Goal: Task Accomplishment & Management: Complete application form

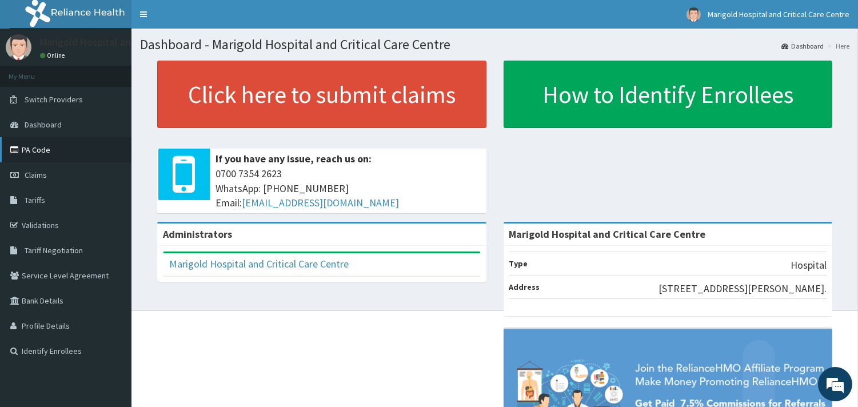
click at [72, 150] on link "PA Code" at bounding box center [65, 149] width 131 height 25
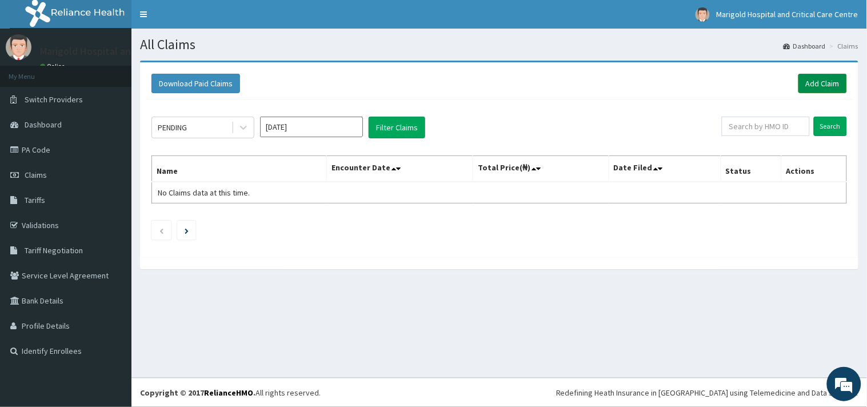
click at [819, 86] on link "Add Claim" at bounding box center [822, 83] width 49 height 19
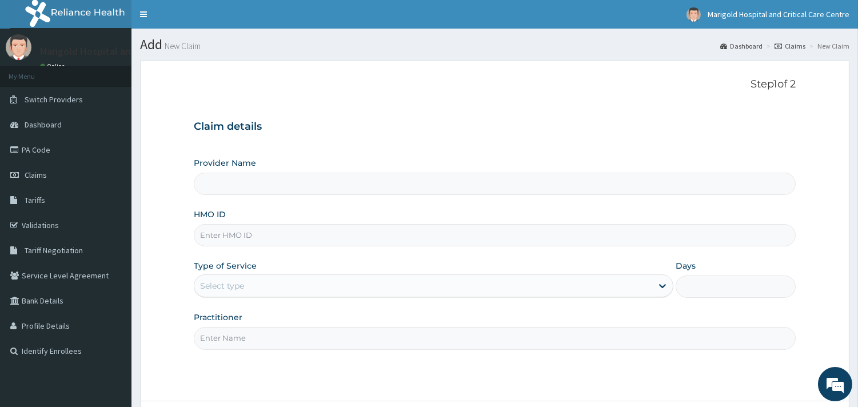
type input "Marigold Hospital and Critical Care Centre"
paste input "svr/10130/c"
type input "svr/10130/c"
click at [213, 302] on div "Provider Name Marigold Hospital and Critical Care Centre HMO ID svr/10130/c Typ…" at bounding box center [495, 253] width 602 height 192
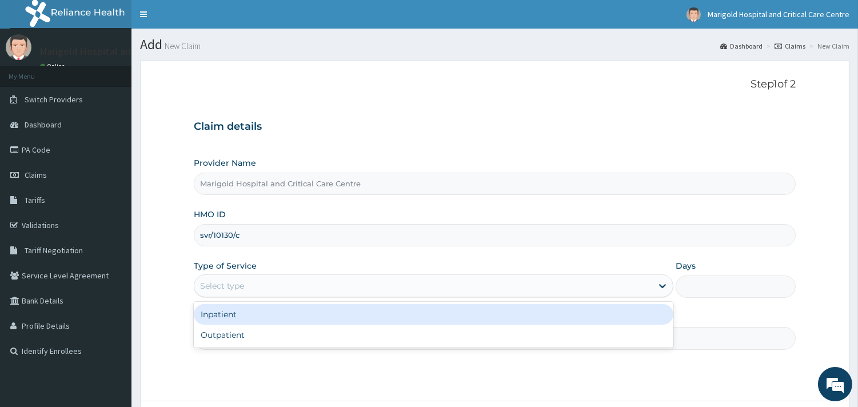
click at [220, 289] on div "Select type" at bounding box center [222, 285] width 44 height 11
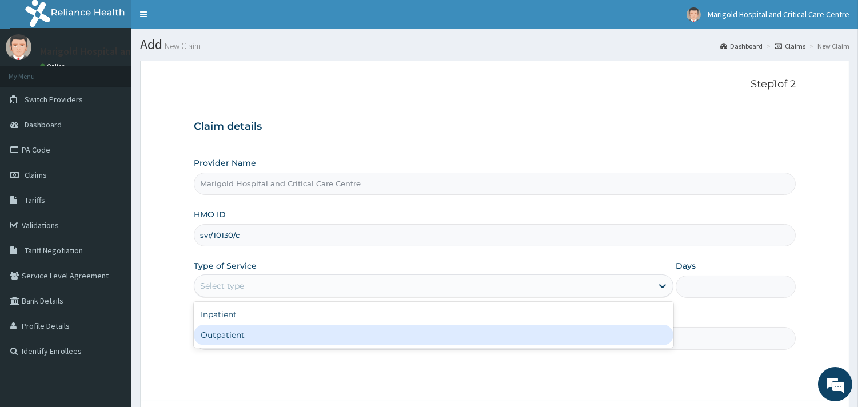
click at [217, 330] on div "Outpatient" at bounding box center [433, 335] width 479 height 21
type input "1"
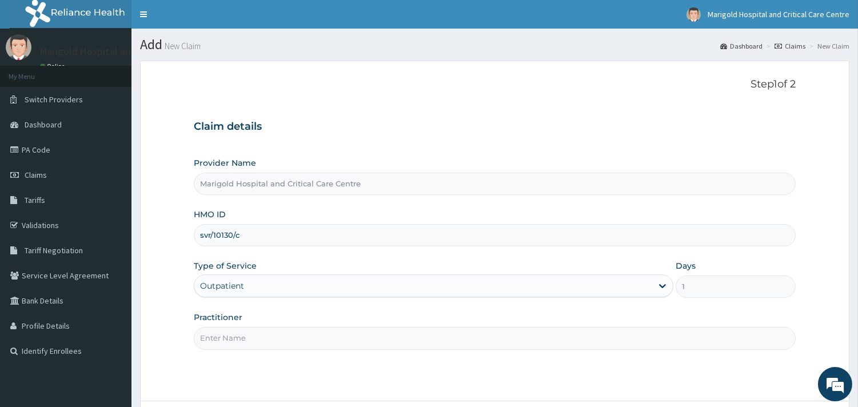
click at [222, 335] on input "Practitioner" at bounding box center [495, 338] width 602 height 22
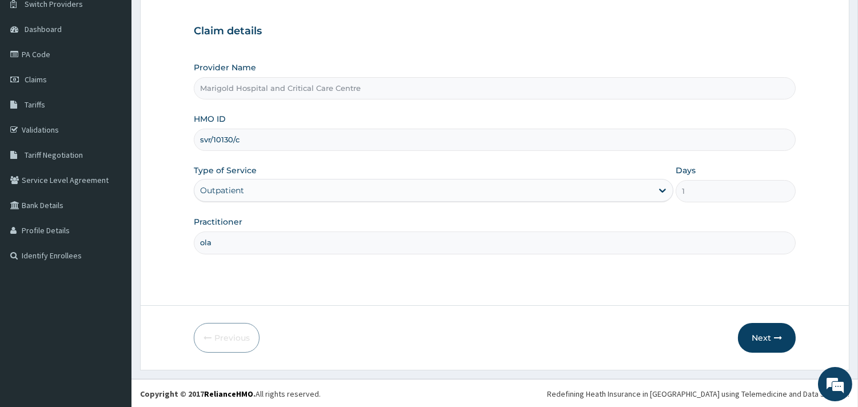
scroll to position [97, 0]
type input "ola"
click at [763, 338] on button "Next" at bounding box center [767, 337] width 58 height 30
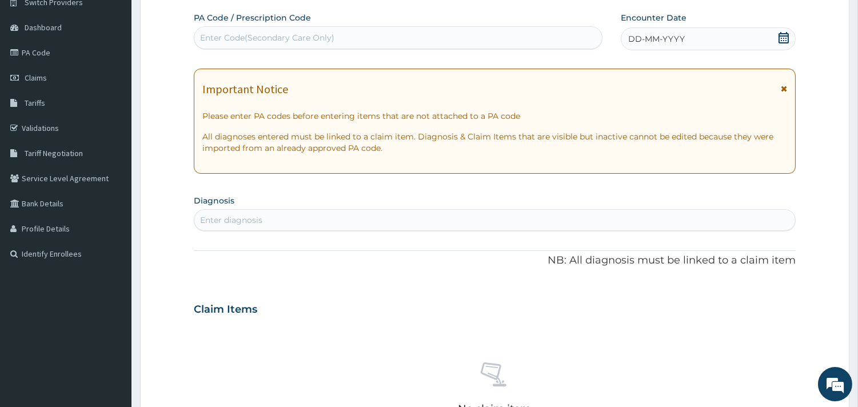
click at [210, 43] on div "Enter Code(Secondary Care Only)" at bounding box center [397, 38] width 407 height 18
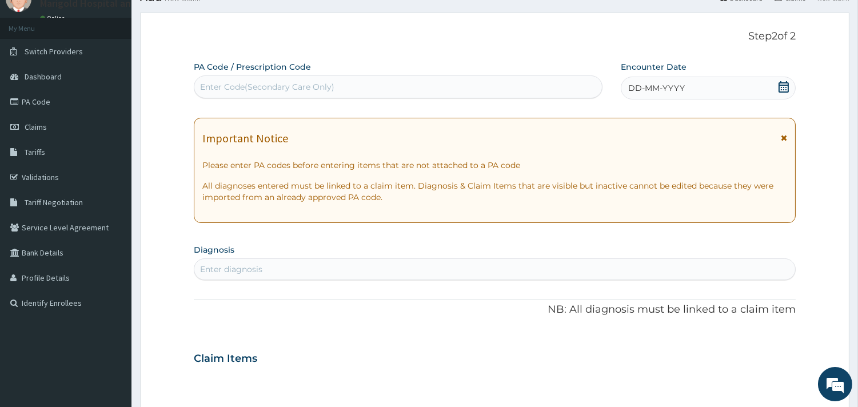
scroll to position [0, 0]
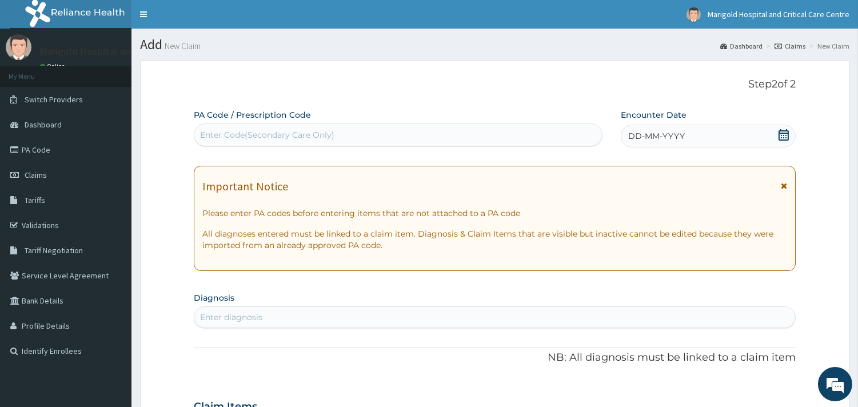
drag, startPoint x: 261, startPoint y: 136, endPoint x: 214, endPoint y: 124, distance: 48.9
click at [214, 124] on div "Enter Code(Secondary Care Only)" at bounding box center [398, 134] width 409 height 23
type input "V"
paste input "PA/D4DED2"
type input "PA/D4DED2"
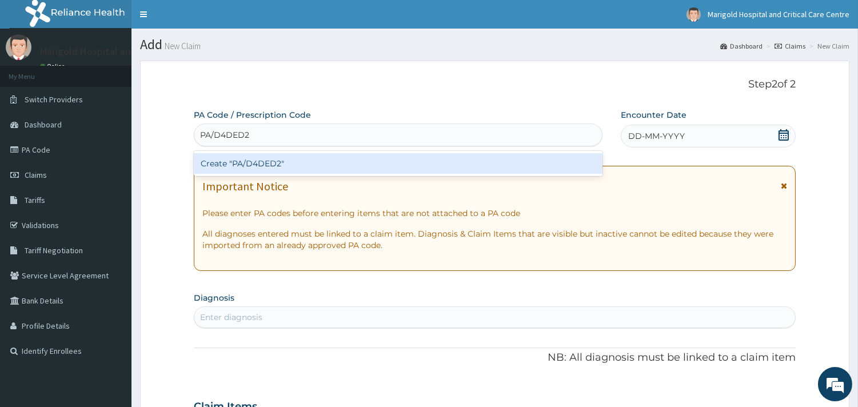
click at [267, 165] on div "Create "PA/D4DED2"" at bounding box center [398, 163] width 409 height 21
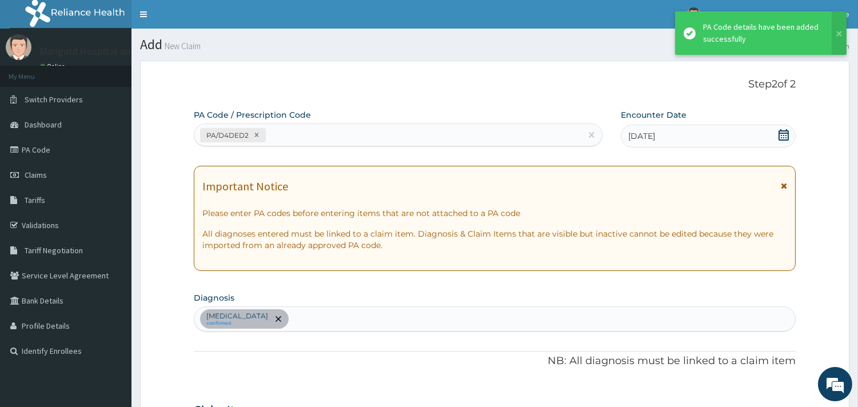
scroll to position [271, 0]
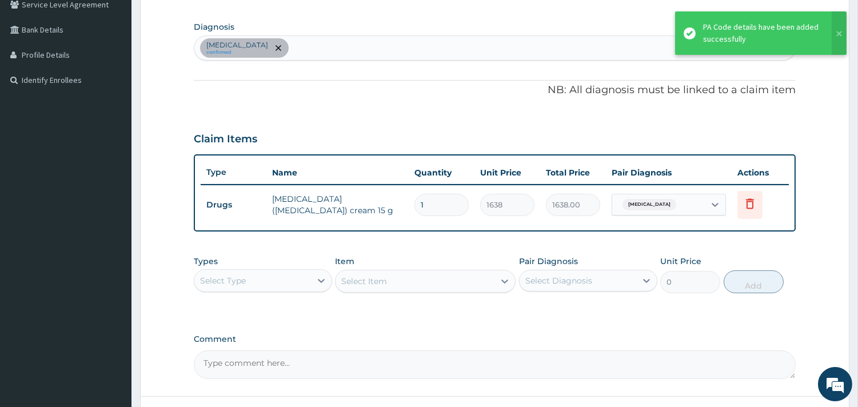
click at [437, 53] on div "Atopic dermatitis confirmed" at bounding box center [494, 48] width 601 height 24
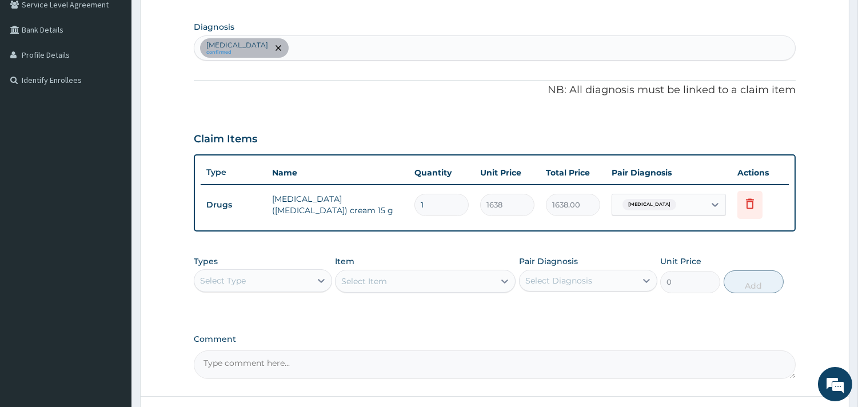
paste input "v"
type input "v"
click at [437, 53] on div "Atopic dermatitis confirmed v v" at bounding box center [494, 48] width 601 height 24
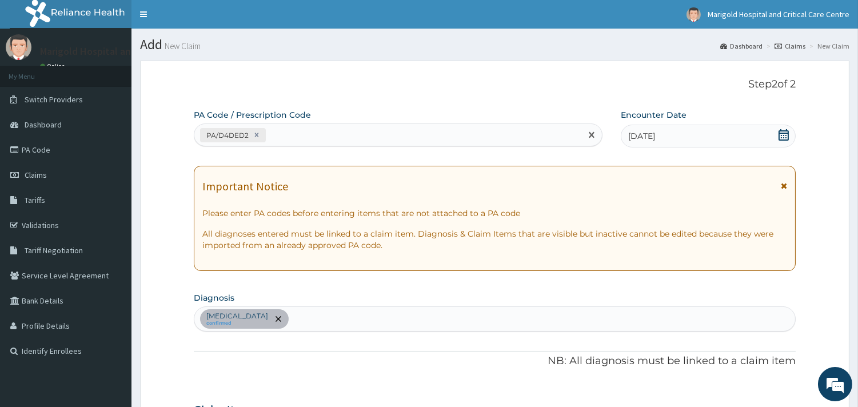
click at [329, 131] on div "PA/D4DED2" at bounding box center [387, 135] width 387 height 19
paste input "PA/81A9D7"
type input "PA/81A9D7"
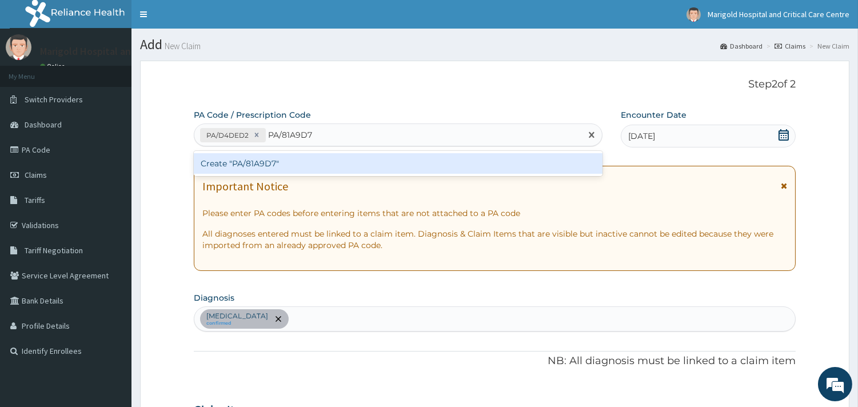
click at [303, 162] on div "Create "PA/81A9D7"" at bounding box center [398, 163] width 409 height 21
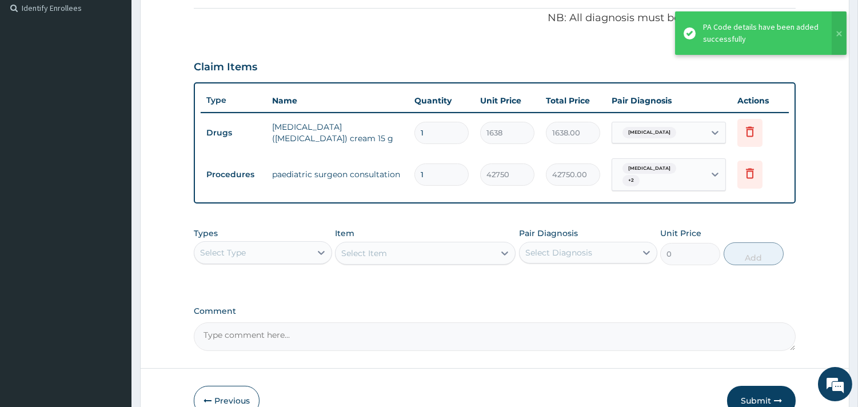
scroll to position [381, 0]
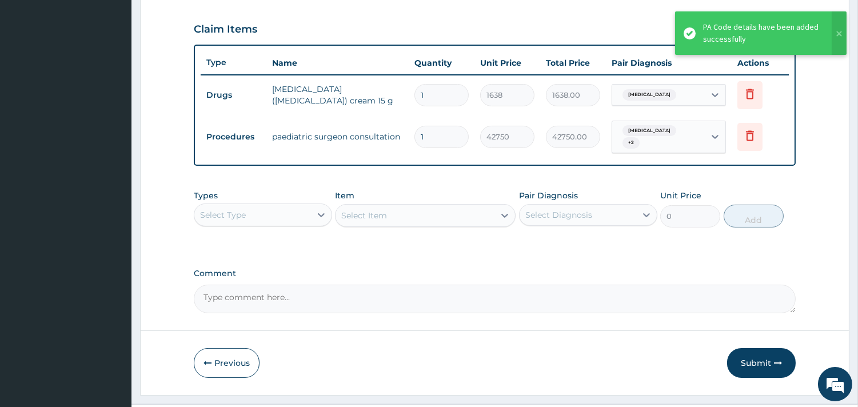
click at [310, 210] on div "Select Type" at bounding box center [252, 215] width 117 height 18
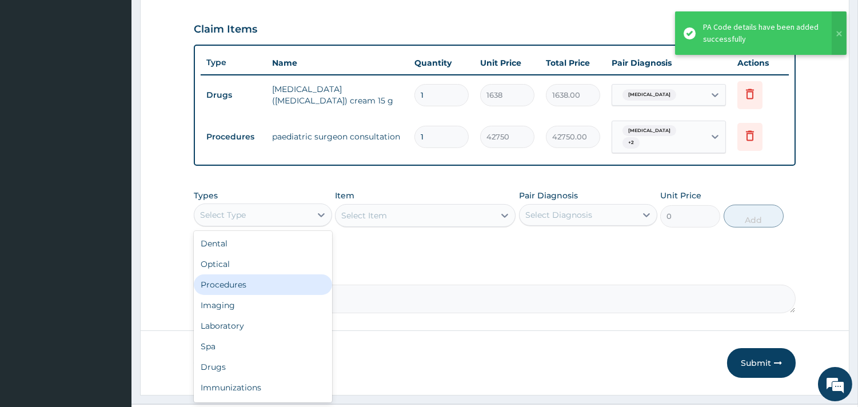
scroll to position [38, 0]
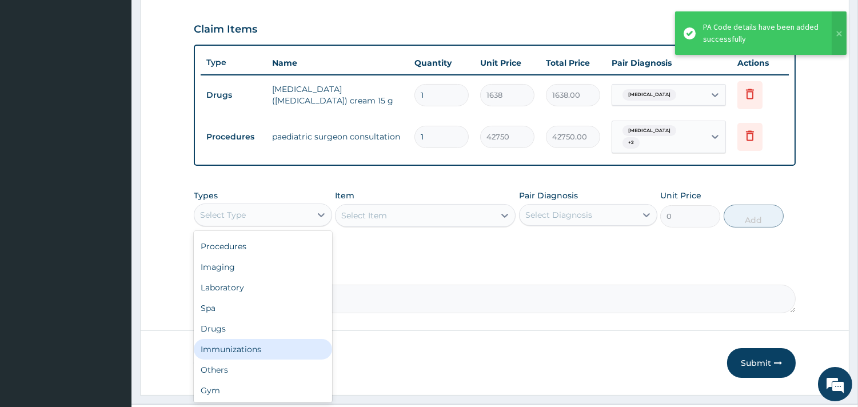
click at [258, 339] on div "Immunizations" at bounding box center [263, 349] width 138 height 21
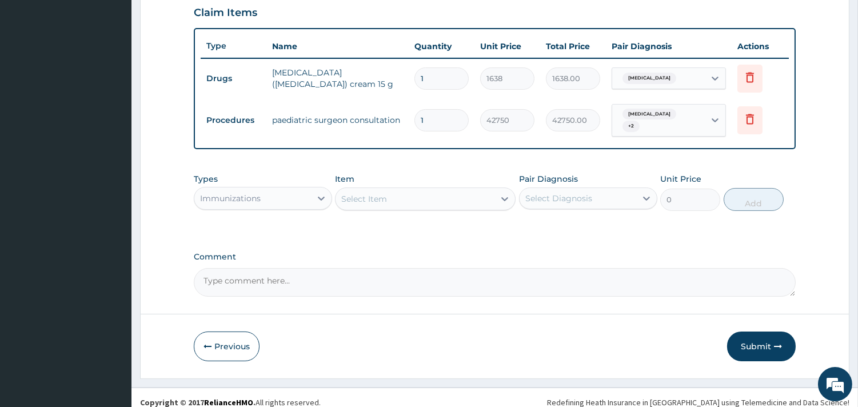
scroll to position [401, 0]
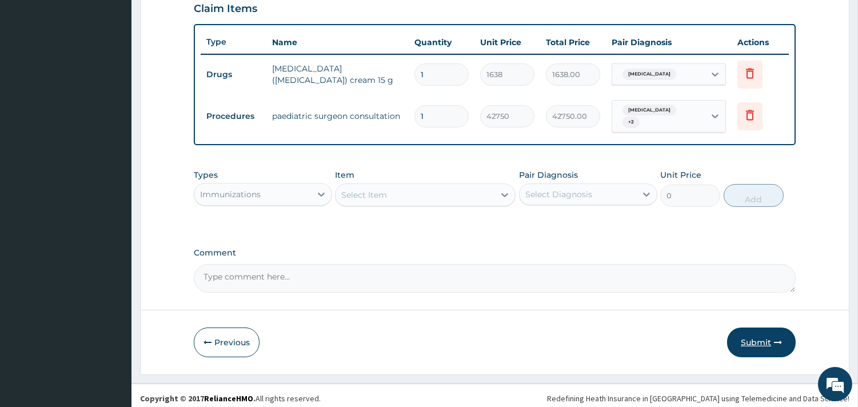
click at [758, 338] on button "Submit" at bounding box center [761, 342] width 69 height 30
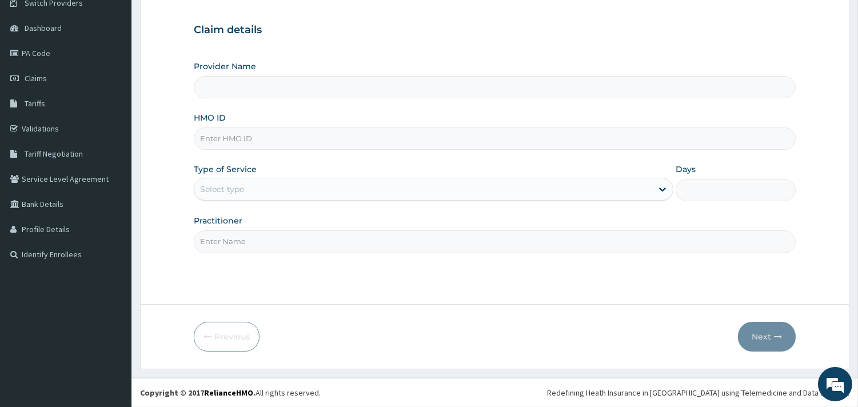
type input "Marigold Hospital and Critical Care Centre"
click at [225, 141] on input "HMO ID" at bounding box center [495, 138] width 602 height 22
paste input "svr/10130/c"
type input "svr/10130/c"
click at [221, 197] on div "Select type" at bounding box center [423, 189] width 458 height 18
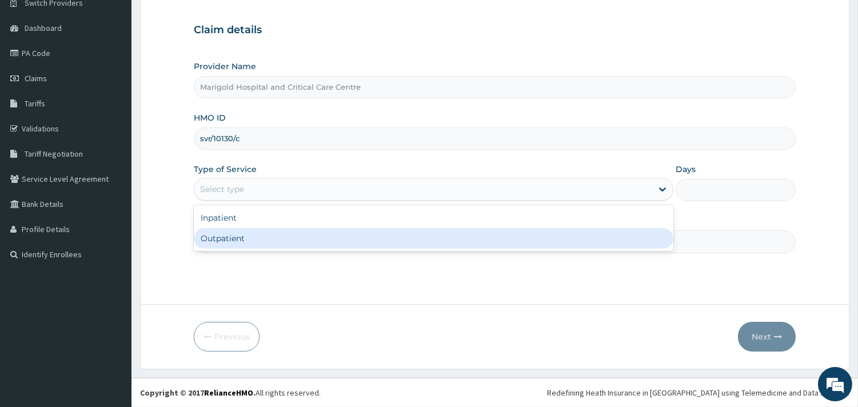
drag, startPoint x: 230, startPoint y: 230, endPoint x: 230, endPoint y: 238, distance: 8.0
click at [230, 236] on div "Outpatient" at bounding box center [433, 238] width 479 height 21
type input "1"
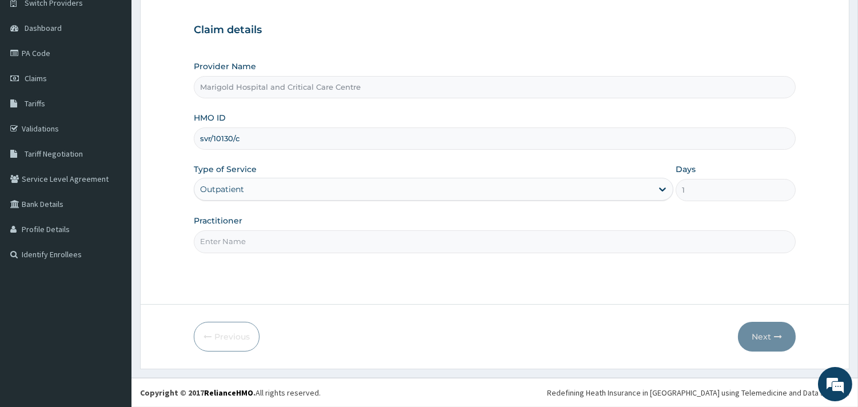
click at [233, 249] on input "Practitioner" at bounding box center [495, 241] width 602 height 22
type input "ola"
click at [772, 334] on button "Next" at bounding box center [767, 337] width 58 height 30
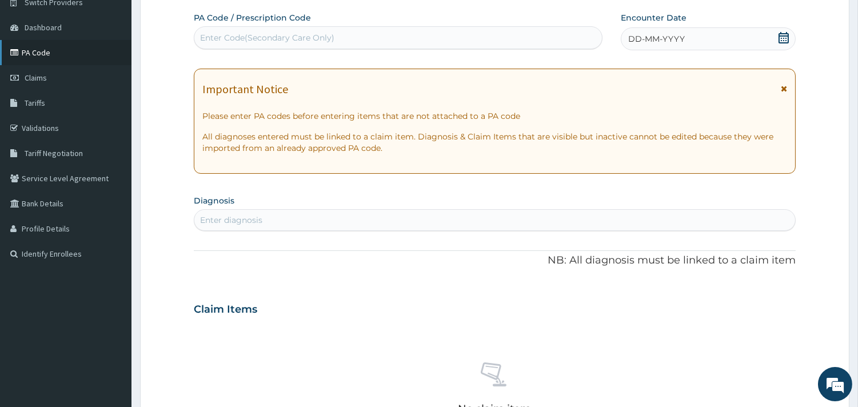
click at [52, 55] on link "PA Code" at bounding box center [65, 52] width 131 height 25
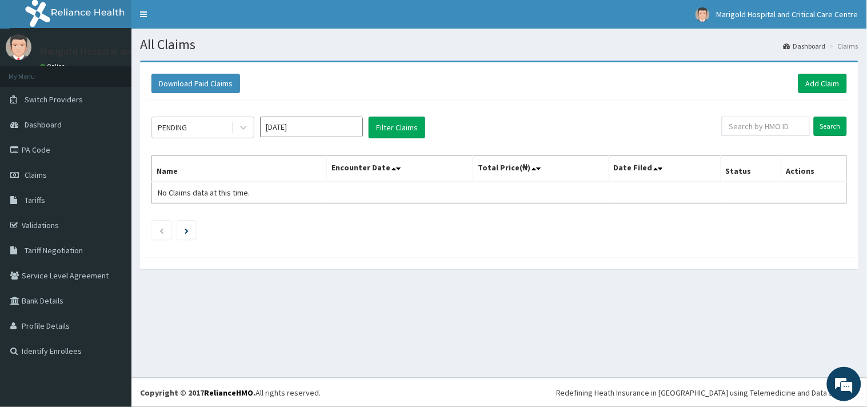
click at [290, 123] on input "[DATE]" at bounding box center [311, 127] width 103 height 21
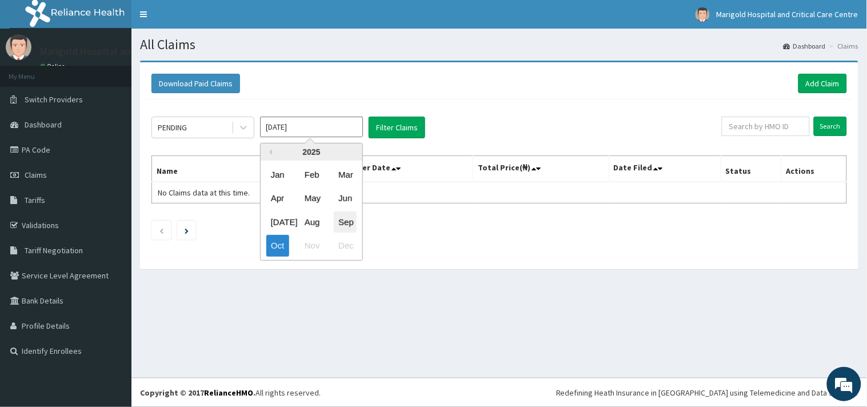
click at [347, 222] on div "Sep" at bounding box center [345, 221] width 23 height 21
type input "Sep 2025"
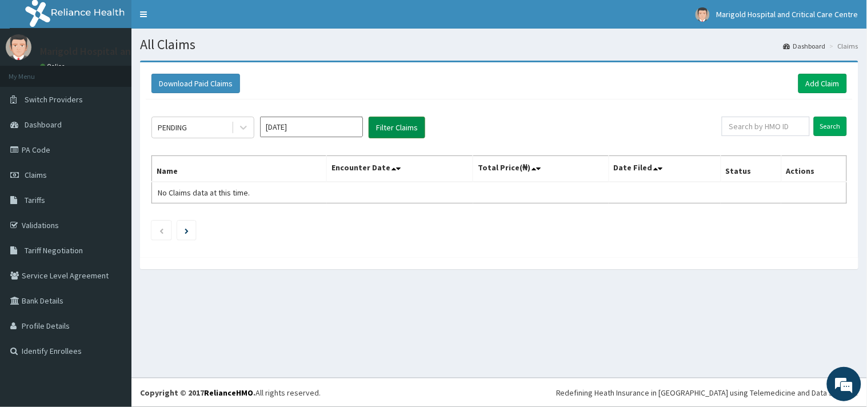
click at [407, 127] on button "Filter Claims" at bounding box center [397, 128] width 57 height 22
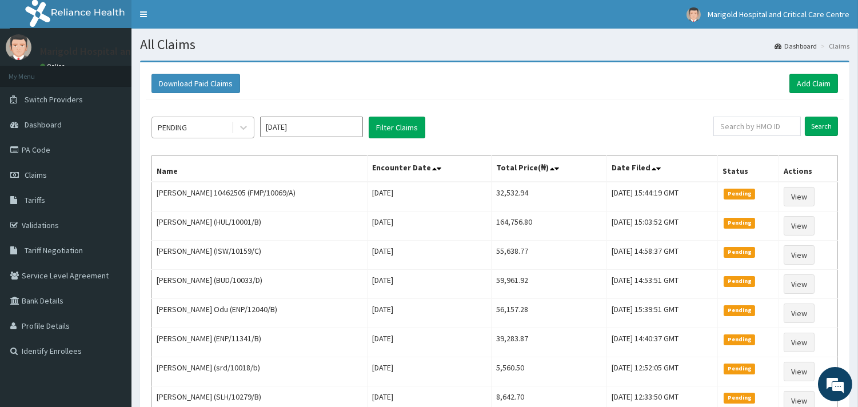
click at [216, 127] on div "PENDING" at bounding box center [191, 127] width 79 height 18
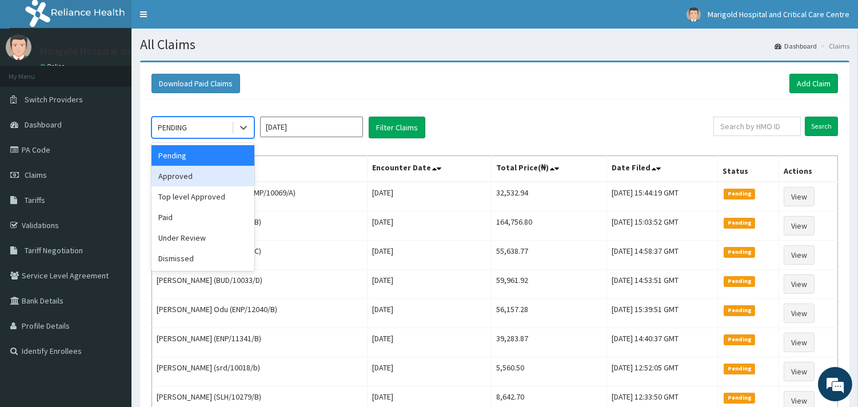
click at [195, 182] on div "Approved" at bounding box center [202, 176] width 103 height 21
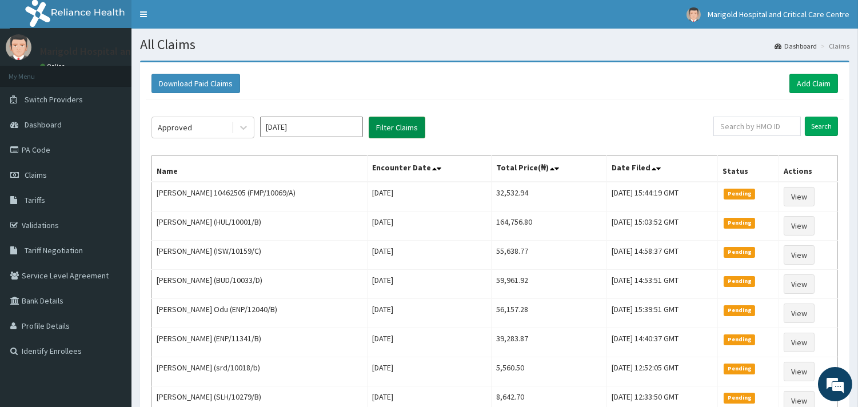
click at [383, 121] on button "Filter Claims" at bounding box center [397, 128] width 57 height 22
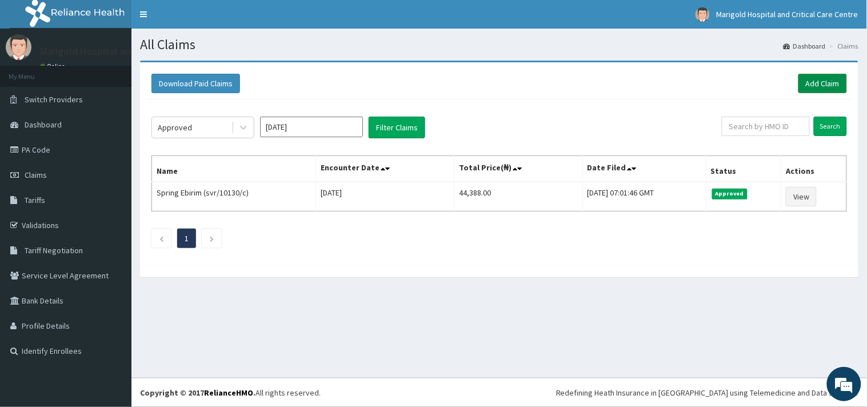
click at [826, 86] on link "Add Claim" at bounding box center [822, 83] width 49 height 19
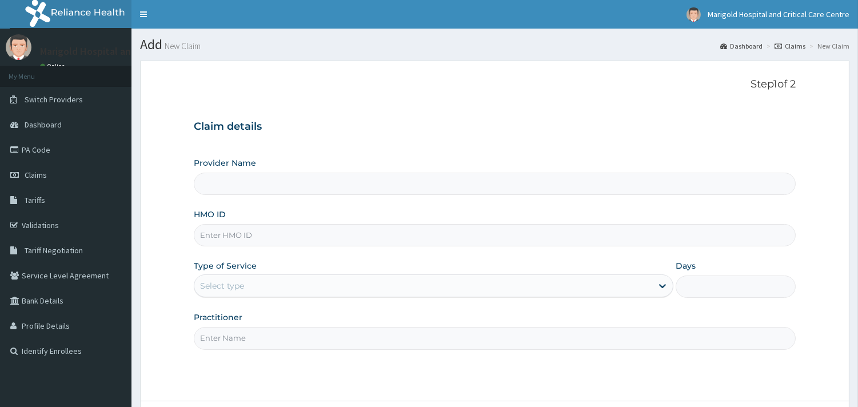
click at [229, 240] on input "HMO ID" at bounding box center [495, 235] width 602 height 22
paste input "RNM/10006/A"
type input "RNM/10006/A"
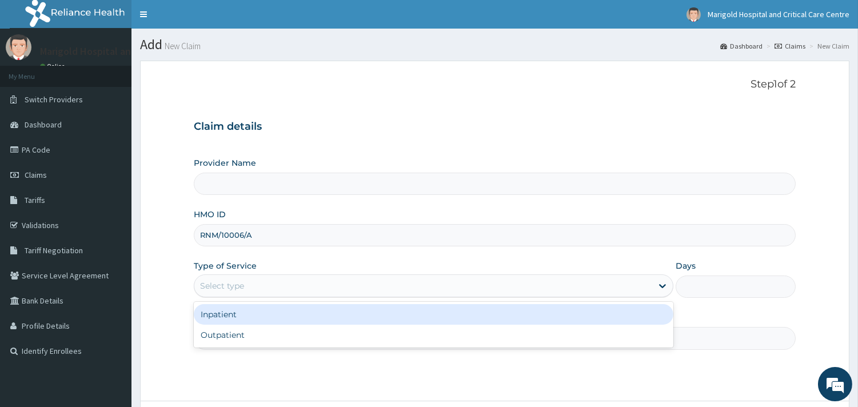
type input "Marigold Hospital and Critical Care Centre"
drag, startPoint x: 226, startPoint y: 288, endPoint x: 231, endPoint y: 346, distance: 57.9
click at [226, 296] on div "Select type" at bounding box center [433, 285] width 479 height 23
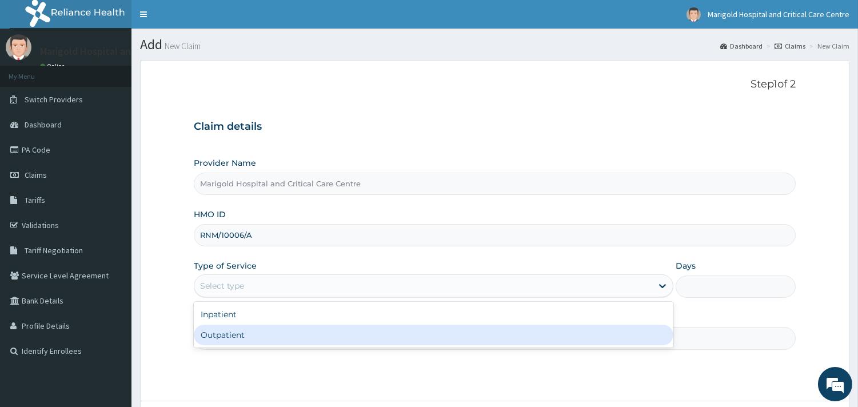
click at [227, 333] on div "Outpatient" at bounding box center [433, 335] width 479 height 21
type input "1"
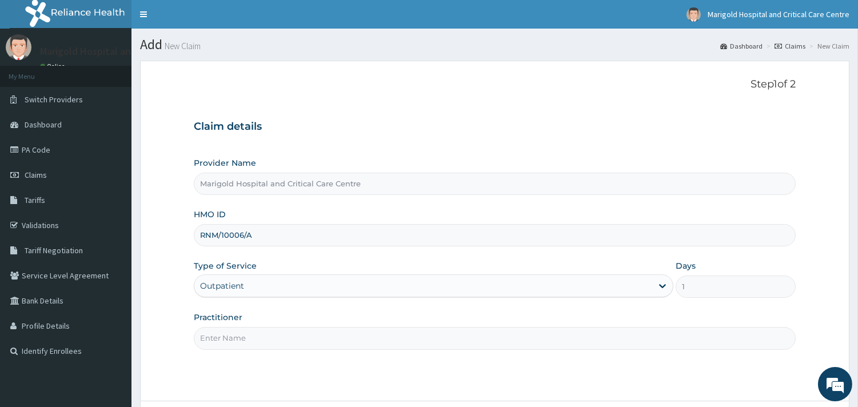
click at [227, 340] on input "Practitioner" at bounding box center [495, 338] width 602 height 22
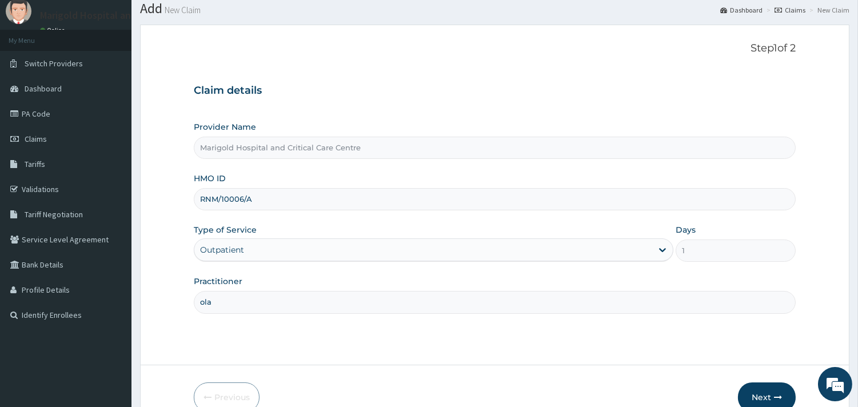
scroll to position [97, 0]
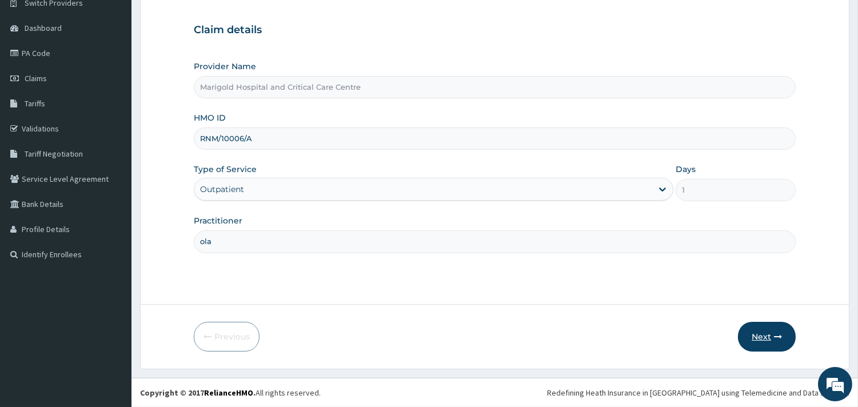
type input "ola"
click at [752, 345] on button "Next" at bounding box center [767, 337] width 58 height 30
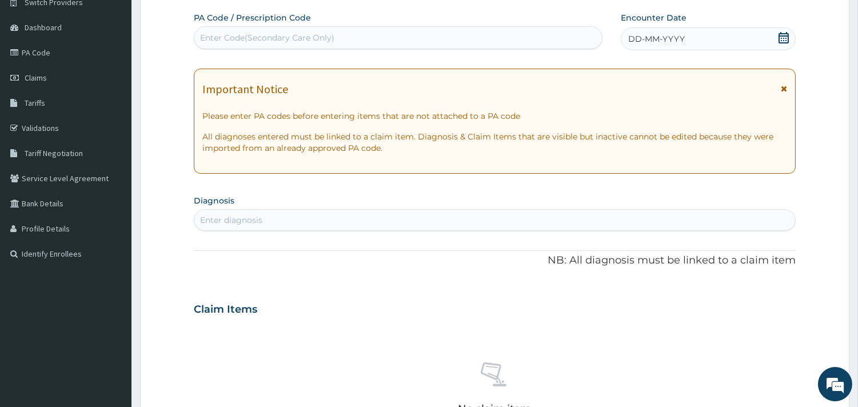
click at [287, 25] on div "PA Code / Prescription Code Enter Code(Secondary Care Only)" at bounding box center [398, 30] width 409 height 37
click at [286, 42] on div "Enter Code(Secondary Care Only)" at bounding box center [267, 37] width 134 height 11
paste input "PA/2DA175"
type input "PA/2DA175"
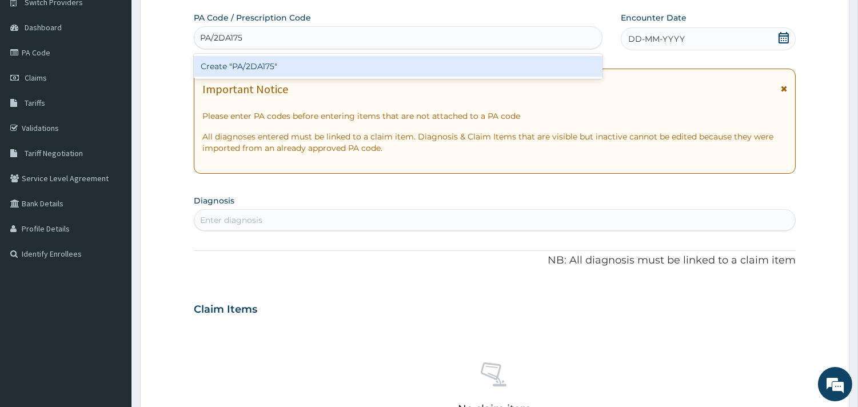
click at [282, 69] on div "Create "PA/2DA175"" at bounding box center [398, 66] width 409 height 21
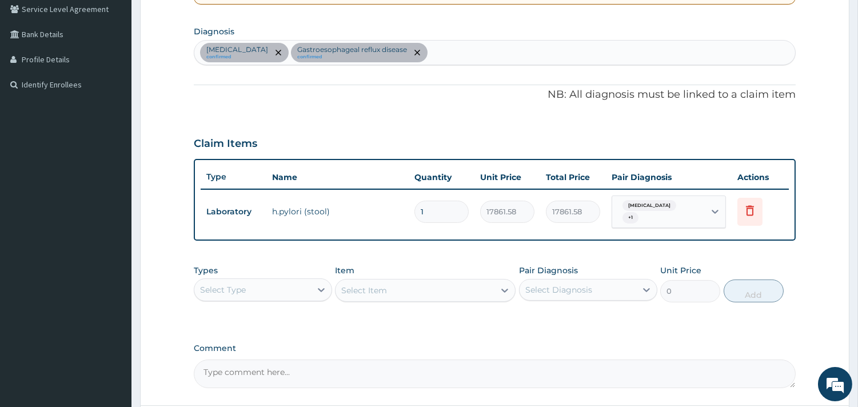
scroll to position [362, 0]
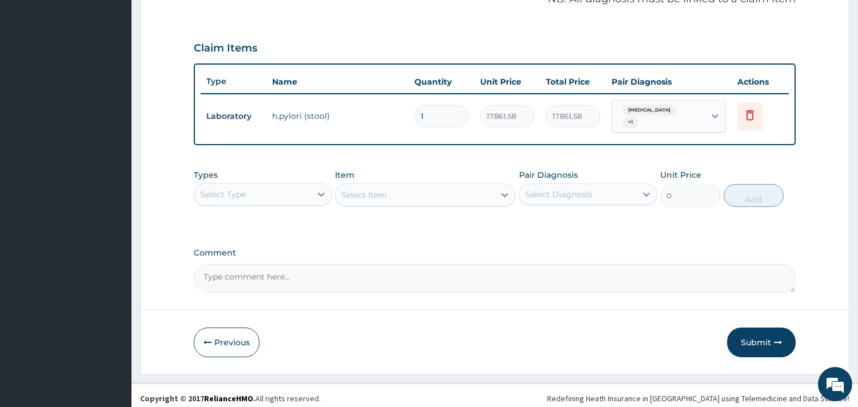
click at [310, 189] on div "Select Type" at bounding box center [252, 194] width 117 height 18
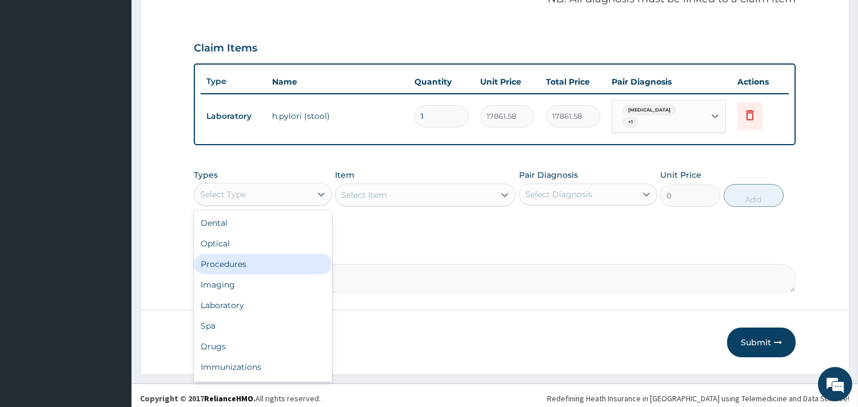
click at [286, 254] on div "Procedures" at bounding box center [263, 264] width 138 height 21
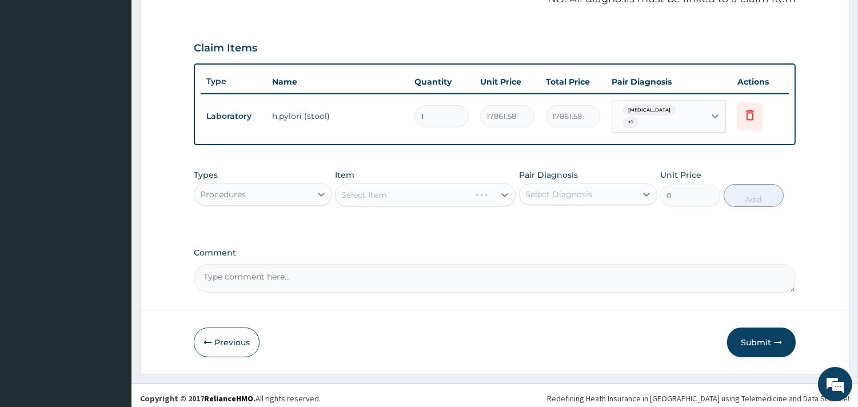
click at [438, 190] on div "Select Item" at bounding box center [425, 194] width 181 height 23
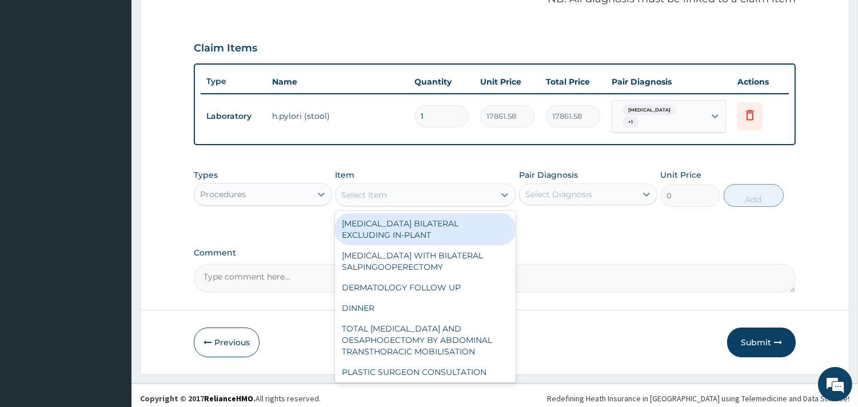
click at [438, 194] on div "Select Item" at bounding box center [414, 195] width 159 height 18
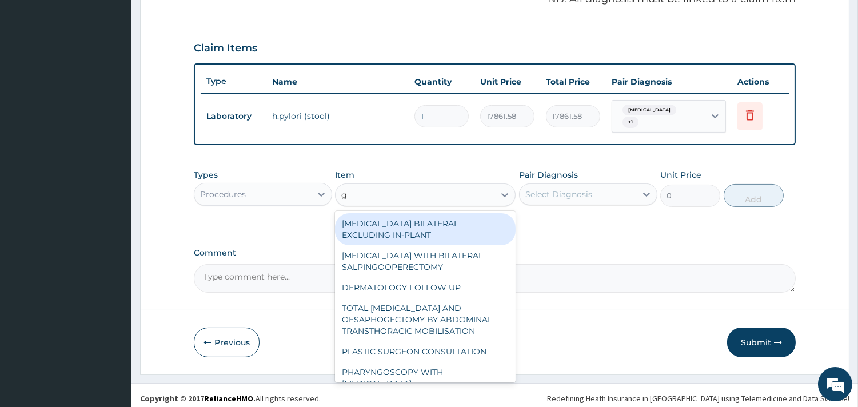
type input "gp"
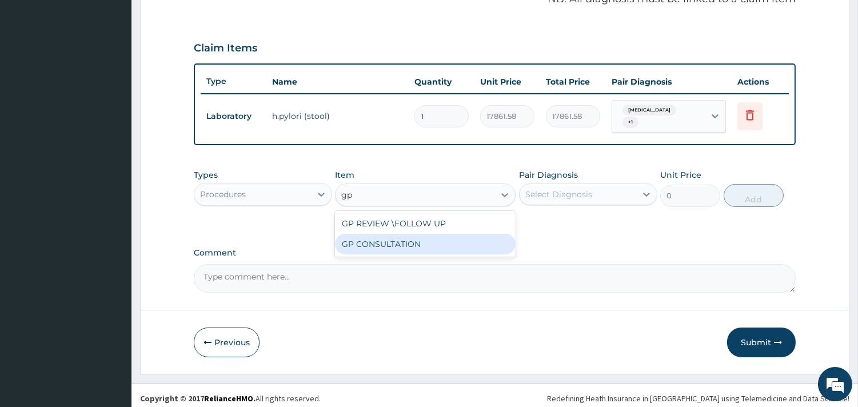
click at [431, 234] on div "GP CONSULTATION" at bounding box center [425, 244] width 181 height 21
type input "7125"
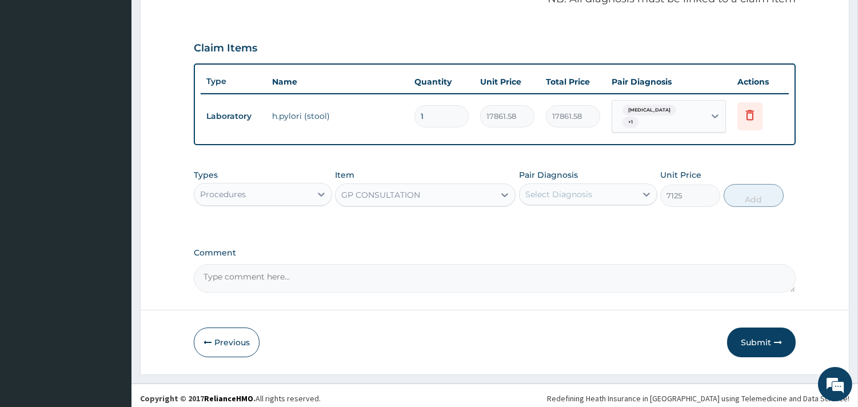
click at [549, 196] on div "Select Diagnosis" at bounding box center [577, 194] width 117 height 18
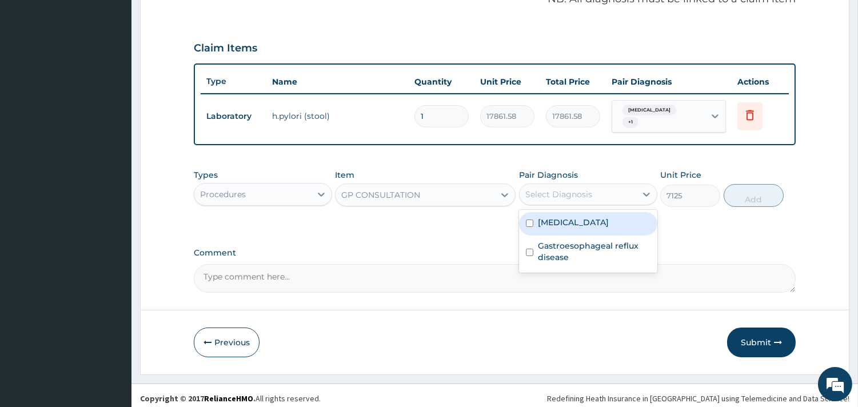
drag, startPoint x: 550, startPoint y: 218, endPoint x: 561, endPoint y: 263, distance: 47.0
click at [551, 230] on div "Peptic ulcer Gastroesophageal reflux disease" at bounding box center [588, 241] width 138 height 63
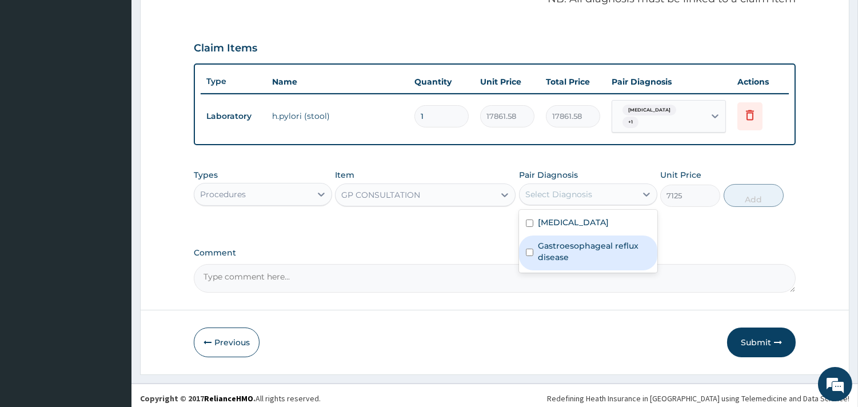
click at [560, 263] on div "Gastroesophageal reflux disease" at bounding box center [588, 252] width 138 height 35
checkbox input "true"
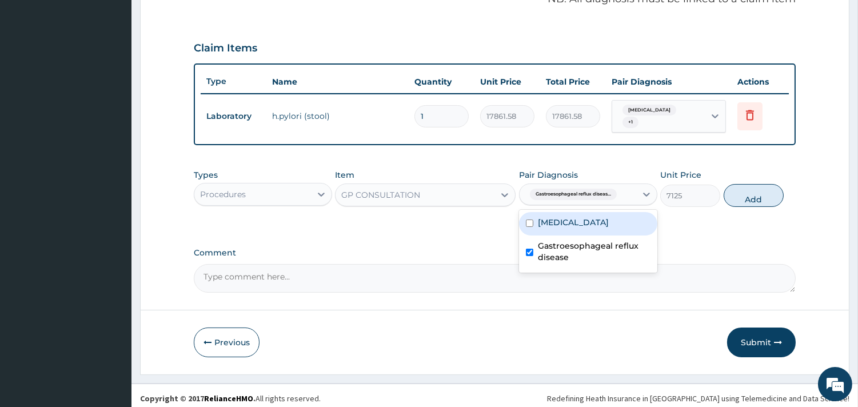
click at [595, 212] on div "Peptic ulcer" at bounding box center [588, 223] width 138 height 23
checkbox input "true"
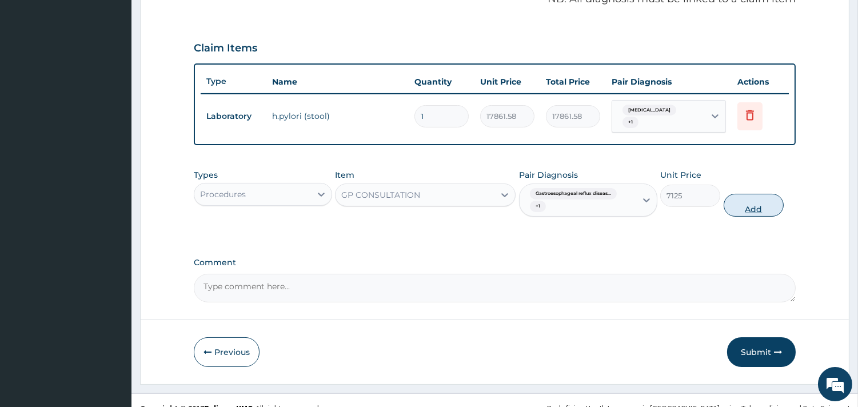
click at [754, 206] on button "Add" at bounding box center [753, 205] width 60 height 23
type input "0"
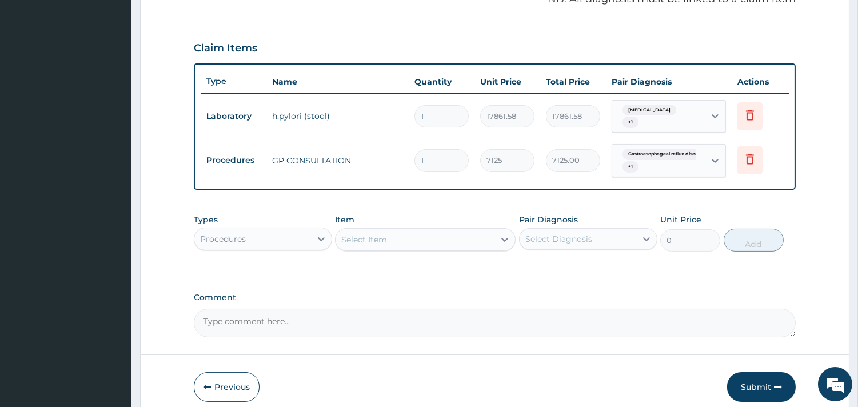
click at [247, 230] on div "Procedures" at bounding box center [252, 239] width 117 height 18
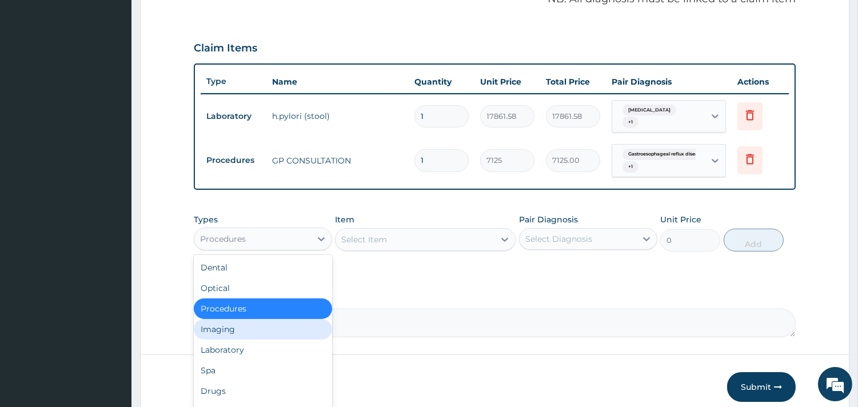
scroll to position [38, 0]
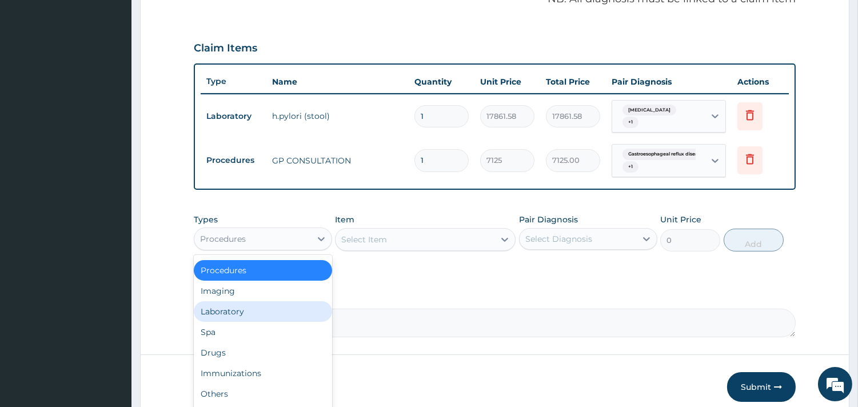
click at [232, 304] on div "Laboratory" at bounding box center [263, 311] width 138 height 21
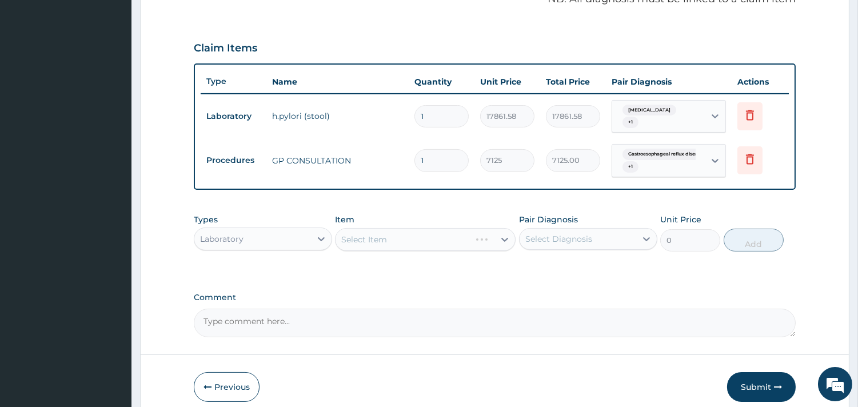
click at [391, 232] on div "Select Item" at bounding box center [425, 239] width 181 height 23
click at [386, 237] on div "Select Item" at bounding box center [425, 239] width 181 height 23
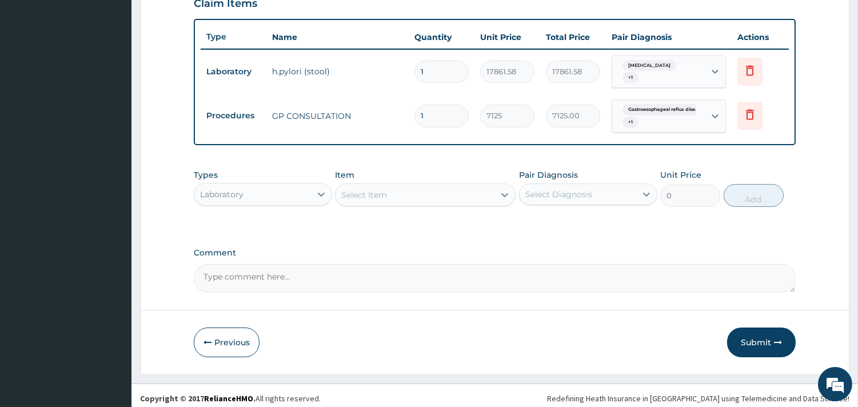
click at [407, 190] on div "Select Item" at bounding box center [414, 195] width 159 height 18
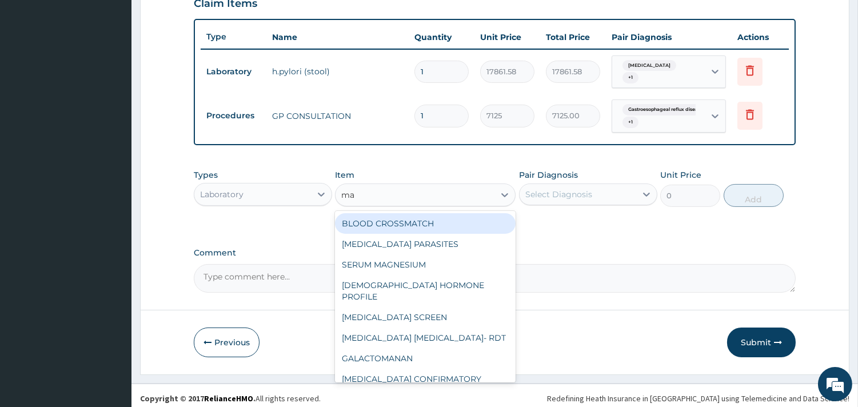
type input "mal"
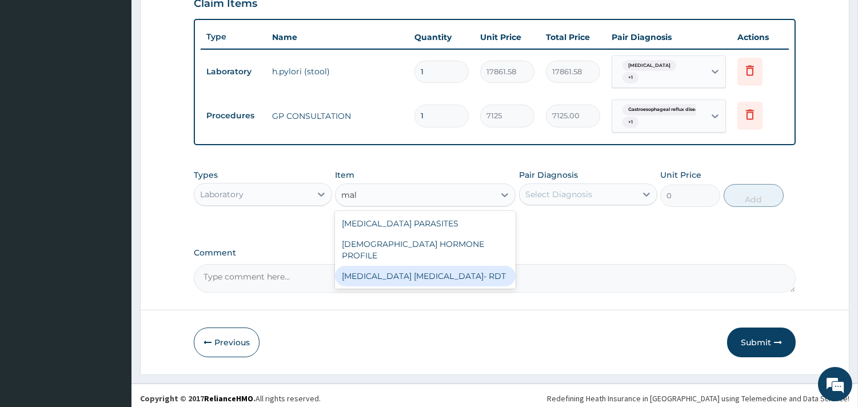
click at [413, 266] on div "MALARIA PARASITE- RDT" at bounding box center [425, 276] width 181 height 21
type input "4321.35"
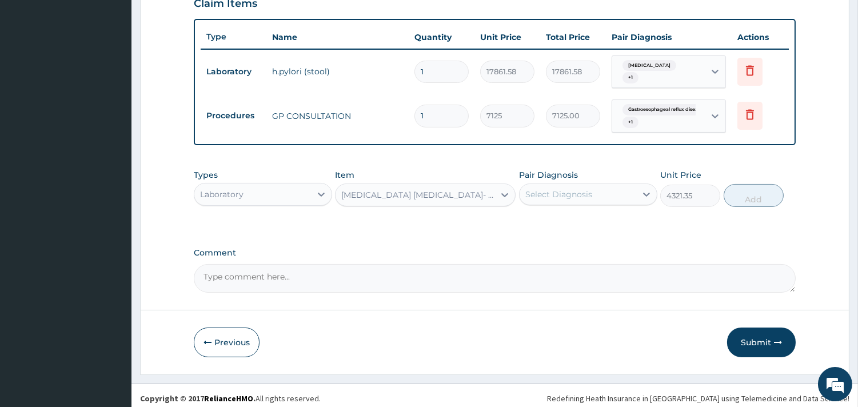
click at [585, 203] on div "Types Laboratory Item MALARIA PARASITE- RDT Pair Diagnosis Select Diagnosis Uni…" at bounding box center [495, 187] width 602 height 49
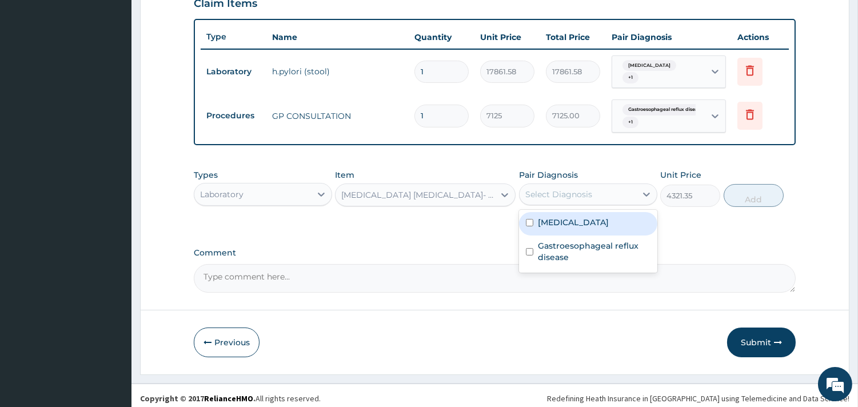
drag, startPoint x: 581, startPoint y: 193, endPoint x: 579, endPoint y: 219, distance: 26.3
click at [581, 196] on div "Select Diagnosis" at bounding box center [577, 194] width 117 height 18
drag, startPoint x: 579, startPoint y: 220, endPoint x: 579, endPoint y: 238, distance: 17.7
click at [579, 227] on div "Peptic ulcer" at bounding box center [588, 223] width 138 height 23
checkbox input "true"
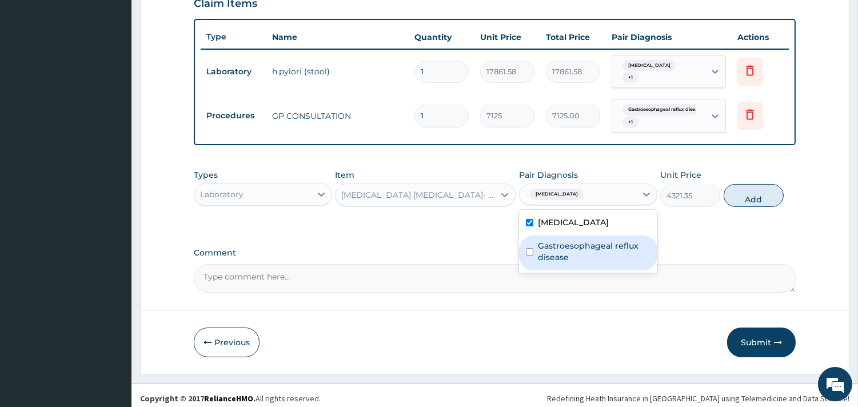
click at [579, 240] on label "Gastroesophageal reflux disease" at bounding box center [594, 251] width 113 height 23
checkbox input "true"
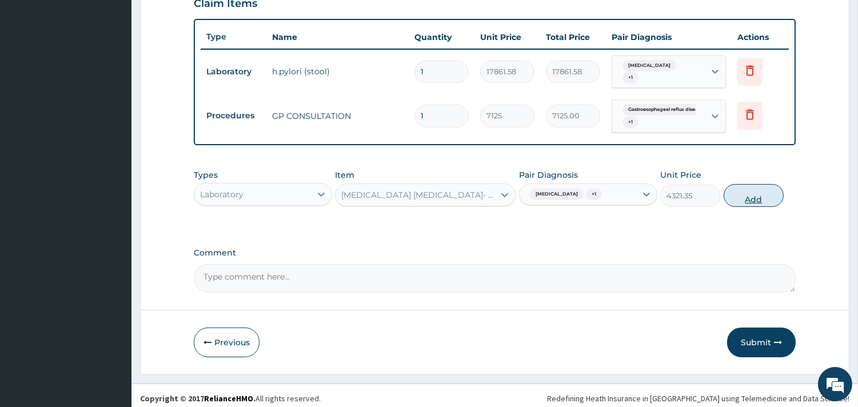
click at [751, 191] on button "Add" at bounding box center [753, 195] width 60 height 23
type input "0"
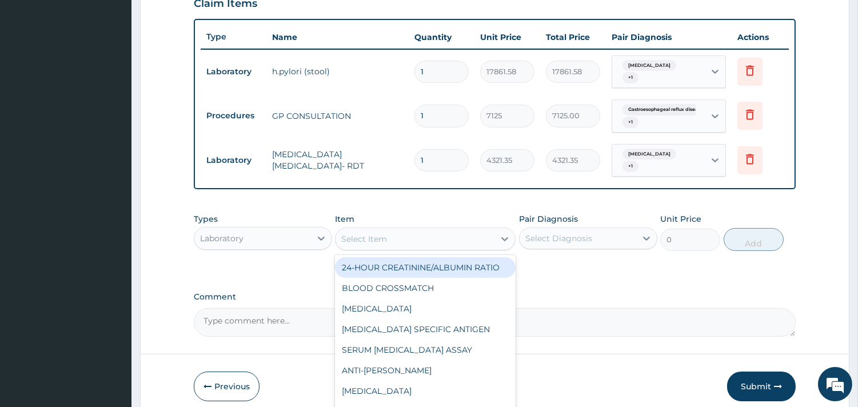
click at [364, 235] on div "Select Item" at bounding box center [414, 239] width 159 height 18
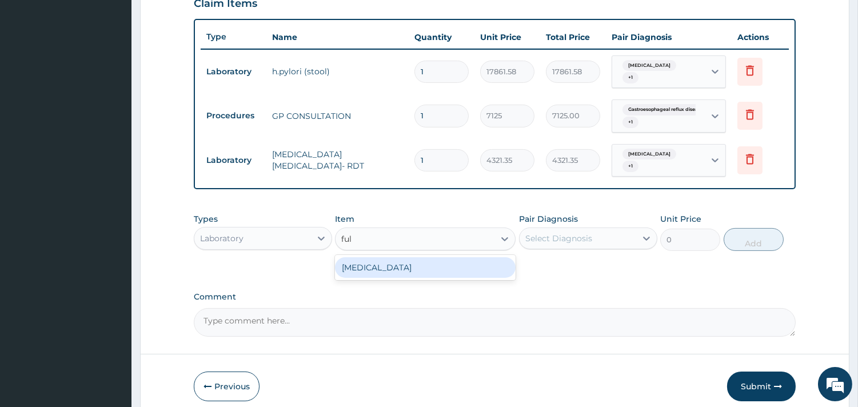
type input "full"
click at [377, 257] on div "FULL BLOOD COUNT" at bounding box center [425, 267] width 181 height 21
type input "5383.5"
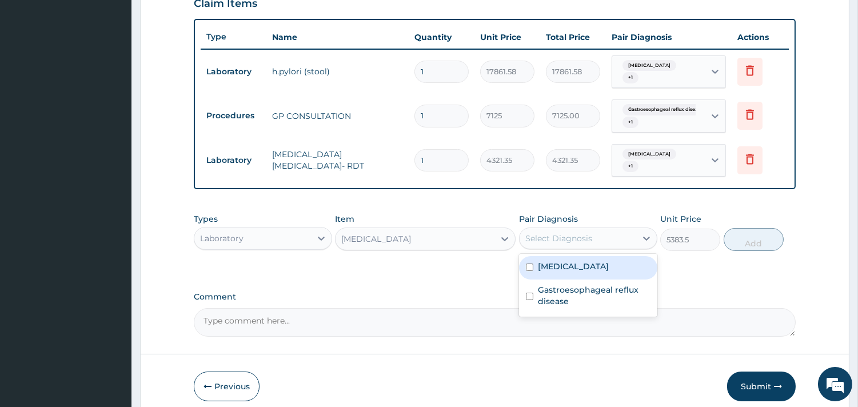
click at [536, 233] on div "Select Diagnosis" at bounding box center [558, 238] width 67 height 11
drag, startPoint x: 543, startPoint y: 264, endPoint x: 546, endPoint y: 295, distance: 31.6
click at [543, 278] on div "Peptic ulcer Gastroesophageal reflux disease" at bounding box center [588, 285] width 138 height 63
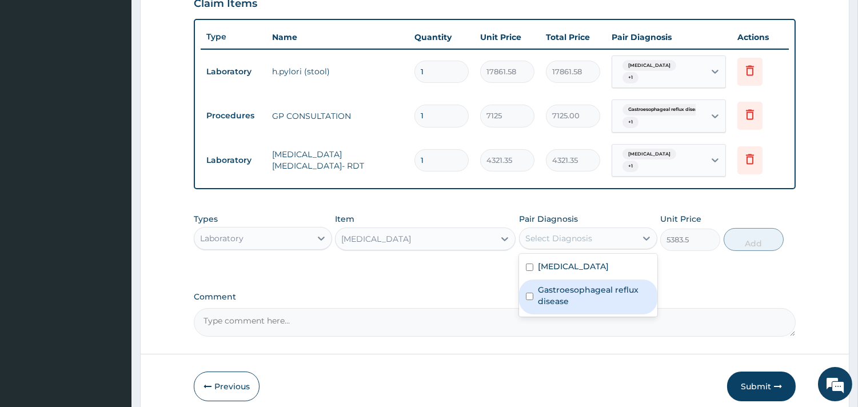
click at [546, 295] on label "Gastroesophageal reflux disease" at bounding box center [594, 295] width 113 height 23
checkbox input "true"
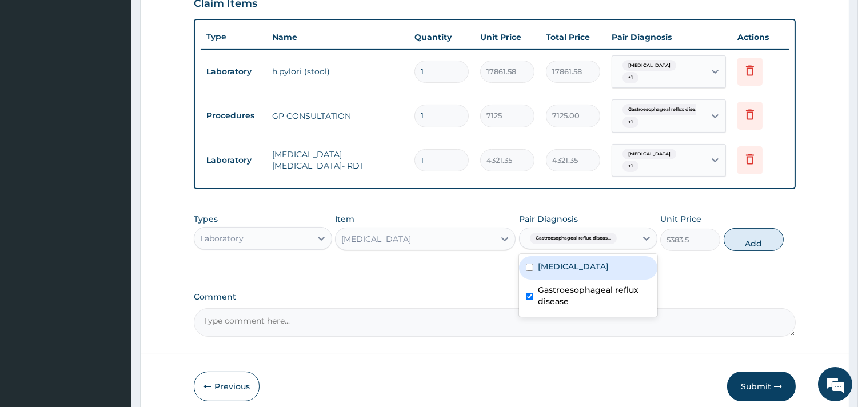
click at [550, 263] on div "Peptic ulcer" at bounding box center [588, 267] width 138 height 23
checkbox input "true"
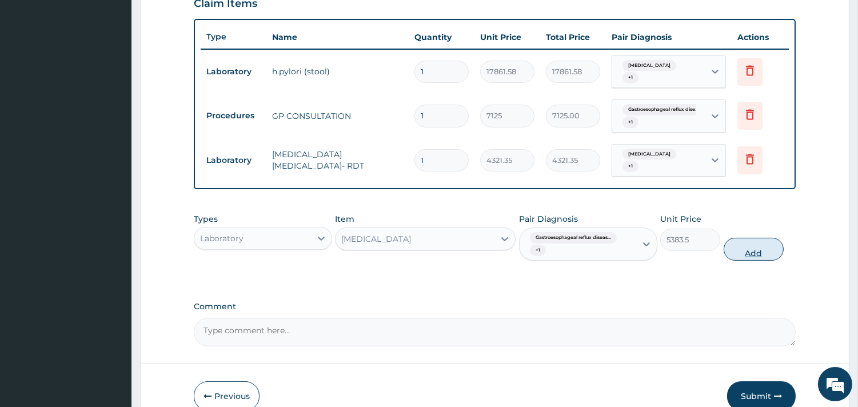
click at [757, 249] on button "Add" at bounding box center [753, 249] width 60 height 23
type input "0"
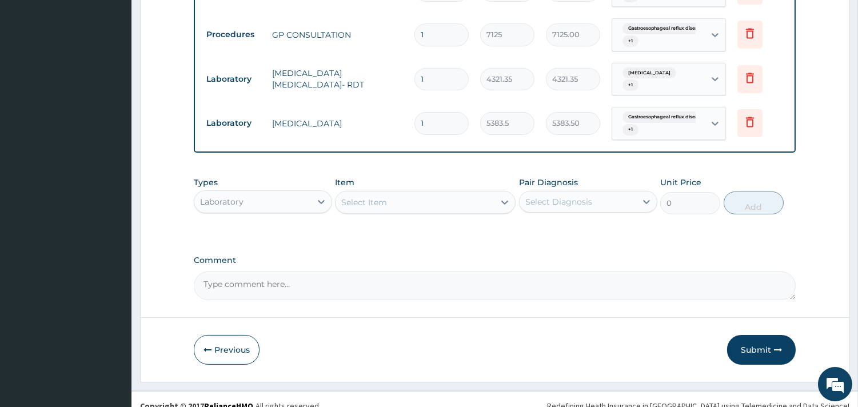
scroll to position [490, 0]
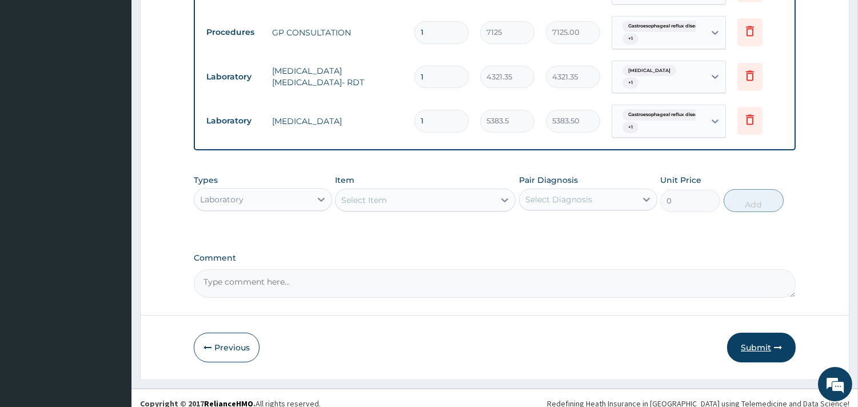
click at [758, 338] on button "Submit" at bounding box center [761, 348] width 69 height 30
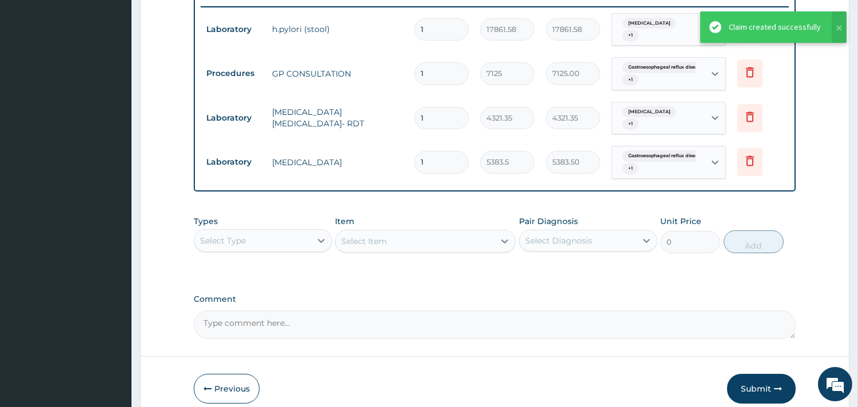
scroll to position [326, 0]
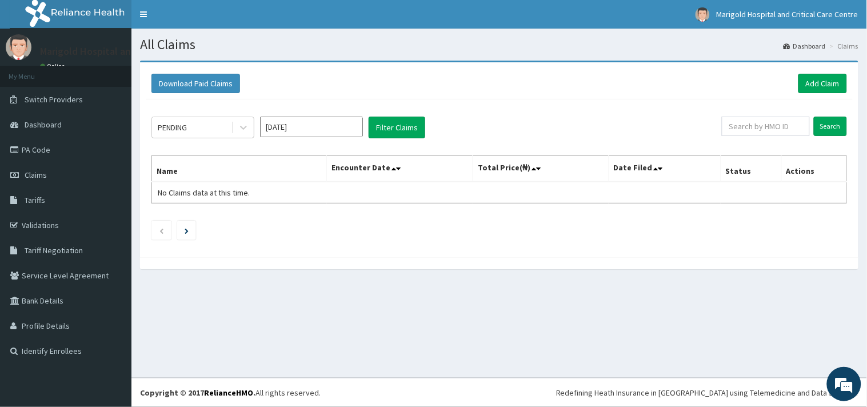
click at [283, 134] on input "[DATE]" at bounding box center [311, 127] width 103 height 21
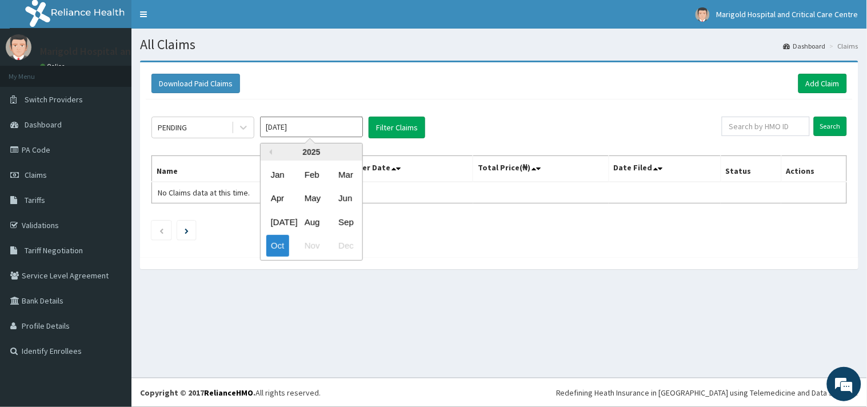
click at [358, 219] on div "[DATE] Aug Sep" at bounding box center [312, 221] width 102 height 23
click at [347, 220] on div "Sep" at bounding box center [345, 221] width 23 height 21
type input "[DATE]"
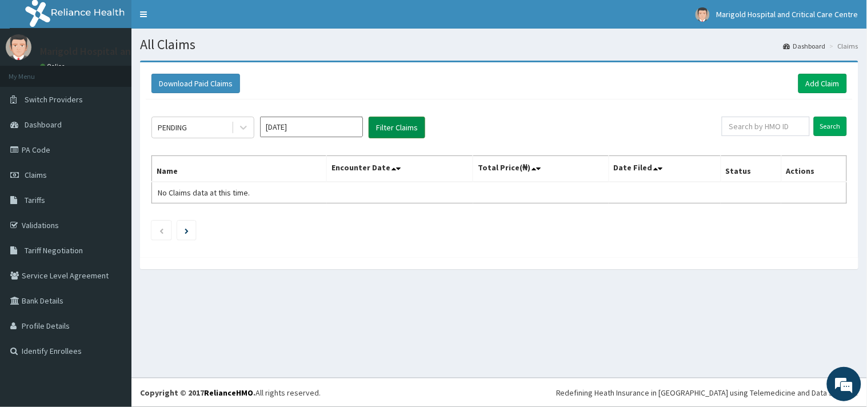
click at [396, 135] on button "Filter Claims" at bounding box center [397, 128] width 57 height 22
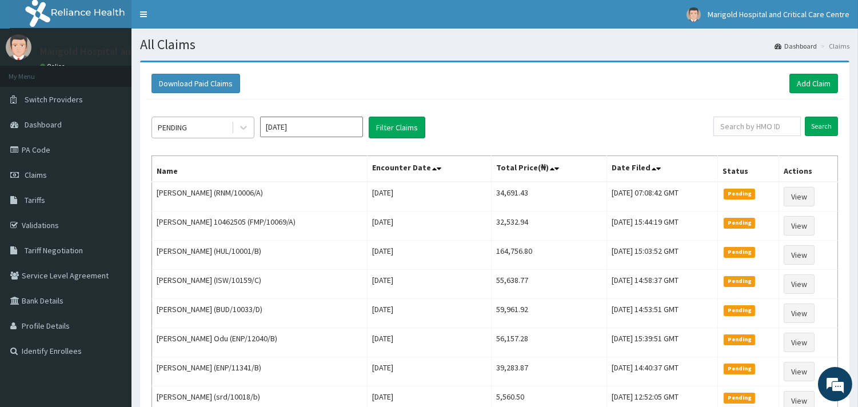
click at [202, 129] on div "PENDING" at bounding box center [191, 127] width 79 height 18
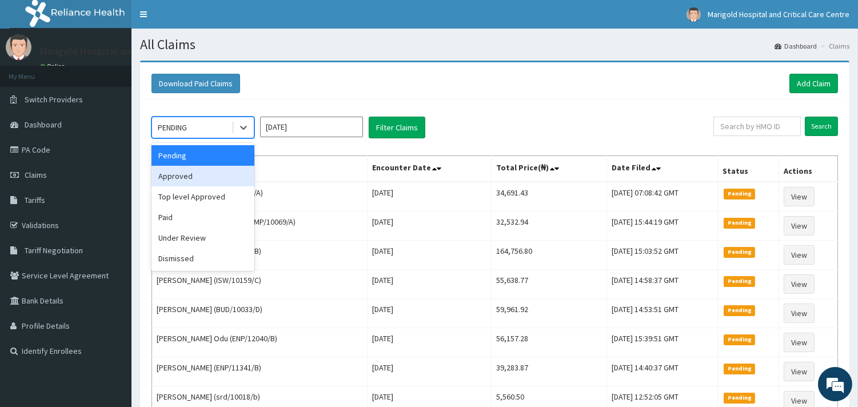
click at [193, 179] on div "Approved" at bounding box center [202, 176] width 103 height 21
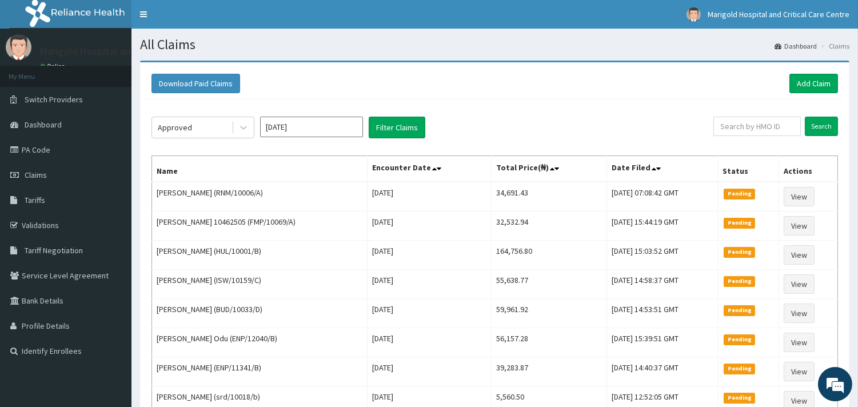
click at [410, 139] on div "Approved Sep 2025 Filter Claims Search Name Encounter Date Total Price(₦) Date …" at bounding box center [495, 295] width 698 height 393
click at [402, 127] on button "Filter Claims" at bounding box center [397, 128] width 57 height 22
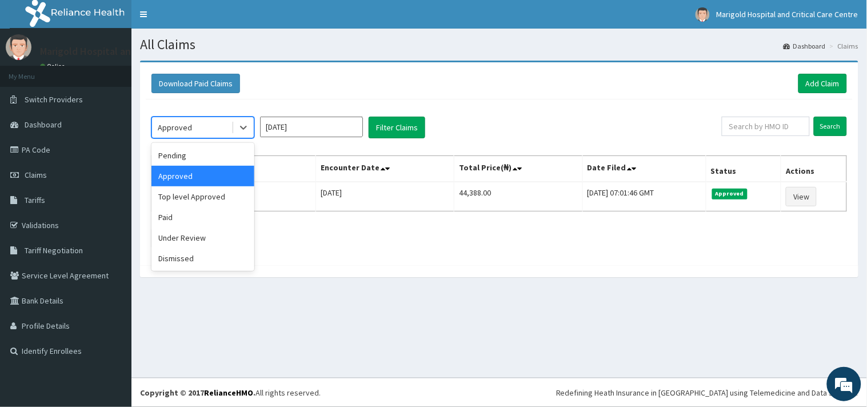
click at [211, 134] on div "Approved" at bounding box center [191, 127] width 79 height 18
click at [202, 197] on div "Top level Approved" at bounding box center [202, 196] width 103 height 21
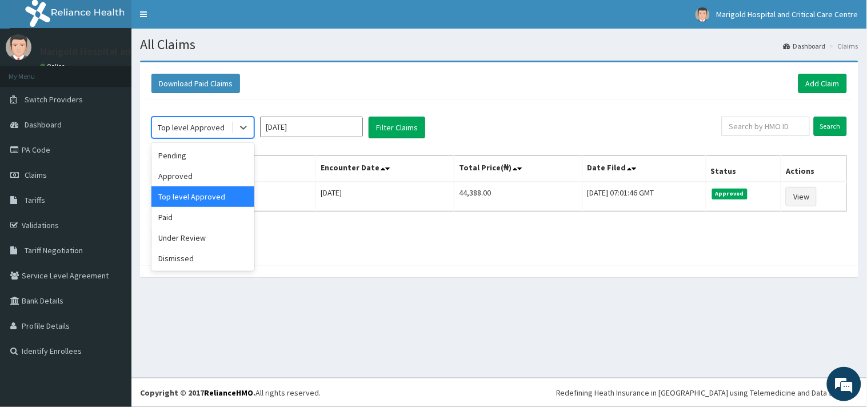
drag, startPoint x: 190, startPoint y: 125, endPoint x: 154, endPoint y: 265, distance: 145.1
click at [190, 130] on div "Top level Approved" at bounding box center [191, 127] width 67 height 11
click at [176, 231] on div "Under Review" at bounding box center [202, 237] width 103 height 21
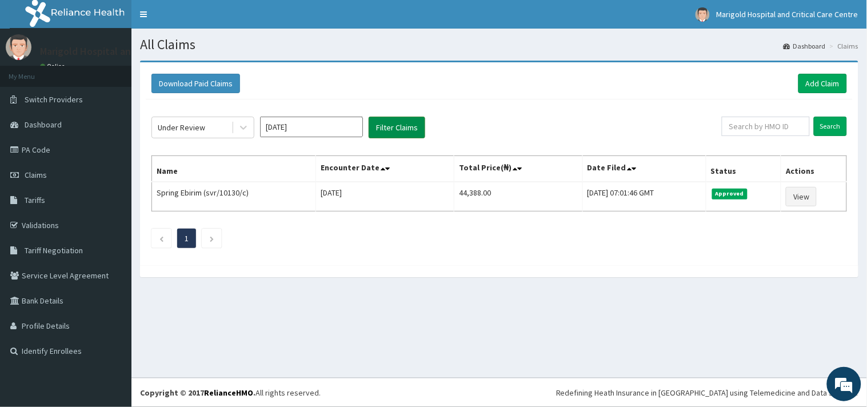
click at [390, 133] on button "Filter Claims" at bounding box center [397, 128] width 57 height 22
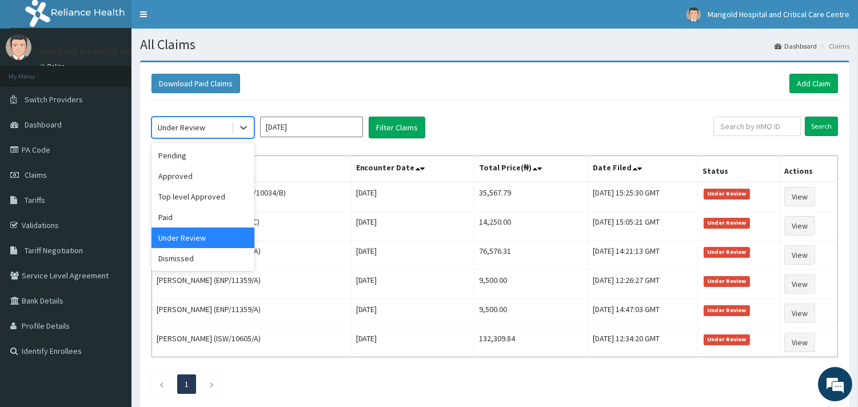
click at [190, 133] on div "Under Review" at bounding box center [191, 127] width 79 height 18
drag, startPoint x: 189, startPoint y: 196, endPoint x: 359, endPoint y: 139, distance: 178.9
click at [191, 192] on div "Top level Approved" at bounding box center [202, 196] width 103 height 21
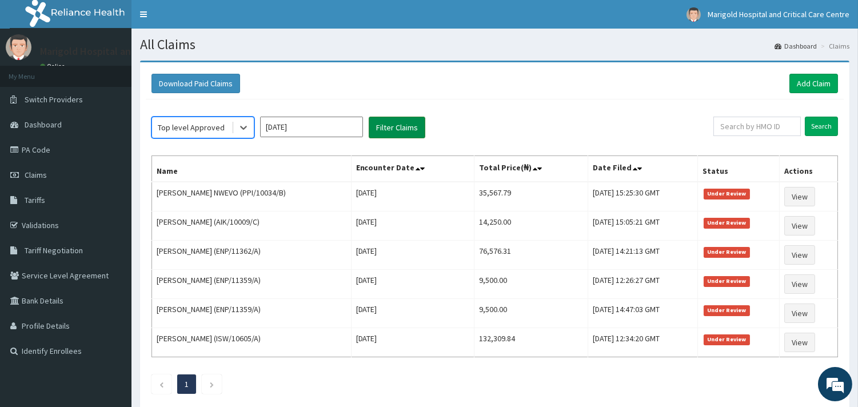
click at [387, 127] on button "Filter Claims" at bounding box center [397, 128] width 57 height 22
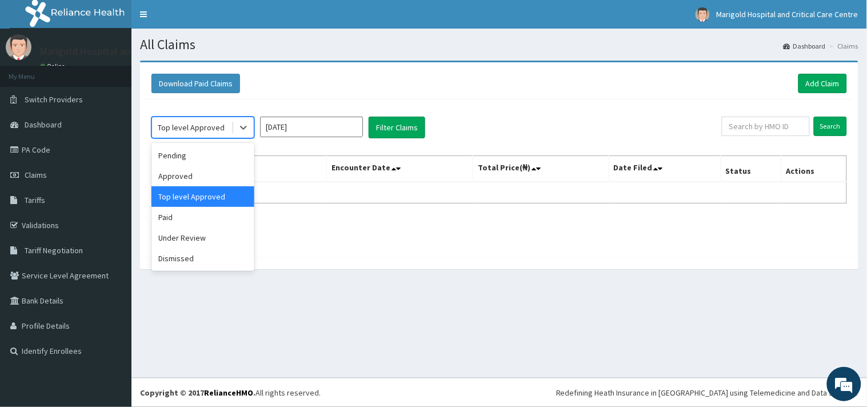
click at [208, 120] on div "Top level Approved" at bounding box center [191, 127] width 79 height 18
click at [202, 157] on div "Pending" at bounding box center [202, 155] width 103 height 21
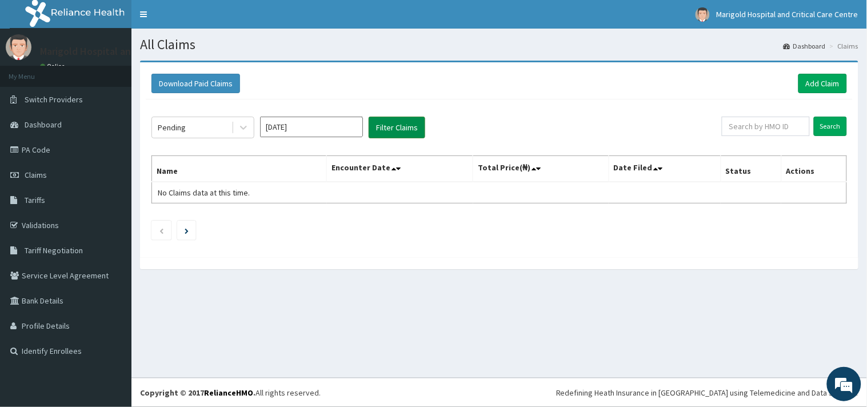
click at [401, 132] on button "Filter Claims" at bounding box center [397, 128] width 57 height 22
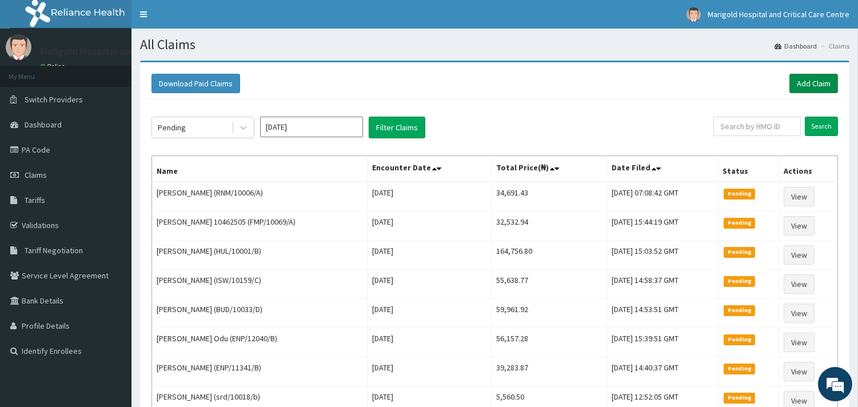
click at [811, 83] on link "Add Claim" at bounding box center [813, 83] width 49 height 19
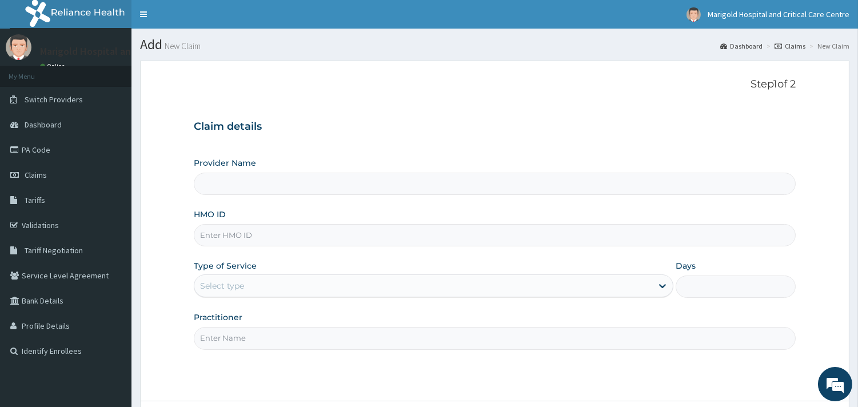
paste input "RET/46237/A"
type input "RET/46237/A"
type input "Marigold Hospital and Critical Care Centre"
type input "RET/46237/A"
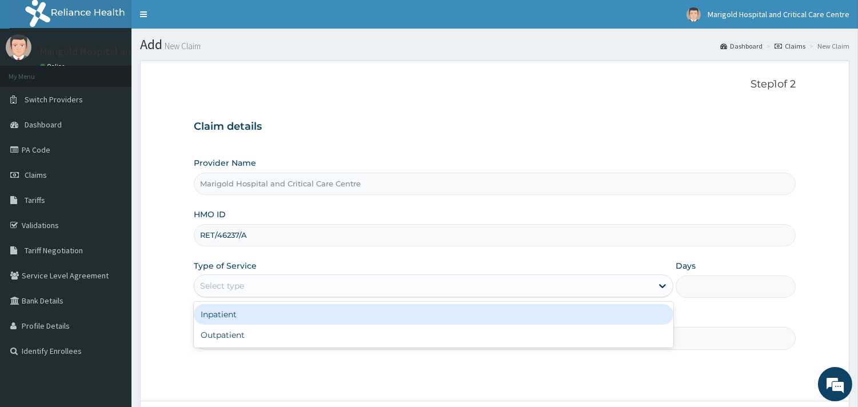
drag, startPoint x: 220, startPoint y: 287, endPoint x: 231, endPoint y: 350, distance: 63.9
click at [220, 290] on div "Select type" at bounding box center [222, 285] width 44 height 11
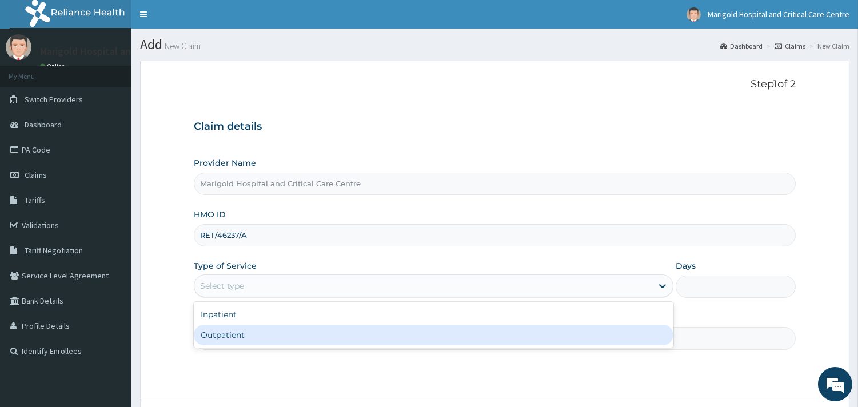
click at [230, 335] on div "Outpatient" at bounding box center [433, 335] width 479 height 21
type input "1"
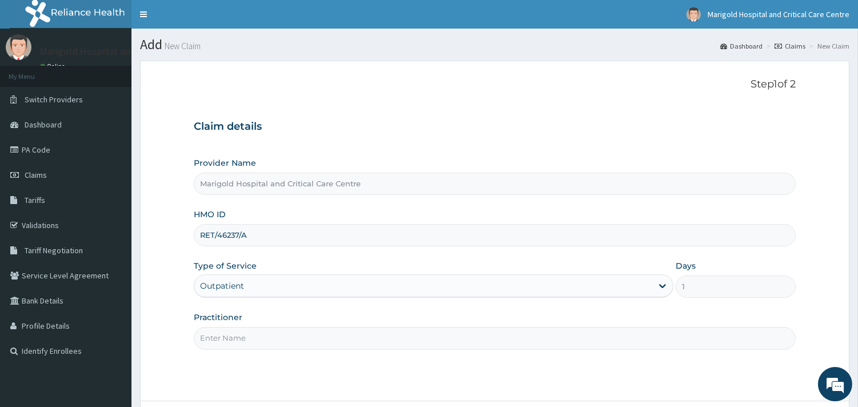
click at [231, 335] on input "Practitioner" at bounding box center [495, 338] width 602 height 22
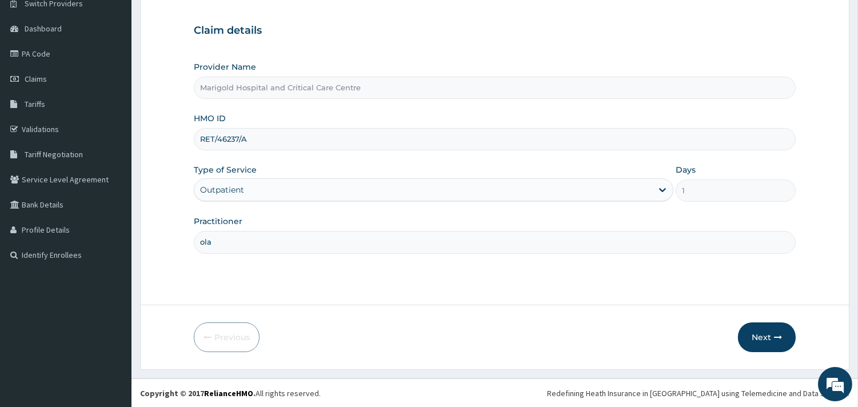
scroll to position [97, 0]
type input "ola"
click at [758, 332] on button "Next" at bounding box center [767, 337] width 58 height 30
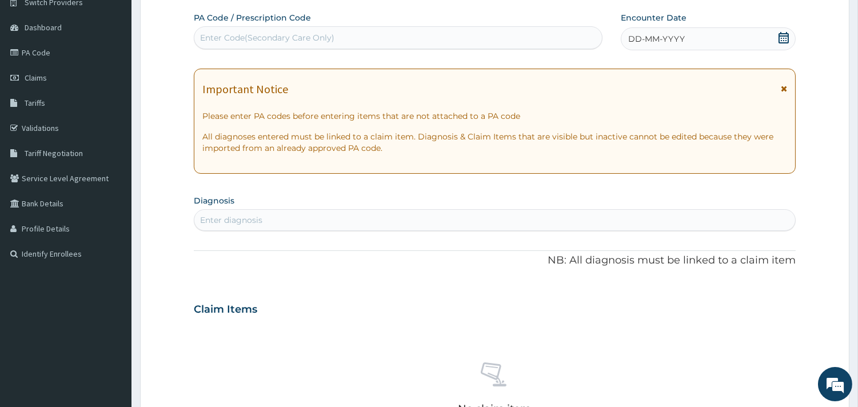
scroll to position [0, 0]
click at [335, 45] on div "Enter Code(Secondary Care Only)" at bounding box center [397, 38] width 407 height 18
paste input "PA/4EDD90"
type input "PA/4EDD90"
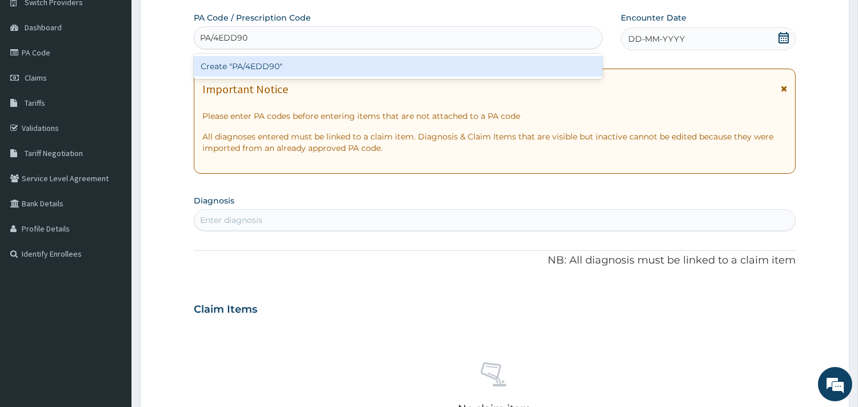
click at [333, 67] on div "Create "PA/4EDD90"" at bounding box center [398, 66] width 409 height 21
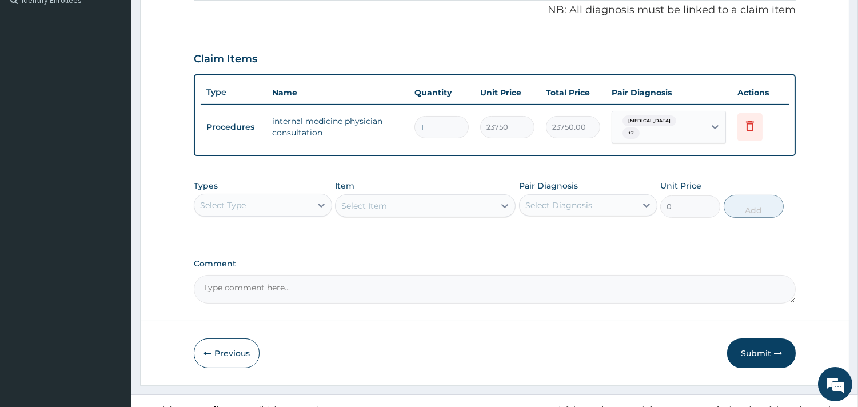
scroll to position [366, 0]
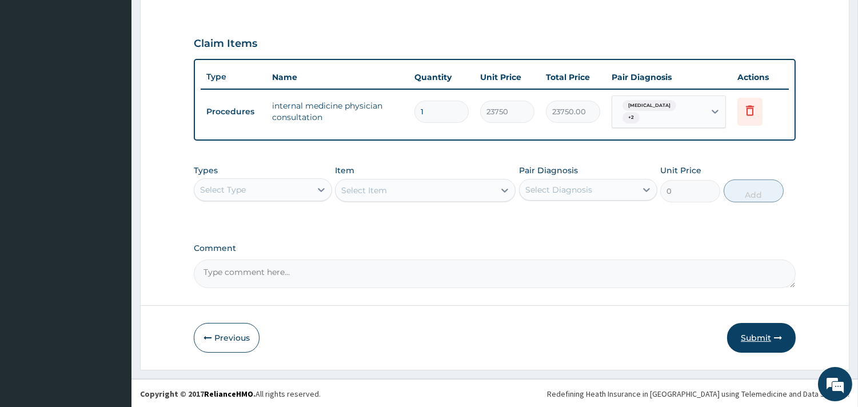
click at [753, 338] on button "Submit" at bounding box center [761, 338] width 69 height 30
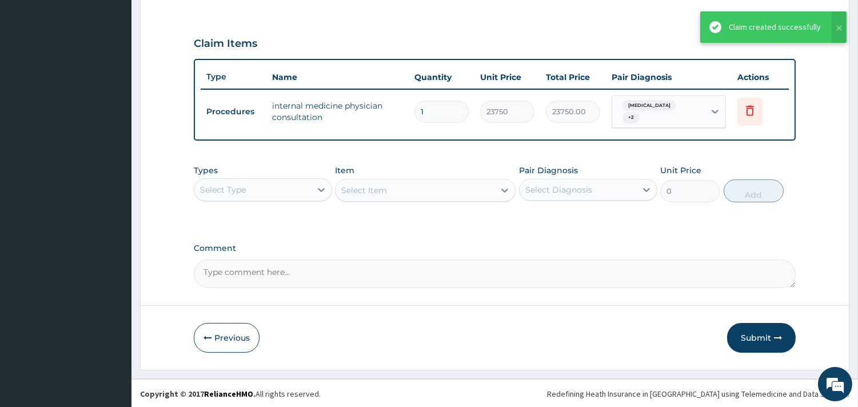
scroll to position [327, 0]
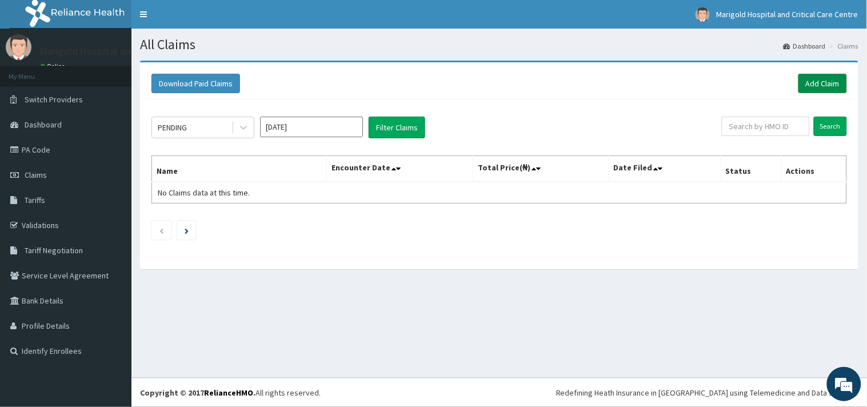
click at [803, 87] on link "Add Claim" at bounding box center [822, 83] width 49 height 19
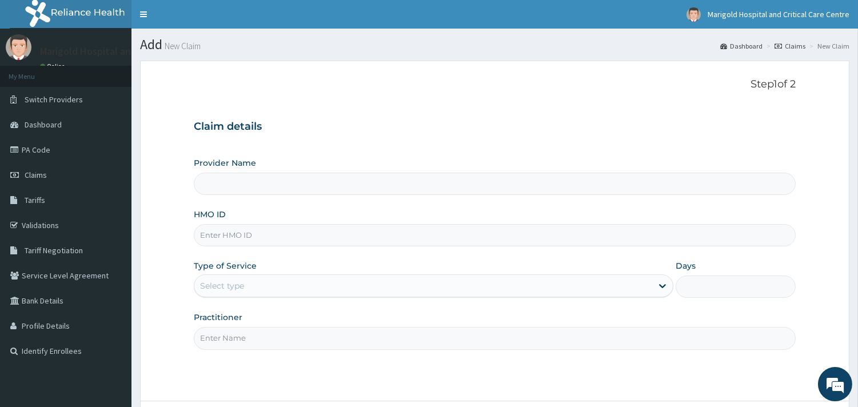
click at [289, 231] on input "HMO ID" at bounding box center [495, 235] width 602 height 22
paste input "RET/46237/A"
type input "RET/46237/A"
type input "Marigold Hospital and Critical Care Centre"
type input "RET/46237/A"
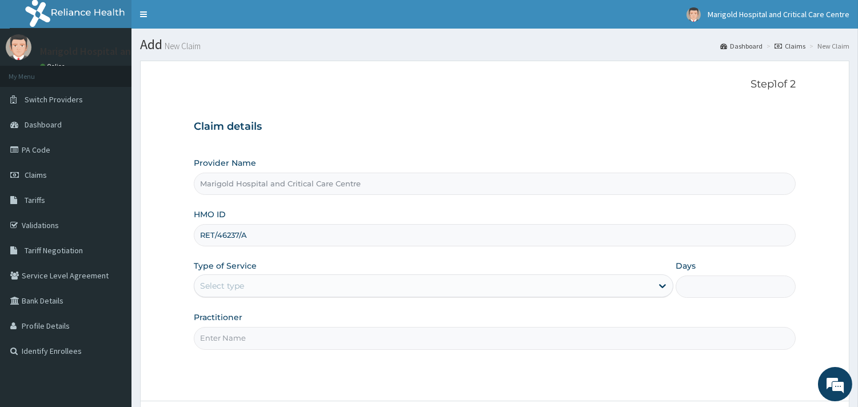
drag, startPoint x: 273, startPoint y: 281, endPoint x: 273, endPoint y: 294, distance: 13.2
click at [273, 286] on div "Select type" at bounding box center [423, 286] width 458 height 18
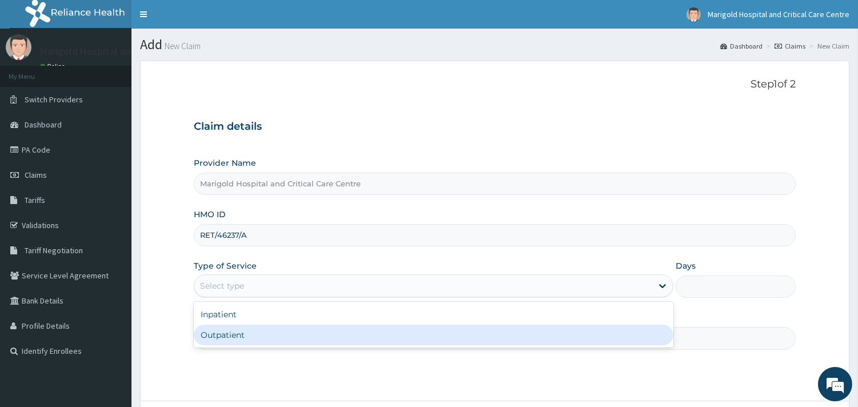
click at [271, 342] on div "Outpatient" at bounding box center [433, 335] width 479 height 21
type input "1"
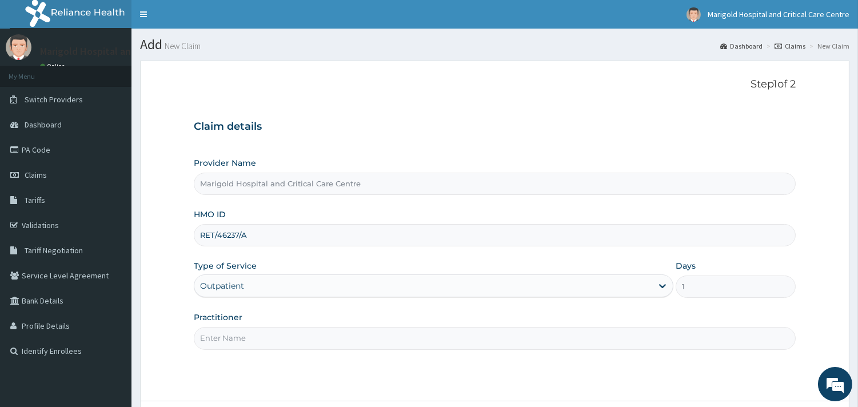
click at [272, 339] on input "Practitioner" at bounding box center [495, 338] width 602 height 22
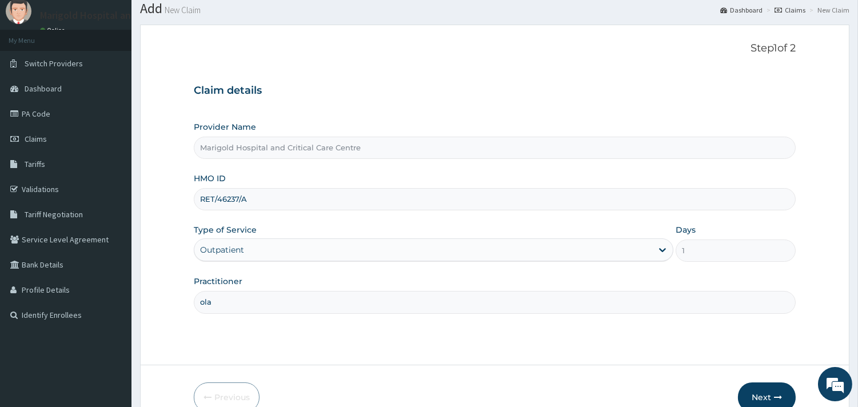
scroll to position [97, 0]
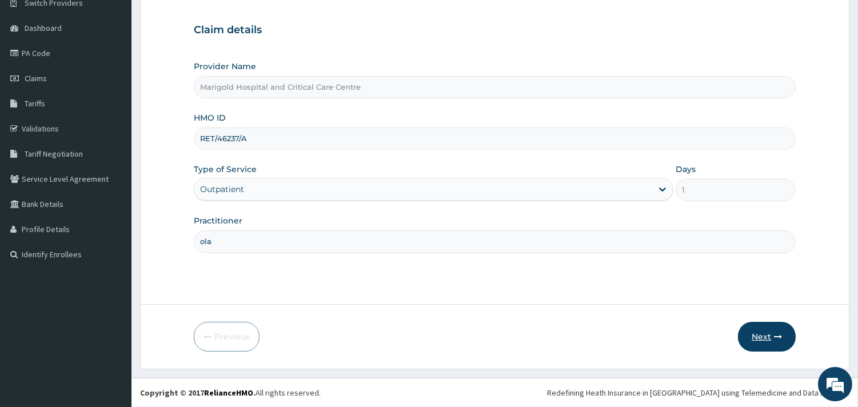
type input "ola"
click at [764, 340] on button "Next" at bounding box center [767, 337] width 58 height 30
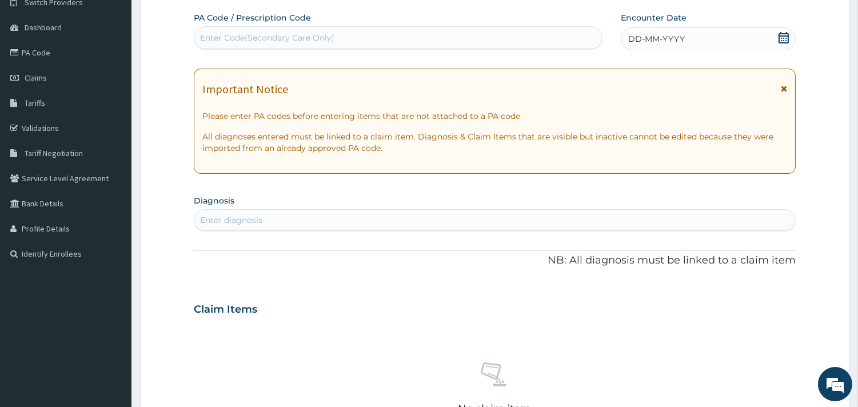
scroll to position [0, 0]
click at [274, 39] on div "Enter Code(Secondary Care Only)" at bounding box center [267, 37] width 134 height 11
paste input "PA/76CF09"
type input "PA/76CF09"
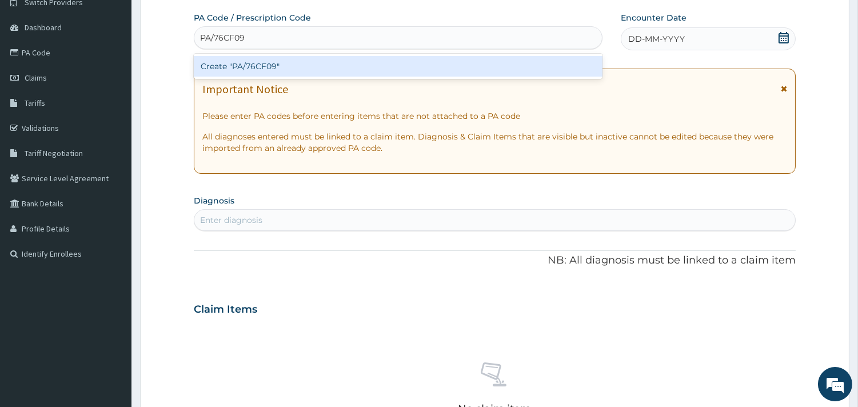
click at [301, 62] on div "Create "PA/76CF09"" at bounding box center [398, 66] width 409 height 21
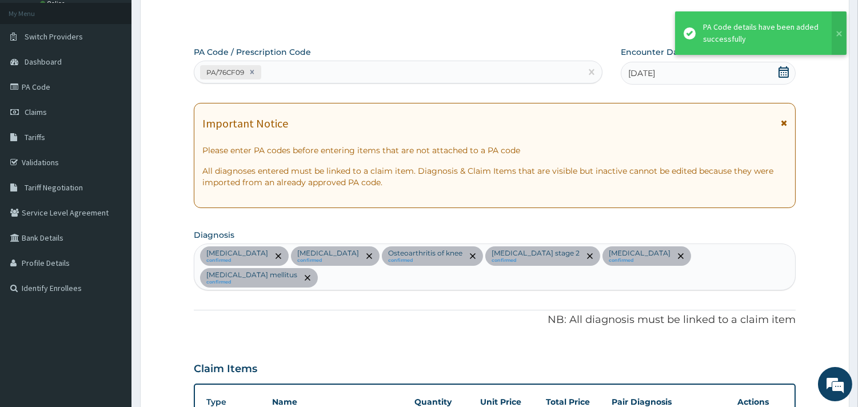
scroll to position [27, 0]
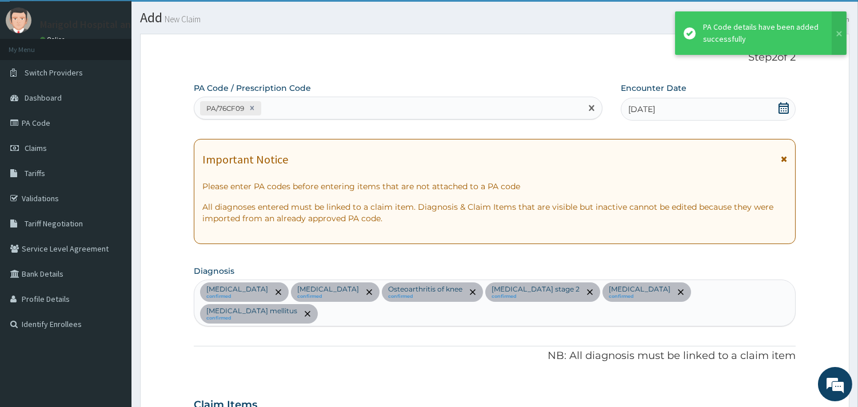
click at [372, 102] on div "PA/76CF09" at bounding box center [387, 108] width 387 height 19
paste input "PA/004BAC"
type input "PA/004BAC"
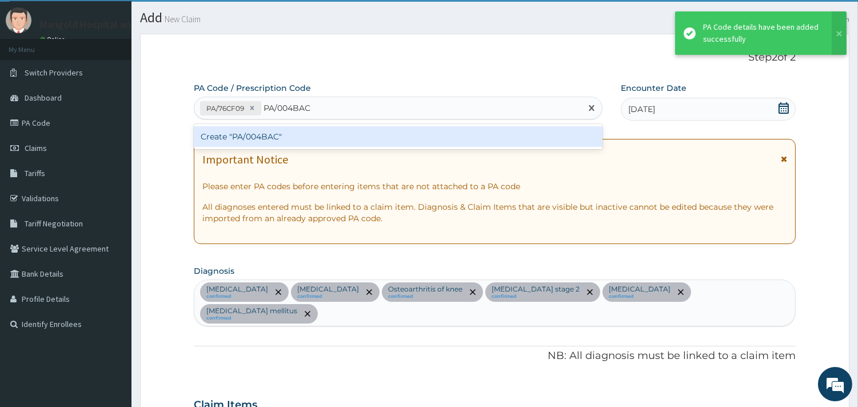
click at [377, 133] on div "Create "PA/004BAC"" at bounding box center [398, 136] width 409 height 21
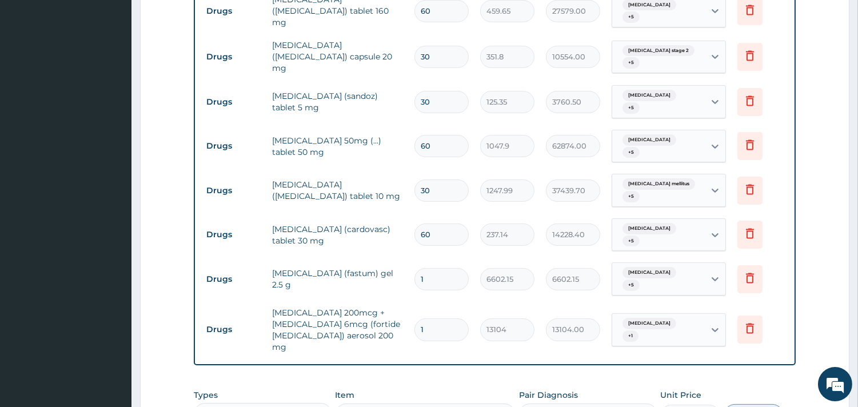
scroll to position [514, 0]
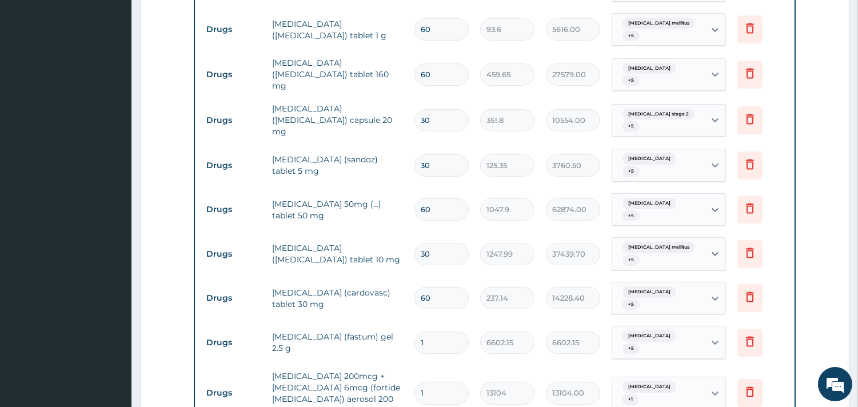
drag, startPoint x: 436, startPoint y: 256, endPoint x: 406, endPoint y: 262, distance: 30.8
click at [406, 276] on tr "Drugs nifedipine (cardovasc) tablet 30 mg 60 237.14 14228.40 Upper respiratory …" at bounding box center [495, 298] width 588 height 45
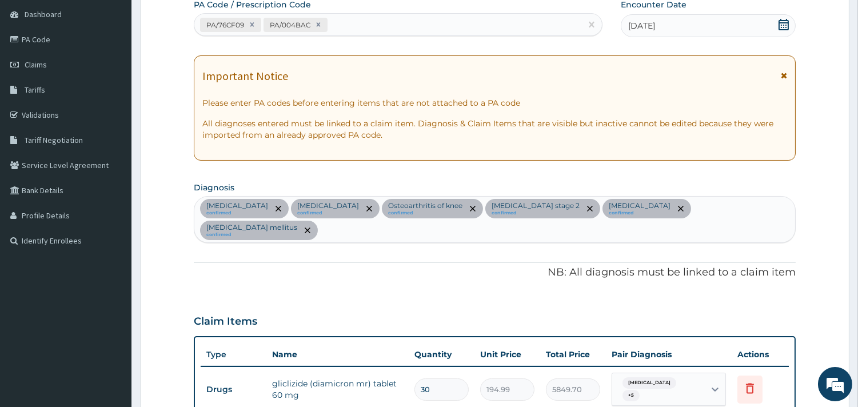
scroll to position [109, 0]
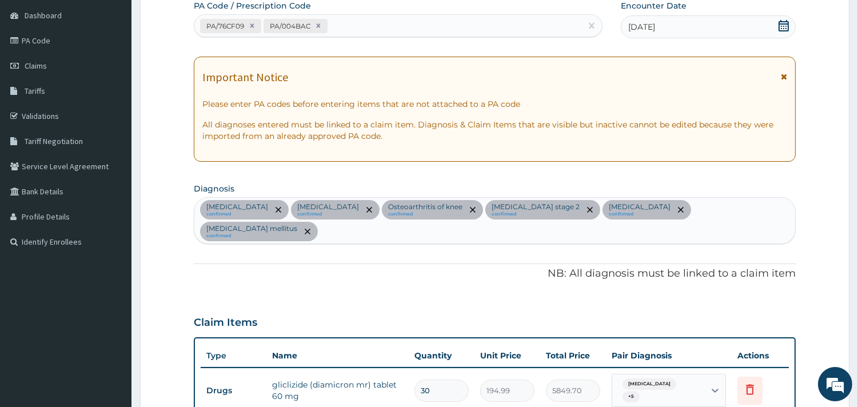
click at [769, 216] on div "Glaucoma confirmed Upper respiratory infection confirmed Osteoarthritis of knee…" at bounding box center [494, 221] width 601 height 46
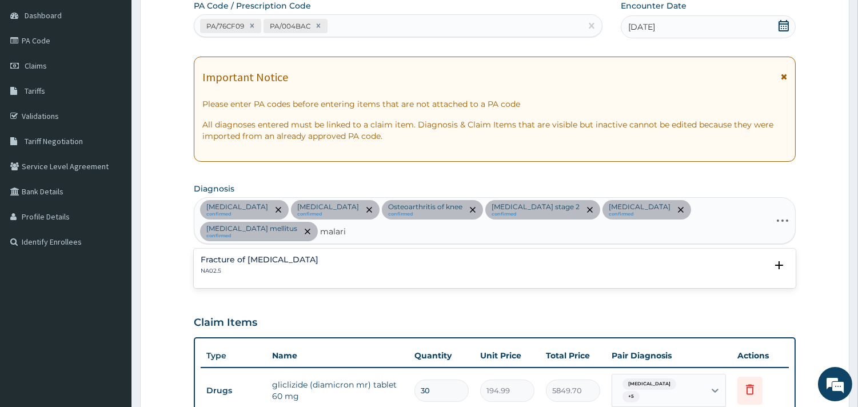
type input "malaria"
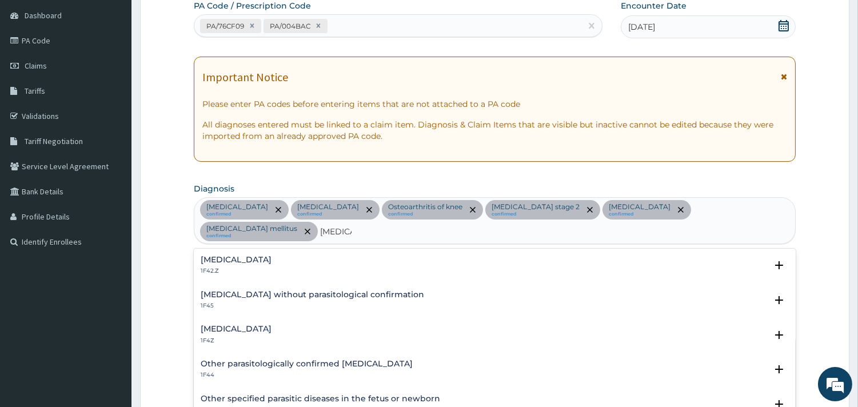
click at [261, 325] on h4 "Malaria, unspecified" at bounding box center [236, 329] width 71 height 9
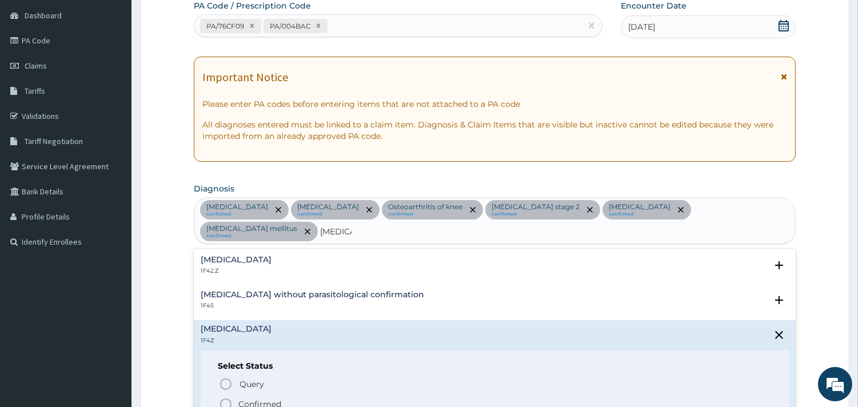
click at [246, 397] on span "Confirmed" at bounding box center [495, 404] width 553 height 14
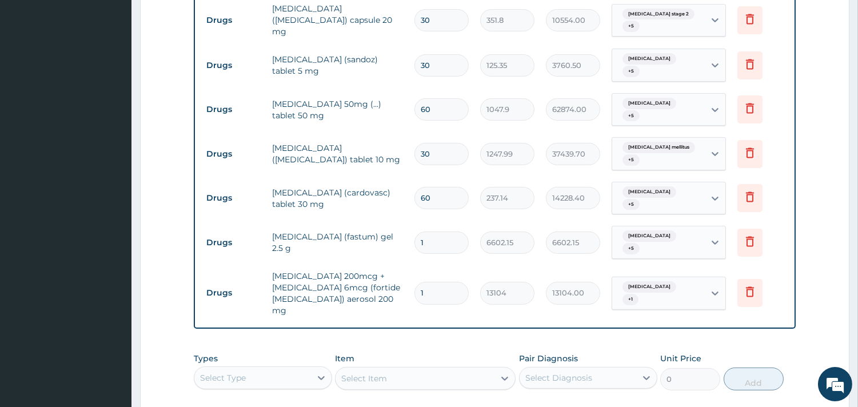
scroll to position [766, 0]
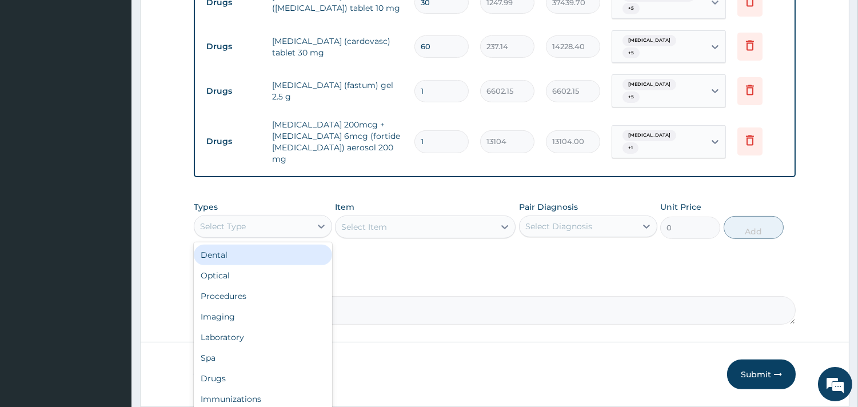
click at [286, 215] on div "Select Type" at bounding box center [263, 226] width 138 height 23
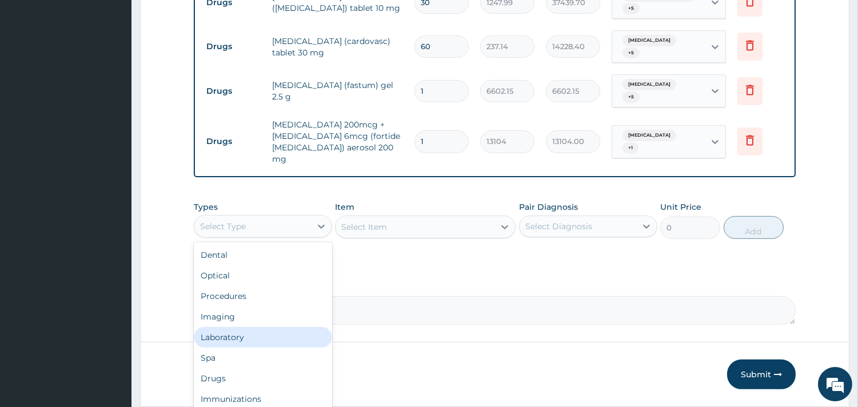
scroll to position [38, 0]
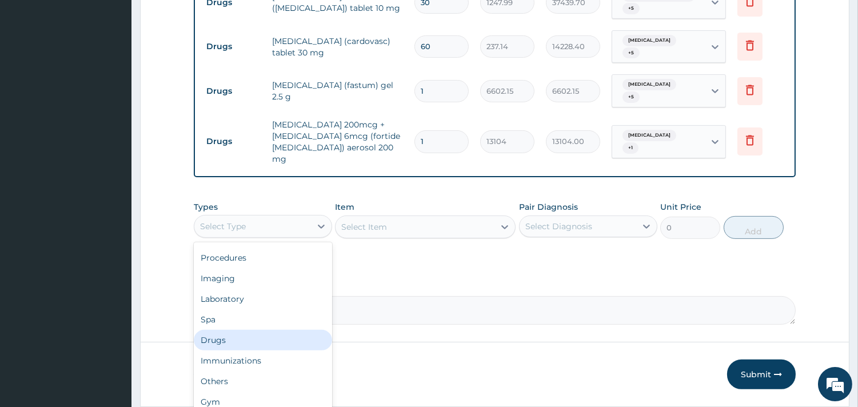
click at [270, 330] on div "Drugs" at bounding box center [263, 340] width 138 height 21
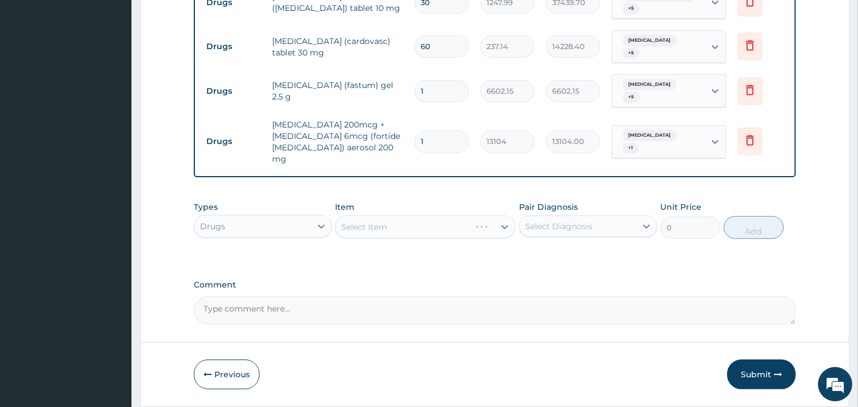
click at [395, 215] on div "Select Item" at bounding box center [425, 226] width 181 height 23
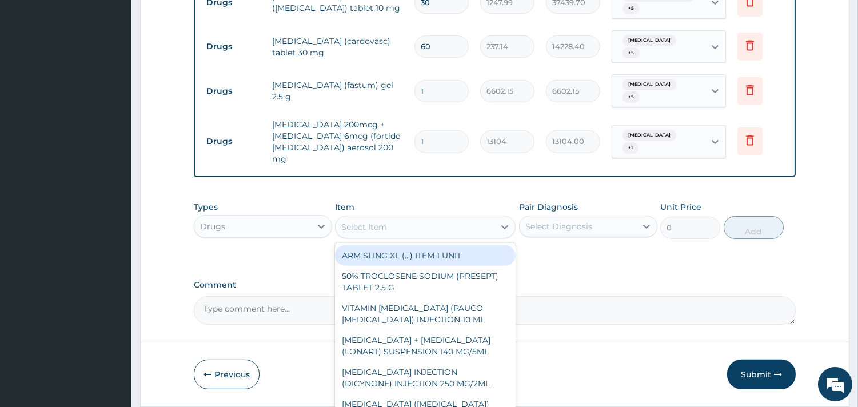
click at [395, 218] on div "Select Item" at bounding box center [414, 227] width 159 height 18
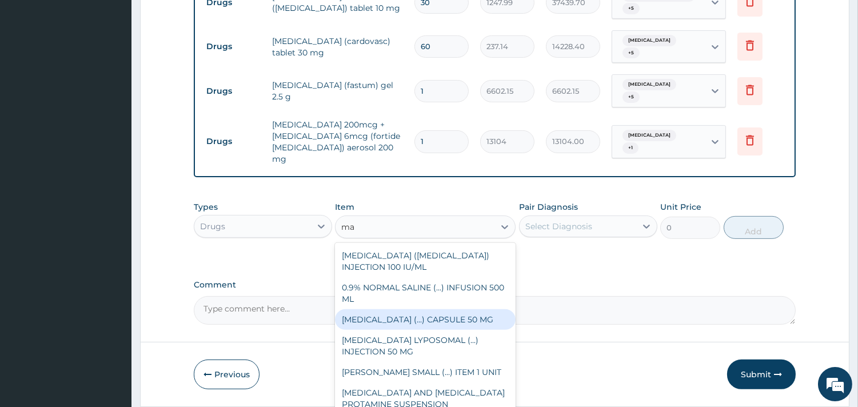
type input "m"
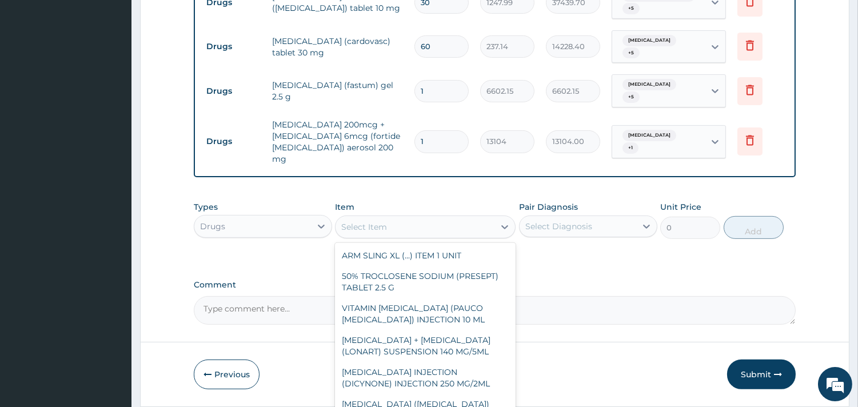
click at [235, 201] on div "Types Drugs Item option SUNITINIB MALATE (...) CAPSULE 50 MG focused, 201 of 98…" at bounding box center [495, 219] width 602 height 49
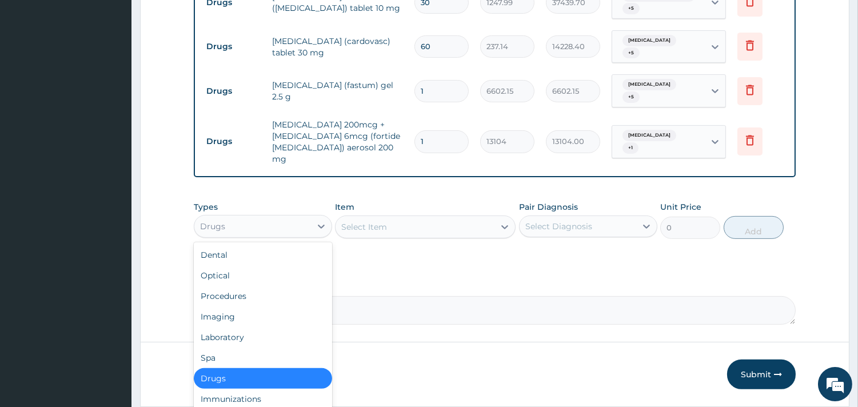
click at [247, 217] on div "Drugs" at bounding box center [252, 226] width 117 height 18
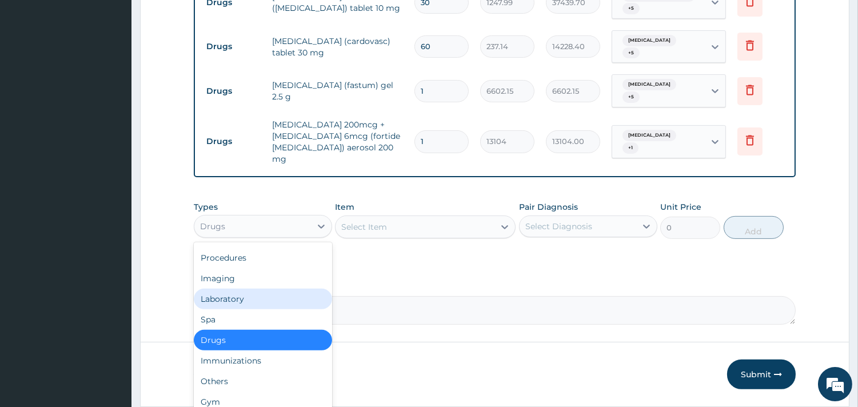
click at [237, 289] on div "Laboratory" at bounding box center [263, 299] width 138 height 21
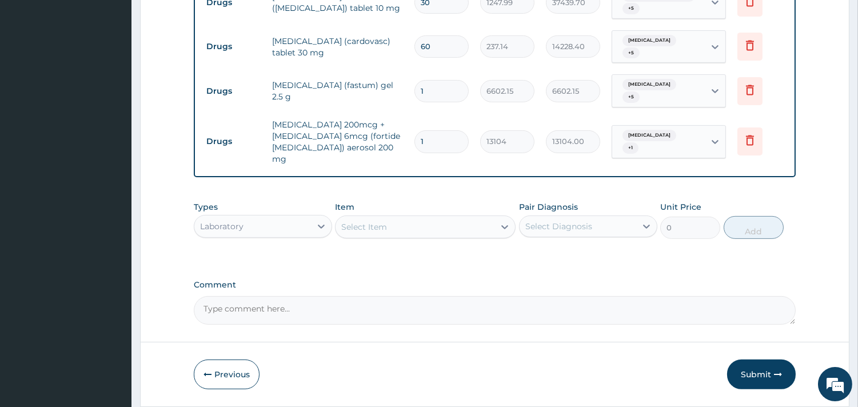
click at [391, 215] on div "Select Item" at bounding box center [425, 226] width 181 height 23
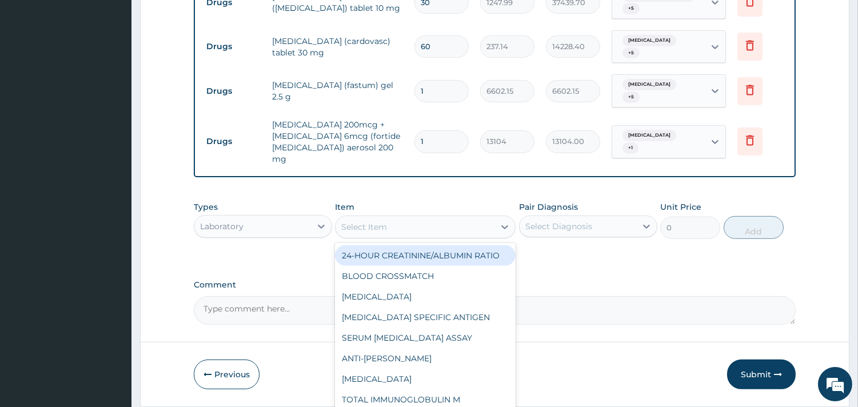
click at [391, 218] on div "Select Item" at bounding box center [414, 227] width 159 height 18
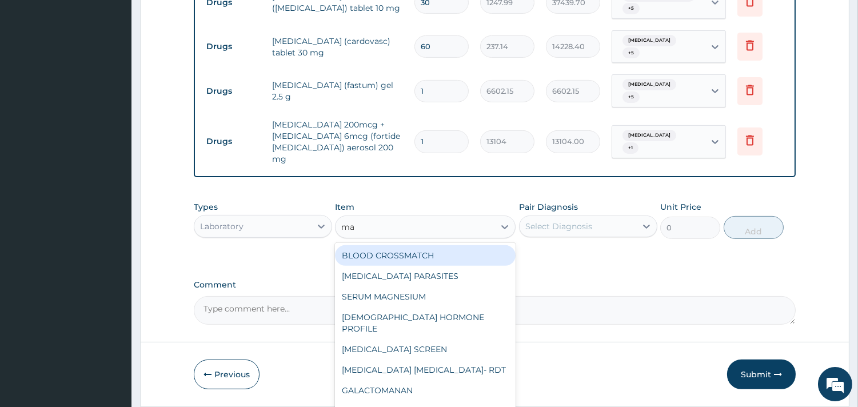
type input "mal"
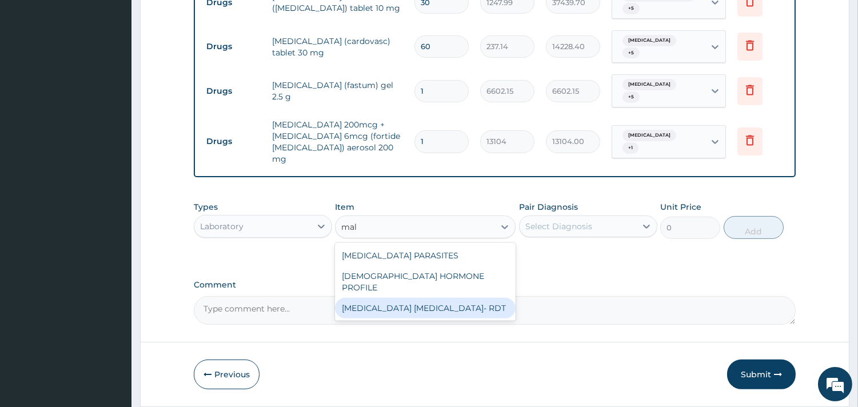
click at [398, 298] on div "[MEDICAL_DATA] [MEDICAL_DATA]- RDT" at bounding box center [425, 308] width 181 height 21
type input "4321.35"
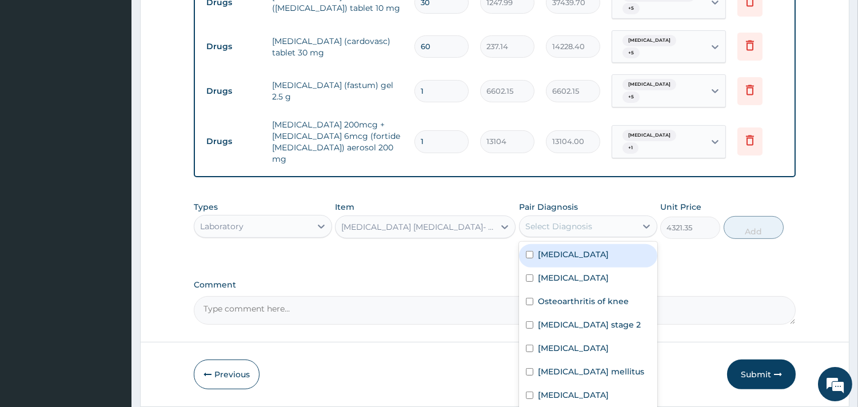
drag, startPoint x: 575, startPoint y: 193, endPoint x: 581, endPoint y: 218, distance: 26.5
click at [576, 217] on div "Select Diagnosis" at bounding box center [577, 226] width 117 height 18
drag, startPoint x: 581, startPoint y: 219, endPoint x: 581, endPoint y: 238, distance: 18.9
click at [581, 244] on div "Glaucoma" at bounding box center [588, 255] width 138 height 23
checkbox input "true"
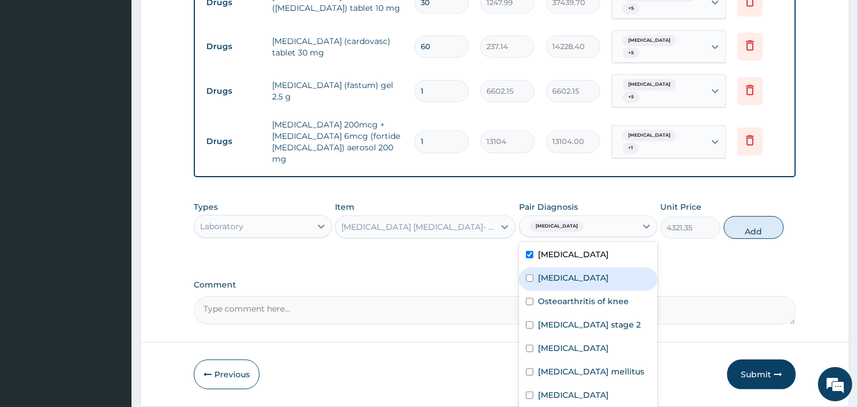
drag, startPoint x: 581, startPoint y: 238, endPoint x: 578, endPoint y: 263, distance: 24.7
click at [580, 272] on label "Upper respiratory infection" at bounding box center [573, 277] width 71 height 11
checkbox input "true"
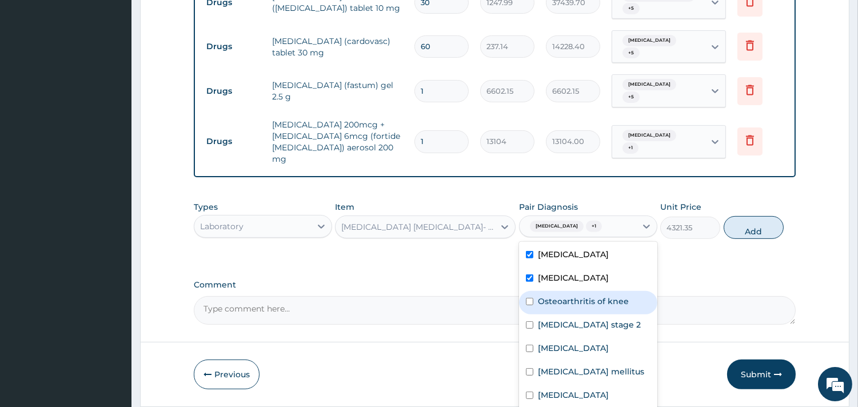
drag, startPoint x: 578, startPoint y: 263, endPoint x: 577, endPoint y: 278, distance: 15.5
click at [577, 291] on div "Osteoarthritis of knee" at bounding box center [588, 302] width 138 height 23
checkbox input "true"
drag, startPoint x: 577, startPoint y: 283, endPoint x: 575, endPoint y: 295, distance: 12.2
click at [575, 319] on label "Hypertension stage 2" at bounding box center [589, 324] width 103 height 11
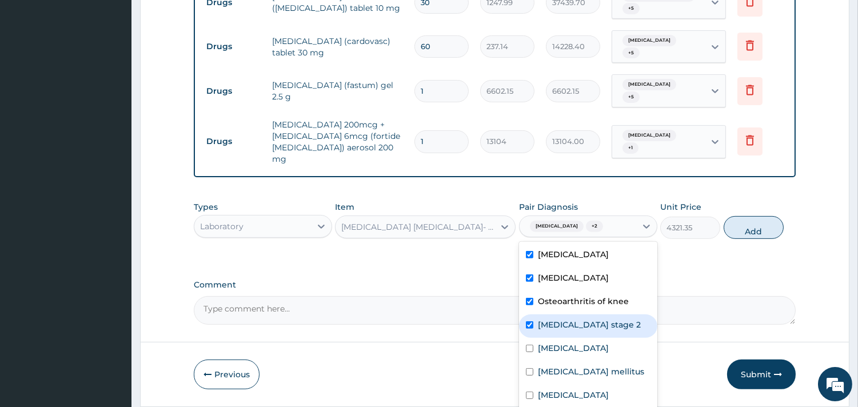
checkbox input "true"
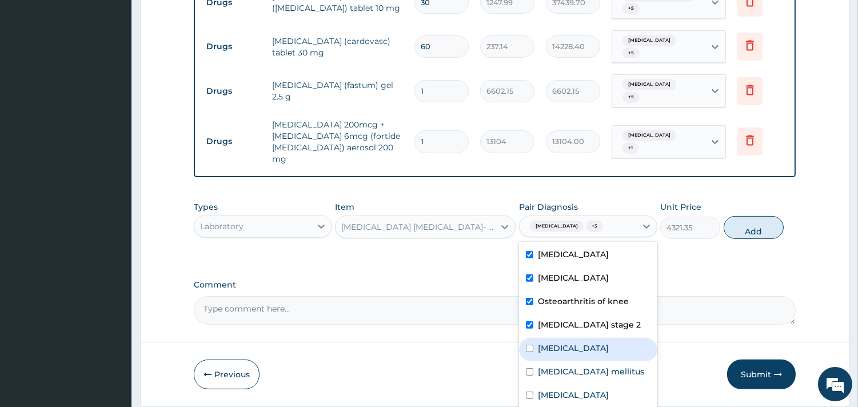
drag, startPoint x: 574, startPoint y: 303, endPoint x: 572, endPoint y: 331, distance: 28.1
click at [573, 338] on div "Dyslipidemia" at bounding box center [588, 349] width 138 height 23
checkbox input "true"
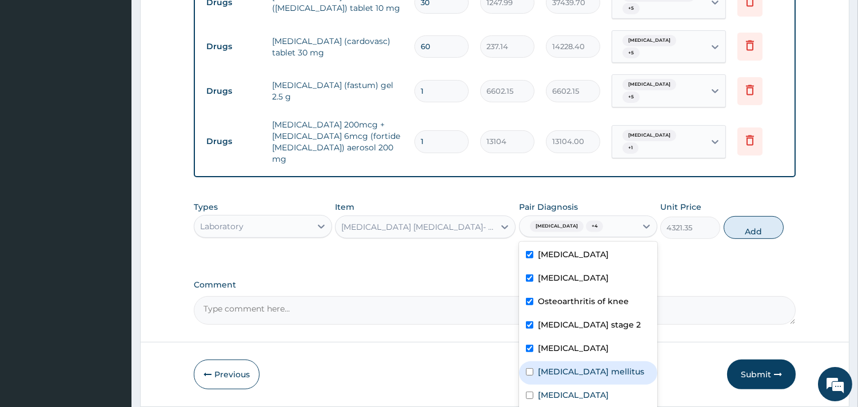
drag, startPoint x: 572, startPoint y: 331, endPoint x: 570, endPoint y: 351, distance: 20.1
click at [572, 366] on label "Diabetes mellitus" at bounding box center [591, 371] width 106 height 11
checkbox input "true"
click at [570, 389] on label "Malaria, unspecified" at bounding box center [573, 394] width 71 height 11
checkbox input "true"
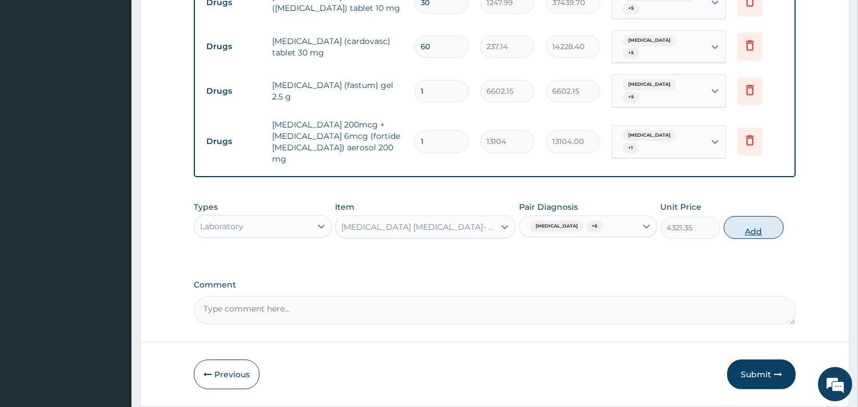
click at [743, 216] on button "Add" at bounding box center [753, 227] width 60 height 23
type input "0"
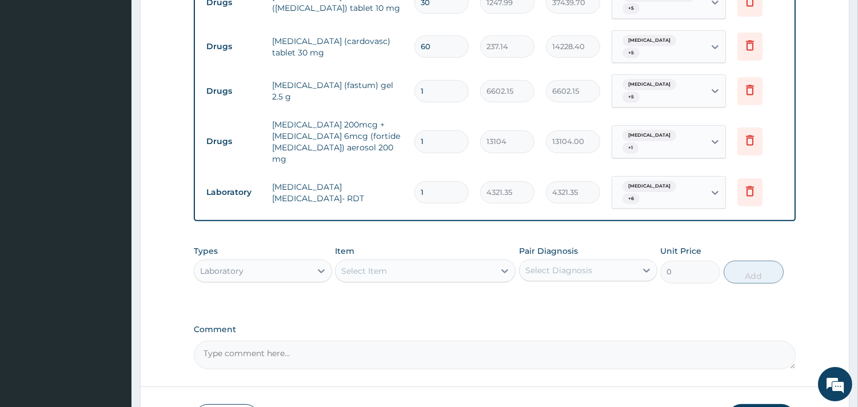
click at [309, 262] on div "Laboratory" at bounding box center [252, 271] width 117 height 18
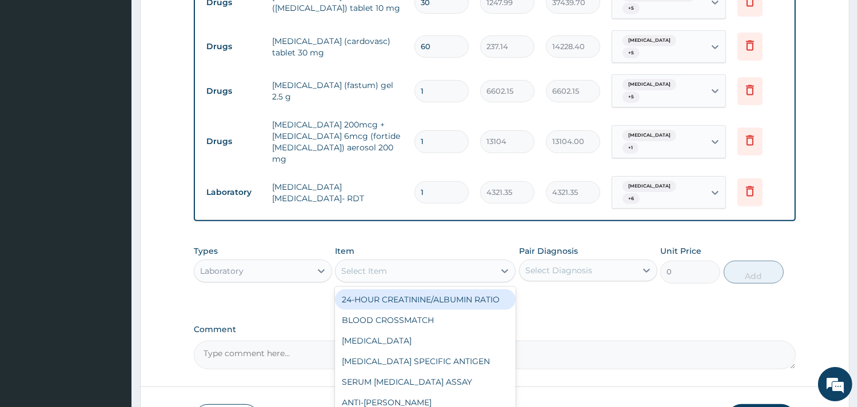
click at [376, 259] on div "Select Item" at bounding box center [425, 270] width 181 height 23
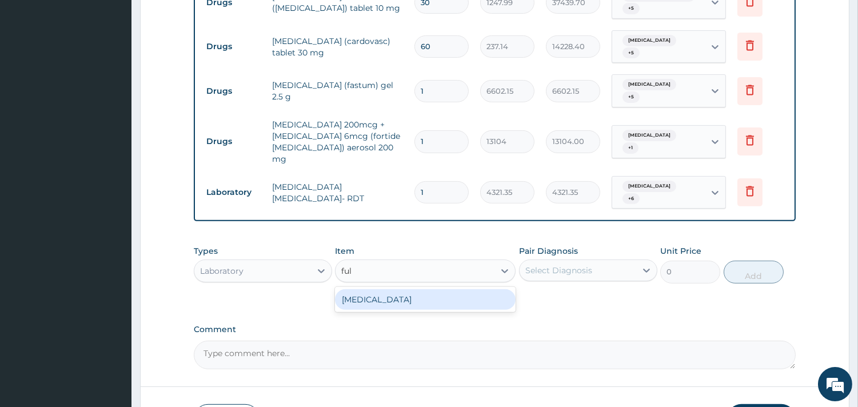
type input "full"
click at [390, 289] on div "FULL BLOOD COUNT" at bounding box center [425, 299] width 181 height 21
type input "5383.5"
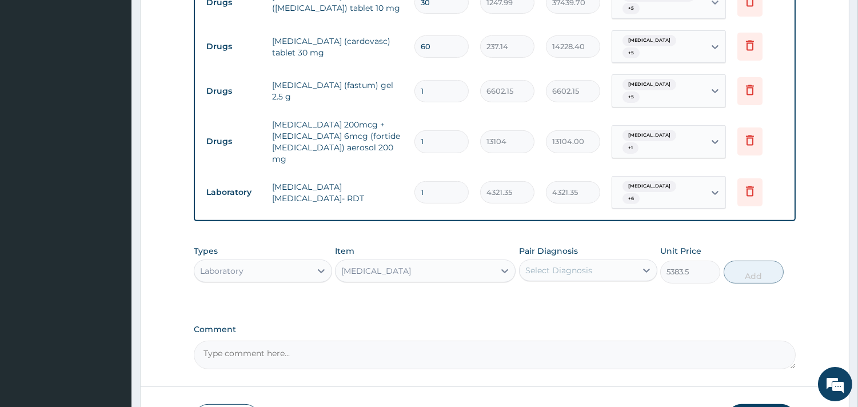
click at [517, 239] on div "Types Laboratory Item FULL BLOOD COUNT Pair Diagnosis Select Diagnosis Unit Pri…" at bounding box center [495, 263] width 602 height 49
click at [550, 265] on div "Select Diagnosis" at bounding box center [558, 270] width 67 height 11
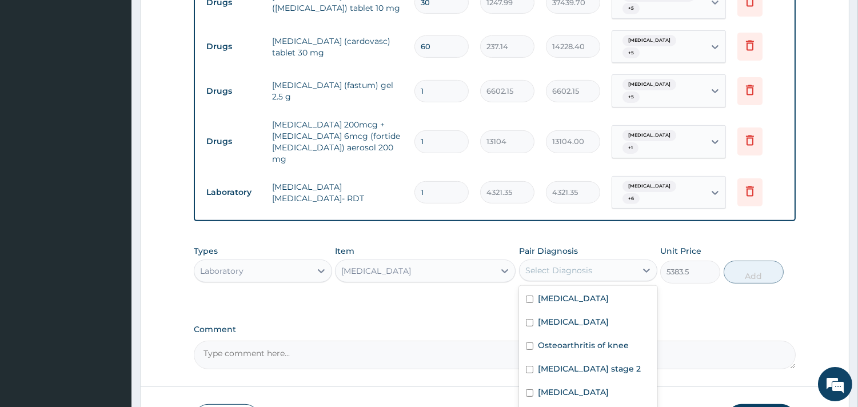
checkbox input "true"
click at [568, 406] on label "Diabetes mellitus" at bounding box center [591, 415] width 106 height 11
click at [562, 406] on label "Diabetes mellitus" at bounding box center [591, 415] width 106 height 11
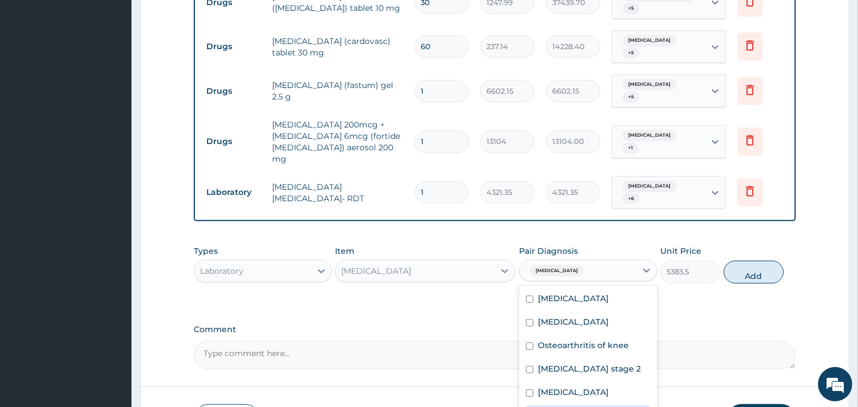
checkbox input "true"
click at [561, 386] on label "Dyslipidemia" at bounding box center [573, 391] width 71 height 11
checkbox input "true"
click at [563, 363] on label "Hypertension stage 2" at bounding box center [589, 368] width 103 height 11
checkbox input "true"
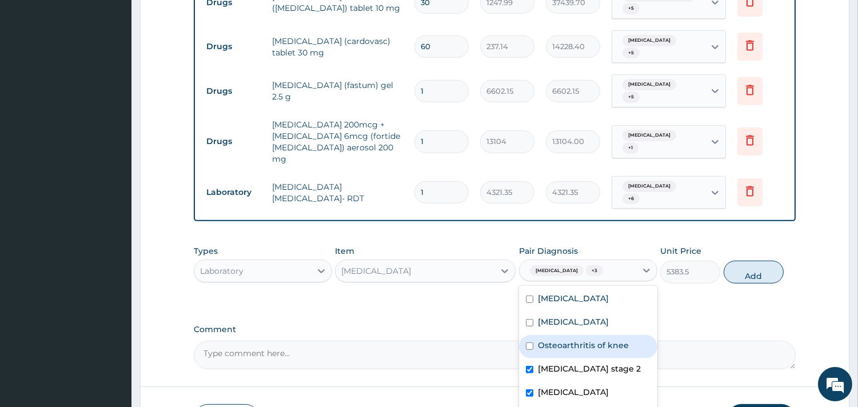
drag, startPoint x: 566, startPoint y: 297, endPoint x: 567, endPoint y: 278, distance: 18.9
click at [566, 339] on label "Osteoarthritis of knee" at bounding box center [583, 344] width 91 height 11
checkbox input "true"
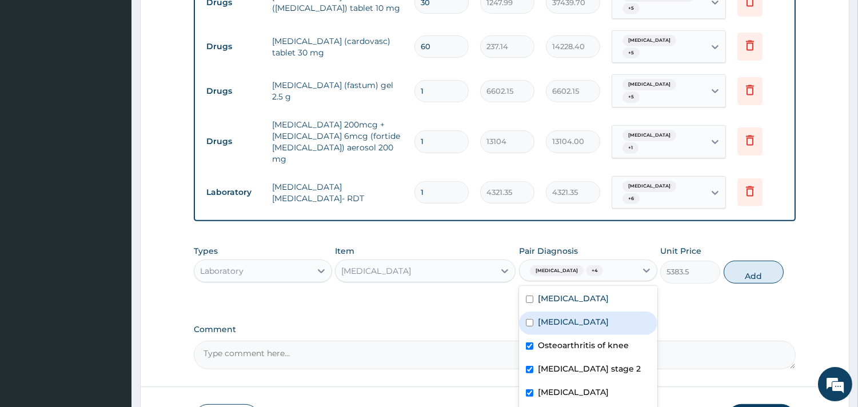
click at [567, 316] on label "Upper respiratory infection" at bounding box center [573, 321] width 71 height 11
checkbox input "true"
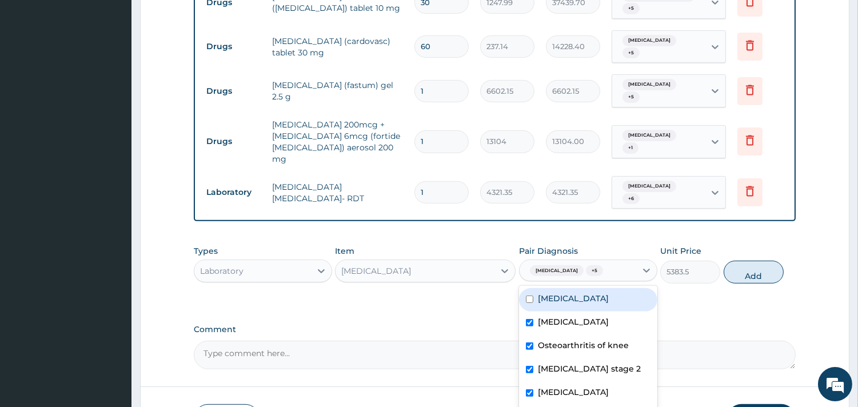
click at [569, 293] on label "Glaucoma" at bounding box center [573, 298] width 71 height 11
checkbox input "true"
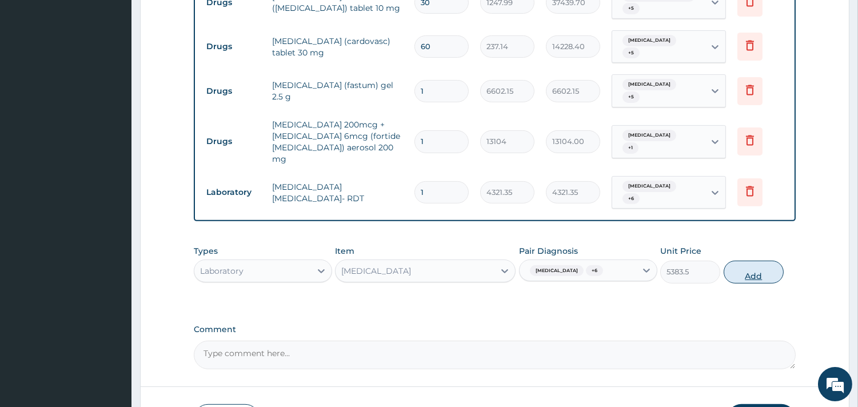
click at [757, 261] on button "Add" at bounding box center [753, 272] width 60 height 23
type input "0"
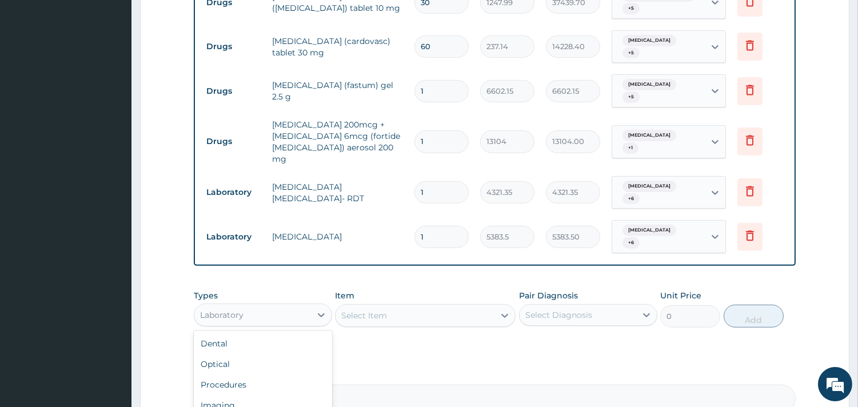
click at [242, 306] on div "Laboratory" at bounding box center [252, 315] width 117 height 18
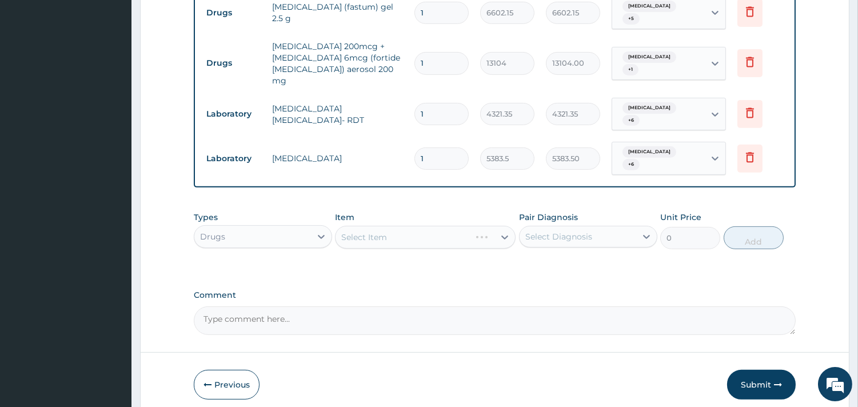
scroll to position [849, 0]
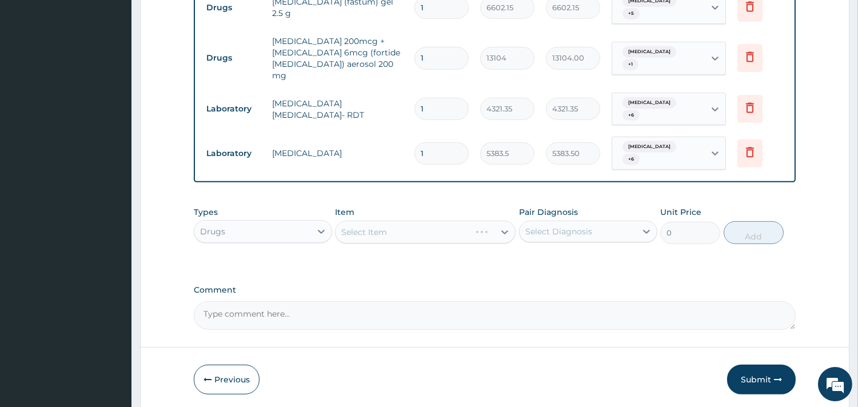
click at [467, 221] on div "Select Item" at bounding box center [425, 232] width 181 height 23
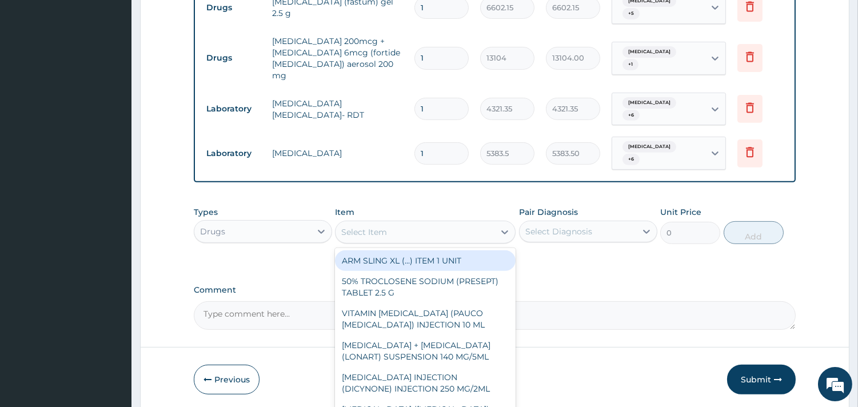
click at [465, 223] on div "Select Item" at bounding box center [414, 232] width 159 height 18
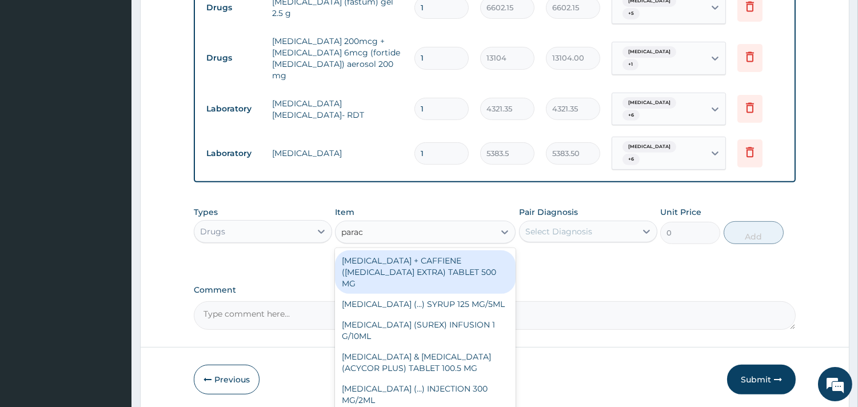
type input "parace"
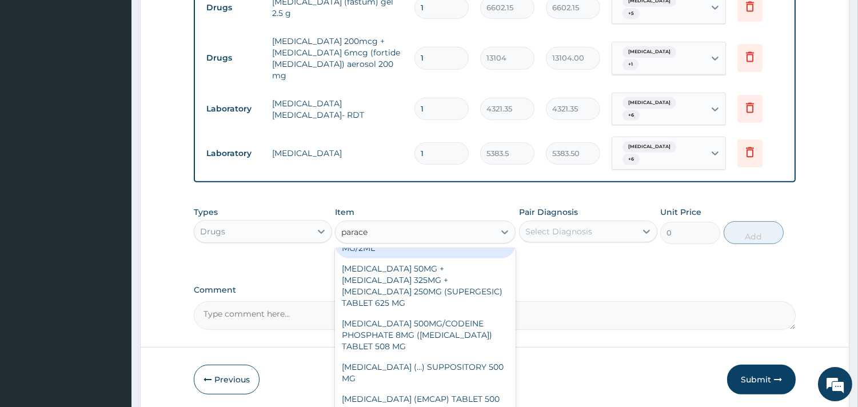
scroll to position [175, 0]
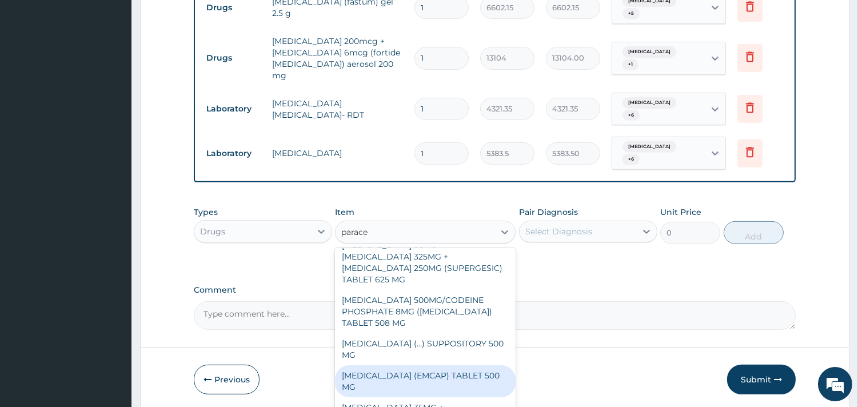
click at [458, 365] on div "PARACETAMOL (EMCAP) TABLET 500 MG" at bounding box center [425, 381] width 181 height 32
type input "22.23"
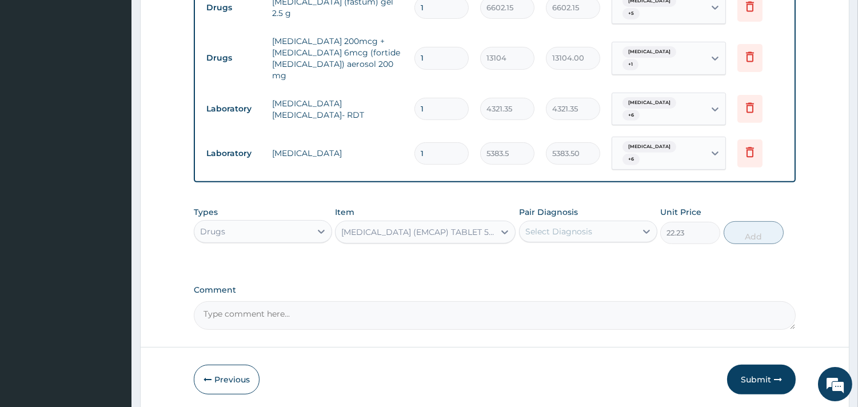
click at [574, 226] on div "Select Diagnosis" at bounding box center [558, 231] width 67 height 11
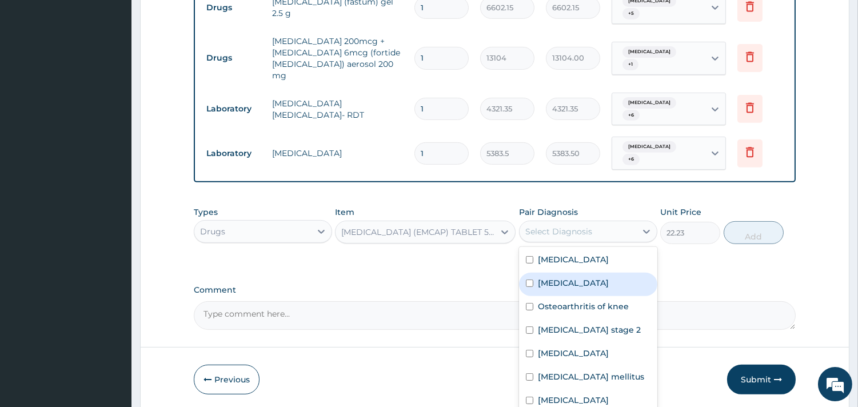
click at [574, 273] on div "Upper respiratory infection" at bounding box center [588, 284] width 138 height 23
checkbox input "true"
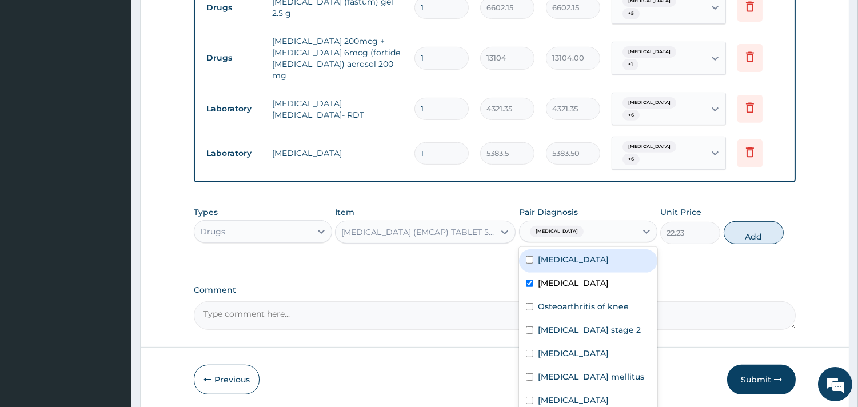
click at [573, 254] on label "Glaucoma" at bounding box center [573, 259] width 71 height 11
checkbox input "true"
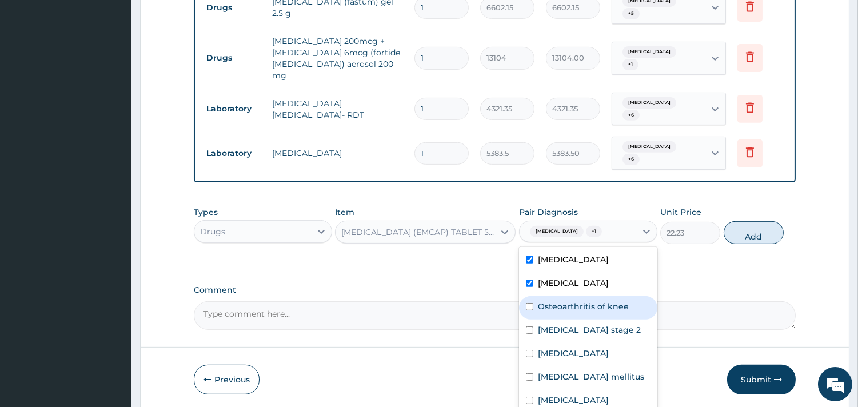
click at [572, 301] on label "Osteoarthritis of knee" at bounding box center [583, 306] width 91 height 11
checkbox input "true"
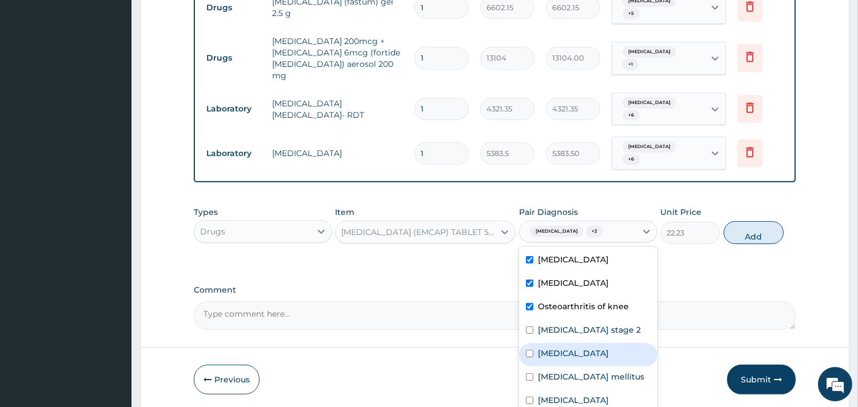
click at [568, 347] on label "Dyslipidemia" at bounding box center [573, 352] width 71 height 11
checkbox input "true"
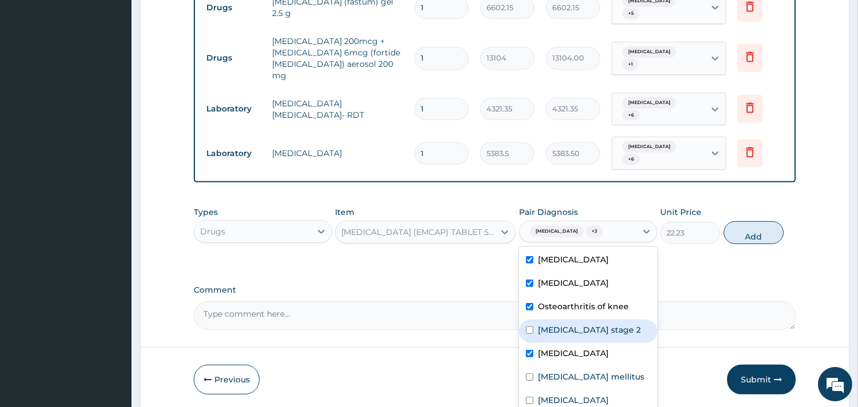
click at [566, 324] on label "Hypertension stage 2" at bounding box center [589, 329] width 103 height 11
checkbox input "true"
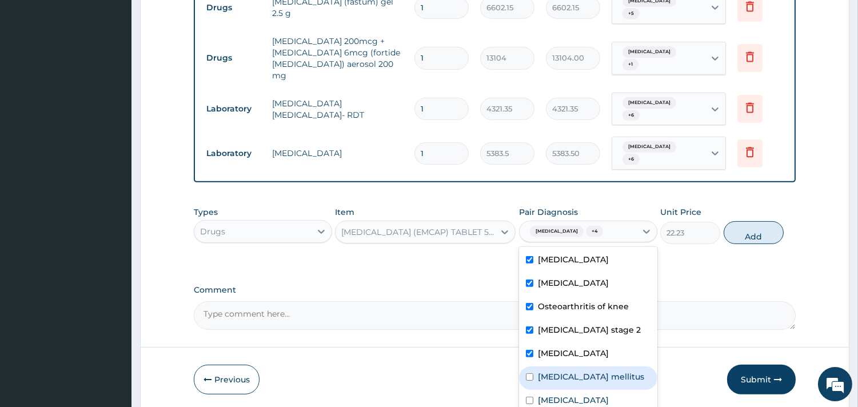
click at [562, 371] on label "Diabetes mellitus" at bounding box center [591, 376] width 106 height 11
checkbox input "true"
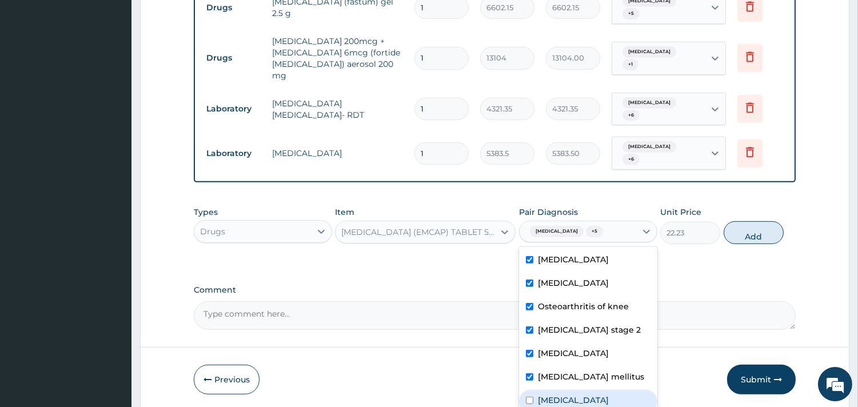
click at [559, 394] on label "Malaria, unspecified" at bounding box center [573, 399] width 71 height 11
checkbox input "true"
click at [770, 221] on button "Add" at bounding box center [753, 232] width 60 height 23
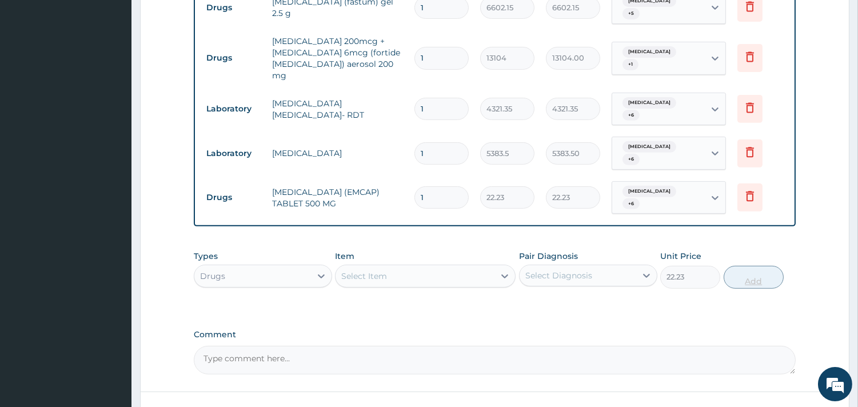
type input "0"
type input "12"
type input "266.76"
type input "12"
click at [392, 267] on div "Select Item" at bounding box center [414, 276] width 159 height 18
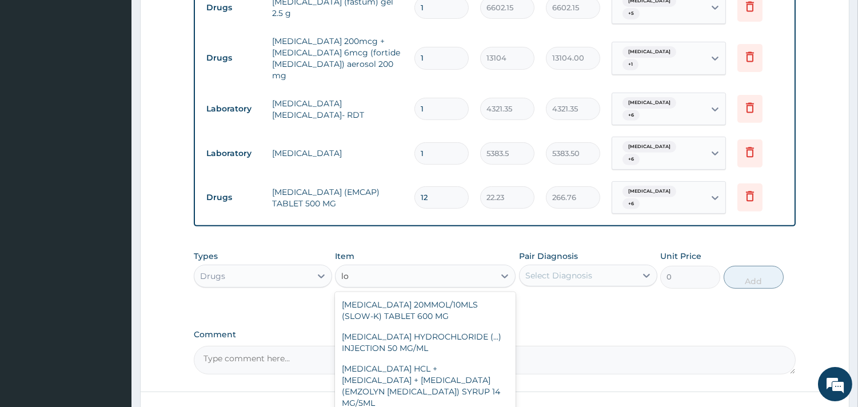
type input "l"
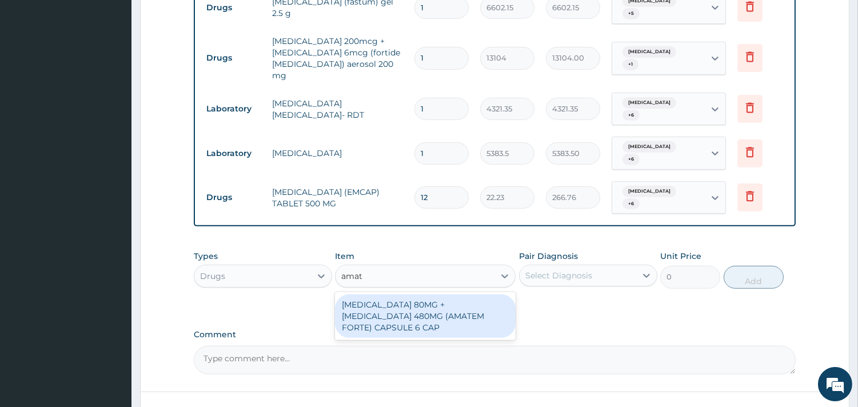
type input "amate"
click at [449, 294] on div "ARTEMETHER 80MG + LUMEFANTRINE 480MG (AMATEM FORTE) CAPSULE 6 CAP" at bounding box center [425, 315] width 181 height 43
type input "3619.54"
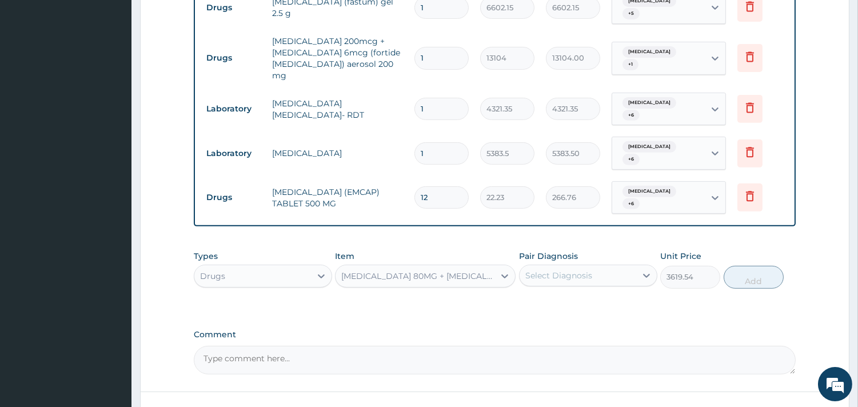
click at [607, 250] on div "Pair Diagnosis Select Diagnosis" at bounding box center [588, 269] width 138 height 38
drag, startPoint x: 607, startPoint y: 233, endPoint x: 607, endPoint y: 244, distance: 10.9
click at [607, 266] on div "Select Diagnosis" at bounding box center [577, 275] width 117 height 18
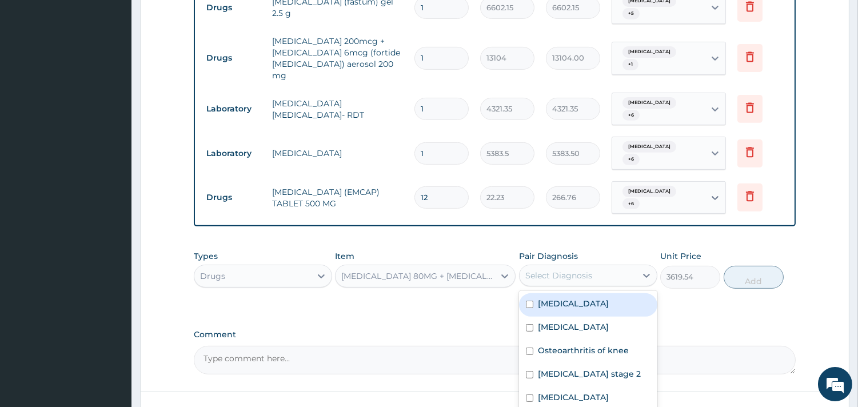
drag, startPoint x: 607, startPoint y: 244, endPoint x: 610, endPoint y: 272, distance: 28.1
click at [610, 293] on div "Glaucoma" at bounding box center [588, 304] width 138 height 23
checkbox input "true"
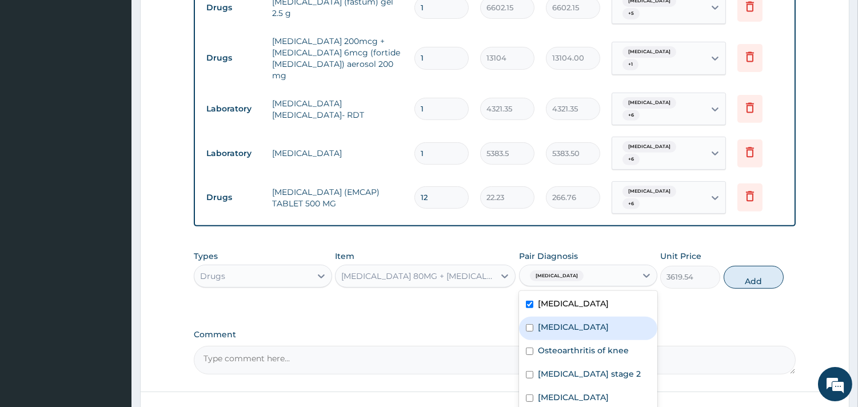
click at [607, 321] on label "Upper respiratory infection" at bounding box center [573, 326] width 71 height 11
checkbox input "true"
click at [606, 293] on div "Glaucoma" at bounding box center [588, 304] width 138 height 23
checkbox input "false"
click at [598, 317] on div "Upper respiratory infection" at bounding box center [588, 328] width 138 height 23
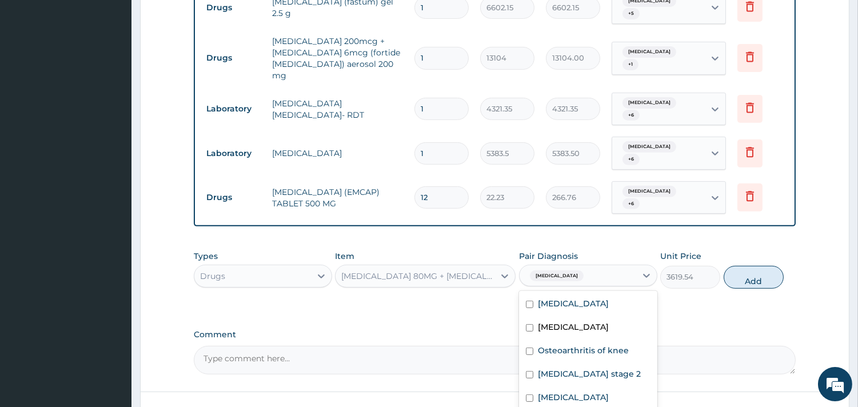
checkbox input "false"
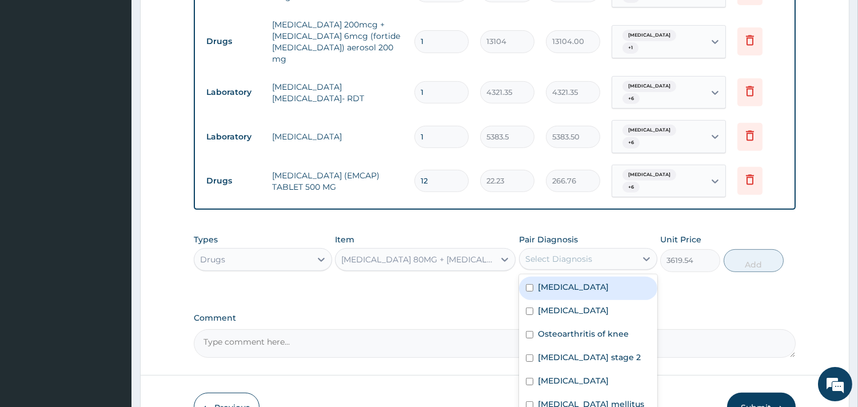
scroll to position [894, 0]
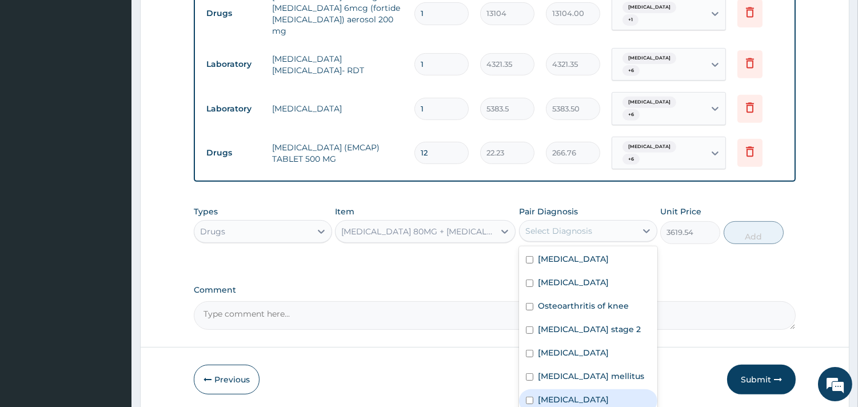
click at [584, 394] on label "Malaria, unspecified" at bounding box center [573, 399] width 71 height 11
checkbox input "true"
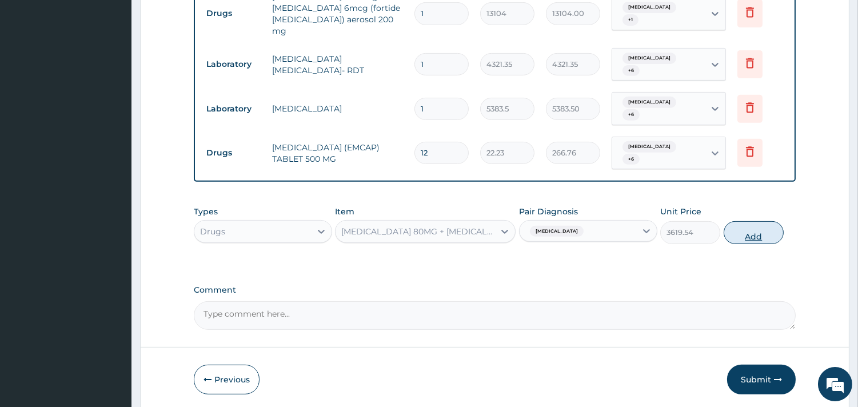
click at [749, 221] on button "Add" at bounding box center [753, 232] width 60 height 23
type input "0"
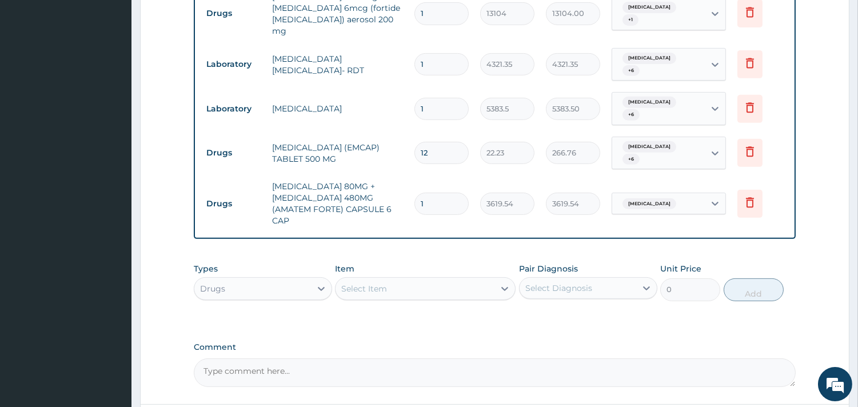
click at [460, 279] on div "Select Item" at bounding box center [414, 288] width 159 height 18
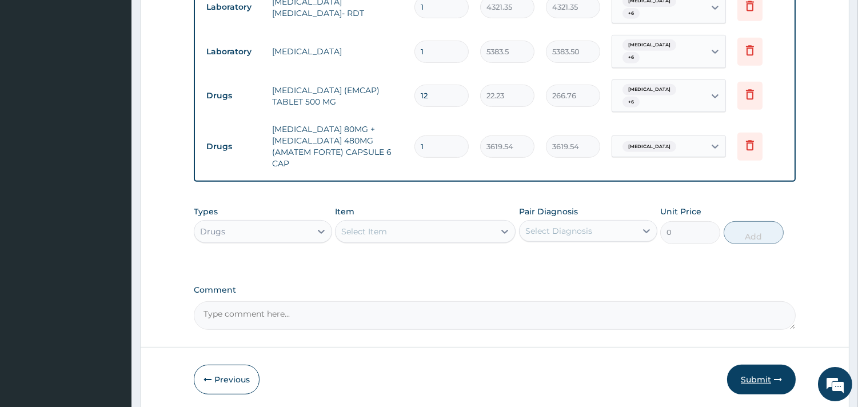
click at [755, 365] on button "Submit" at bounding box center [761, 380] width 69 height 30
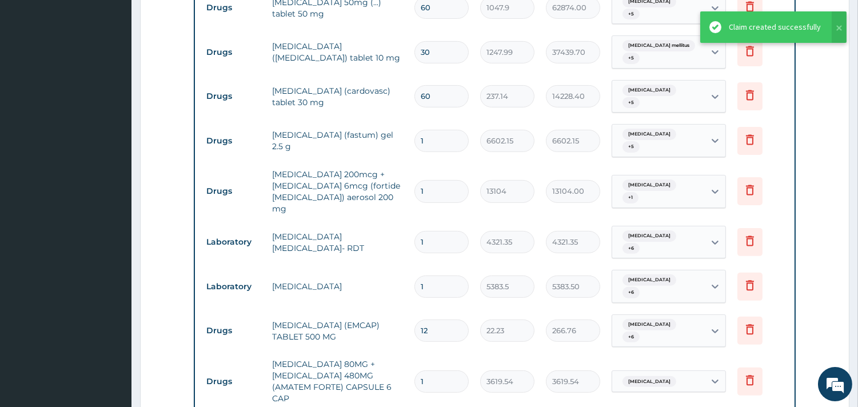
scroll to position [633, 0]
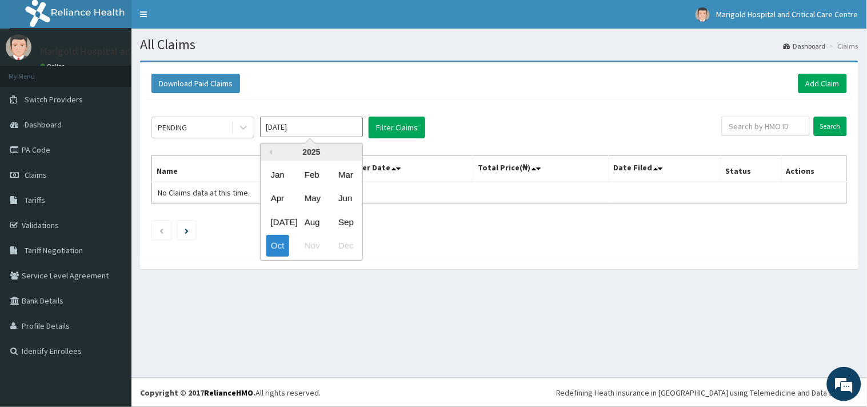
click at [322, 129] on input "Oct 2025" at bounding box center [311, 127] width 103 height 21
click at [350, 219] on div "Sep" at bounding box center [345, 221] width 23 height 21
type input "Sep 2025"
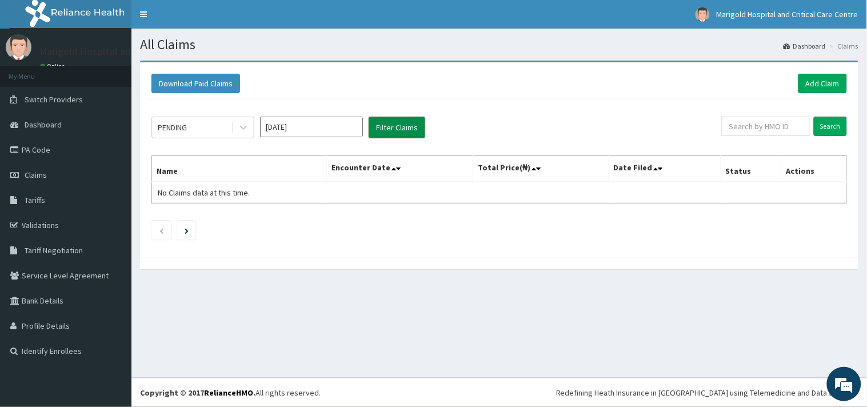
click at [406, 127] on button "Filter Claims" at bounding box center [397, 128] width 57 height 22
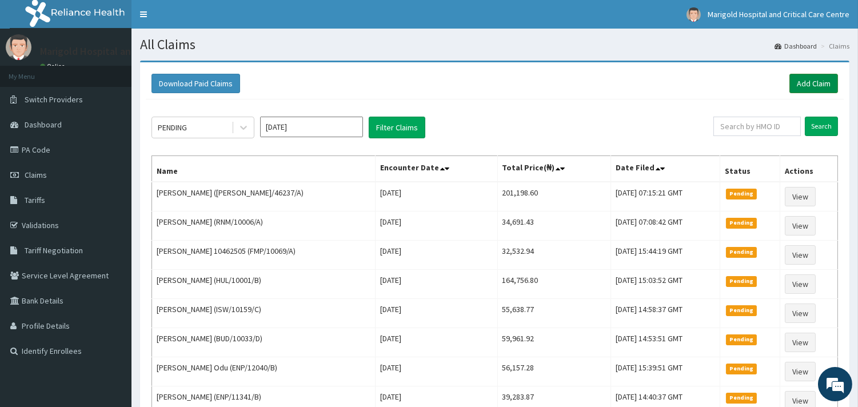
click at [801, 88] on link "Add Claim" at bounding box center [813, 83] width 49 height 19
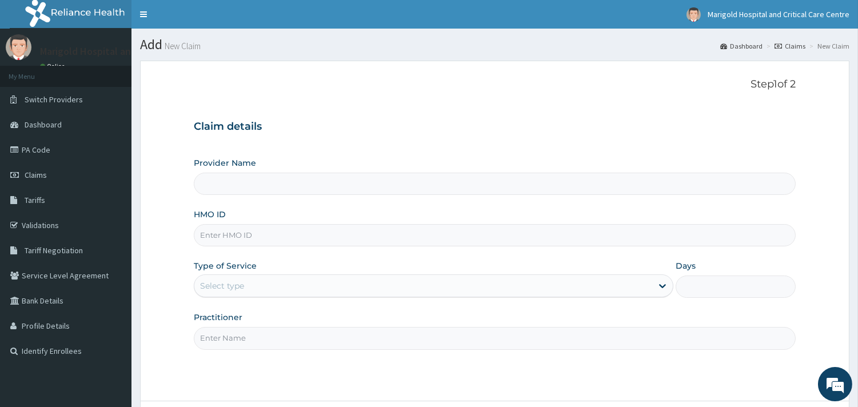
click at [263, 238] on input "HMO ID" at bounding box center [495, 235] width 602 height 22
paste input "PGL/10162/A"
type input "PGL/10162/A"
click at [244, 289] on div "Select type" at bounding box center [222, 285] width 44 height 11
type input "Marigold Hospital and Critical Care Centre"
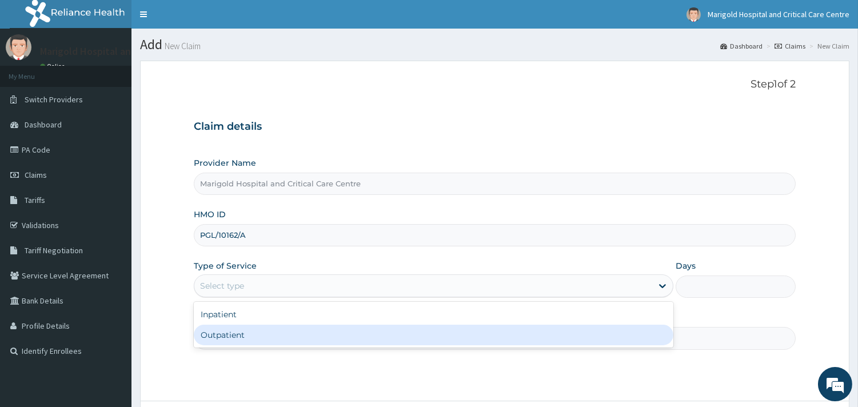
click at [246, 335] on div "Outpatient" at bounding box center [433, 335] width 479 height 21
type input "1"
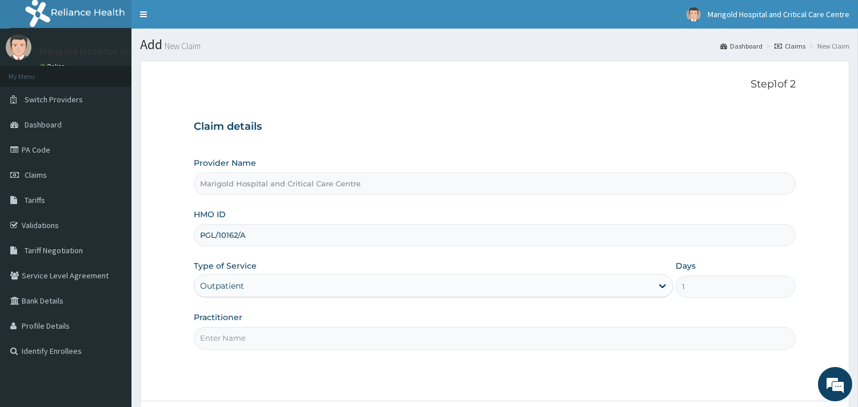
click at [253, 336] on input "Practitioner" at bounding box center [495, 338] width 602 height 22
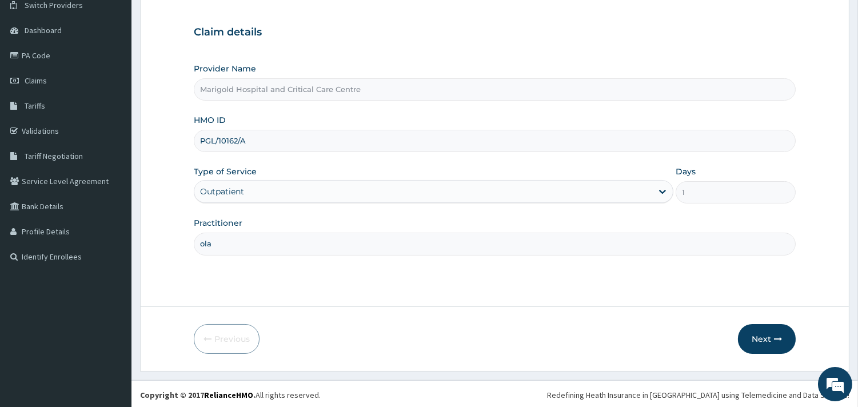
scroll to position [97, 0]
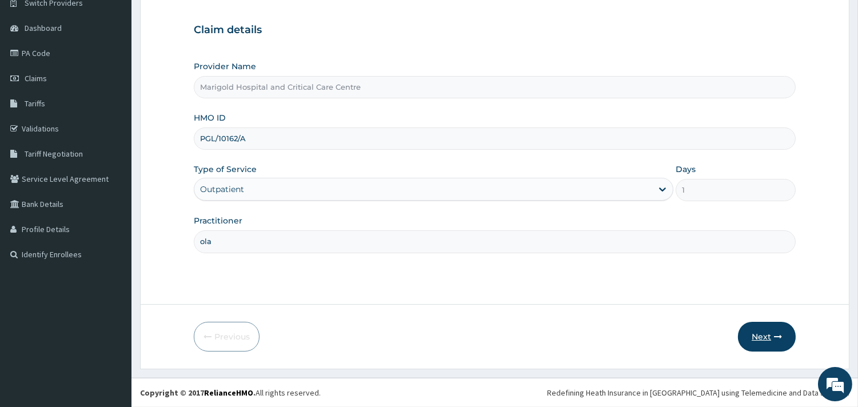
type input "ola"
click at [747, 341] on button "Next" at bounding box center [767, 337] width 58 height 30
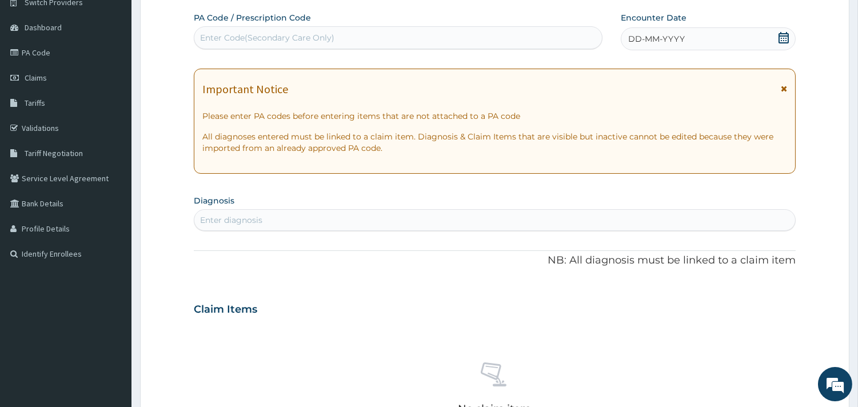
click at [220, 45] on div "Enter Code(Secondary Care Only)" at bounding box center [397, 38] width 407 height 18
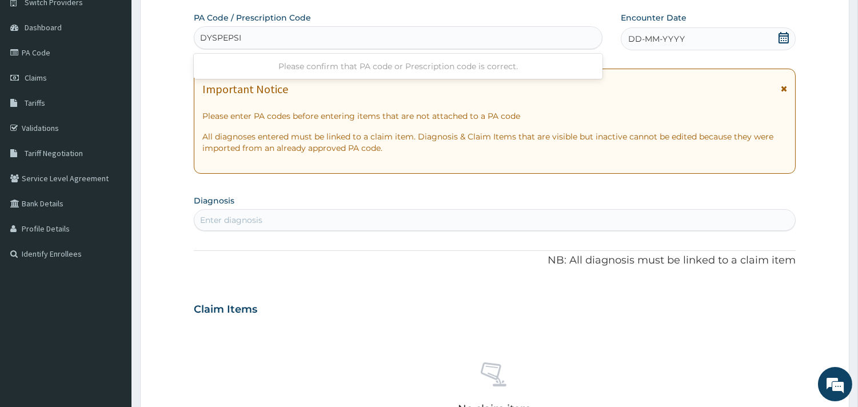
type input "DYSPEPSI"
drag, startPoint x: 249, startPoint y: 193, endPoint x: 250, endPoint y: 202, distance: 9.2
click at [250, 202] on section "Diagnosis Enter diagnosis" at bounding box center [495, 211] width 602 height 39
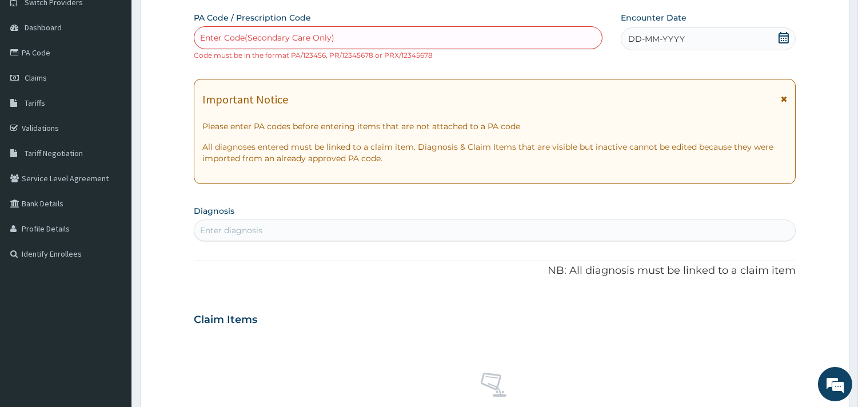
drag, startPoint x: 247, startPoint y: 243, endPoint x: 241, endPoint y: 235, distance: 9.4
click at [243, 240] on div "PA Code / Prescription Code Enter Code(Secondary Care Only) Code must be in the…" at bounding box center [495, 313] width 602 height 602
click at [241, 233] on div "Enter diagnosis" at bounding box center [231, 230] width 62 height 11
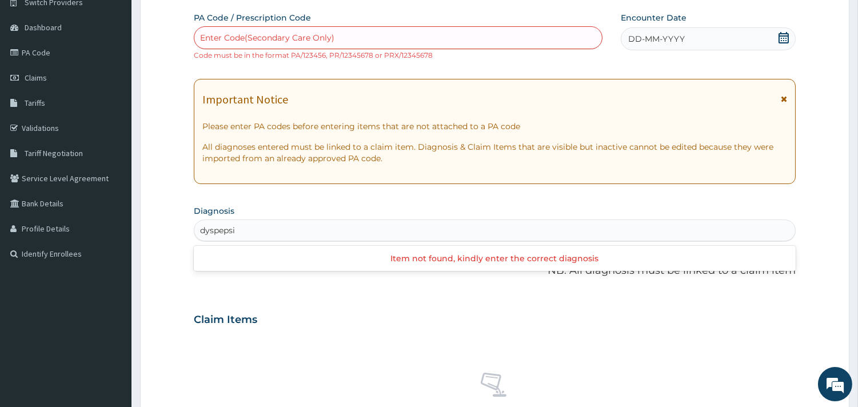
type input "[MEDICAL_DATA]"
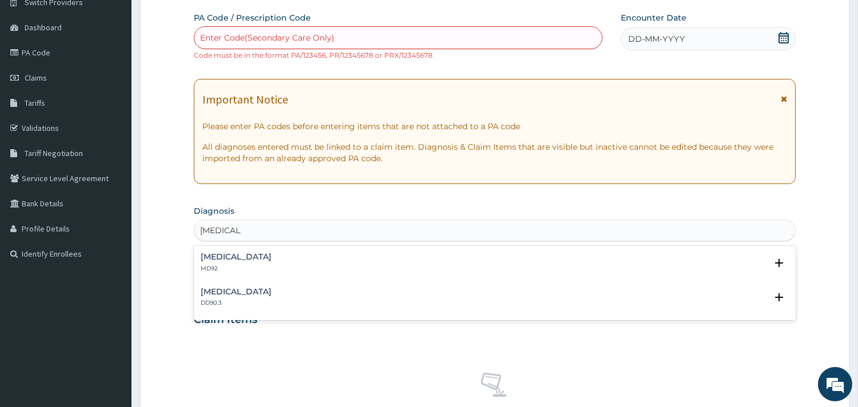
click at [249, 260] on div "[MEDICAL_DATA] MD92" at bounding box center [495, 263] width 588 height 20
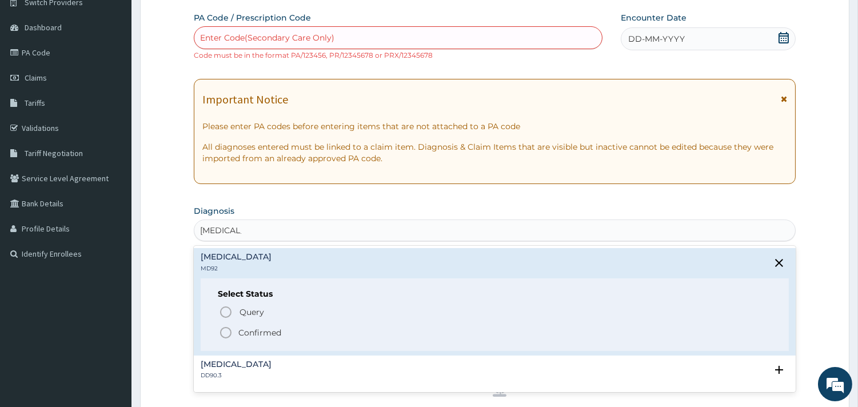
click at [225, 335] on icon "status option filled" at bounding box center [226, 333] width 14 height 14
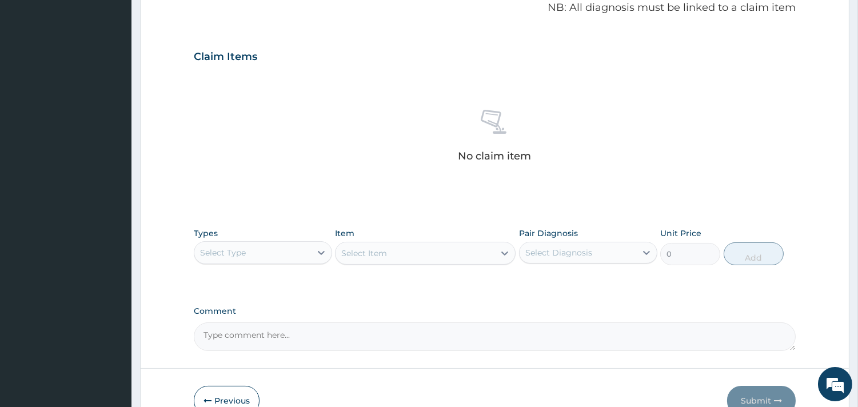
scroll to position [427, 0]
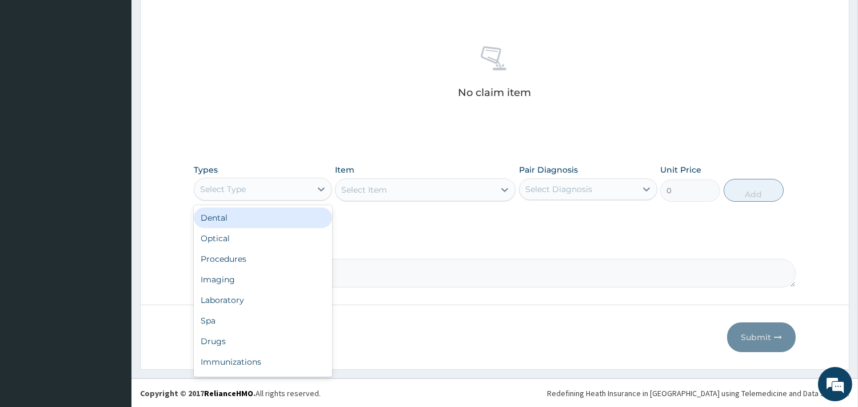
drag, startPoint x: 281, startPoint y: 198, endPoint x: 280, endPoint y: 207, distance: 9.8
click at [281, 201] on div "option Dental focused, 1 of 10. 10 results available. Use Up and Down to choose…" at bounding box center [263, 189] width 138 height 23
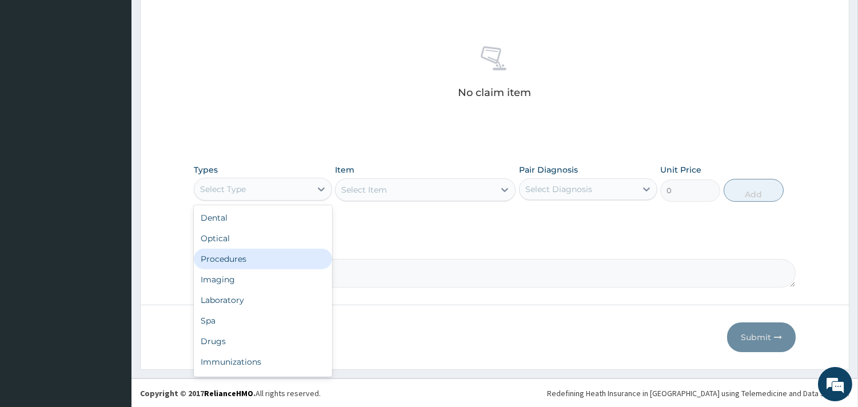
click at [267, 258] on div "Procedures" at bounding box center [263, 259] width 138 height 21
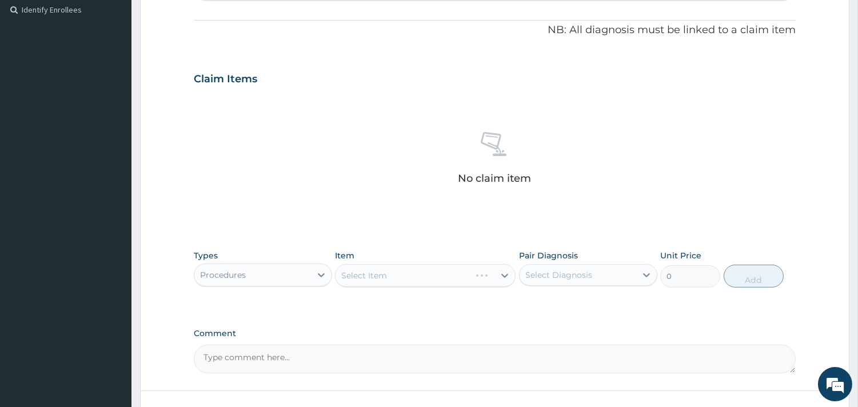
scroll to position [363, 0]
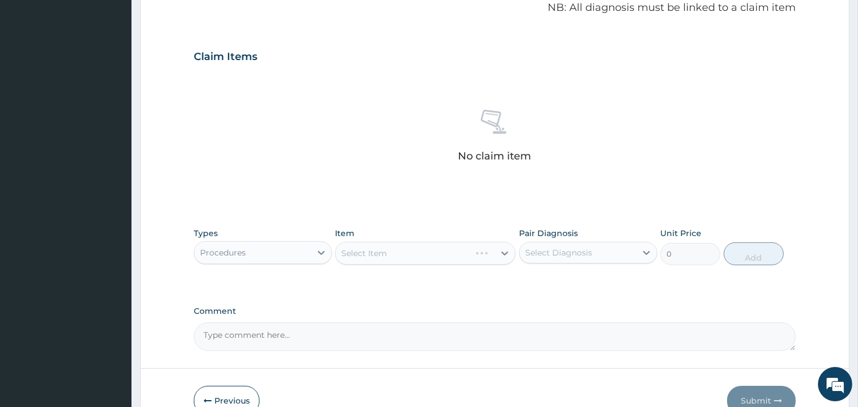
click at [411, 260] on div "Select Item" at bounding box center [425, 253] width 181 height 23
click at [406, 254] on div "Select Item" at bounding box center [425, 253] width 181 height 23
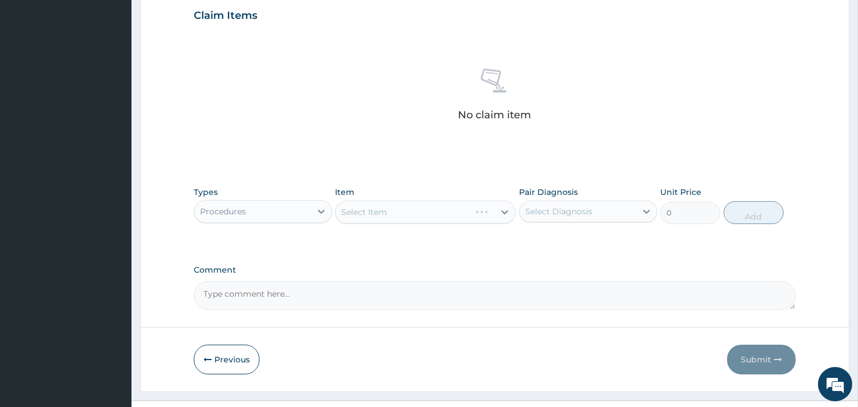
scroll to position [427, 0]
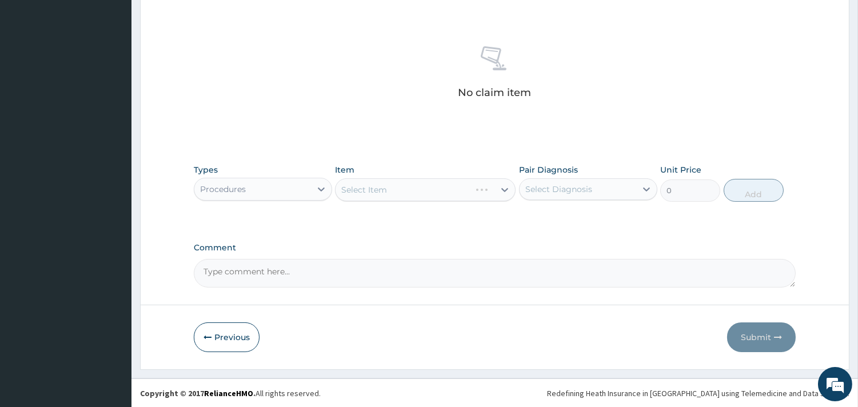
click at [413, 189] on div "Select Item" at bounding box center [425, 189] width 181 height 23
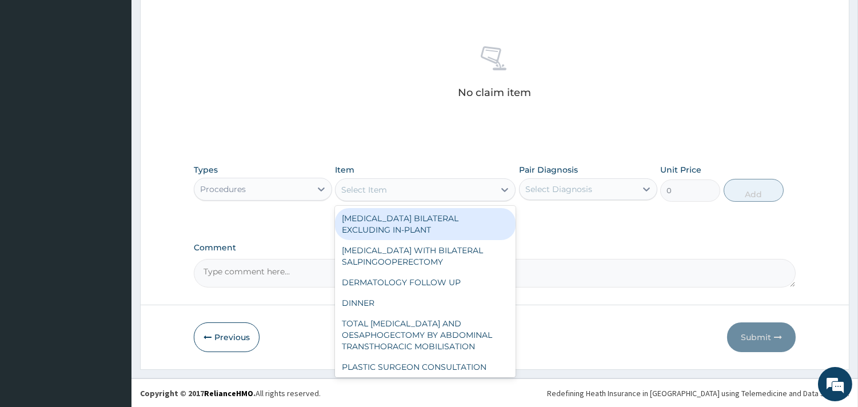
click at [413, 189] on div "Select Item" at bounding box center [414, 190] width 159 height 18
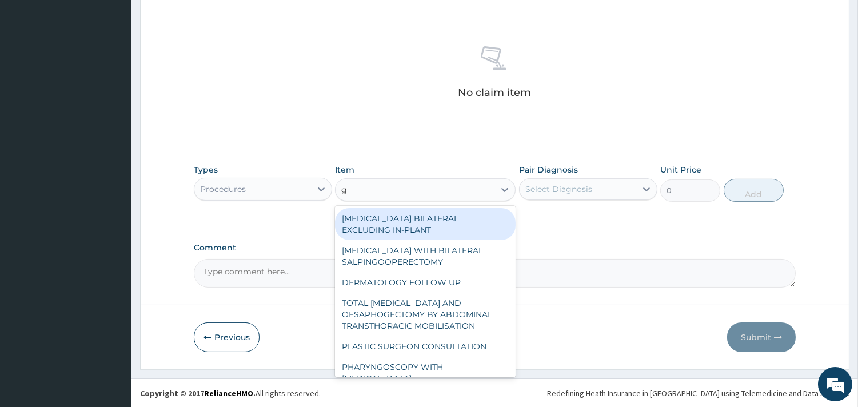
type input "gp"
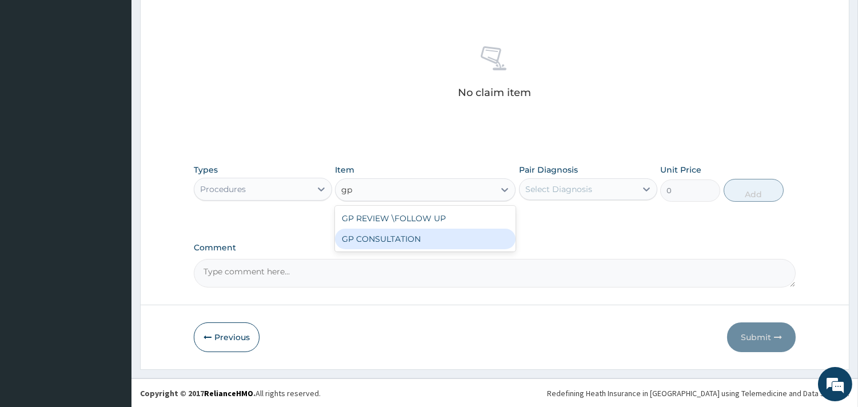
drag, startPoint x: 415, startPoint y: 214, endPoint x: 416, endPoint y: 237, distance: 22.9
click at [416, 237] on div "GP REVIEW \FOLLOW UP GP CONSULTATION" at bounding box center [425, 229] width 181 height 46
click at [416, 237] on div "GP CONSULTATION" at bounding box center [425, 239] width 181 height 21
type input "7125"
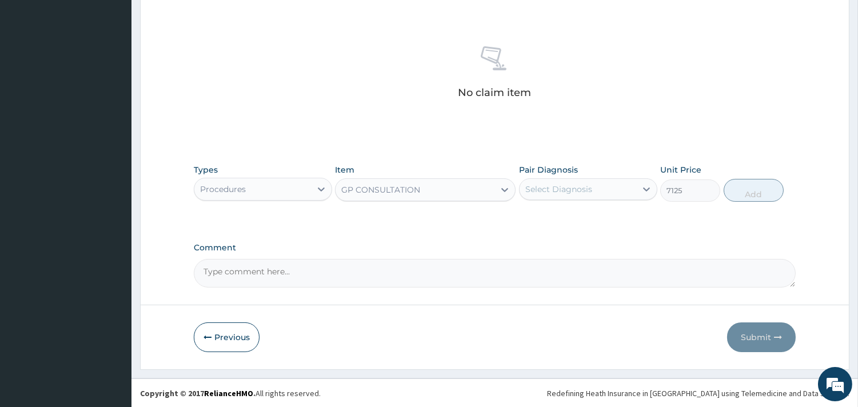
click at [536, 195] on div "Select Diagnosis" at bounding box center [577, 189] width 117 height 18
click at [541, 219] on label "[MEDICAL_DATA]" at bounding box center [573, 216] width 71 height 11
checkbox input "true"
click at [765, 187] on button "Add" at bounding box center [753, 190] width 60 height 23
type input "0"
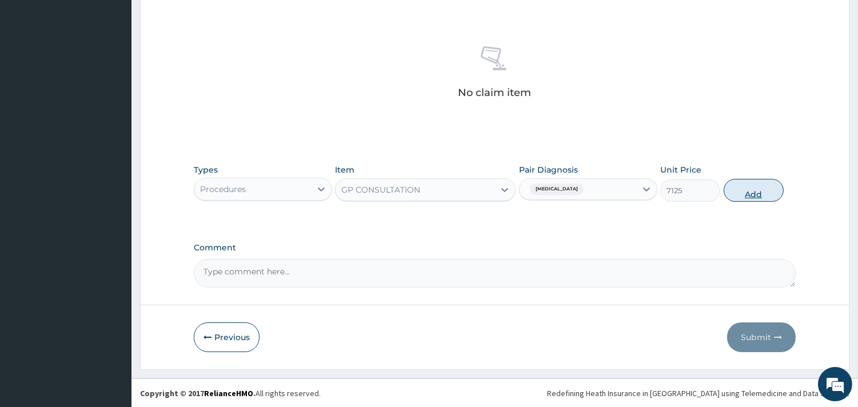
scroll to position [372, 0]
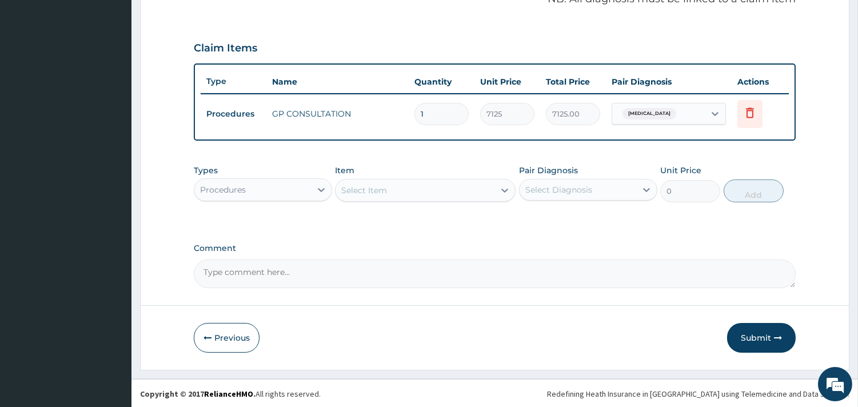
click at [283, 191] on div "Procedures" at bounding box center [252, 190] width 117 height 18
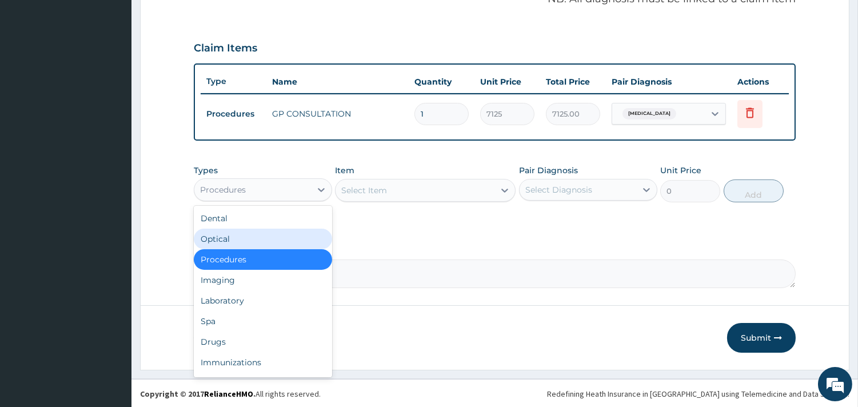
scroll to position [38, 0]
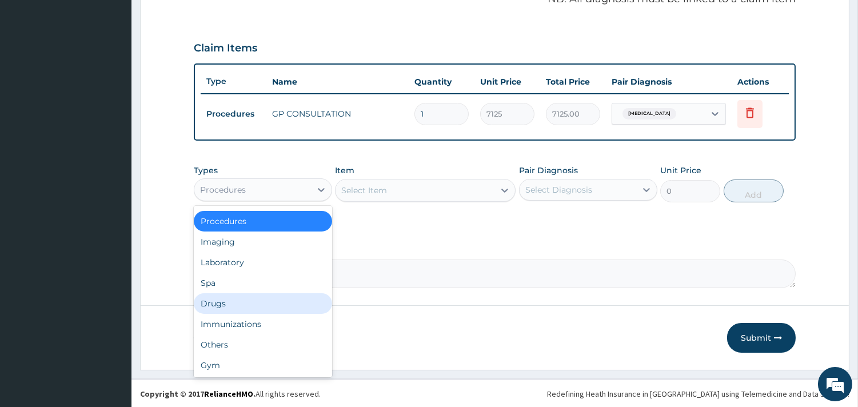
click at [262, 301] on div "Drugs" at bounding box center [263, 303] width 138 height 21
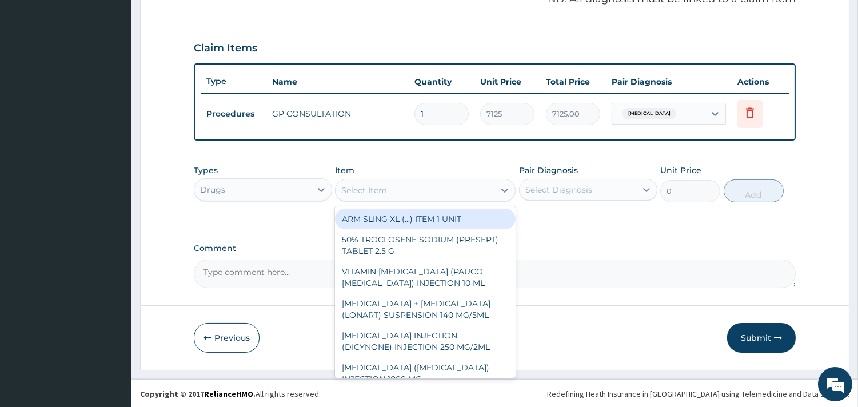
click at [406, 191] on div "Select Item" at bounding box center [414, 190] width 159 height 18
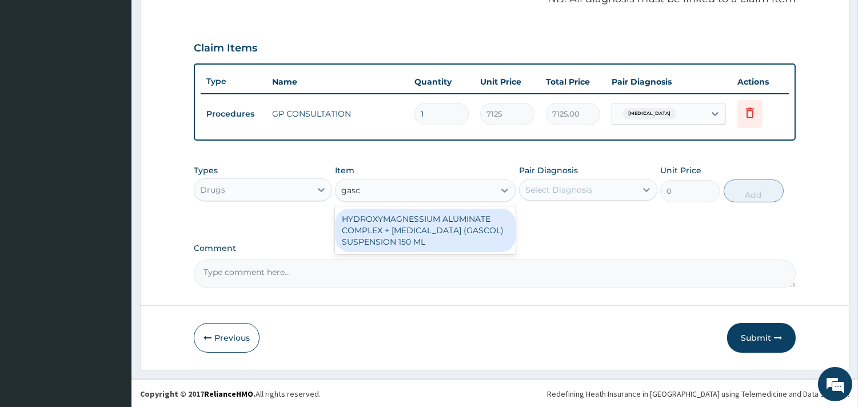
type input "gasco"
click at [419, 224] on div "HYDROXYMAGNESSIUM ALUMINATE COMPLEX + [MEDICAL_DATA] (GASCOL) SUSPENSION 150 ML" at bounding box center [425, 230] width 181 height 43
type input "1287"
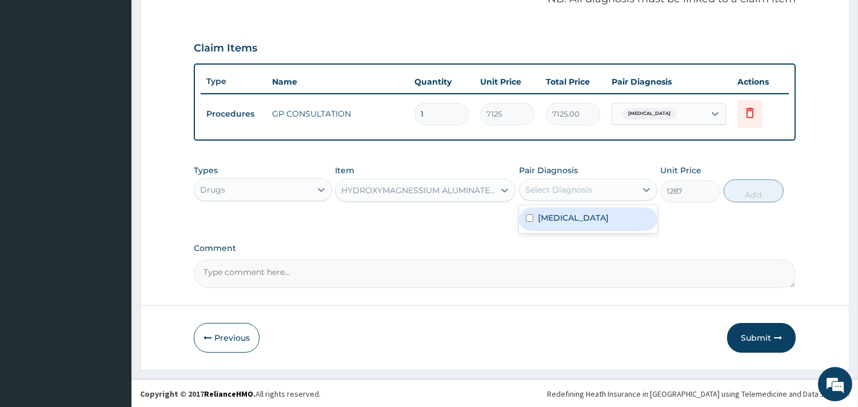
click at [602, 193] on div "Select Diagnosis" at bounding box center [577, 190] width 117 height 18
click at [597, 219] on div "[MEDICAL_DATA]" at bounding box center [588, 218] width 138 height 23
checkbox input "true"
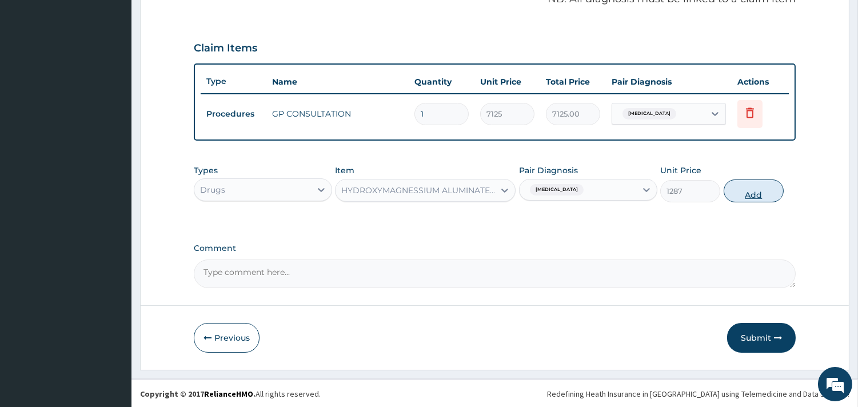
click at [750, 198] on button "Add" at bounding box center [753, 190] width 60 height 23
type input "0"
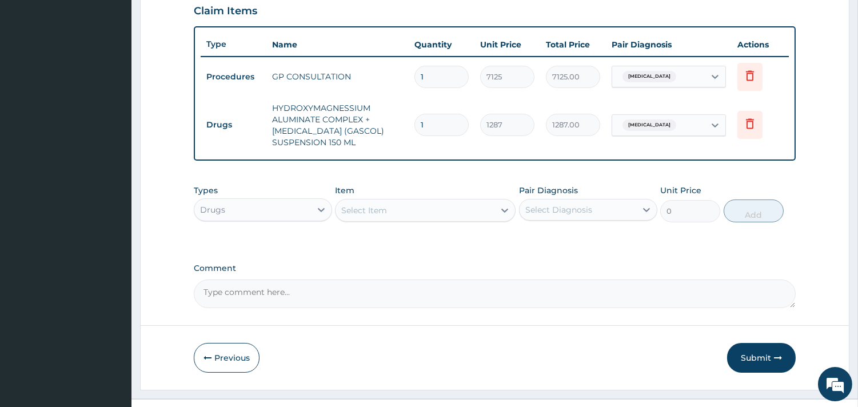
scroll to position [429, 0]
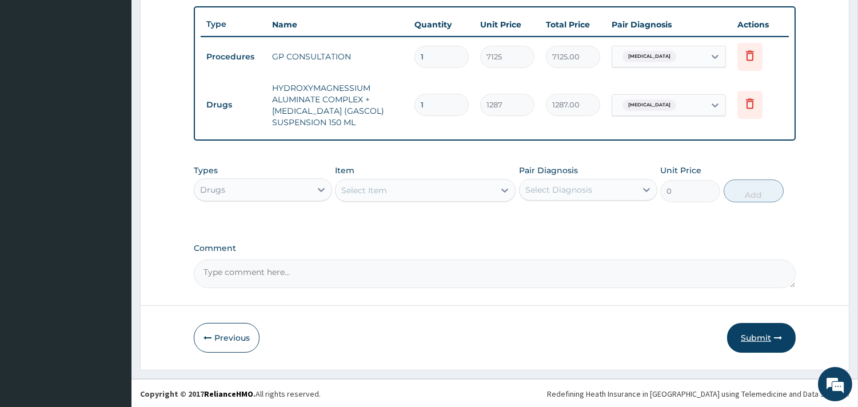
click at [747, 335] on button "Submit" at bounding box center [761, 338] width 69 height 30
click at [755, 336] on button "Submit" at bounding box center [761, 338] width 69 height 30
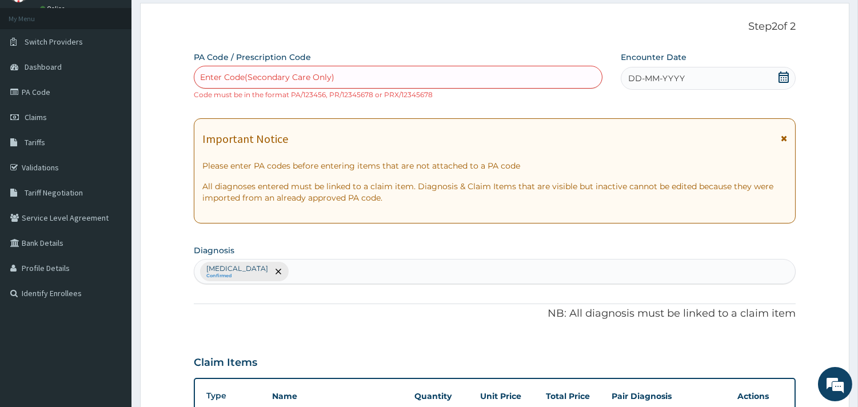
scroll to position [48, 0]
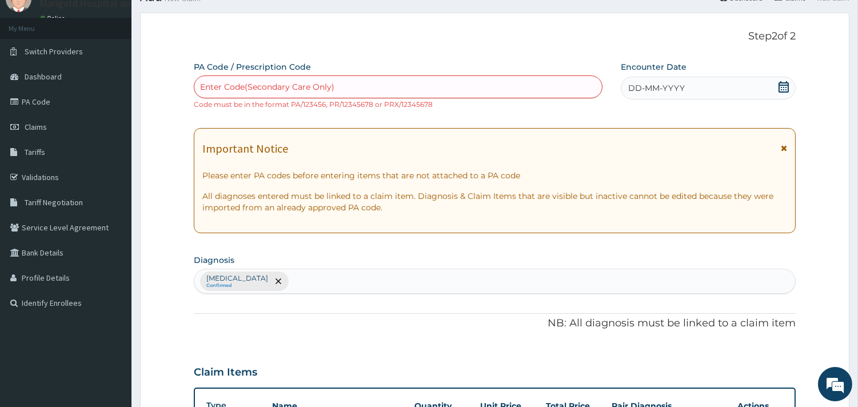
click at [701, 89] on div "DD-MM-YYYY" at bounding box center [708, 88] width 175 height 23
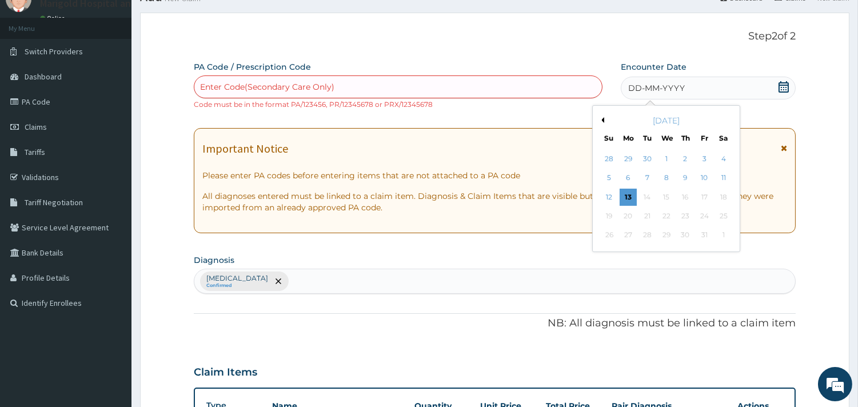
click at [603, 123] on div "[DATE]" at bounding box center [666, 120] width 138 height 11
click at [602, 122] on button "Previous Month" at bounding box center [601, 120] width 6 height 6
click at [720, 177] on div "13" at bounding box center [722, 178] width 17 height 17
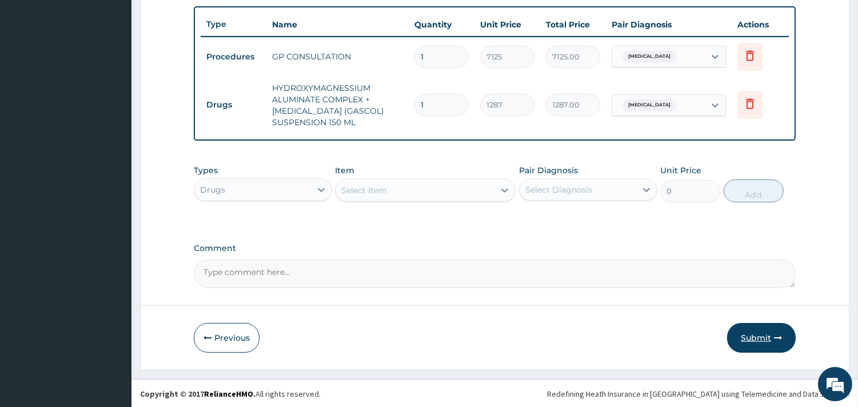
click at [747, 347] on button "Submit" at bounding box center [761, 338] width 69 height 30
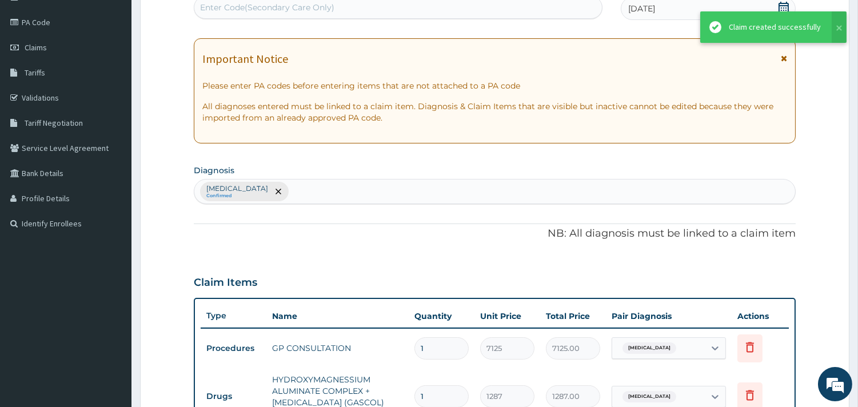
scroll to position [101, 0]
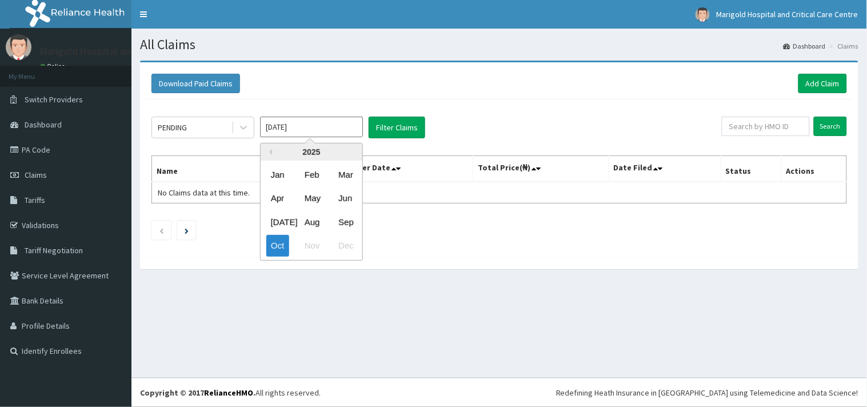
click at [303, 130] on input "[DATE]" at bounding box center [311, 127] width 103 height 21
drag, startPoint x: 351, startPoint y: 225, endPoint x: 349, endPoint y: 204, distance: 21.3
click at [349, 225] on div "Sep" at bounding box center [345, 221] width 23 height 21
type input "[DATE]"
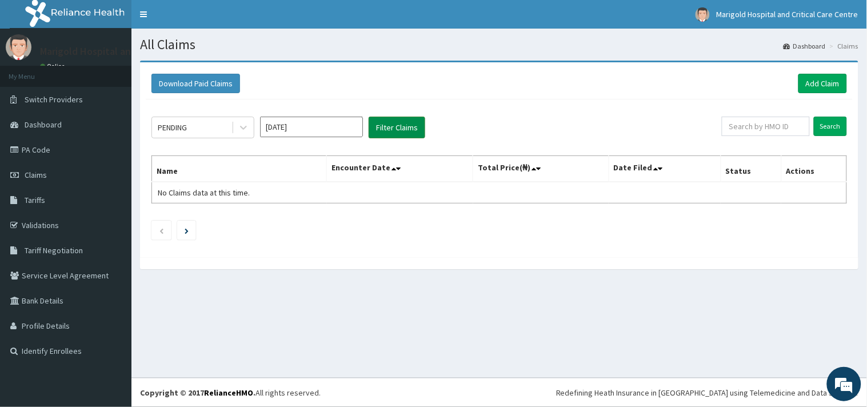
click at [414, 129] on button "Filter Claims" at bounding box center [397, 128] width 57 height 22
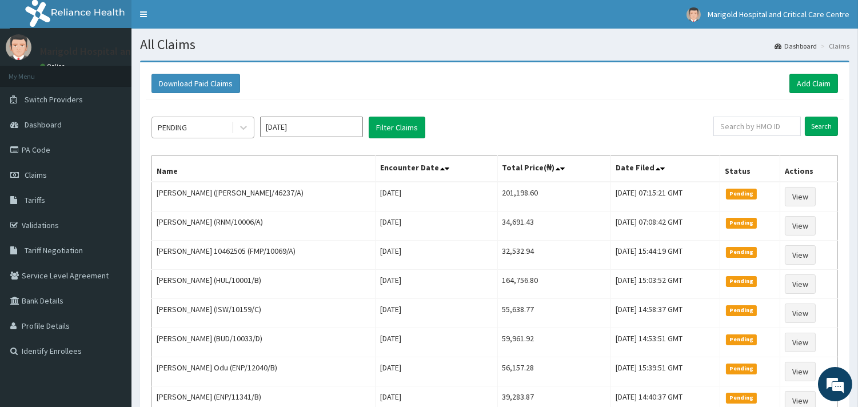
click at [212, 135] on div "PENDING" at bounding box center [191, 127] width 79 height 18
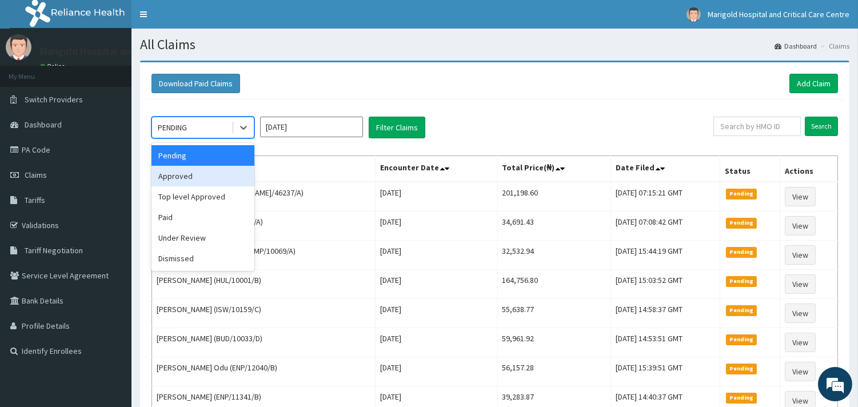
click at [209, 167] on div "Approved" at bounding box center [202, 176] width 103 height 21
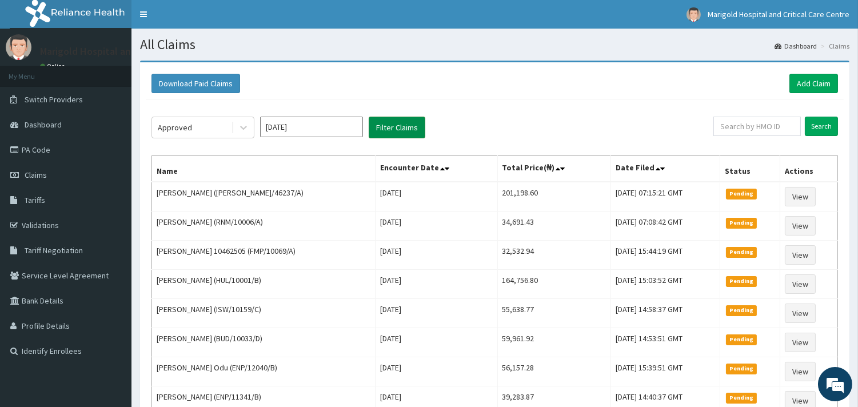
click at [395, 123] on button "Filter Claims" at bounding box center [397, 128] width 57 height 22
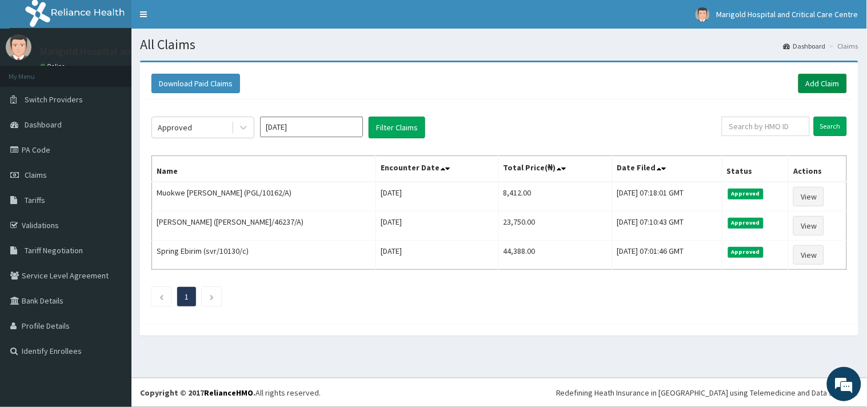
click at [831, 77] on link "Add Claim" at bounding box center [822, 83] width 49 height 19
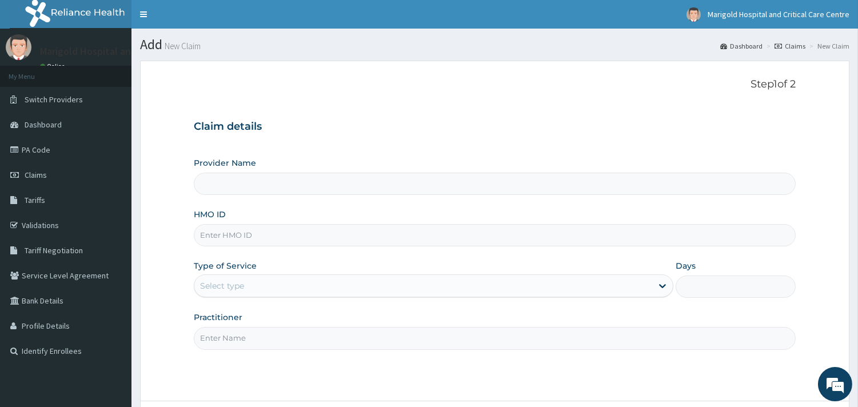
click at [339, 255] on div "Provider Name HMO ID Type of Service Select type Days Practitioner" at bounding box center [495, 253] width 602 height 192
click at [317, 244] on input "HMO ID" at bounding box center [495, 235] width 602 height 22
paste input "AEN/10329/B"
type input "AEN/10329/B"
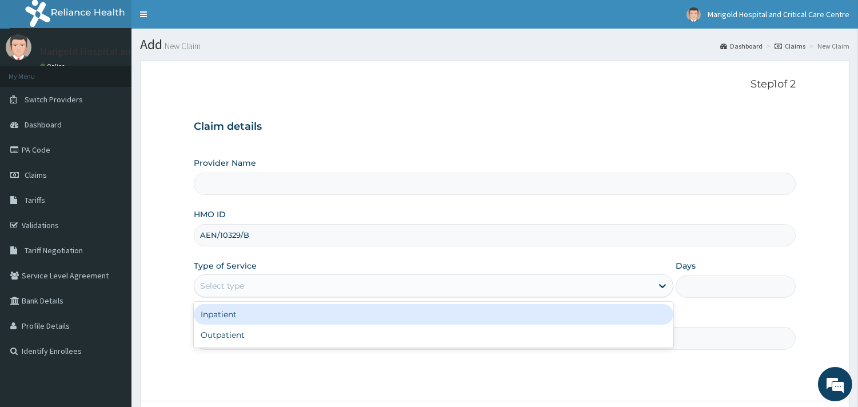
drag, startPoint x: 253, startPoint y: 290, endPoint x: 253, endPoint y: 298, distance: 7.4
click at [253, 290] on div "Select type" at bounding box center [423, 286] width 458 height 18
type input "Marigold Hospital and Critical Care Centre"
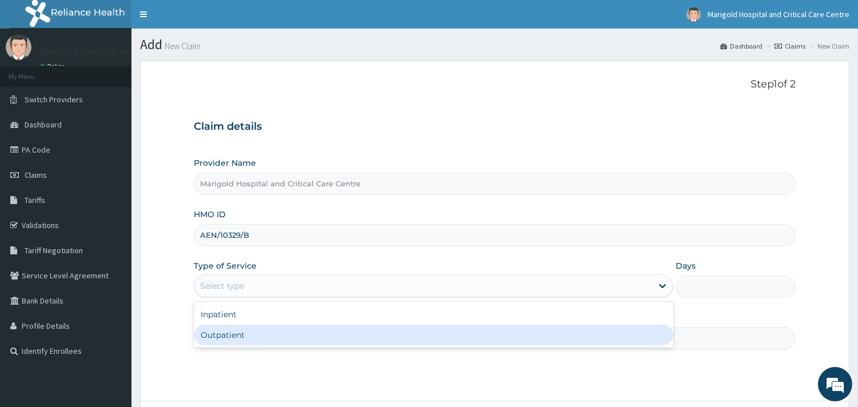
click at [247, 339] on div "Outpatient" at bounding box center [433, 335] width 479 height 21
type input "1"
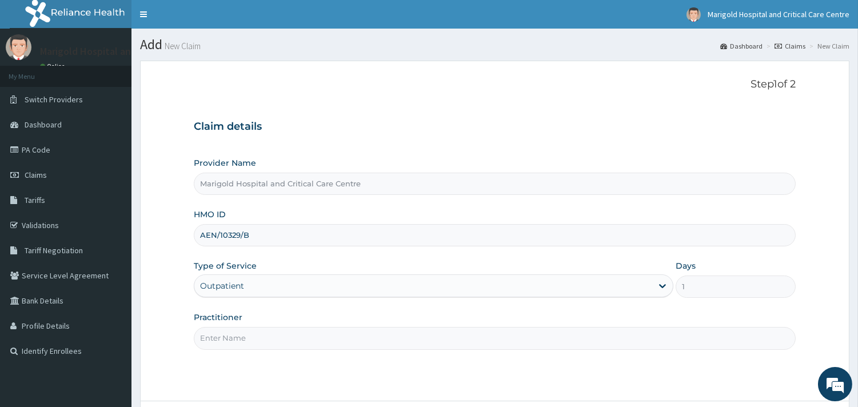
click at [248, 339] on input "Practitioner" at bounding box center [495, 338] width 602 height 22
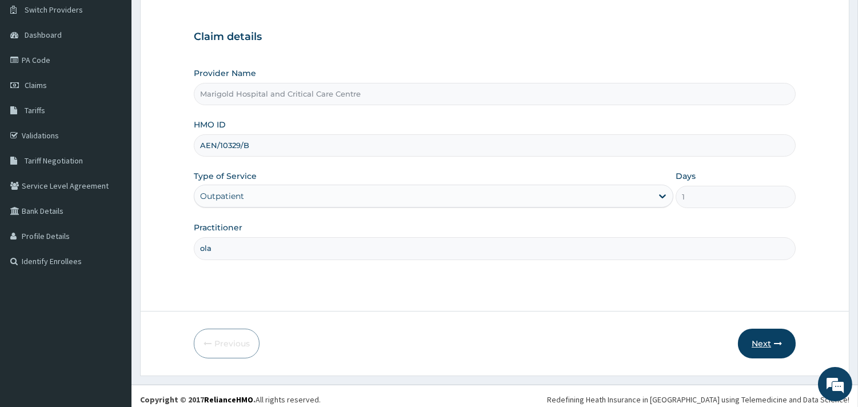
scroll to position [97, 0]
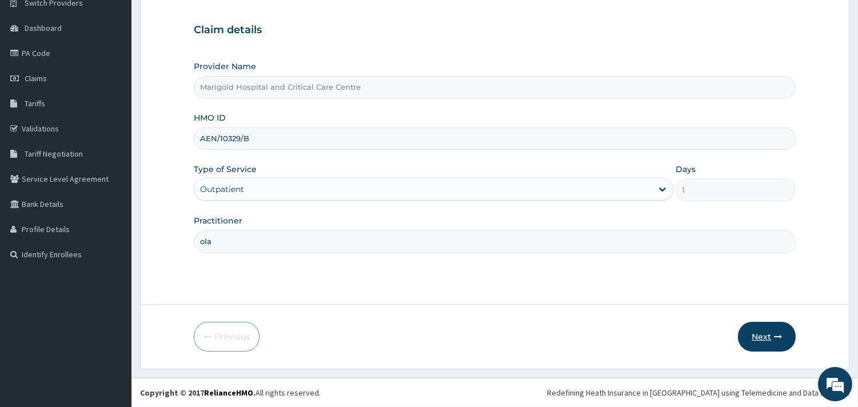
type input "ola"
click at [745, 340] on button "Next" at bounding box center [767, 337] width 58 height 30
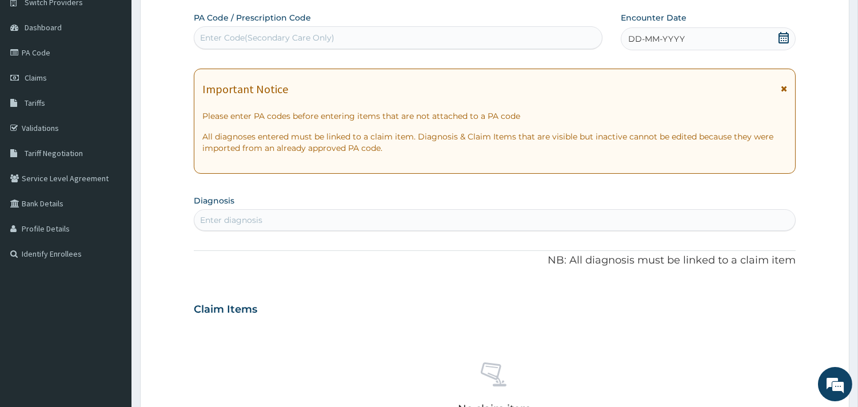
click at [255, 38] on div "Enter Code(Secondary Care Only)" at bounding box center [267, 37] width 134 height 11
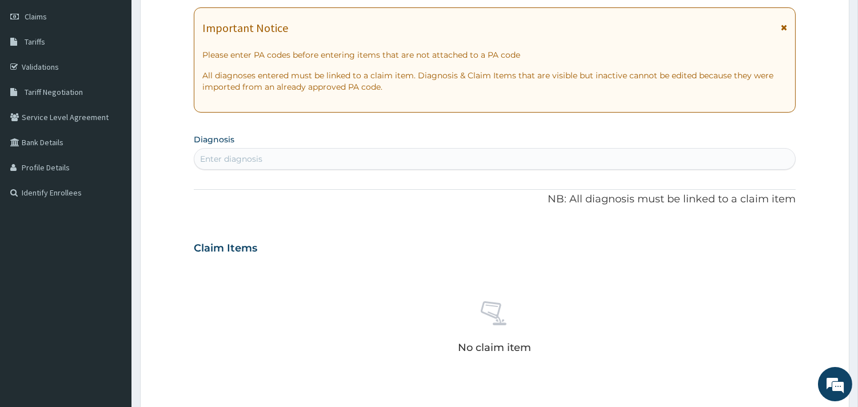
scroll to position [287, 0]
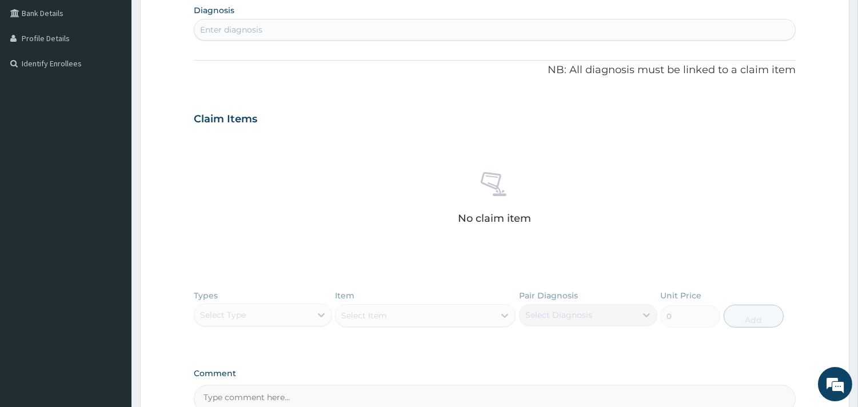
click at [251, 34] on div "Enter diagnosis" at bounding box center [231, 29] width 62 height 11
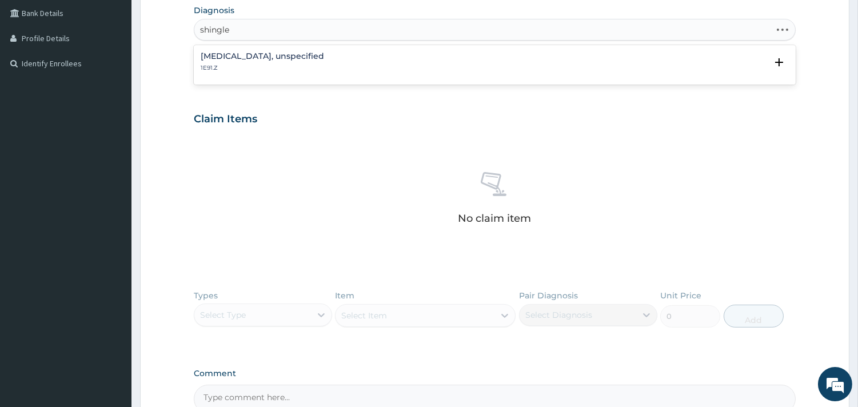
type input "shingles"
click at [265, 65] on p "1E91.Z" at bounding box center [262, 68] width 123 height 8
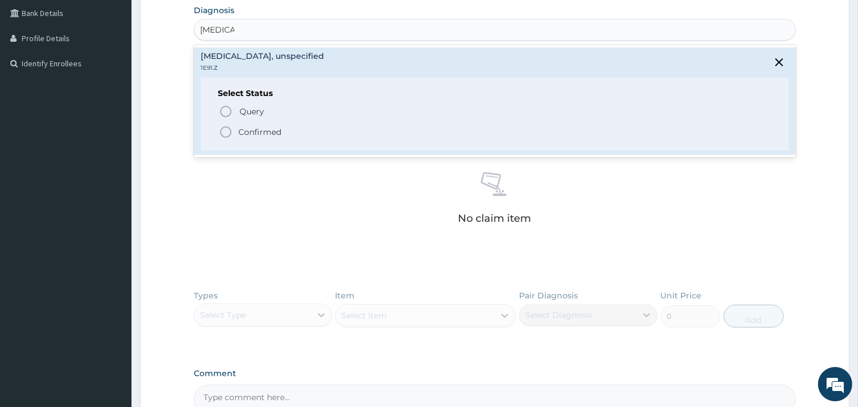
click at [263, 133] on p "Confirmed" at bounding box center [259, 131] width 43 height 11
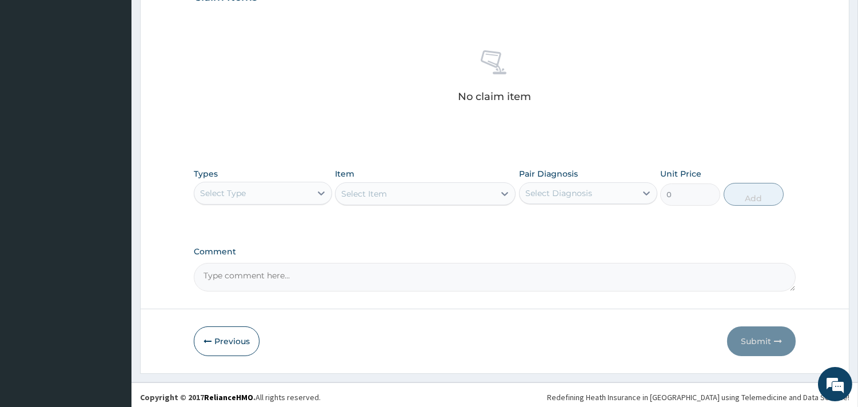
scroll to position [417, 0]
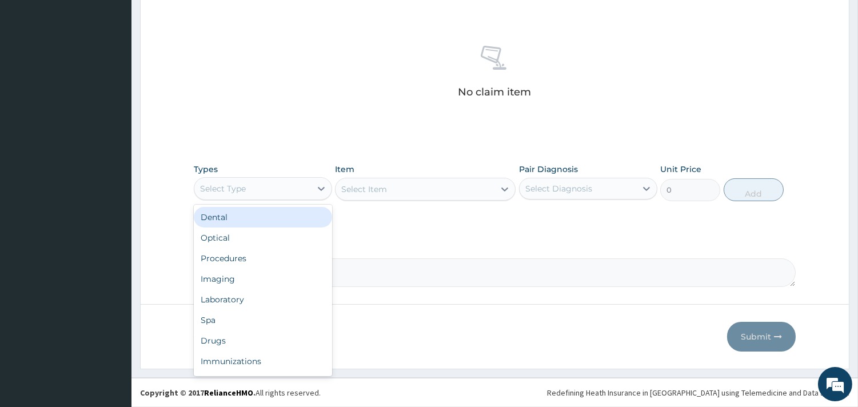
click at [306, 190] on div "Select Type" at bounding box center [252, 188] width 117 height 18
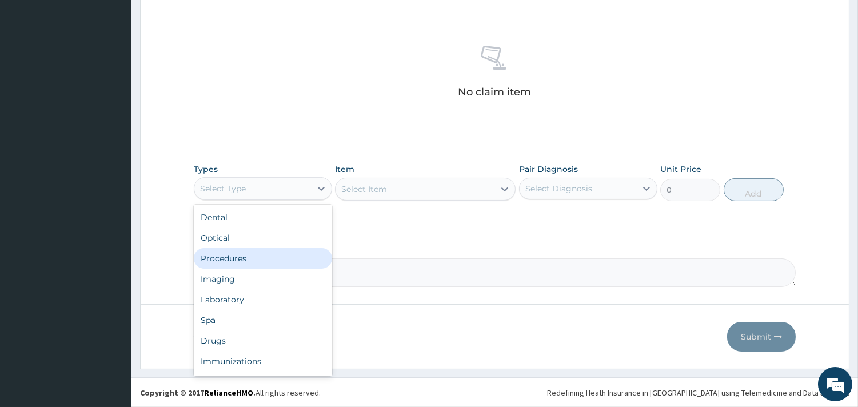
click at [294, 258] on div "Procedures" at bounding box center [263, 258] width 138 height 21
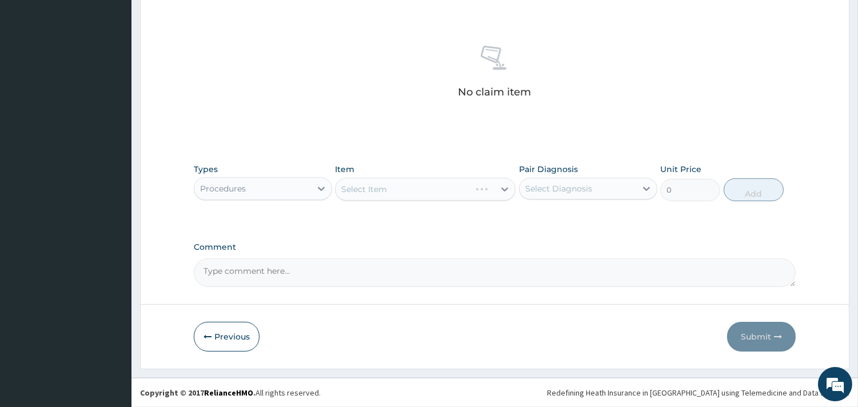
click at [381, 195] on div "Select Item" at bounding box center [425, 189] width 181 height 23
click at [402, 186] on div "Select Item" at bounding box center [414, 189] width 159 height 18
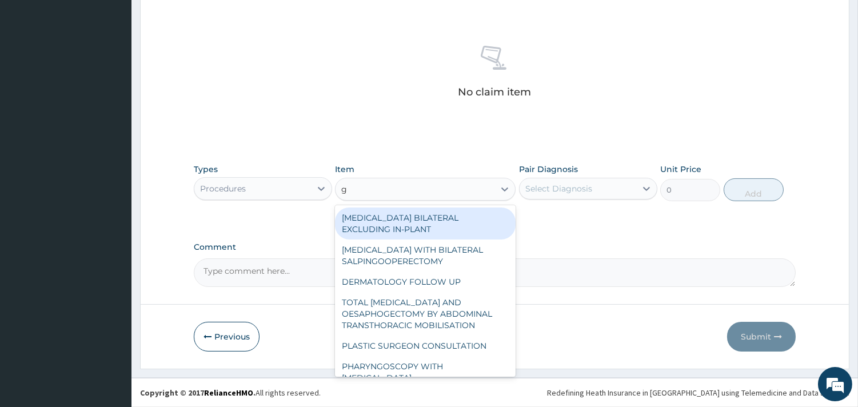
type input "gp"
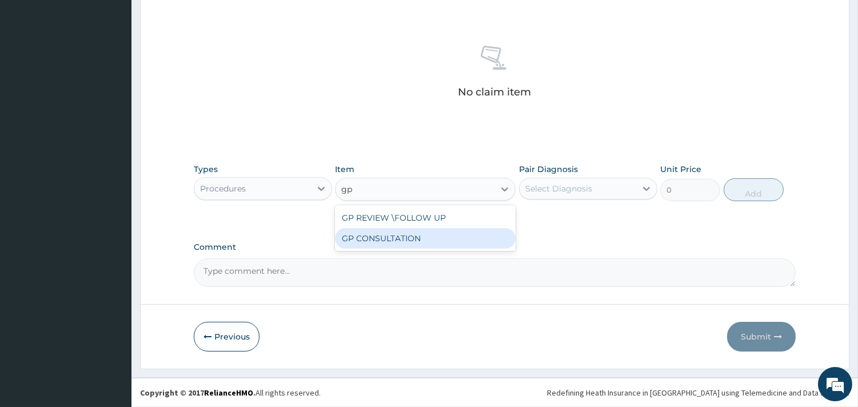
click at [403, 230] on div "GP CONSULTATION" at bounding box center [425, 238] width 181 height 21
type input "7125"
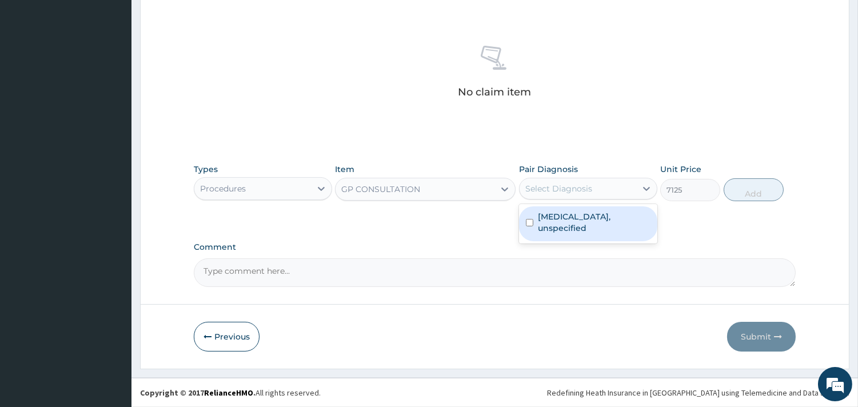
drag, startPoint x: 579, startPoint y: 186, endPoint x: 581, endPoint y: 213, distance: 27.5
click at [580, 190] on div "Select Diagnosis" at bounding box center [558, 188] width 67 height 11
drag, startPoint x: 581, startPoint y: 218, endPoint x: 591, endPoint y: 231, distance: 17.1
click at [579, 223] on div "Zoster, unspecified" at bounding box center [588, 223] width 138 height 35
checkbox input "true"
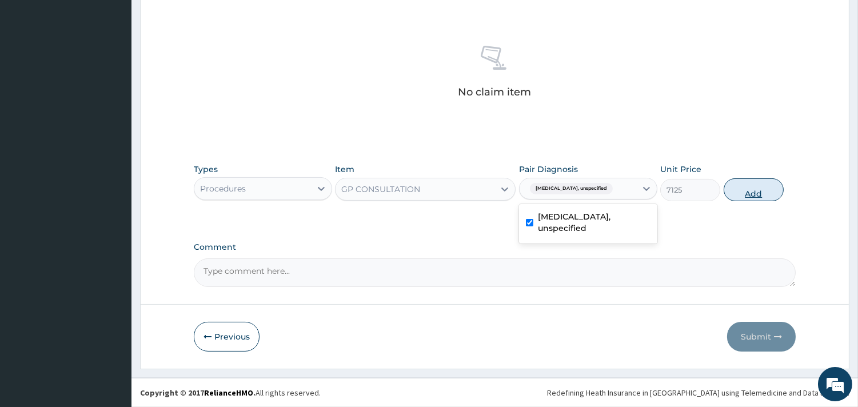
click at [757, 196] on button "Add" at bounding box center [753, 189] width 60 height 23
type input "0"
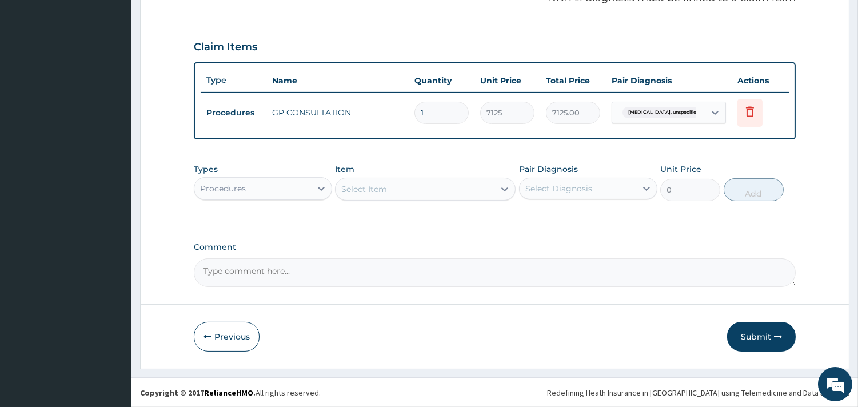
scroll to position [362, 0]
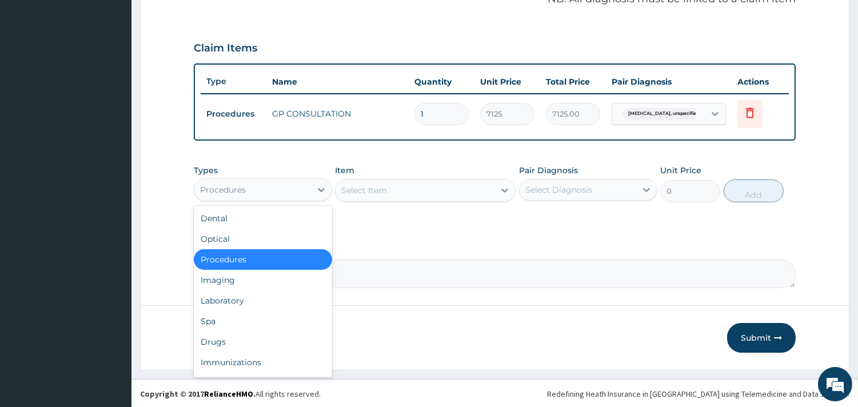
click at [291, 192] on div "Procedures" at bounding box center [252, 190] width 117 height 18
click at [279, 300] on div "Laboratory" at bounding box center [263, 300] width 138 height 21
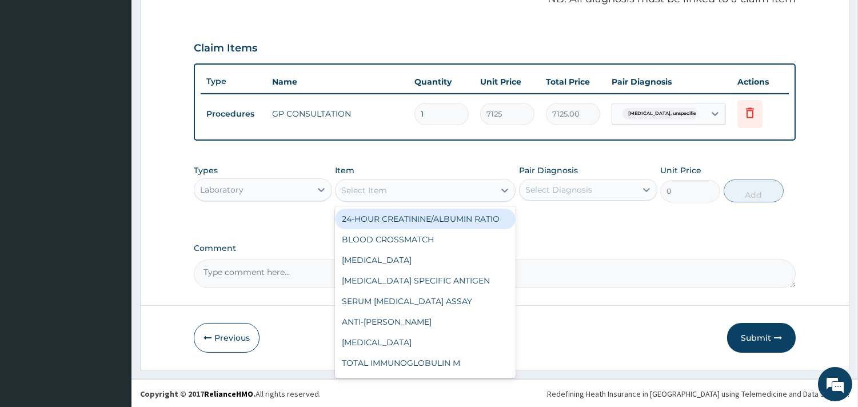
click at [431, 193] on div "Select Item" at bounding box center [414, 190] width 159 height 18
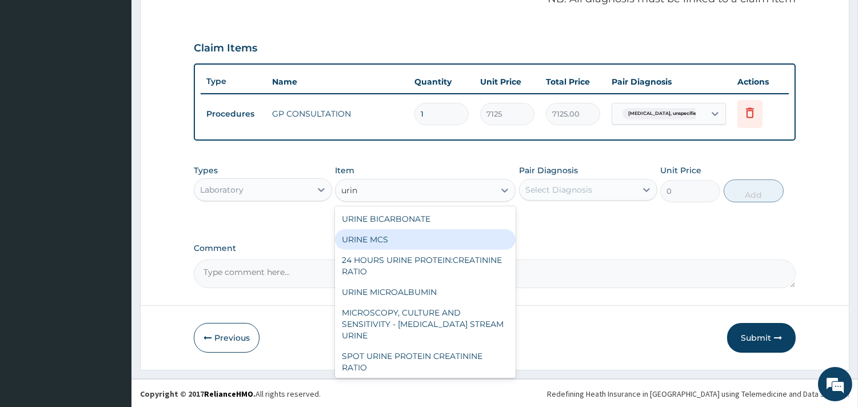
type input "urina"
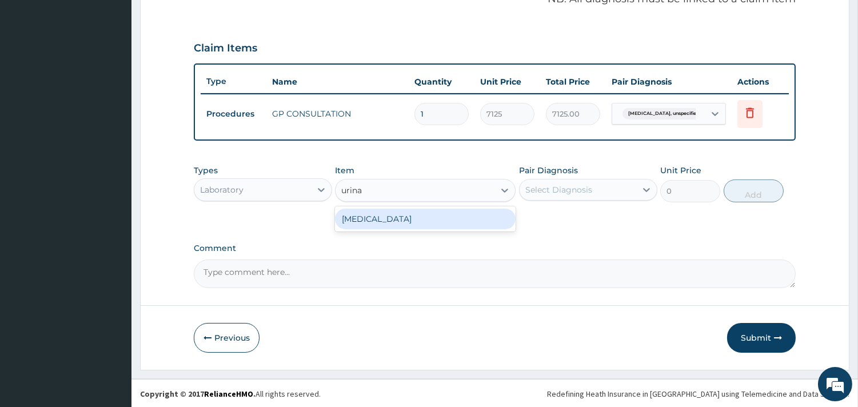
click at [420, 218] on div "URINALYSIS" at bounding box center [425, 219] width 181 height 21
type input "2160.68"
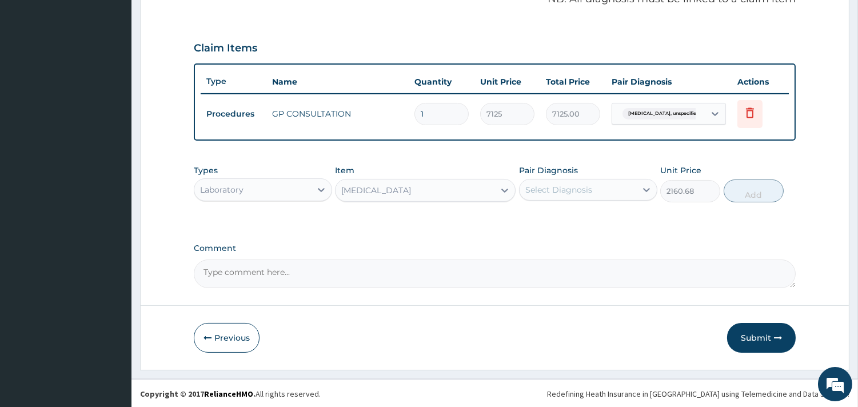
click at [573, 195] on div "Select Diagnosis" at bounding box center [577, 190] width 117 height 18
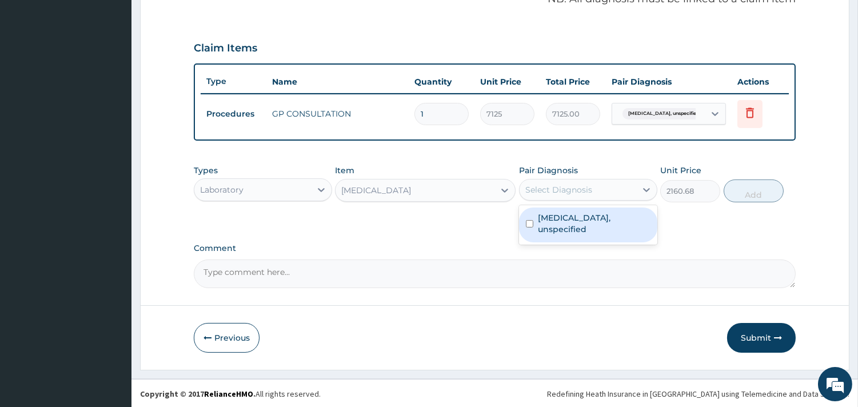
click at [573, 221] on label "Zoster, unspecified" at bounding box center [594, 223] width 113 height 23
checkbox input "true"
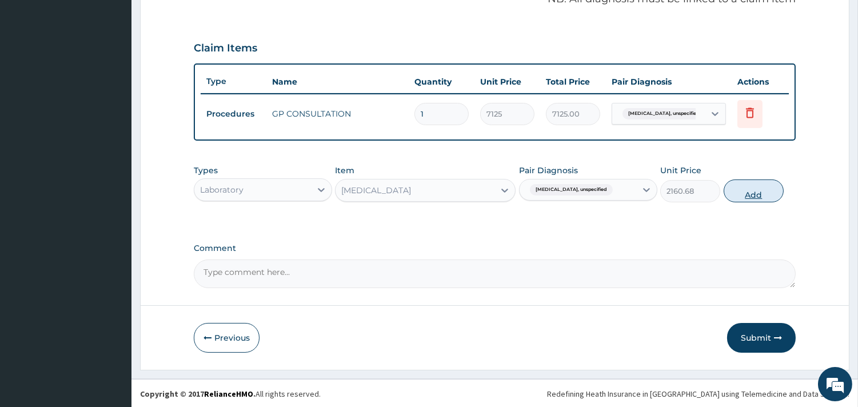
click at [755, 193] on button "Add" at bounding box center [753, 190] width 60 height 23
type input "0"
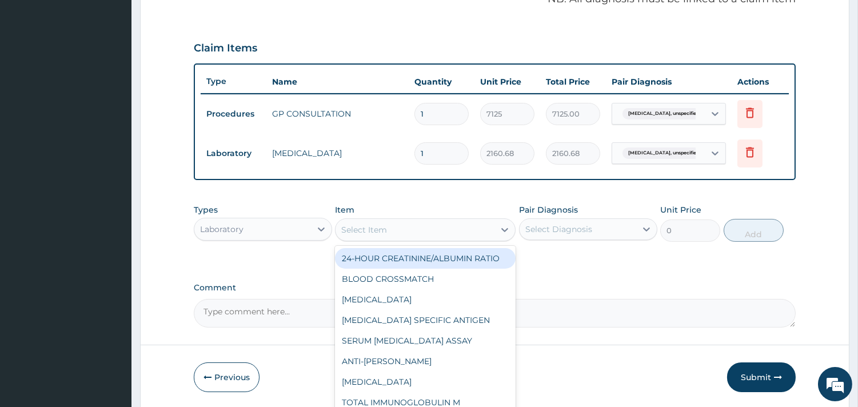
click at [370, 230] on div "Select Item" at bounding box center [364, 229] width 46 height 11
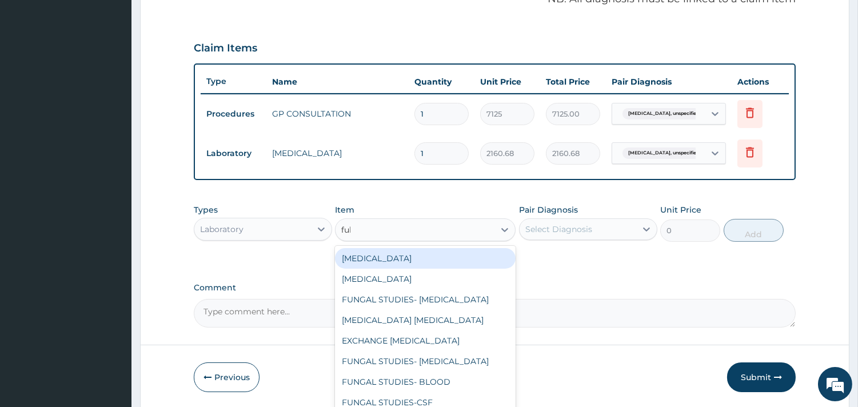
type input "full"
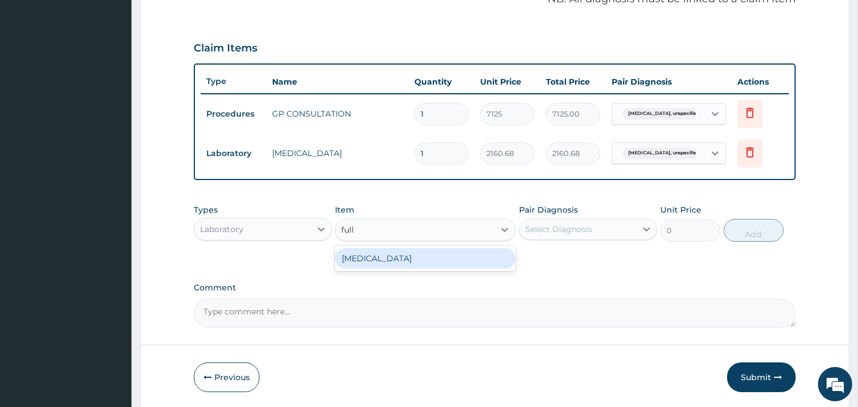
drag, startPoint x: 385, startPoint y: 255, endPoint x: 424, endPoint y: 259, distance: 39.1
click at [391, 258] on div "FULL BLOOD COUNT" at bounding box center [425, 258] width 181 height 21
type input "5383.5"
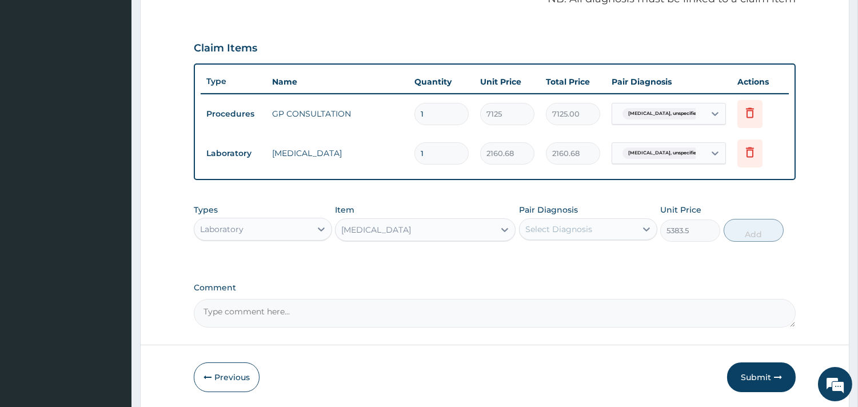
click at [556, 229] on div "Select Diagnosis" at bounding box center [558, 228] width 67 height 11
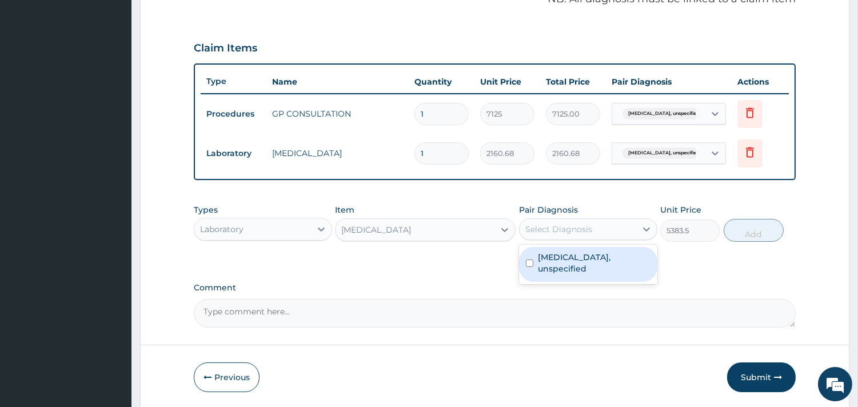
click at [562, 258] on label "Zoster, unspecified" at bounding box center [594, 262] width 113 height 23
checkbox input "true"
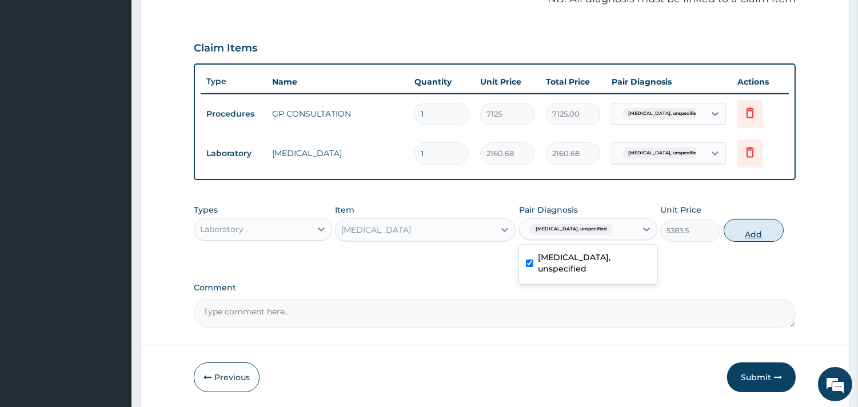
click at [756, 230] on button "Add" at bounding box center [753, 230] width 60 height 23
type input "0"
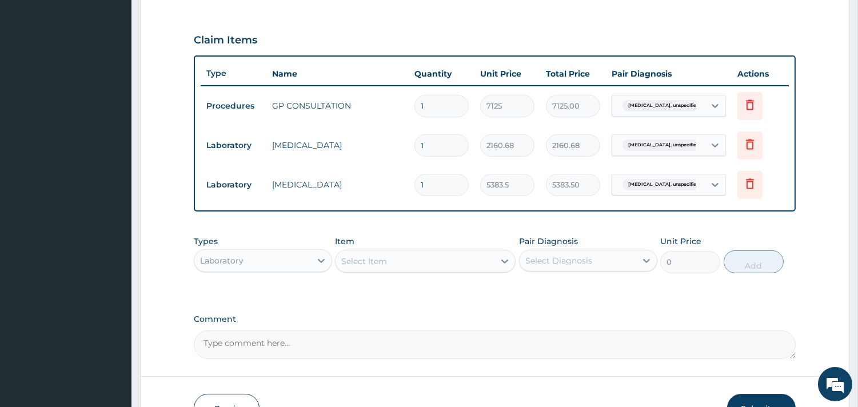
scroll to position [441, 0]
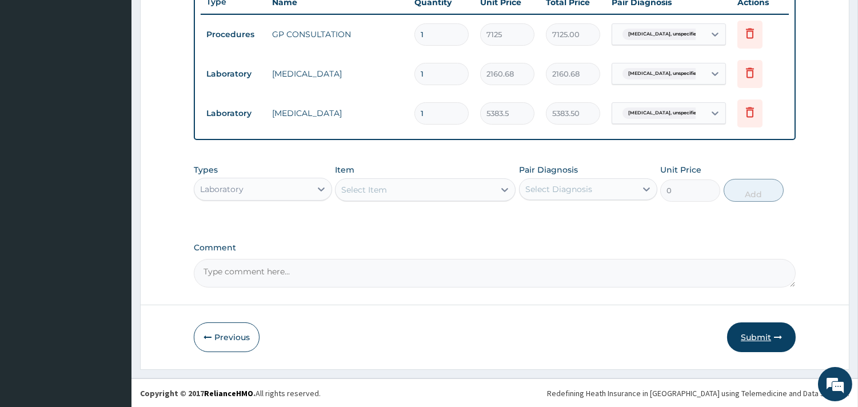
click at [753, 326] on button "Submit" at bounding box center [761, 337] width 69 height 30
click at [760, 337] on button "Submit" at bounding box center [761, 337] width 69 height 30
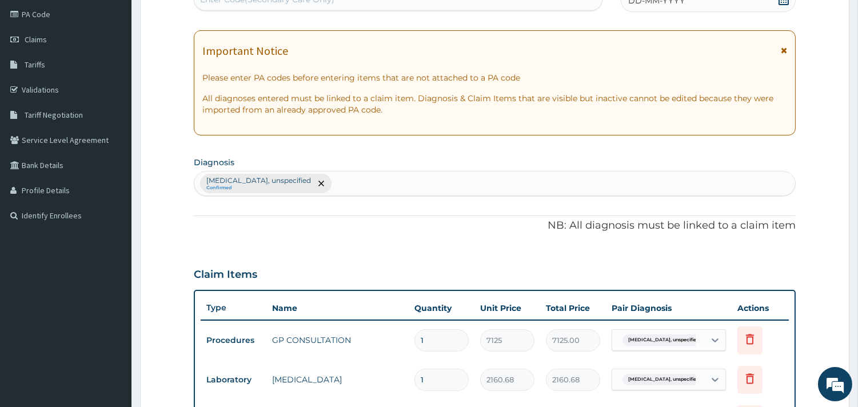
scroll to position [60, 0]
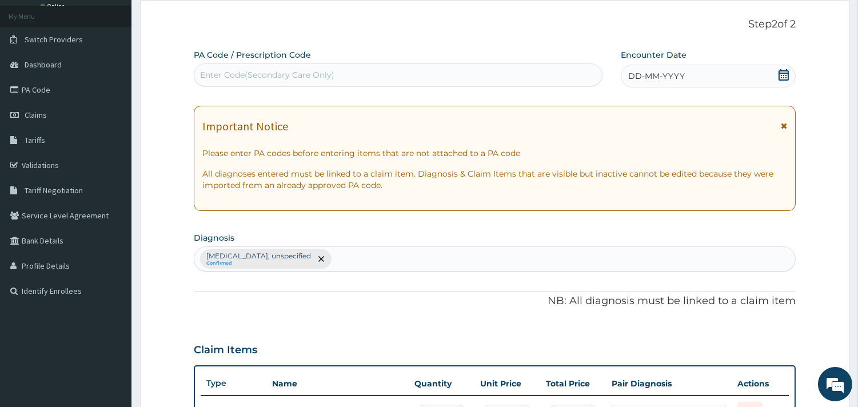
click at [784, 75] on icon at bounding box center [783, 74] width 11 height 11
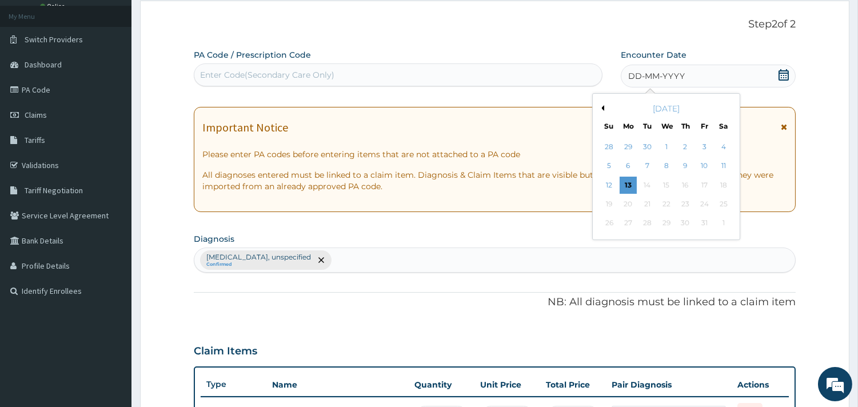
click at [602, 109] on button "Previous Month" at bounding box center [601, 108] width 6 height 6
click at [626, 187] on div "15" at bounding box center [627, 185] width 17 height 17
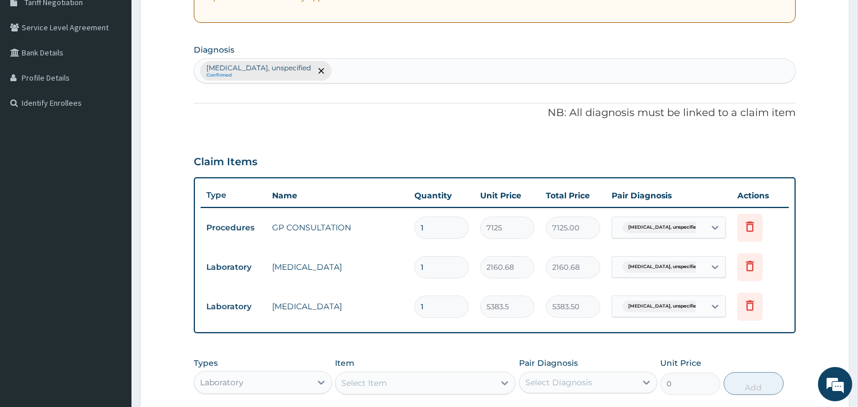
scroll to position [441, 0]
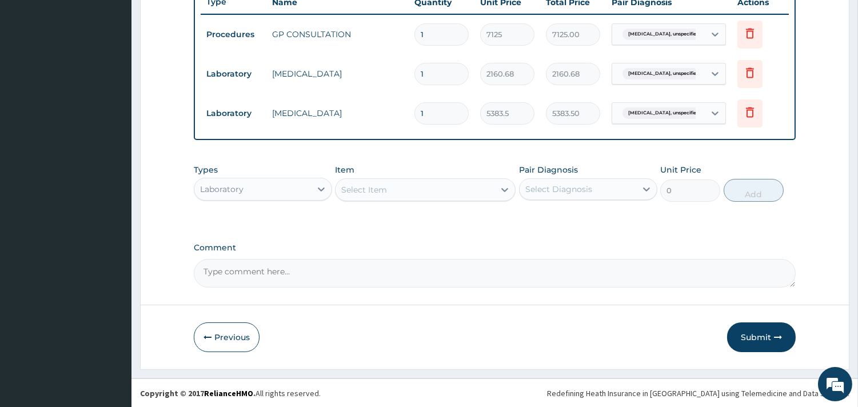
drag, startPoint x: 749, startPoint y: 335, endPoint x: 724, endPoint y: 323, distance: 27.1
click at [747, 333] on button "Submit" at bounding box center [761, 337] width 69 height 30
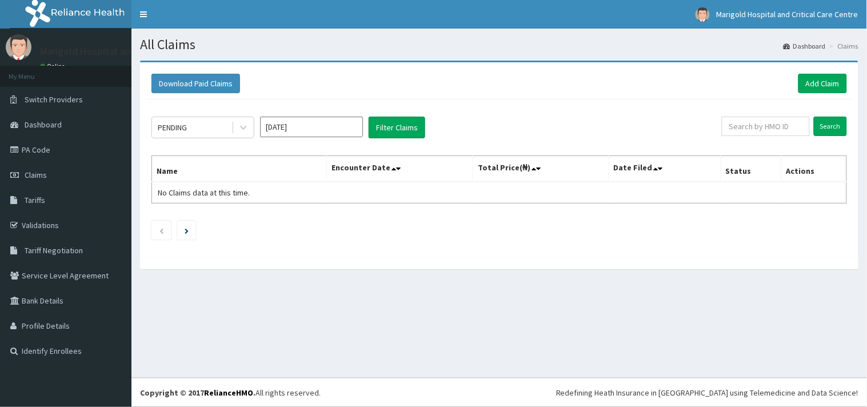
click at [323, 122] on input "[DATE]" at bounding box center [311, 127] width 103 height 21
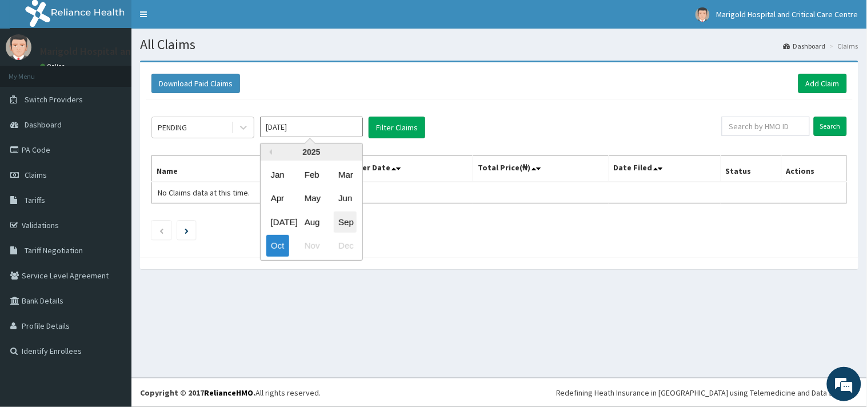
click at [354, 220] on div "Sep" at bounding box center [345, 221] width 23 height 21
type input "[DATE]"
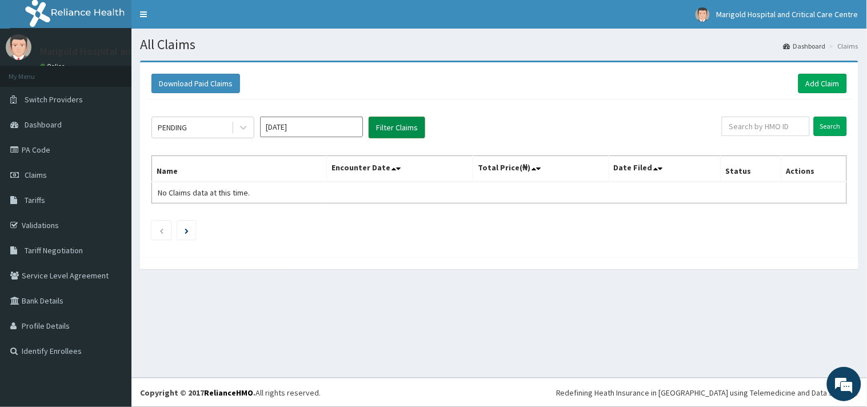
click at [387, 135] on button "Filter Claims" at bounding box center [397, 128] width 57 height 22
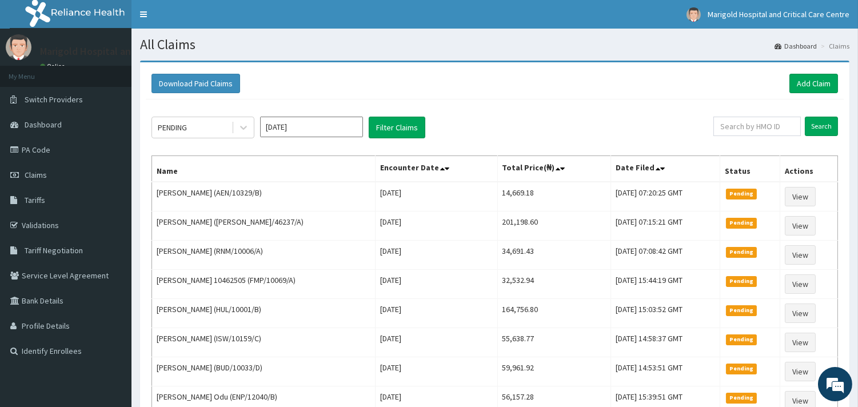
drag, startPoint x: 648, startPoint y: 114, endPoint x: 657, endPoint y: 123, distance: 12.5
click at [651, 118] on div "PENDING [DATE] Filter Claims Search Name Encounter Date Total Price(₦) Date Fil…" at bounding box center [495, 324] width 698 height 451
click at [769, 130] on input "text" at bounding box center [756, 126] width 87 height 19
click at [806, 76] on link "Add Claim" at bounding box center [813, 83] width 49 height 19
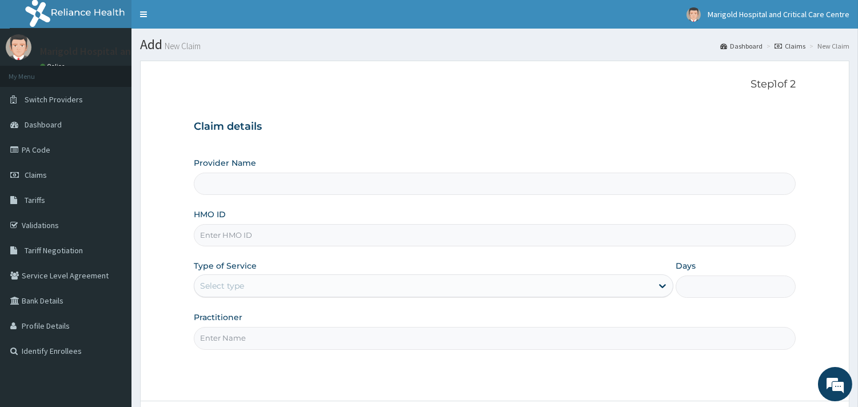
drag, startPoint x: 248, startPoint y: 247, endPoint x: 213, endPoint y: 236, distance: 36.5
paste input "AIP/10075/B"
type input "AIP/10075/B"
click at [215, 291] on div "Select type" at bounding box center [222, 285] width 44 height 11
type input "Marigold Hospital and Critical Care Centre"
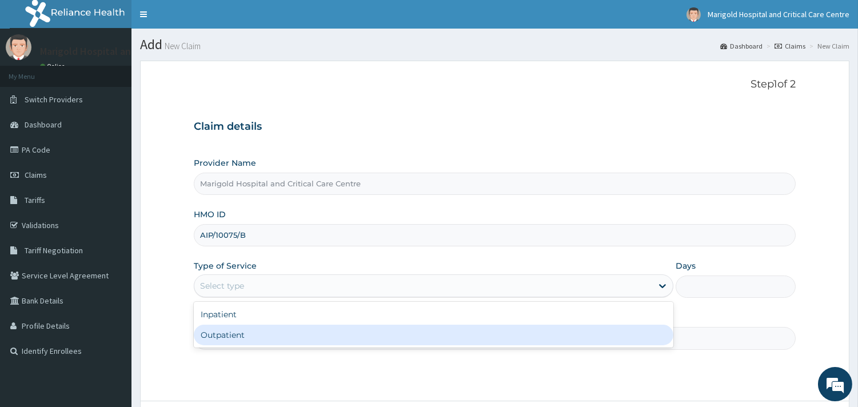
click at [238, 335] on div "Outpatient" at bounding box center [433, 335] width 479 height 21
type input "1"
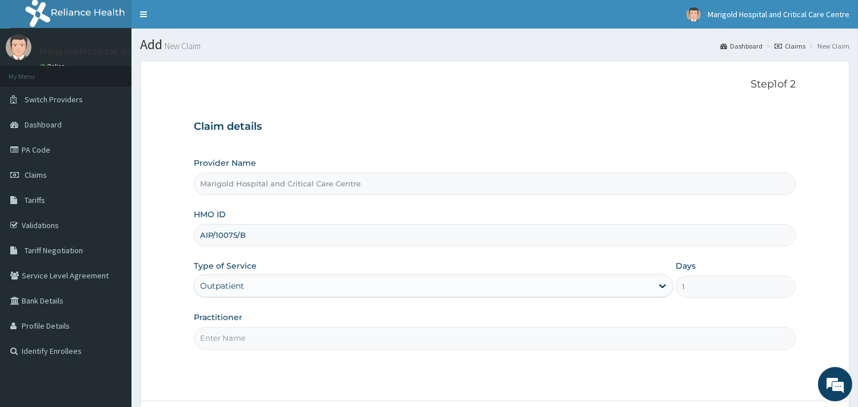
click at [253, 344] on input "Practitioner" at bounding box center [495, 338] width 602 height 22
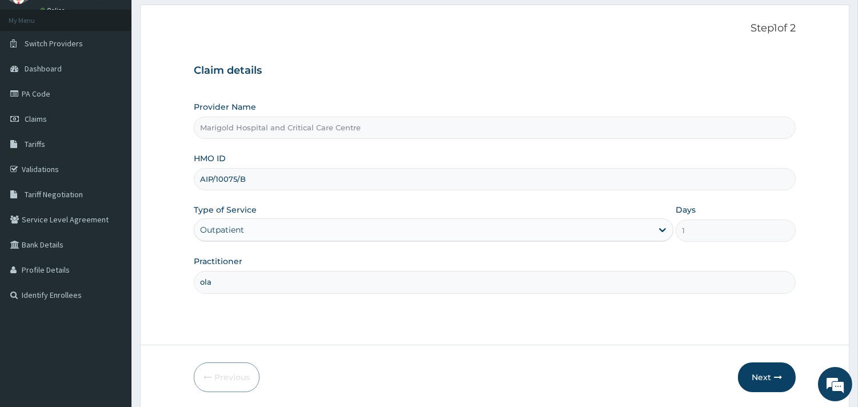
scroll to position [97, 0]
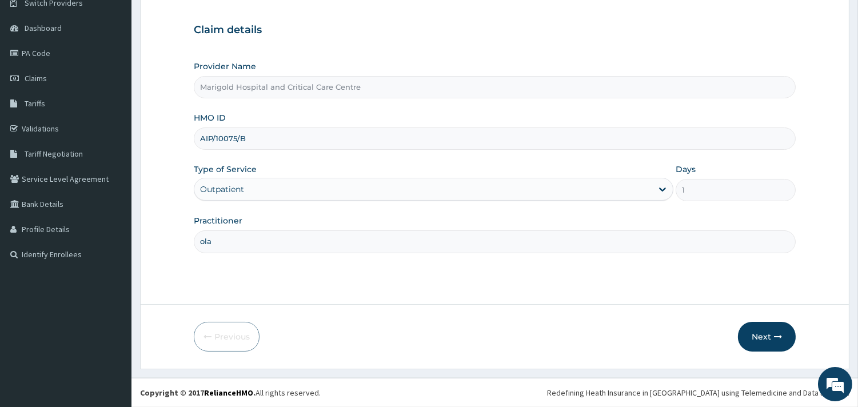
type input "ola"
click at [731, 322] on div "Previous Next" at bounding box center [495, 337] width 602 height 30
click at [769, 339] on button "Next" at bounding box center [767, 337] width 58 height 30
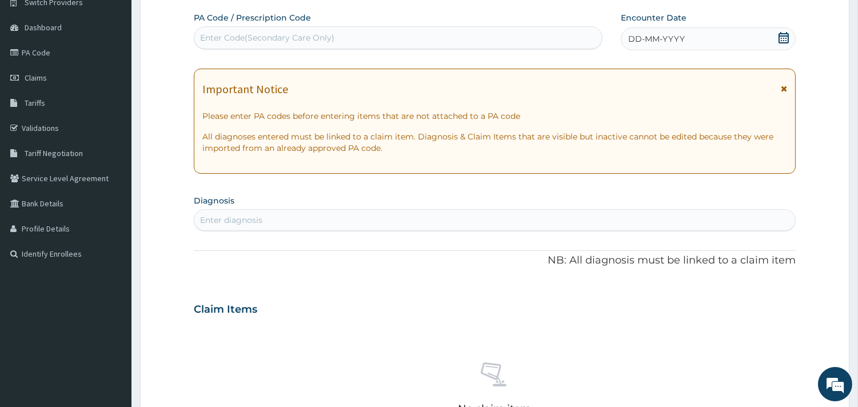
click at [450, 42] on div "Enter Code(Secondary Care Only)" at bounding box center [397, 38] width 407 height 18
paste input "PA/058499"
type input "PA/058499"
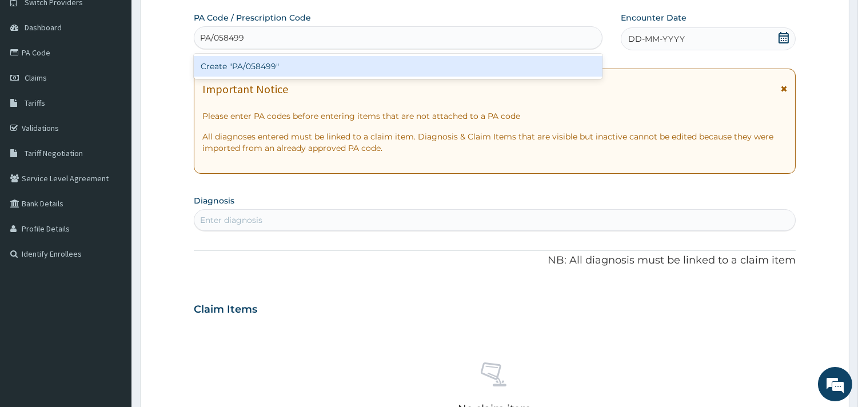
click at [292, 67] on div "Create "PA/058499"" at bounding box center [398, 66] width 409 height 21
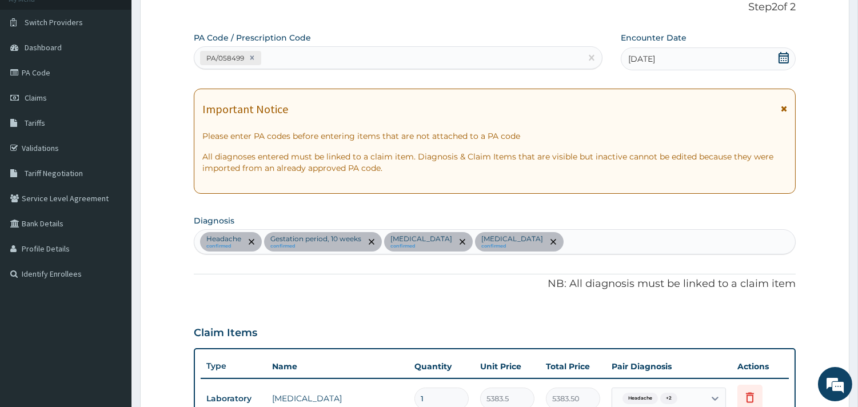
scroll to position [59, 0]
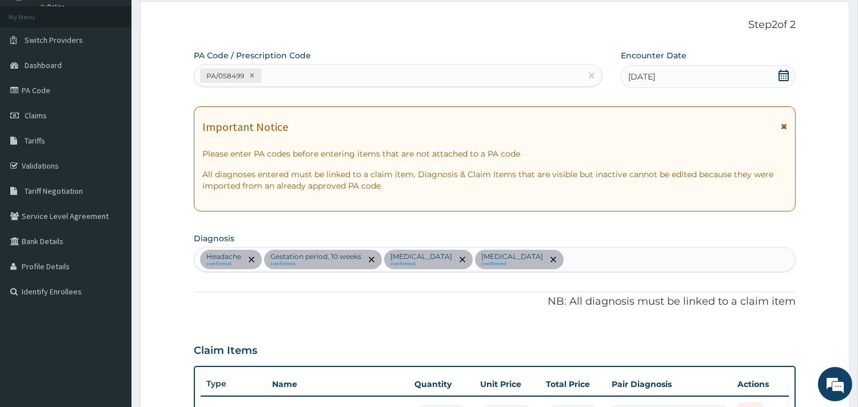
click at [430, 88] on div "PA Code / Prescription Code PA/058499 Encounter Date 15-09-2025 Important Notic…" at bounding box center [495, 342] width 602 height 585
click at [427, 83] on div "PA/058499" at bounding box center [387, 75] width 387 height 19
paste input "PA/CAB010"
type input "PA/CAB010"
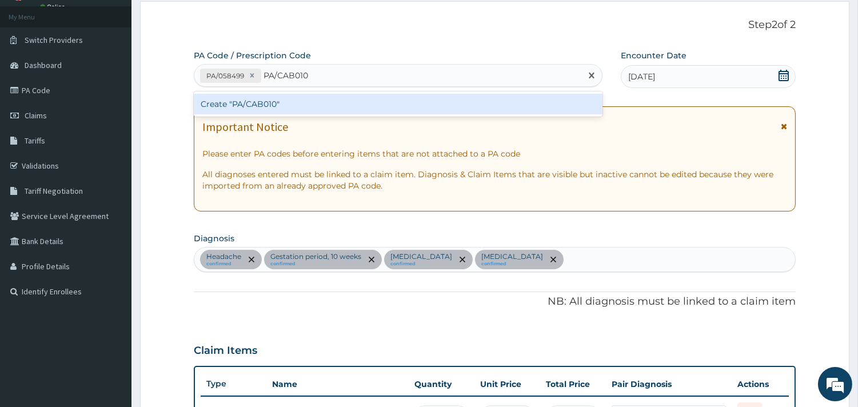
click at [419, 99] on div "Create "PA/CAB010"" at bounding box center [398, 104] width 409 height 21
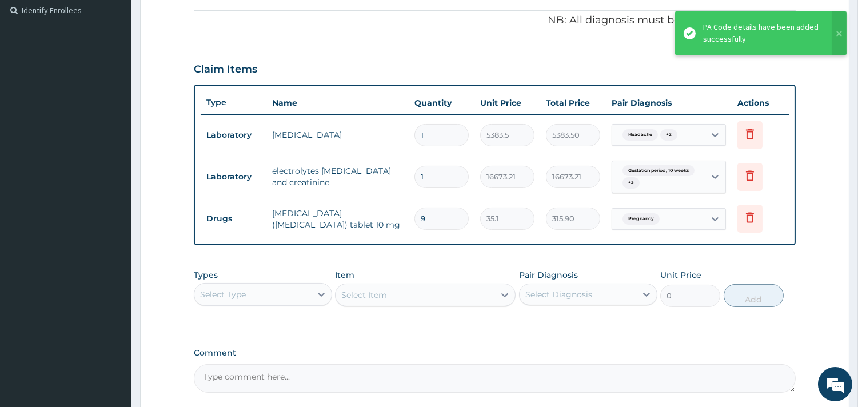
scroll to position [318, 0]
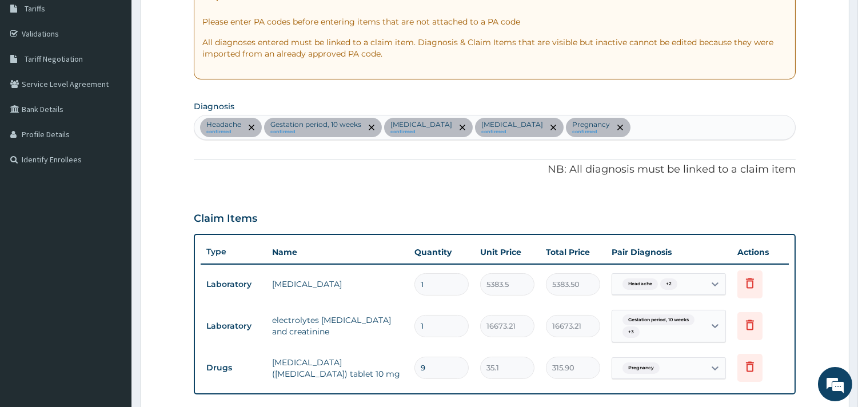
click at [356, 197] on div "PA Code / Prescription Code PA/058499 PA/CAB010 Encounter Date 15-09-2025 Impor…" at bounding box center [495, 230] width 602 height 624
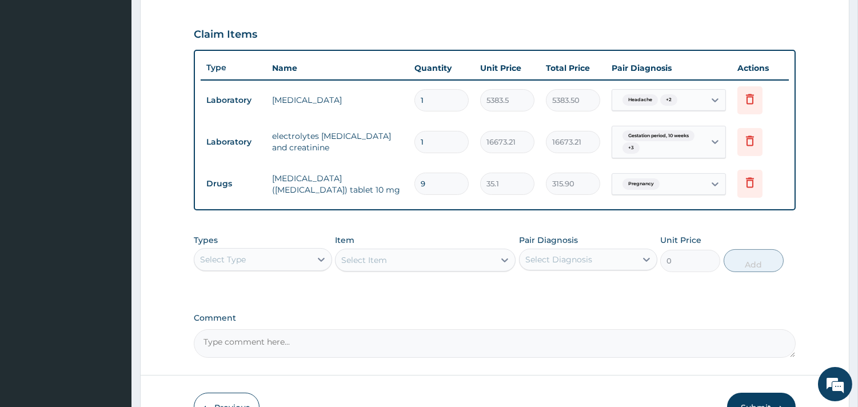
scroll to position [381, 0]
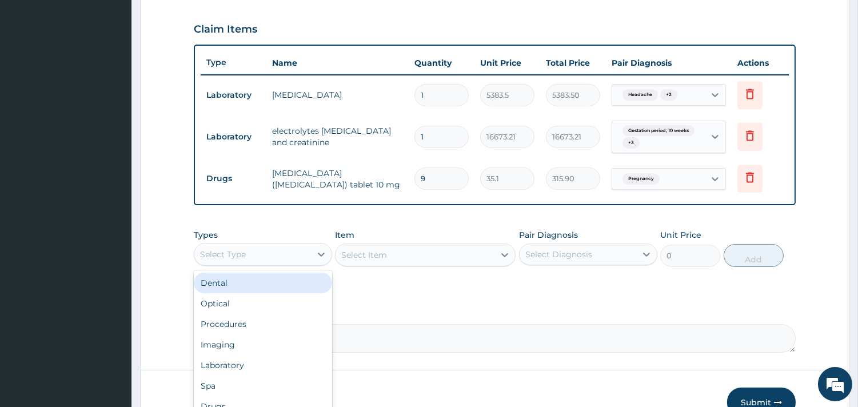
drag, startPoint x: 298, startPoint y: 251, endPoint x: 283, endPoint y: 304, distance: 54.8
click at [298, 253] on div "Select Type" at bounding box center [252, 254] width 117 height 18
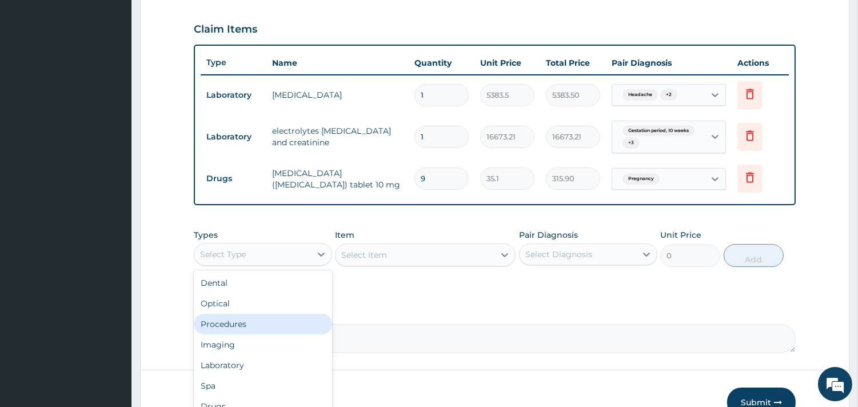
click at [278, 326] on div "Procedures" at bounding box center [263, 324] width 138 height 21
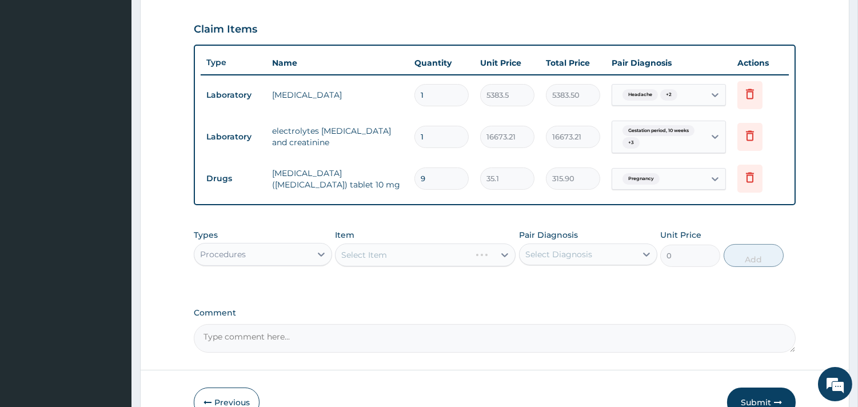
scroll to position [446, 0]
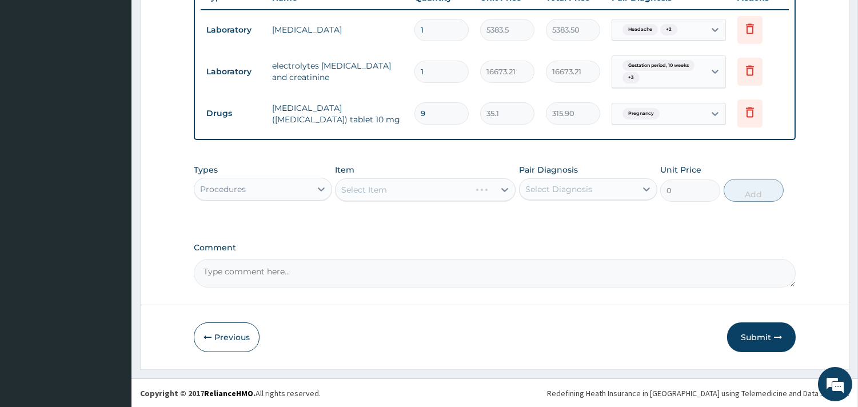
click at [410, 187] on div "Select Item" at bounding box center [425, 189] width 181 height 23
click at [410, 191] on div "Select Item" at bounding box center [425, 189] width 181 height 23
click at [407, 195] on div "Select Item" at bounding box center [414, 190] width 159 height 18
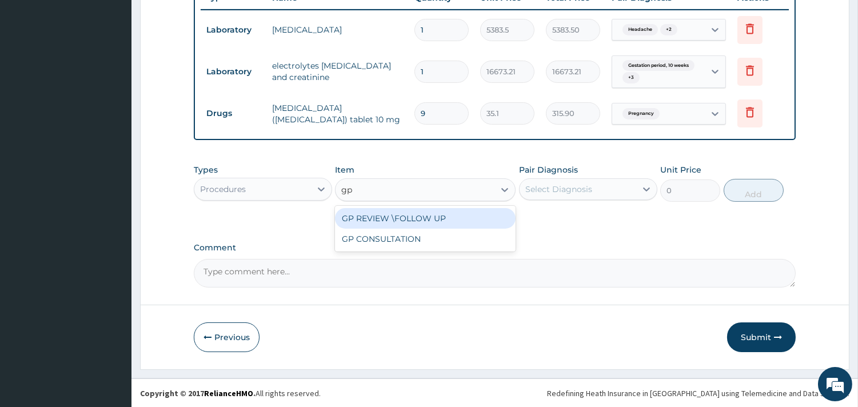
type input "gp c"
click at [407, 217] on div "GP CONSULTATION" at bounding box center [425, 218] width 181 height 21
type input "7125"
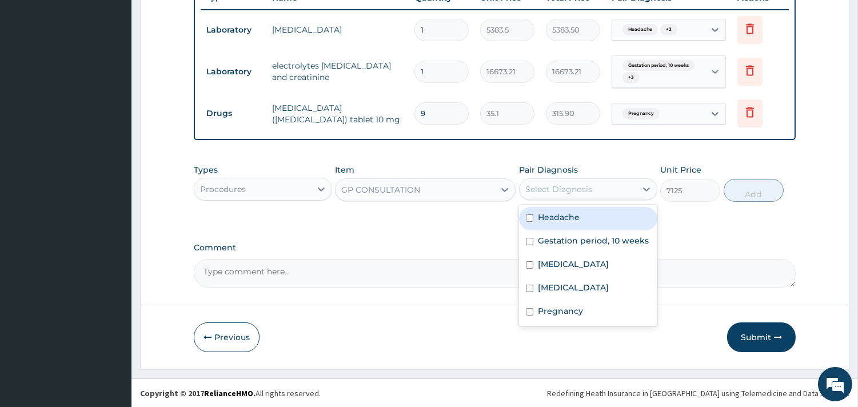
click at [603, 198] on div "Select Diagnosis" at bounding box center [588, 189] width 138 height 22
drag, startPoint x: 606, startPoint y: 226, endPoint x: 607, endPoint y: 244, distance: 18.3
click at [606, 237] on div "Headache Gestation period, 10 weeks Vertigo Malaria Pregnancy" at bounding box center [588, 266] width 138 height 122
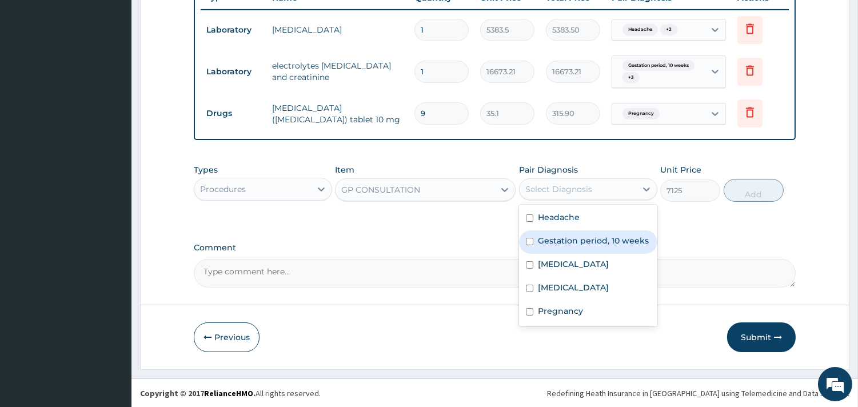
click at [607, 244] on label "Gestation period, 10 weeks" at bounding box center [593, 240] width 111 height 11
checkbox input "true"
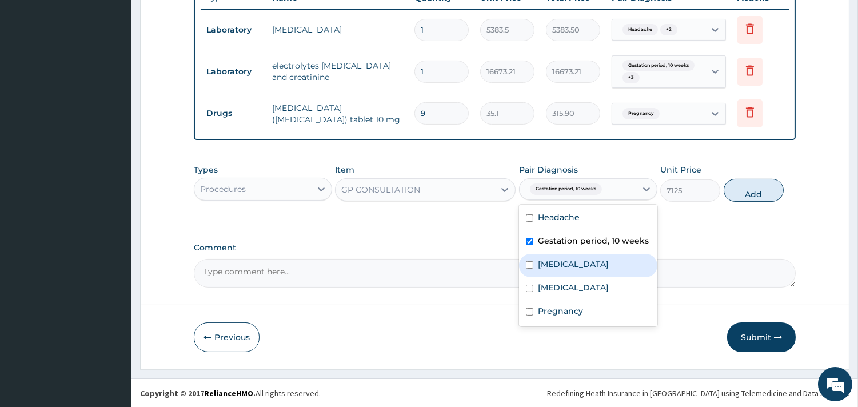
drag, startPoint x: 598, startPoint y: 269, endPoint x: 590, endPoint y: 233, distance: 36.9
click at [597, 273] on div "Vertigo" at bounding box center [588, 265] width 138 height 23
checkbox input "true"
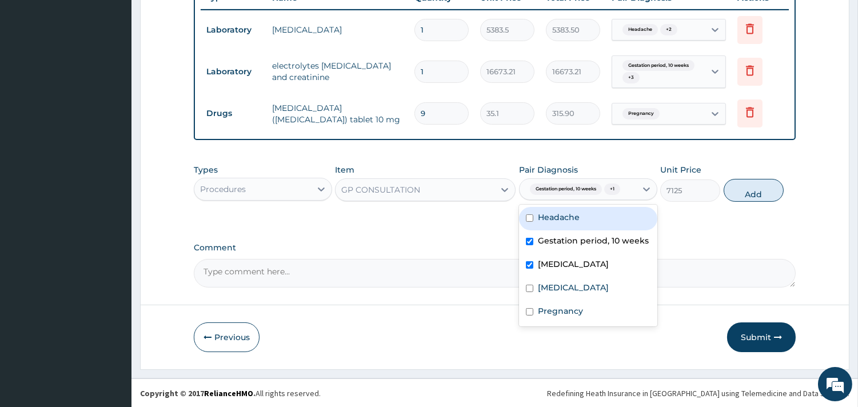
click at [582, 218] on div "Headache" at bounding box center [588, 218] width 138 height 23
checkbox input "true"
click at [573, 274] on div "Vertigo" at bounding box center [588, 265] width 138 height 23
checkbox input "false"
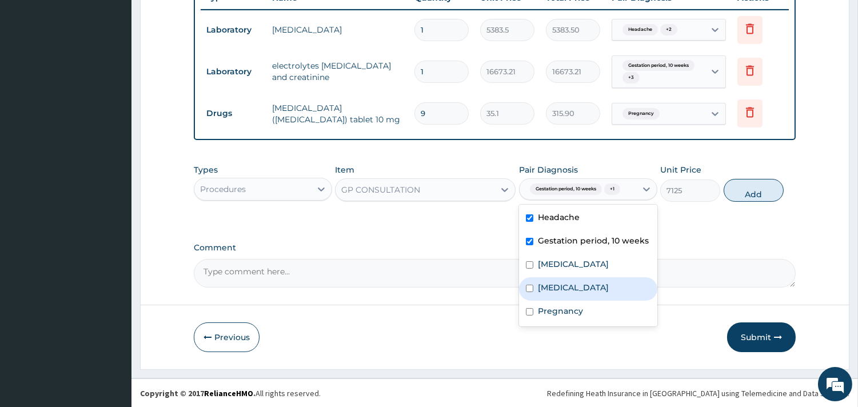
click at [562, 286] on label "Malaria" at bounding box center [573, 287] width 71 height 11
checkbox input "true"
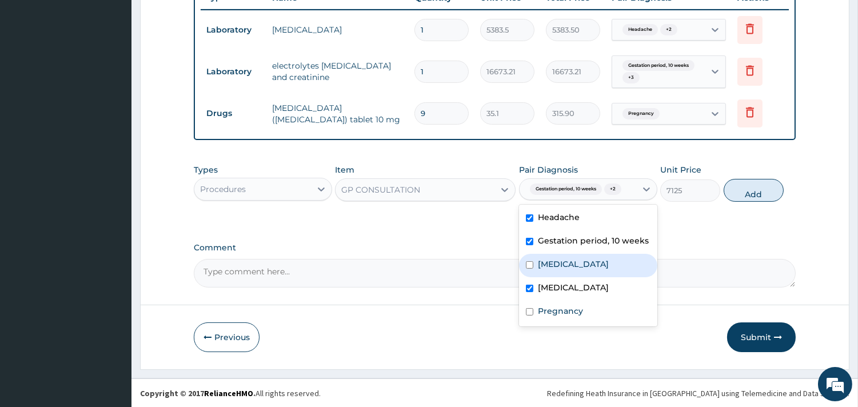
click at [561, 261] on label "Vertigo" at bounding box center [573, 263] width 71 height 11
checkbox input "true"
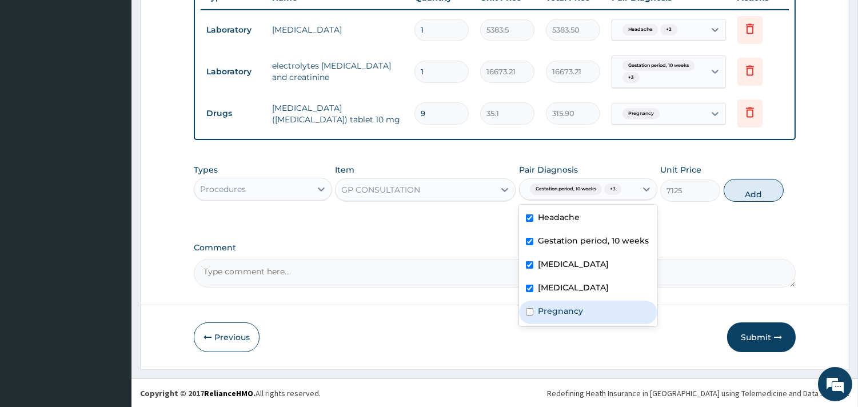
click at [566, 312] on label "Pregnancy" at bounding box center [560, 310] width 45 height 11
checkbox input "true"
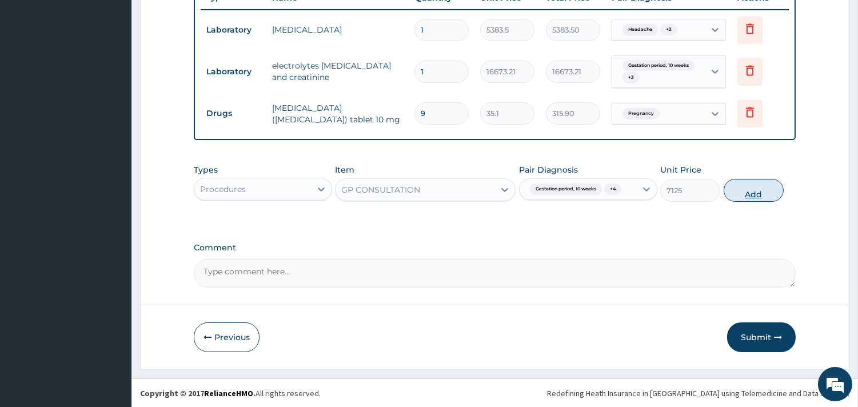
click at [760, 197] on button "Add" at bounding box center [753, 190] width 60 height 23
type input "0"
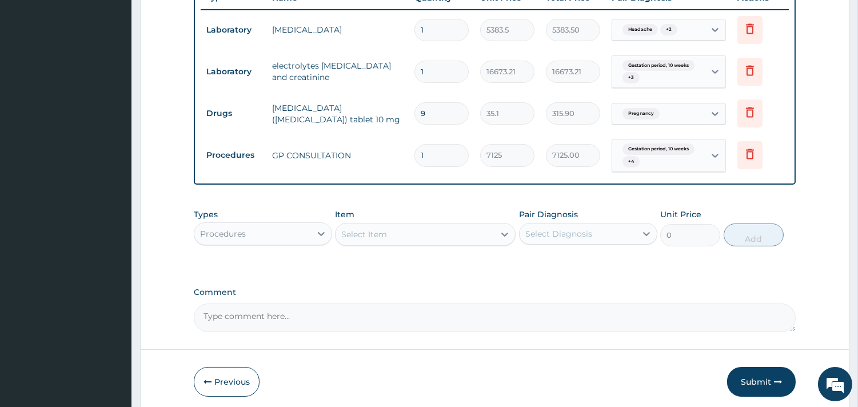
click at [353, 234] on div "Select Item" at bounding box center [364, 234] width 46 height 11
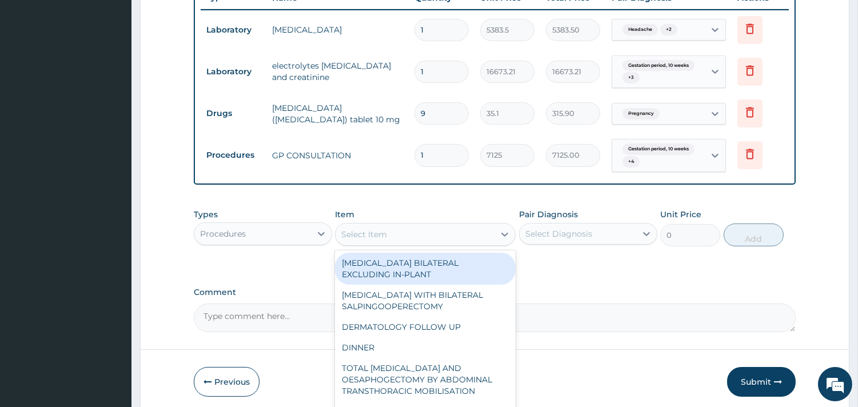
click at [301, 232] on div "Procedures" at bounding box center [252, 234] width 117 height 18
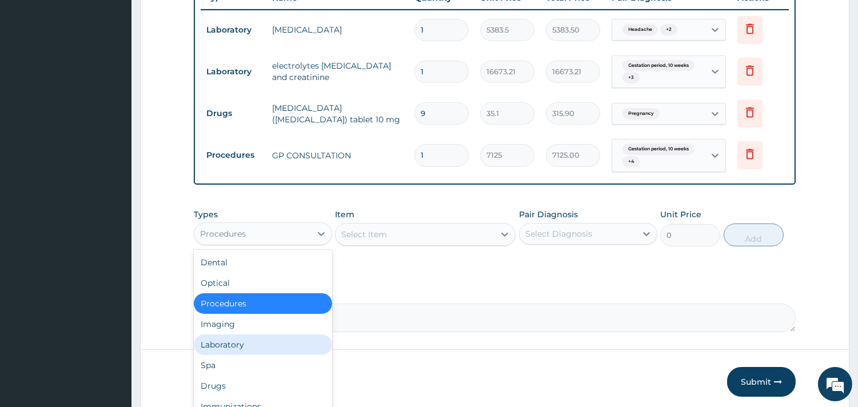
click at [280, 350] on div "Laboratory" at bounding box center [263, 344] width 138 height 21
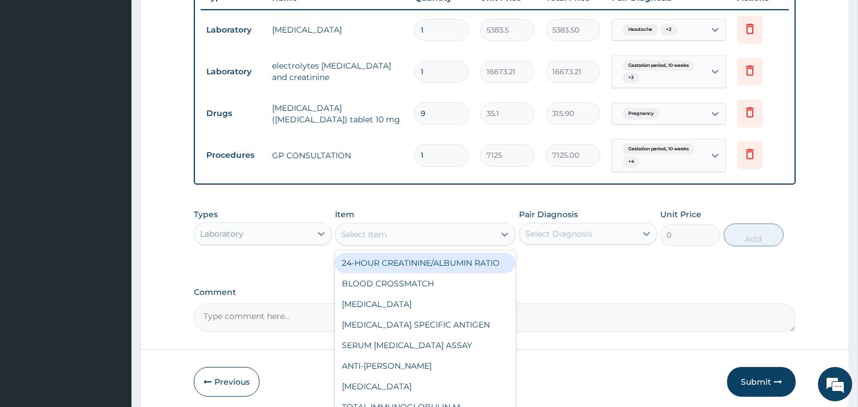
click at [397, 235] on div "Select Item" at bounding box center [414, 234] width 159 height 18
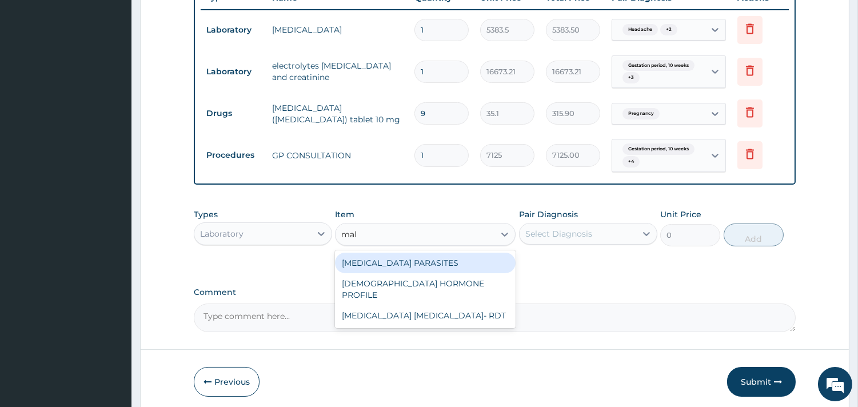
type input "mala"
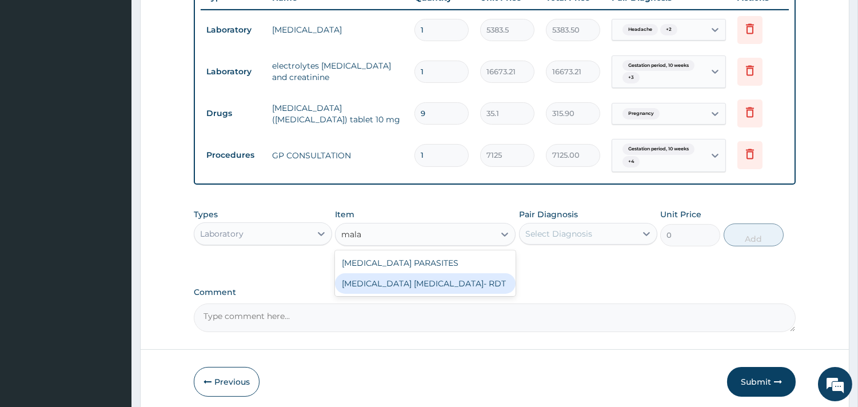
click at [431, 278] on div "MALARIA PARASITE- RDT" at bounding box center [425, 283] width 181 height 21
type input "4321.35"
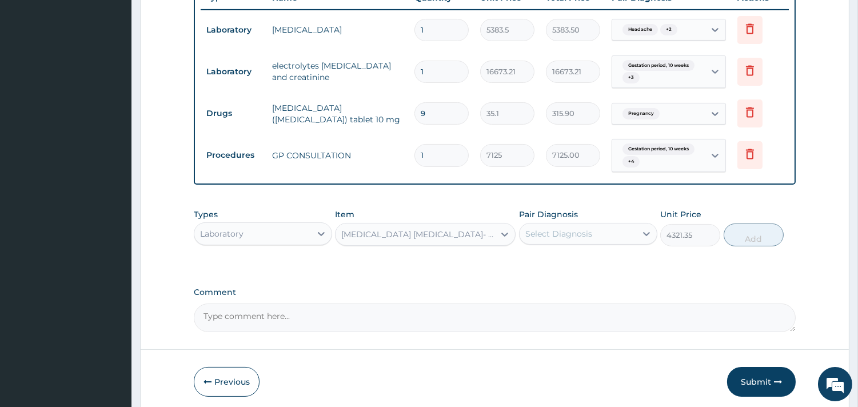
click at [607, 210] on div "Pair Diagnosis Select Diagnosis" at bounding box center [588, 228] width 138 height 38
click at [603, 226] on div "Select Diagnosis" at bounding box center [577, 234] width 117 height 18
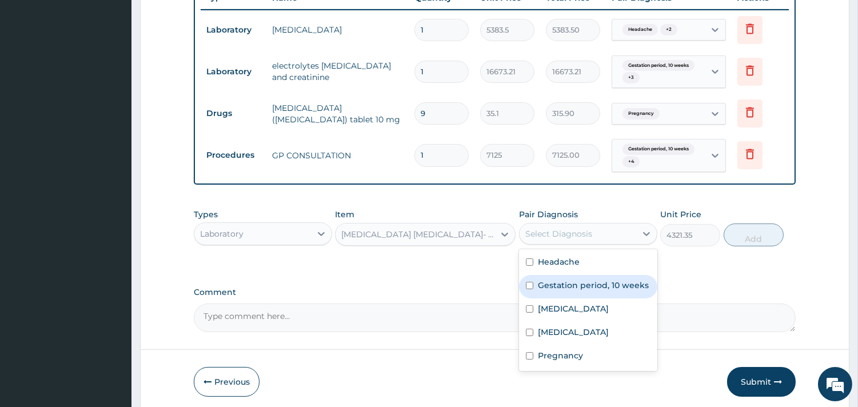
click at [615, 272] on div "Headache" at bounding box center [588, 262] width 138 height 23
checkbox input "true"
click at [618, 287] on label "Gestation period, 10 weeks" at bounding box center [593, 284] width 111 height 11
checkbox input "true"
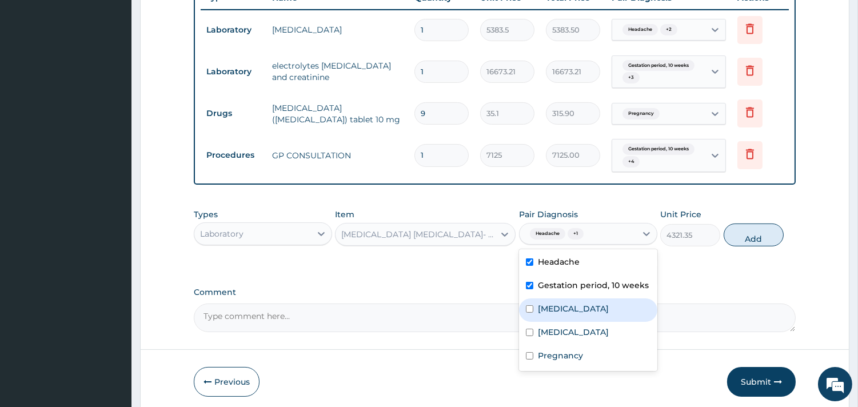
click at [610, 313] on div "Vertigo" at bounding box center [588, 309] width 138 height 23
checkbox input "true"
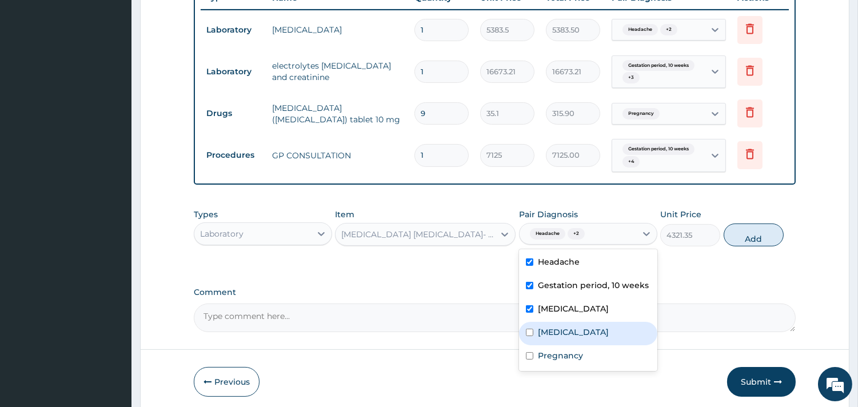
click at [605, 343] on div "Malaria" at bounding box center [588, 333] width 138 height 23
checkbox input "true"
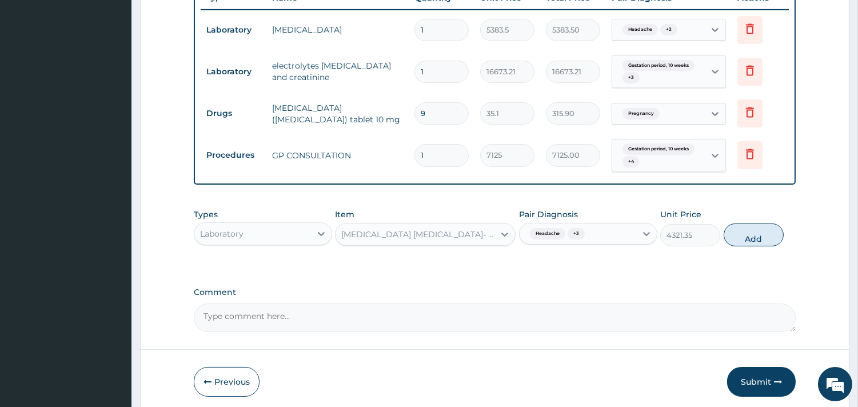
click at [598, 377] on div "Previous Submit" at bounding box center [495, 382] width 602 height 30
click at [605, 238] on div "Headache + 3" at bounding box center [577, 233] width 117 height 19
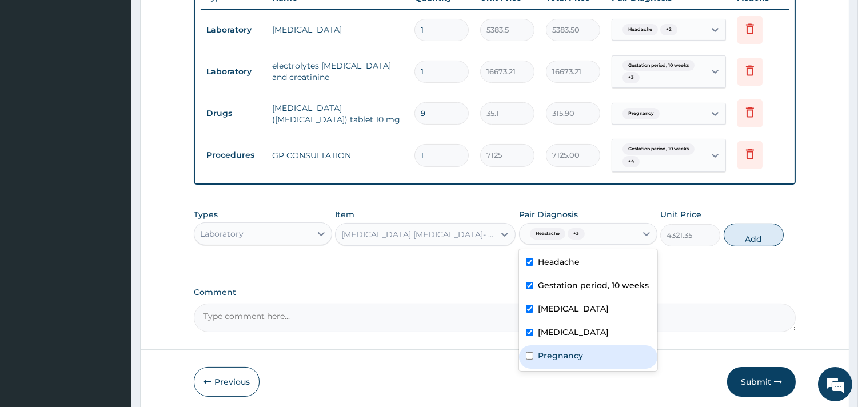
click at [576, 345] on div "Pregnancy" at bounding box center [588, 356] width 138 height 23
checkbox input "true"
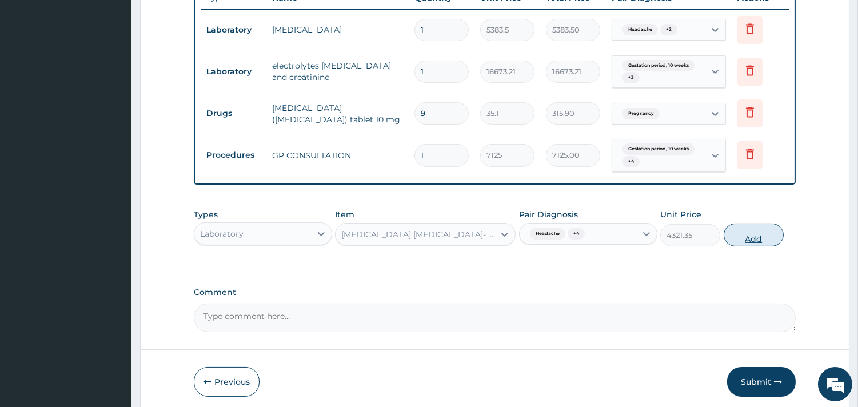
click at [743, 242] on button "Add" at bounding box center [753, 234] width 60 height 23
type input "0"
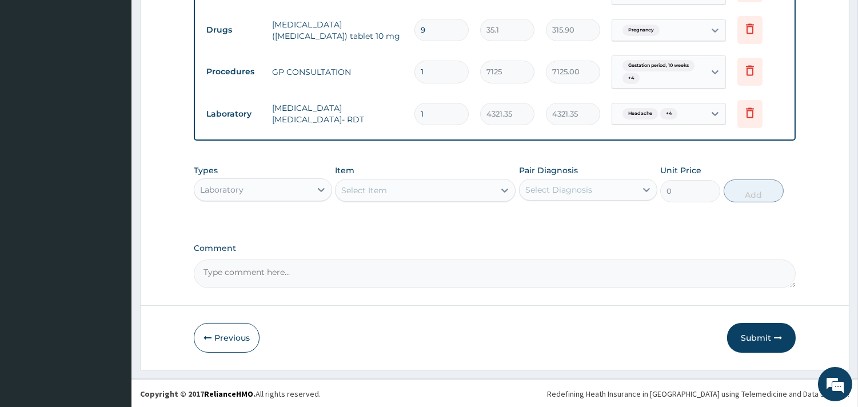
scroll to position [530, 0]
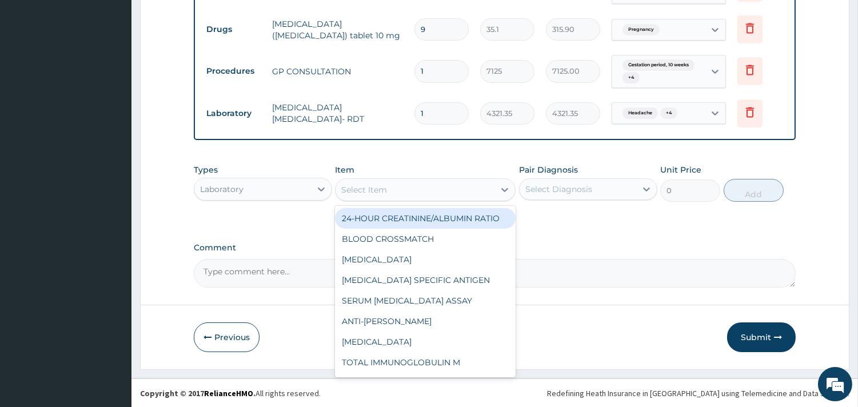
click at [392, 183] on div "Select Item" at bounding box center [414, 190] width 159 height 18
click at [225, 186] on div "Laboratory" at bounding box center [221, 188] width 43 height 11
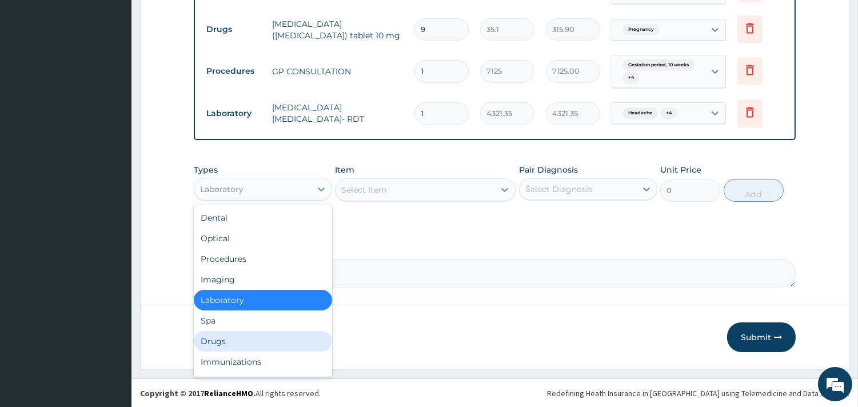
click at [234, 343] on div "Drugs" at bounding box center [263, 341] width 138 height 21
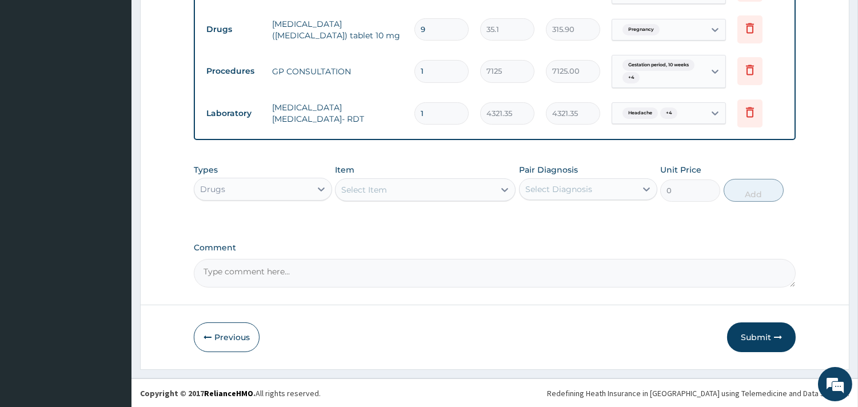
click at [363, 187] on div "Select Item" at bounding box center [364, 189] width 46 height 11
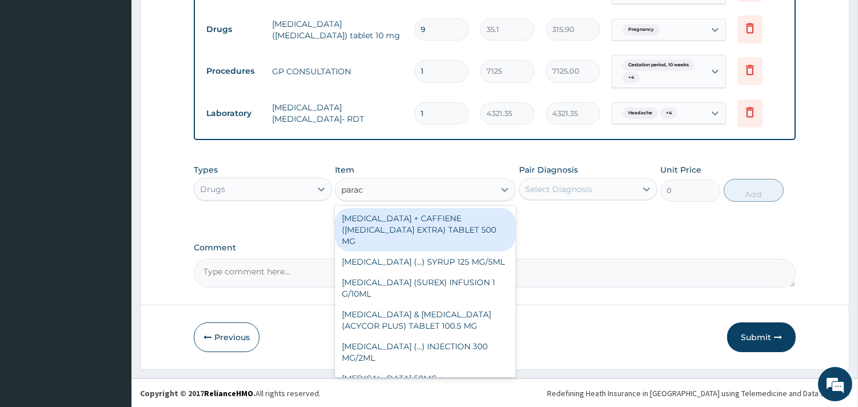
type input "parace"
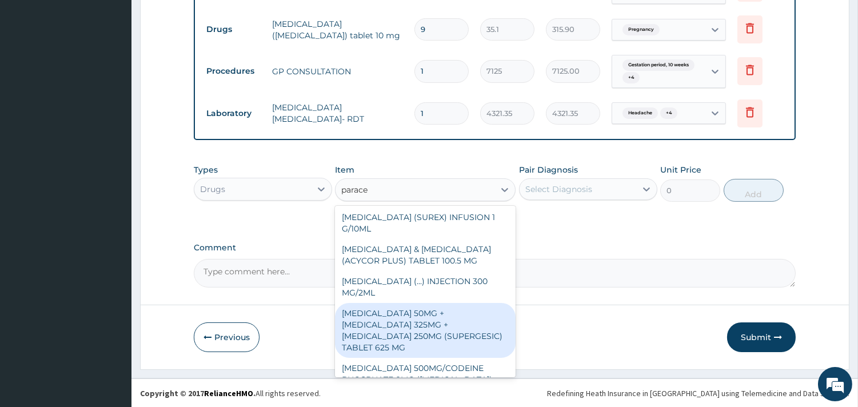
scroll to position [175, 0]
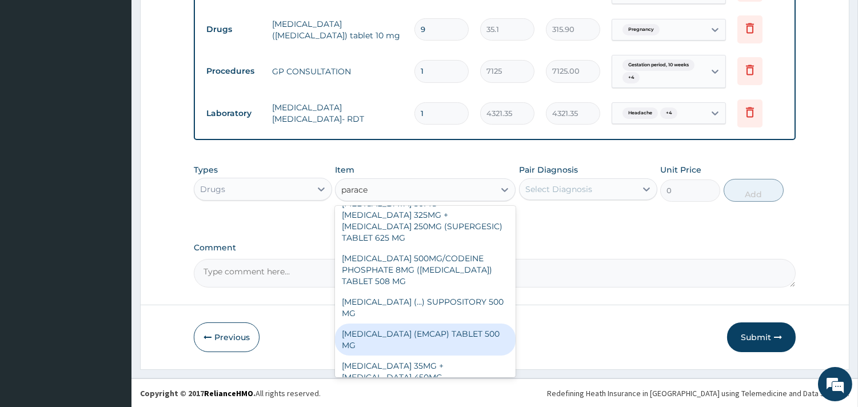
click at [433, 323] on div "PARACETAMOL (EMCAP) TABLET 500 MG" at bounding box center [425, 339] width 181 height 32
type input "22.23"
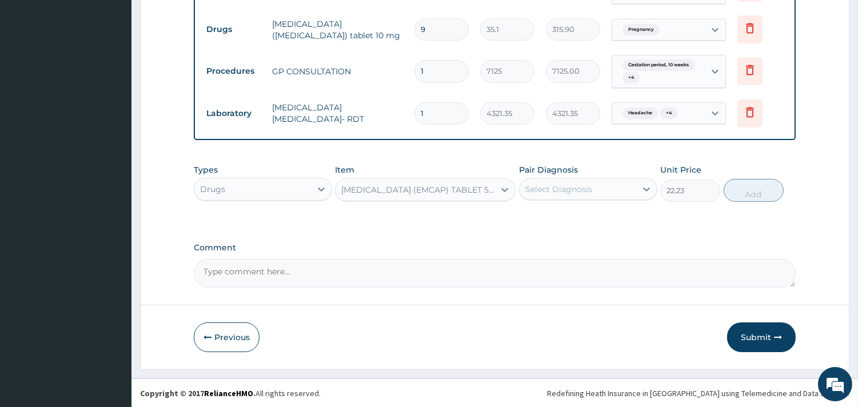
click at [568, 190] on div "Select Diagnosis" at bounding box center [558, 188] width 67 height 11
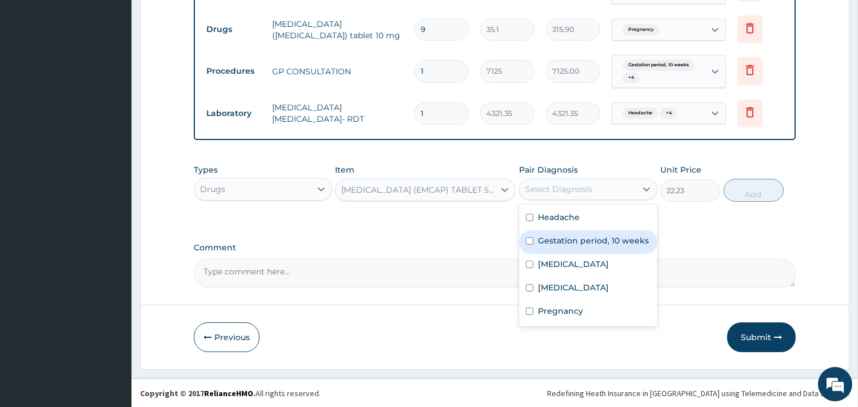
click at [565, 230] on div "Gestation period, 10 weeks" at bounding box center [588, 241] width 138 height 23
checkbox input "true"
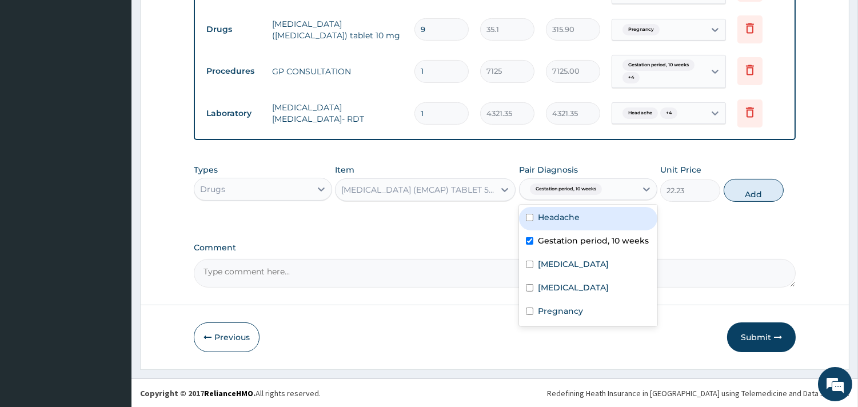
click at [579, 219] on div "Headache" at bounding box center [588, 218] width 138 height 23
checkbox input "true"
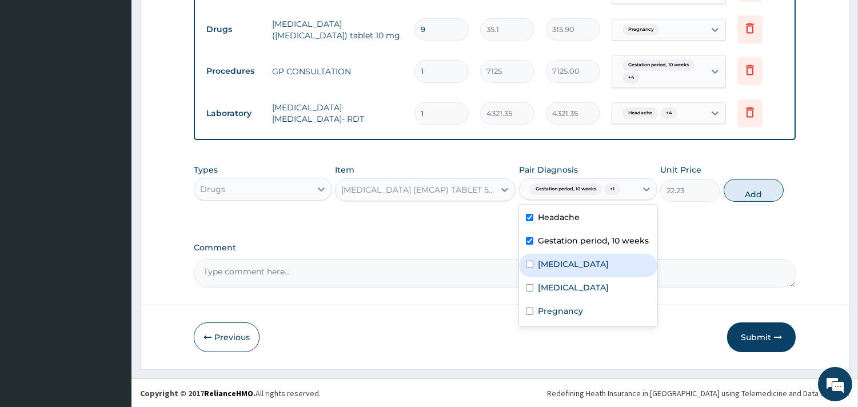
click at [571, 272] on div "Vertigo" at bounding box center [588, 265] width 138 height 23
checkbox input "true"
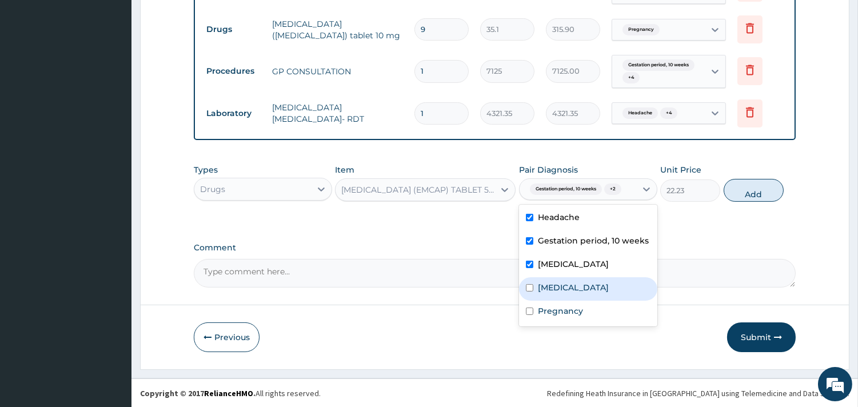
drag, startPoint x: 567, startPoint y: 288, endPoint x: 566, endPoint y: 310, distance: 21.7
click at [566, 293] on div "Malaria" at bounding box center [588, 288] width 138 height 23
checkbox input "true"
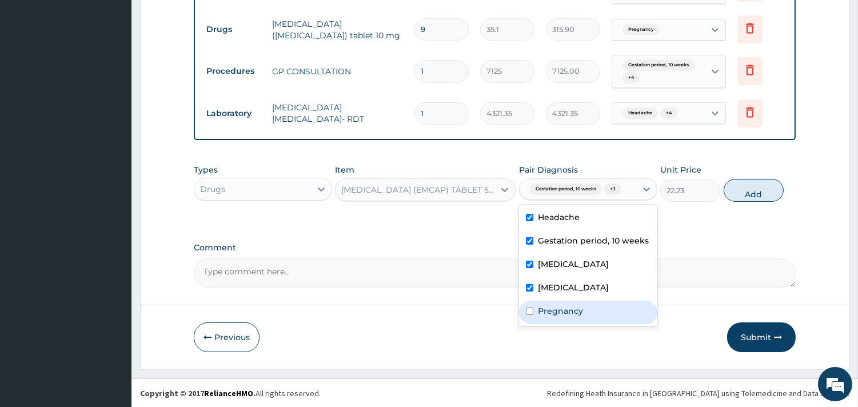
click at [567, 314] on label "Pregnancy" at bounding box center [560, 310] width 45 height 11
checkbox input "true"
click at [775, 197] on button "Add" at bounding box center [753, 190] width 60 height 23
type input "0"
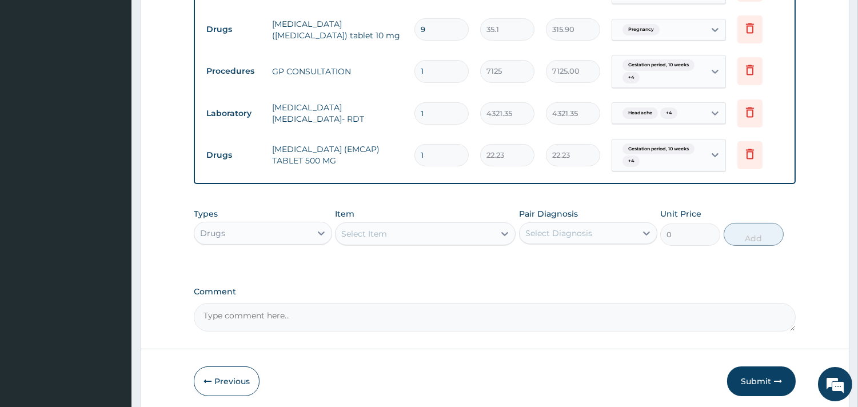
type input "12"
type input "266.76"
type input "12"
click at [489, 215] on div "Item Select Item" at bounding box center [425, 227] width 181 height 38
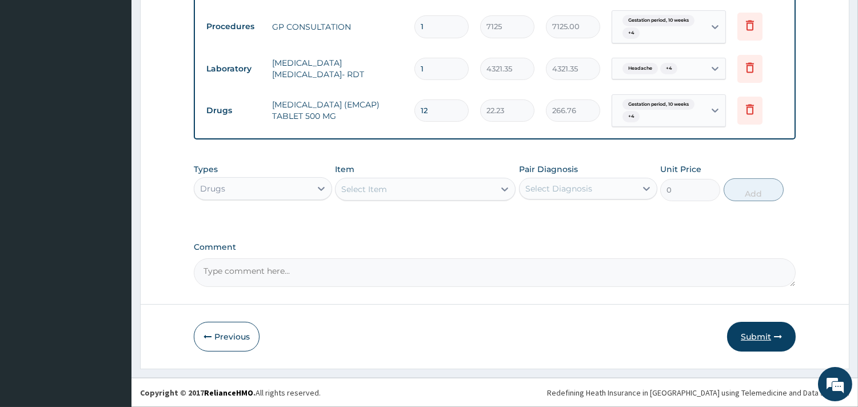
click at [766, 343] on button "Submit" at bounding box center [761, 337] width 69 height 30
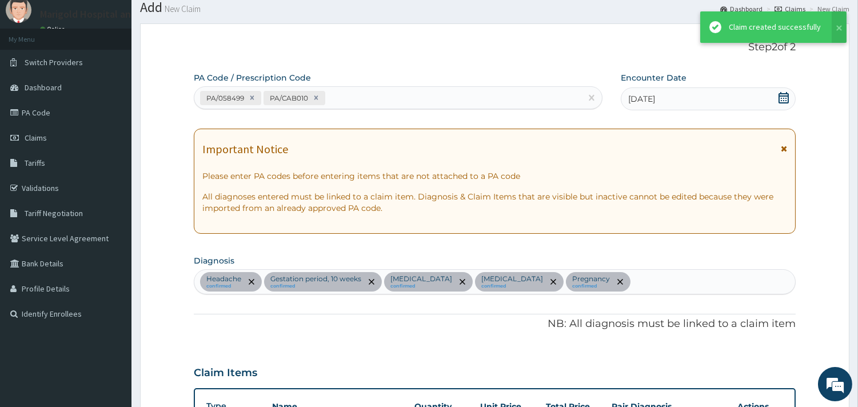
scroll to position [574, 0]
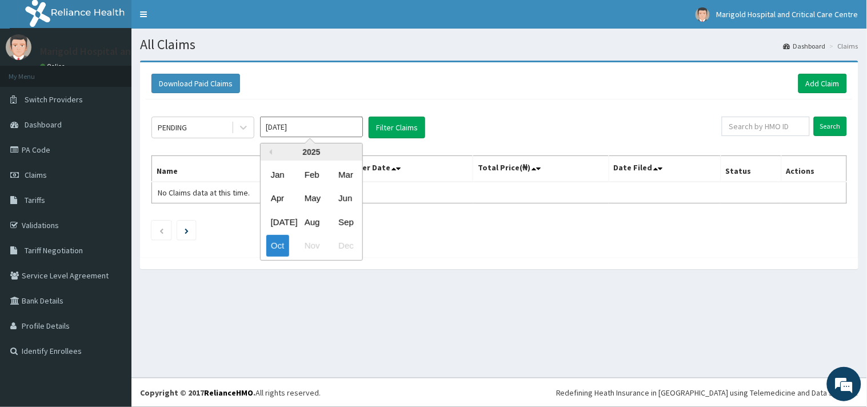
click at [351, 126] on input "[DATE]" at bounding box center [311, 127] width 103 height 21
click at [353, 219] on div "Sep" at bounding box center [345, 221] width 23 height 21
type input "[DATE]"
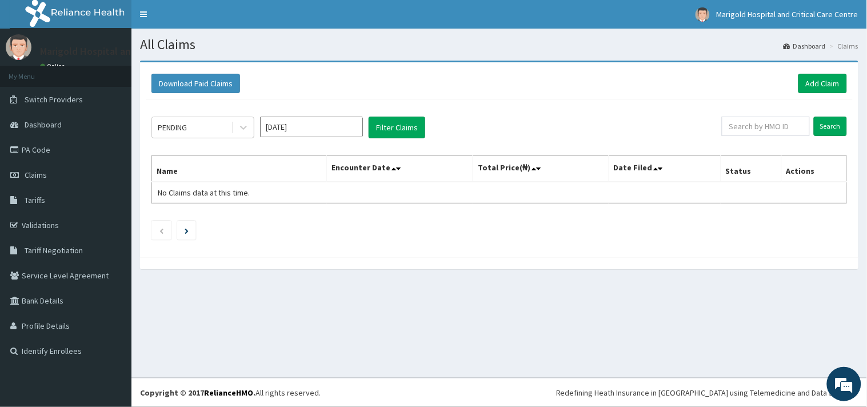
click at [396, 138] on div "PENDING [DATE] Filter Claims Search Name Encounter Date Total Price(₦) Date Fil…" at bounding box center [499, 175] width 707 height 152
click at [402, 129] on button "Filter Claims" at bounding box center [397, 128] width 57 height 22
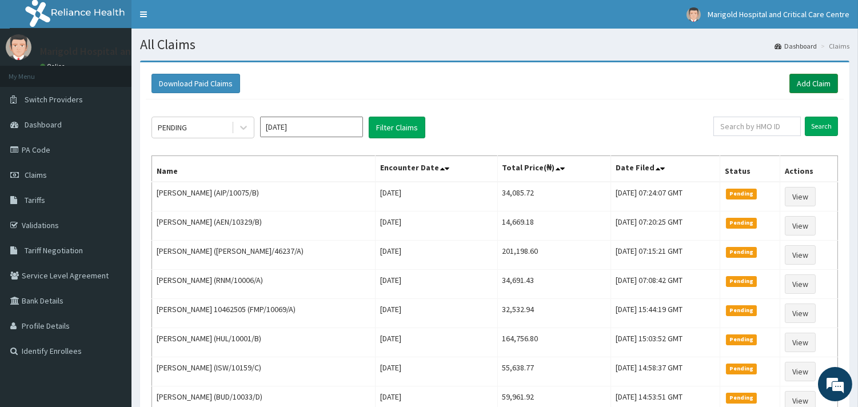
click at [793, 77] on link "Add Claim" at bounding box center [813, 83] width 49 height 19
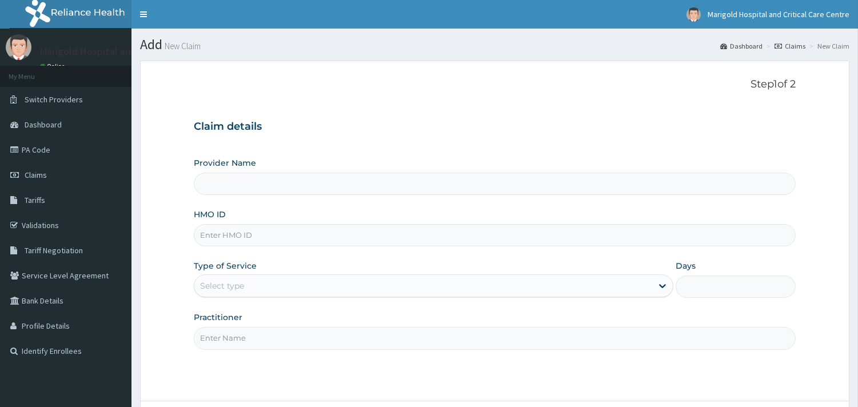
paste input "ENP/11543/A"
type input "ENP/11543/A"
drag, startPoint x: 265, startPoint y: 286, endPoint x: 256, endPoint y: 294, distance: 11.7
click at [264, 286] on div "Select type" at bounding box center [423, 286] width 458 height 18
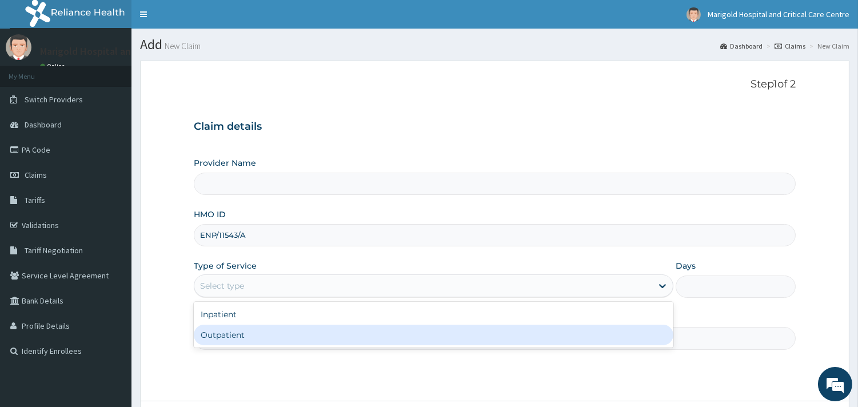
type input "Marigold Hospital and Critical Care Centre"
click at [241, 326] on div "Outpatient" at bounding box center [433, 335] width 479 height 21
type input "1"
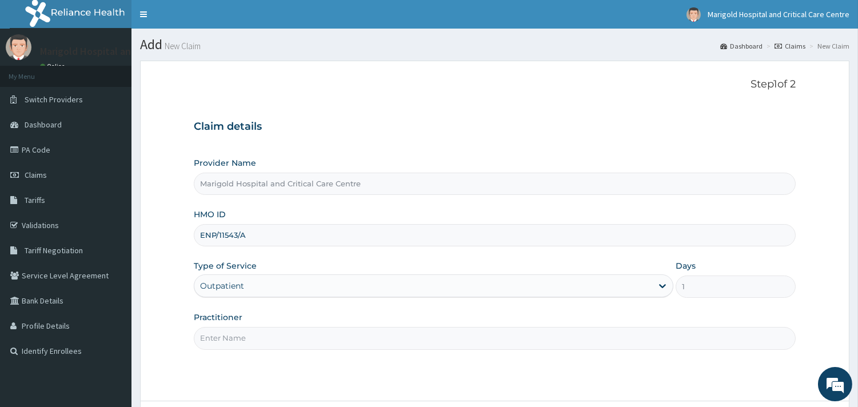
drag, startPoint x: 203, startPoint y: 240, endPoint x: 187, endPoint y: 241, distance: 15.4
click at [187, 241] on form "Step 1 of 2 Claim details Provider Name Marigold Hospital and Critical Care Cen…" at bounding box center [494, 263] width 709 height 405
type input "ENP/11543/A"
drag, startPoint x: 237, startPoint y: 333, endPoint x: 233, endPoint y: 357, distance: 23.9
click at [237, 335] on input "Practitioner" at bounding box center [495, 338] width 602 height 22
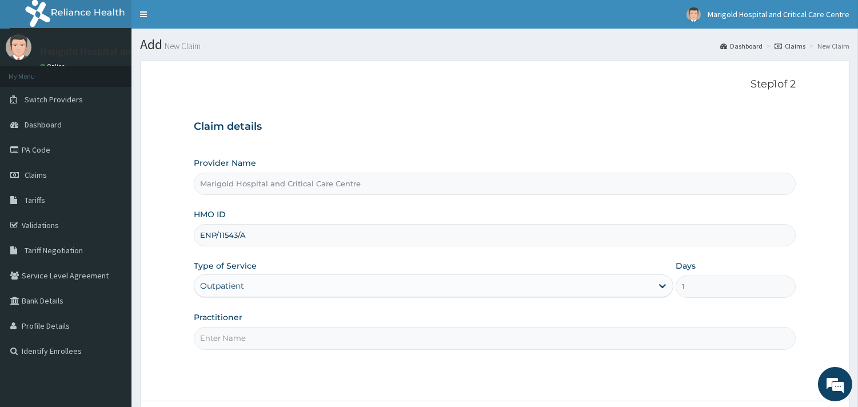
click at [235, 342] on input "Practitioner" at bounding box center [495, 338] width 602 height 22
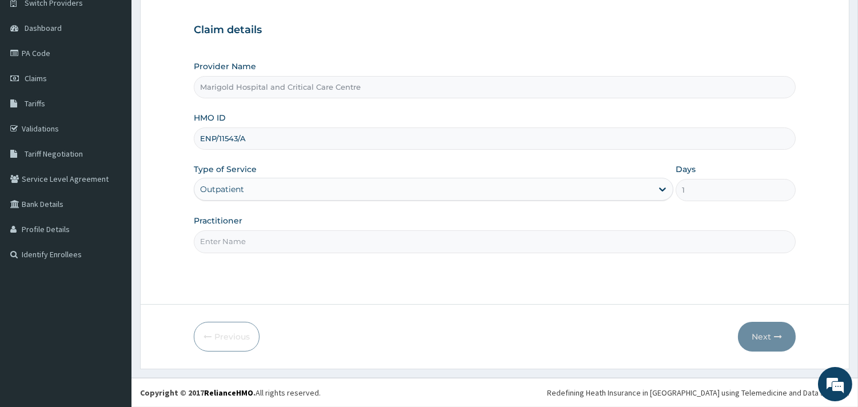
click at [248, 243] on input "Practitioner" at bounding box center [495, 241] width 602 height 22
type input "ola"
click at [773, 326] on button "Next" at bounding box center [767, 337] width 58 height 30
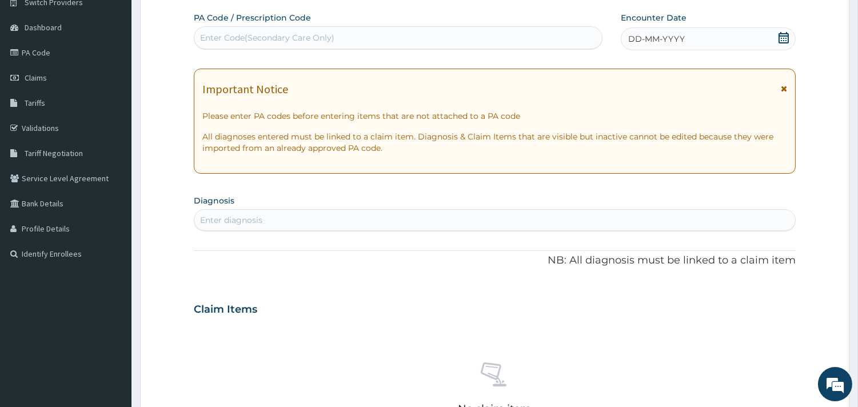
scroll to position [0, 0]
click at [293, 42] on div "Enter Code(Secondary Care Only)" at bounding box center [267, 37] width 134 height 11
paste input "PA/14A7BB"
type input "PA/14A7BB"
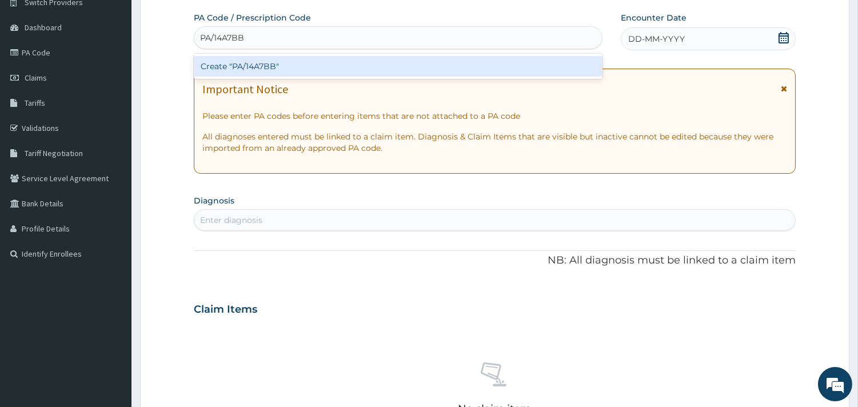
click at [281, 72] on div "Create "PA/14A7BB"" at bounding box center [398, 66] width 409 height 21
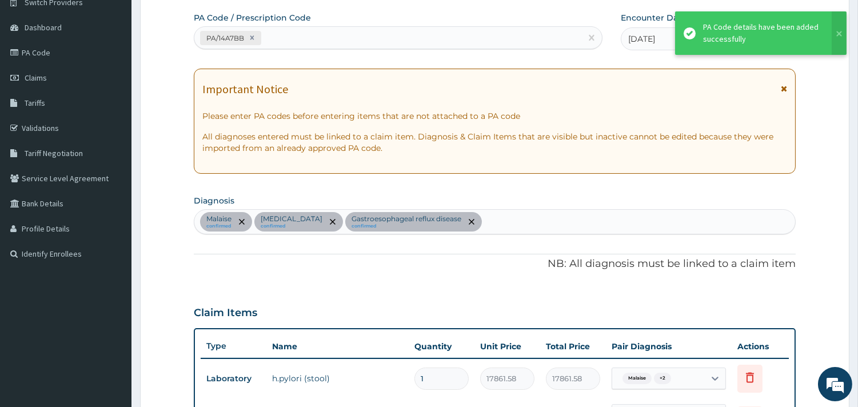
scroll to position [118, 0]
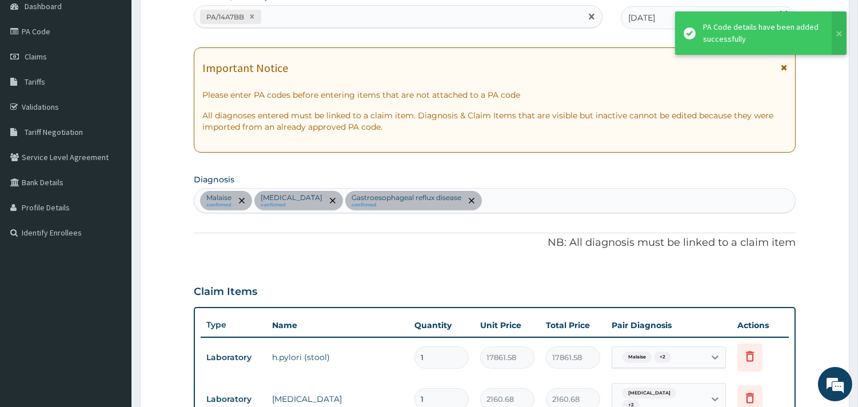
click at [334, 18] on div "PA/14A7BB" at bounding box center [387, 16] width 387 height 19
paste input "PA/B0E0D2"
type input "PA/B0E0D2"
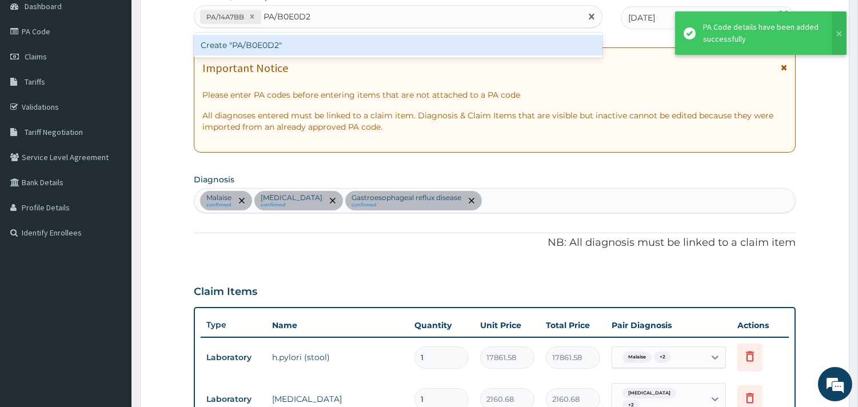
click at [345, 51] on div "Create "PA/B0E0D2"" at bounding box center [398, 45] width 409 height 21
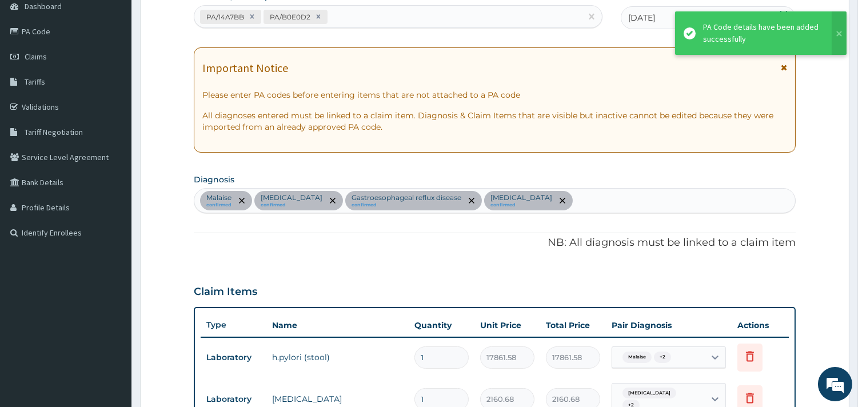
scroll to position [353, 0]
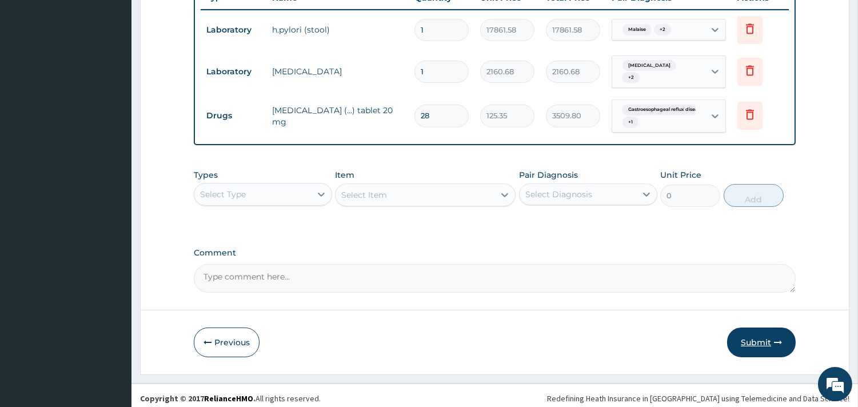
click at [743, 339] on button "Submit" at bounding box center [761, 342] width 69 height 30
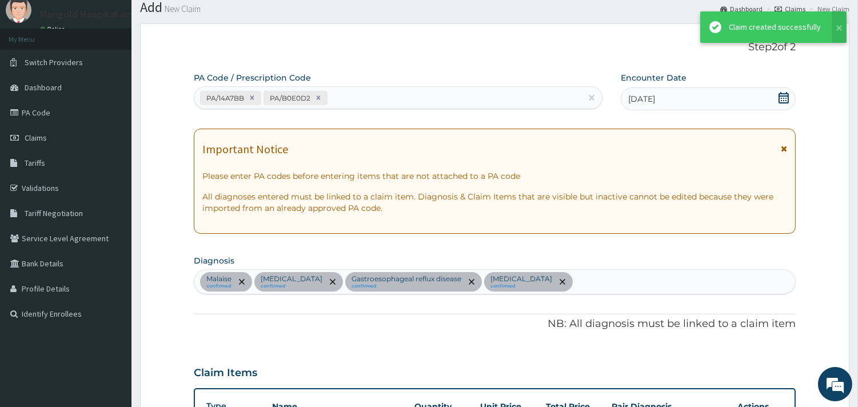
scroll to position [446, 0]
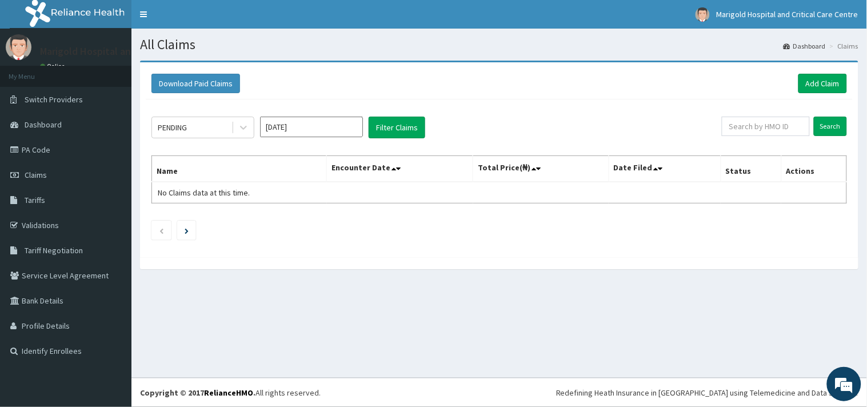
click at [305, 131] on input "[DATE]" at bounding box center [311, 127] width 103 height 21
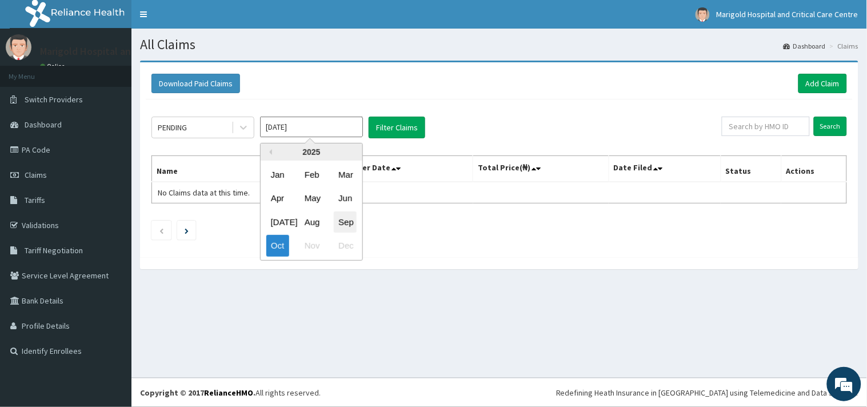
click at [345, 224] on div "Sep" at bounding box center [345, 221] width 23 height 21
type input "Sep 2025"
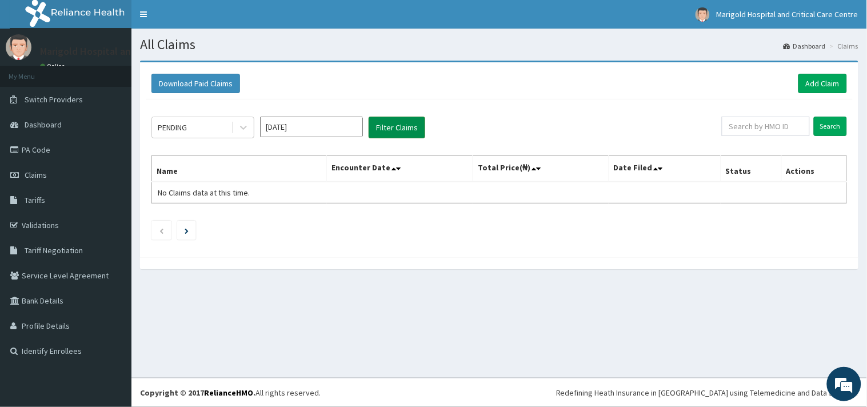
click at [401, 135] on button "Filter Claims" at bounding box center [397, 128] width 57 height 22
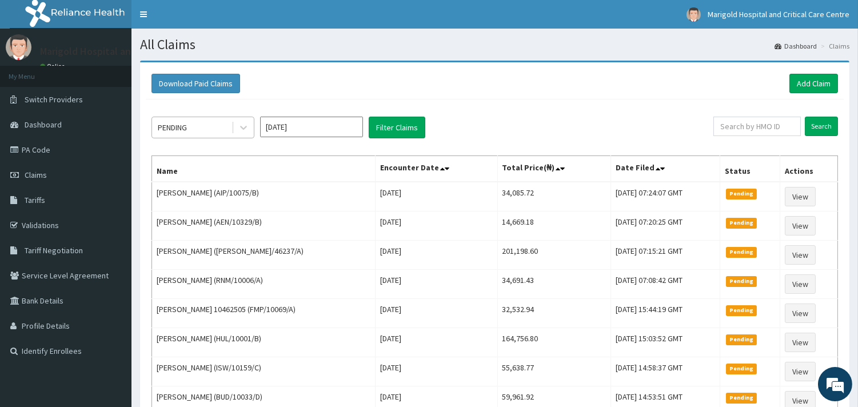
click at [203, 125] on div "PENDING" at bounding box center [191, 127] width 79 height 18
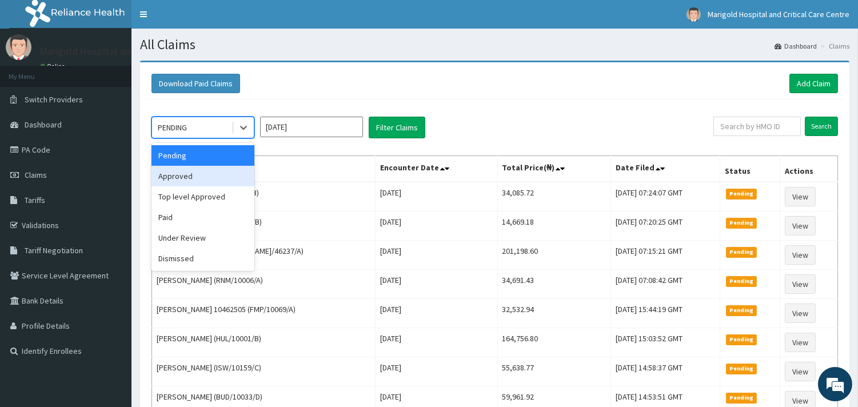
click at [193, 181] on div "Approved" at bounding box center [202, 176] width 103 height 21
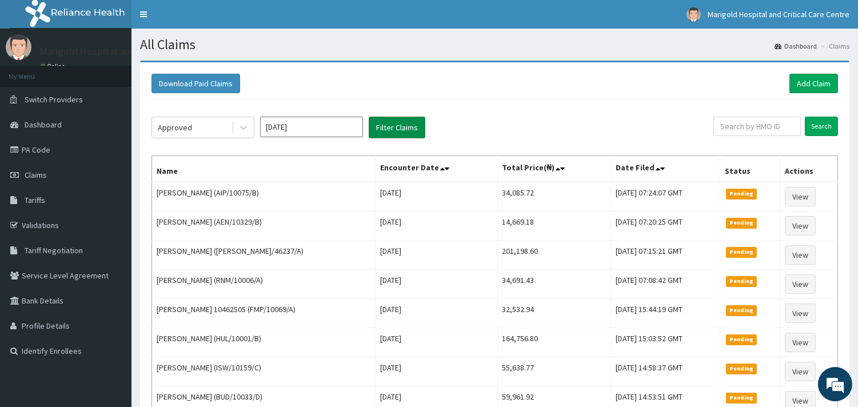
click at [408, 119] on button "Filter Claims" at bounding box center [397, 128] width 57 height 22
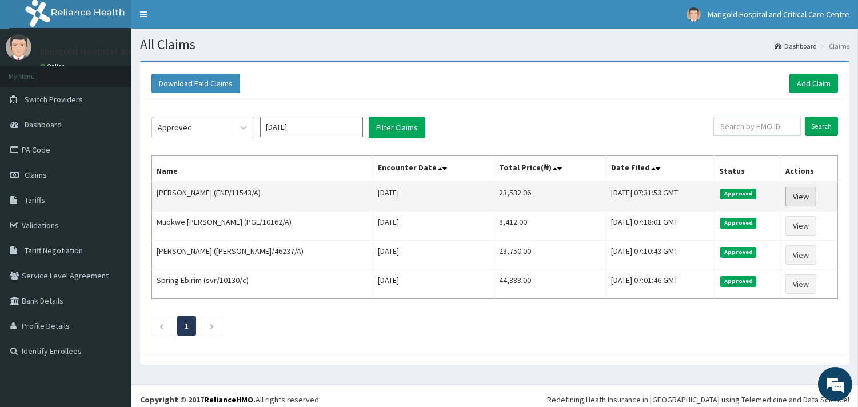
click at [802, 198] on link "View" at bounding box center [800, 196] width 31 height 19
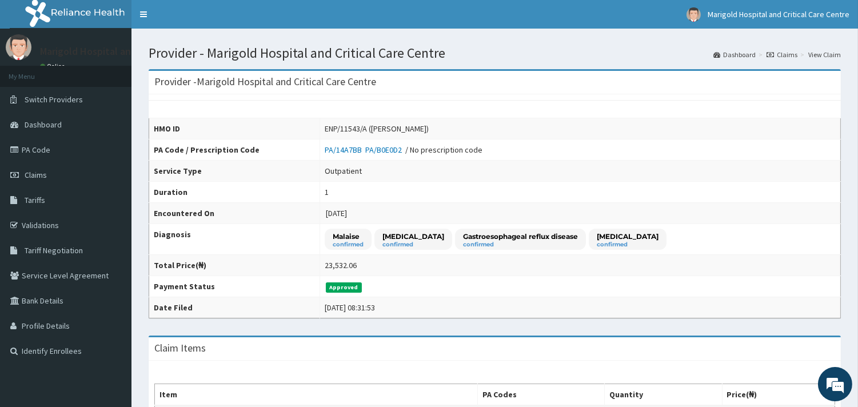
scroll to position [290, 0]
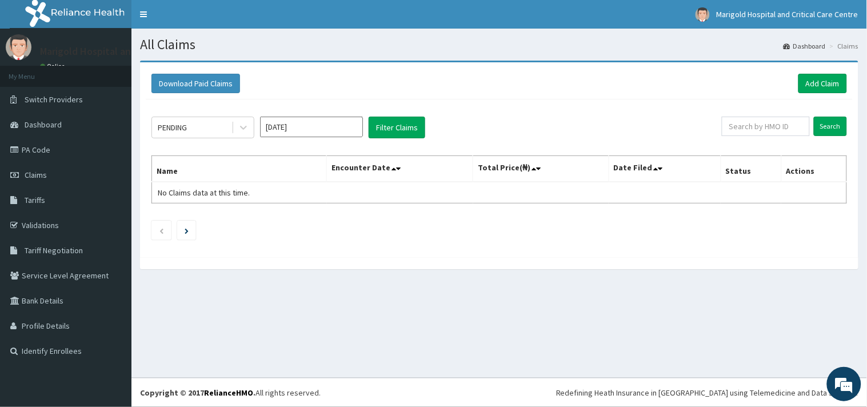
click at [317, 127] on input "[DATE]" at bounding box center [311, 127] width 103 height 21
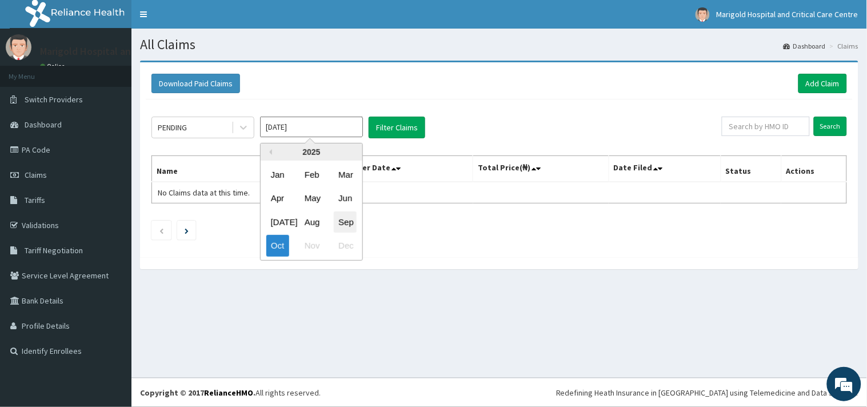
click at [345, 215] on div "Sep" at bounding box center [345, 221] width 23 height 21
type input "Sep 2025"
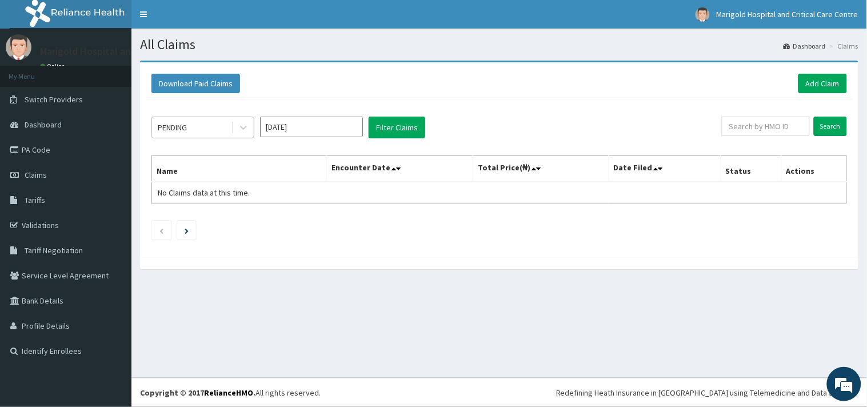
click at [215, 131] on div "PENDING" at bounding box center [191, 127] width 79 height 18
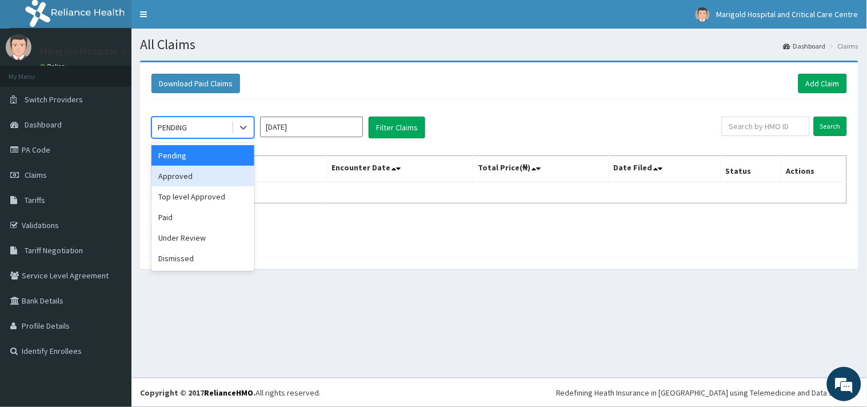
click at [213, 166] on div "Approved" at bounding box center [202, 176] width 103 height 21
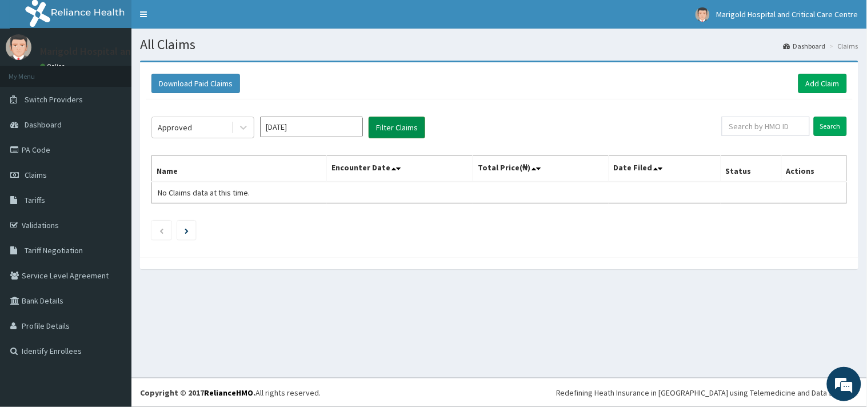
click at [375, 135] on button "Filter Claims" at bounding box center [397, 128] width 57 height 22
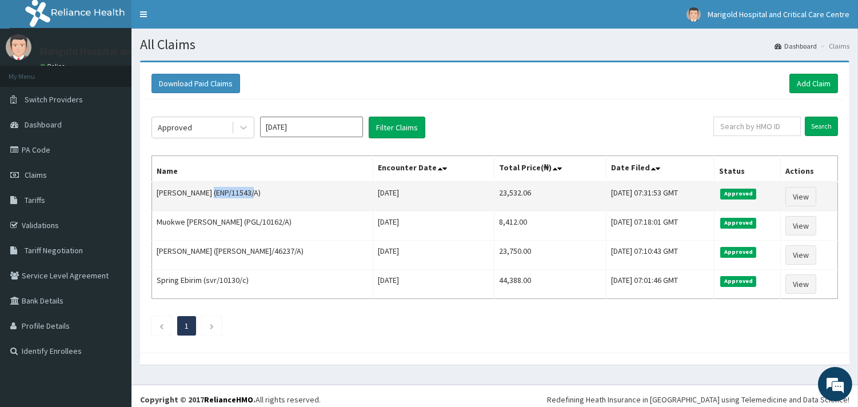
drag, startPoint x: 216, startPoint y: 191, endPoint x: 255, endPoint y: 193, distance: 39.5
click at [255, 193] on td "HARNET OGUDE (ENP/11543/A)" at bounding box center [262, 197] width 221 height 30
copy td "ENP/11543/A"
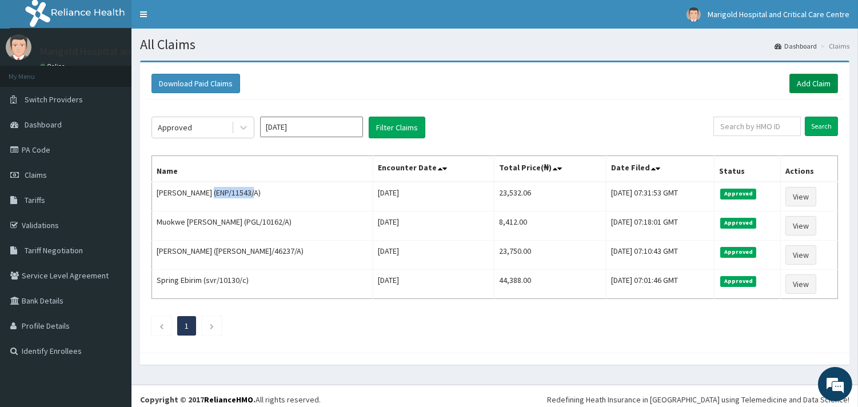
click at [808, 79] on link "Add Claim" at bounding box center [813, 83] width 49 height 19
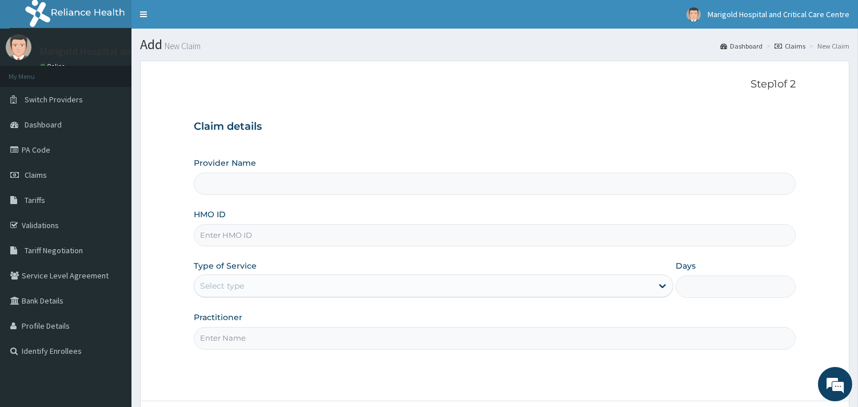
type input "Marigold Hospital and Critical Care Centre"
paste input "ENP/11543/A"
type input "ENP/11543/A"
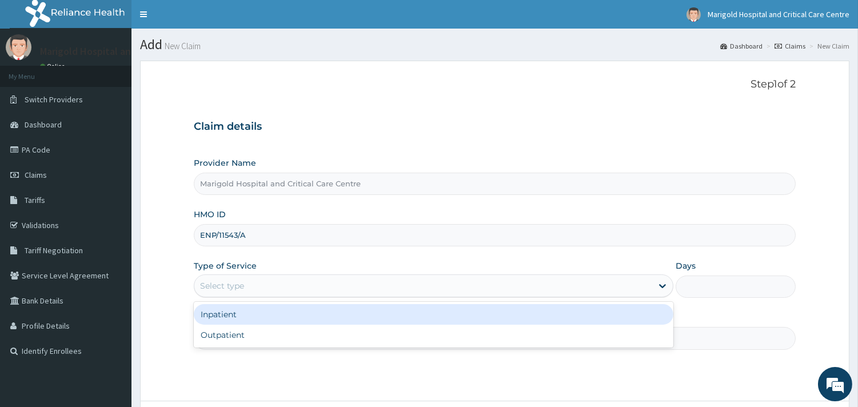
click at [230, 287] on div "Select type" at bounding box center [222, 285] width 44 height 11
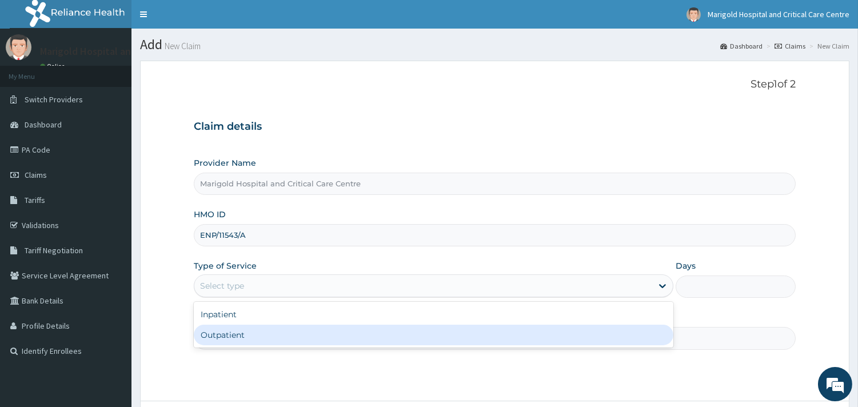
click at [236, 334] on div "Outpatient" at bounding box center [433, 335] width 479 height 21
type input "1"
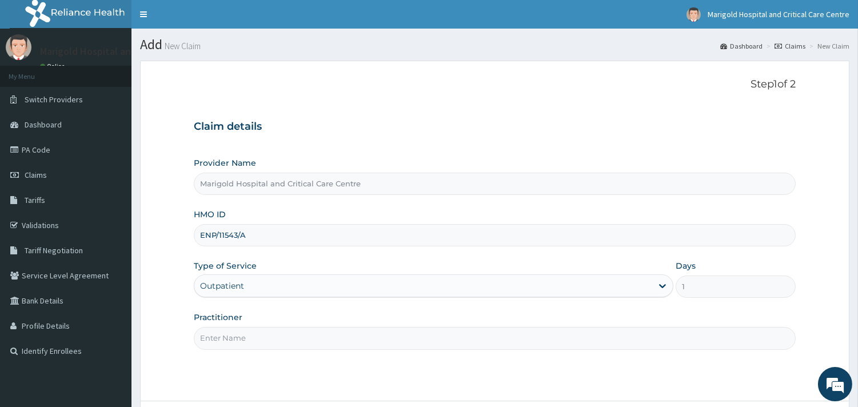
click at [235, 333] on input "Practitioner" at bounding box center [495, 338] width 602 height 22
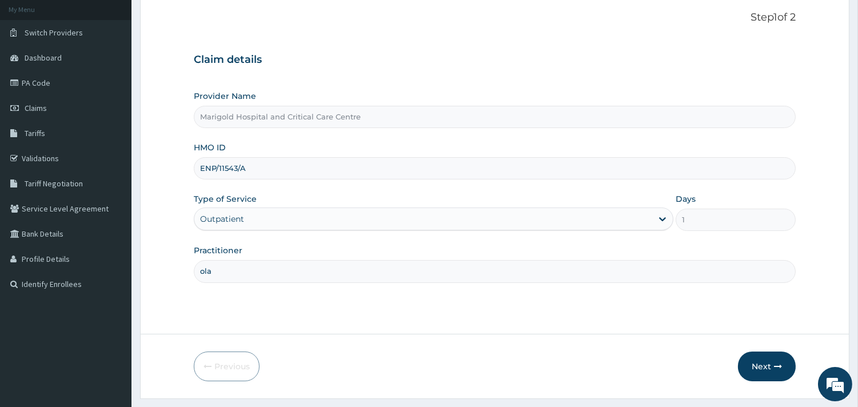
scroll to position [97, 0]
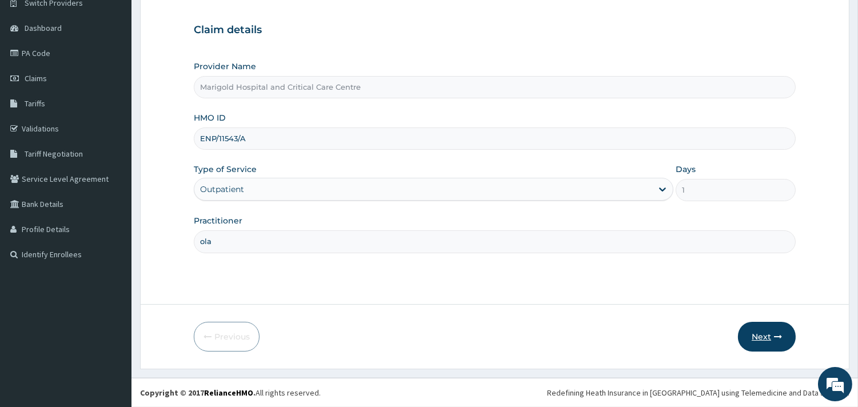
type input "ola"
click at [767, 347] on button "Next" at bounding box center [767, 337] width 58 height 30
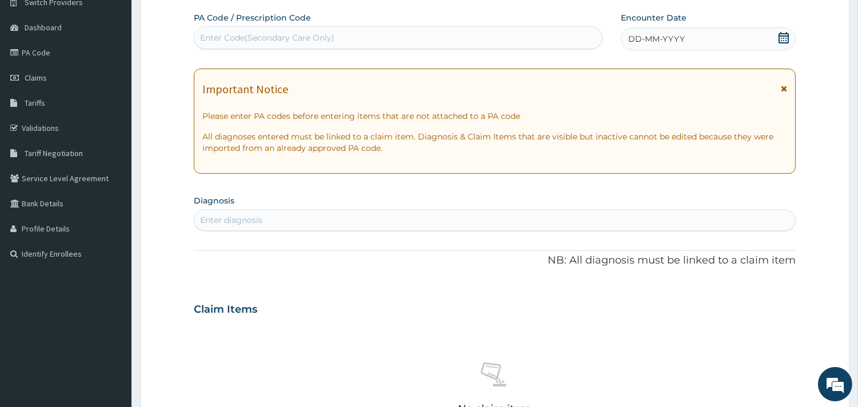
click at [227, 43] on div "Enter Code(Secondary Care Only)" at bounding box center [397, 38] width 407 height 18
click at [261, 220] on div "Enter diagnosis" at bounding box center [231, 219] width 62 height 11
type input "b"
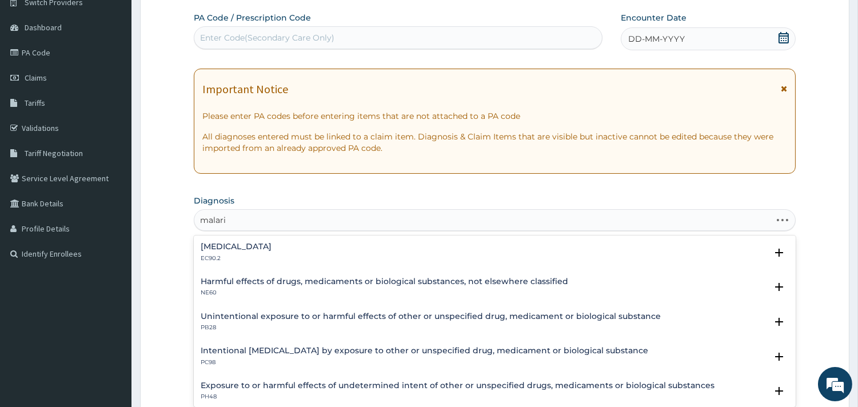
type input "malaria"
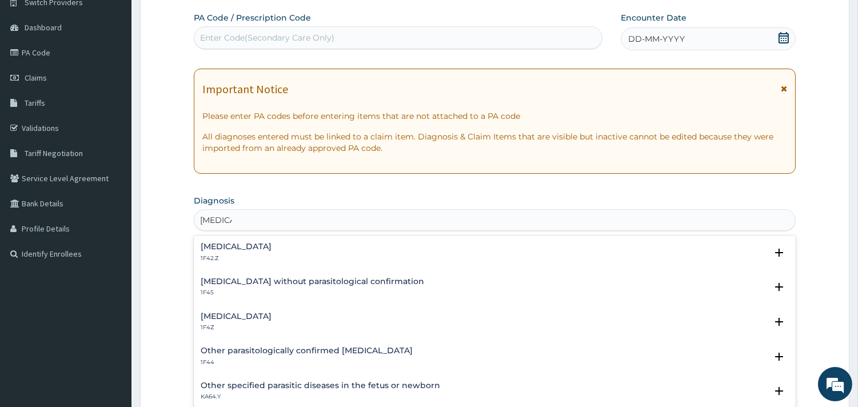
click at [271, 312] on h4 "Malaria, unspecified" at bounding box center [236, 316] width 71 height 9
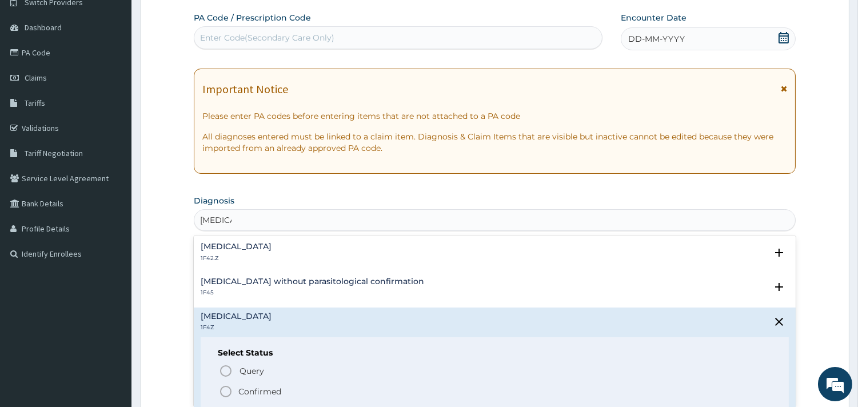
click at [256, 393] on p "Confirmed" at bounding box center [259, 391] width 43 height 11
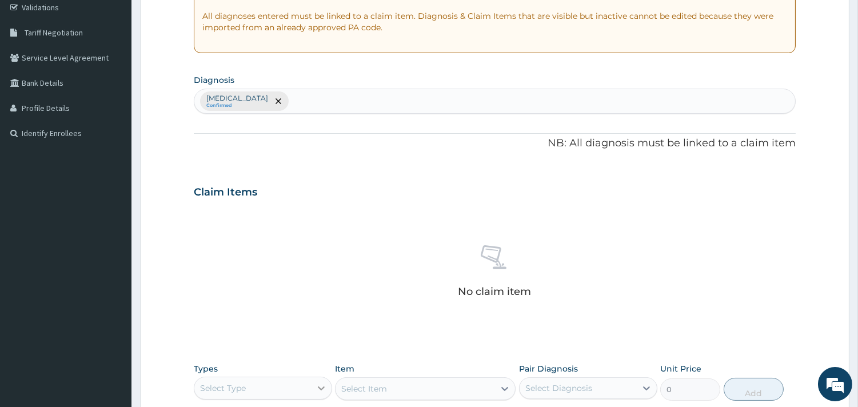
scroll to position [417, 0]
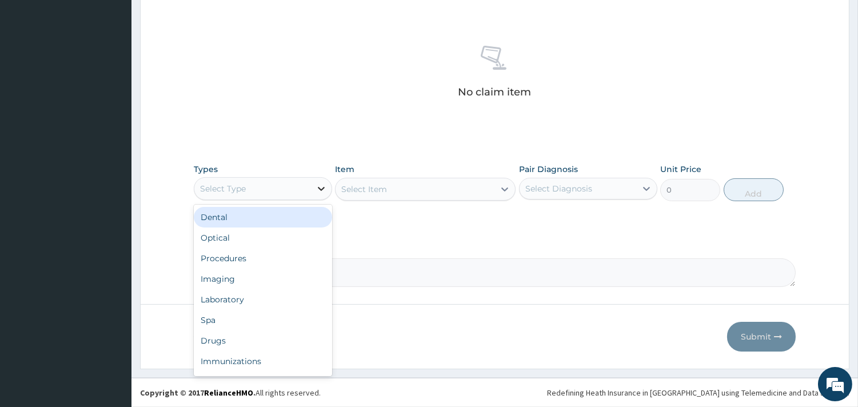
click at [321, 185] on icon at bounding box center [320, 188] width 11 height 11
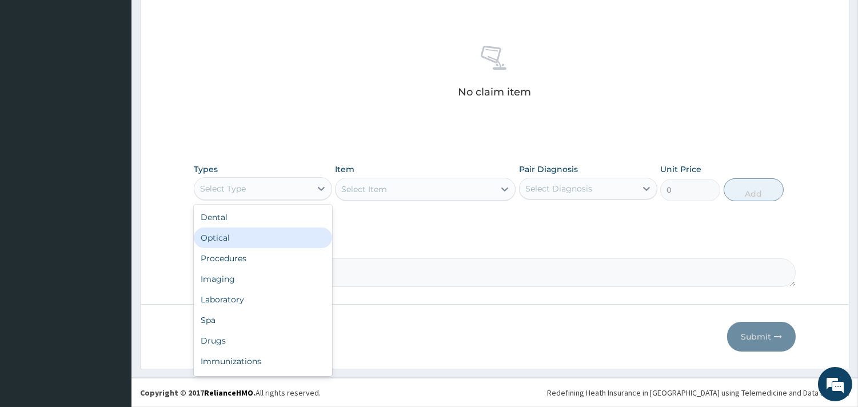
scroll to position [38, 0]
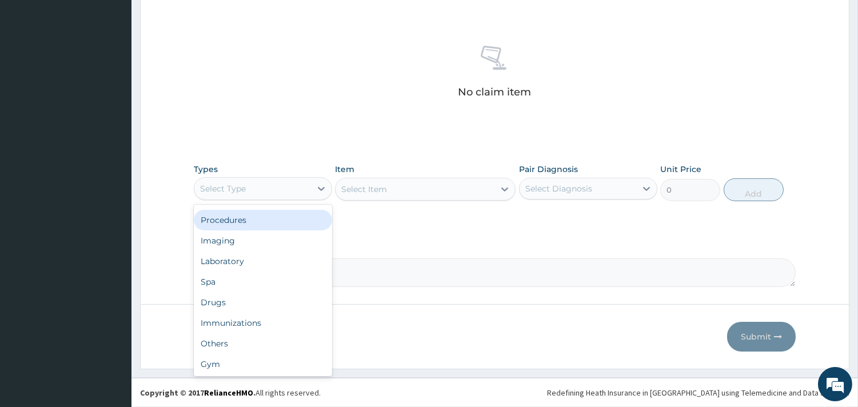
click at [250, 222] on div "Procedures" at bounding box center [263, 220] width 138 height 21
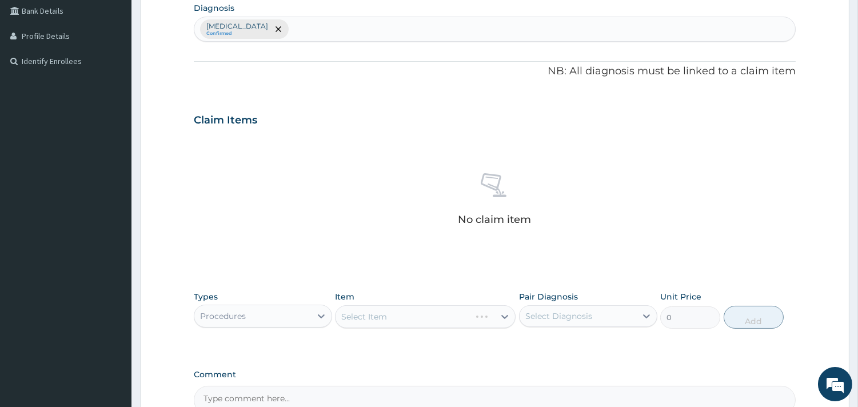
scroll to position [417, 0]
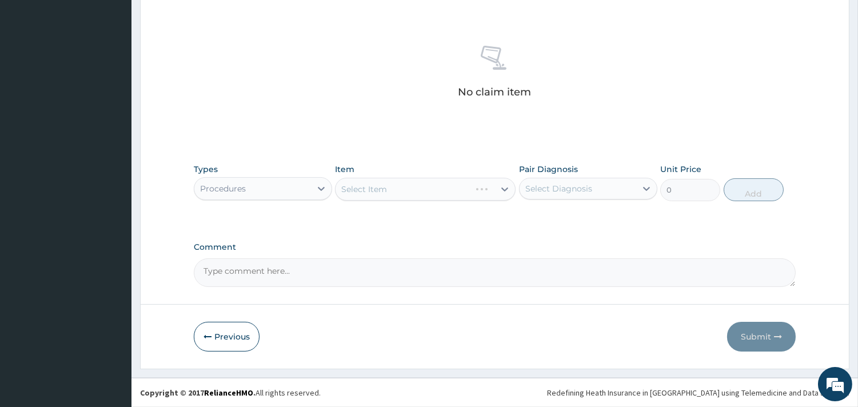
click at [446, 192] on div "Select Item" at bounding box center [425, 189] width 181 height 23
click at [445, 190] on div "Select Item" at bounding box center [425, 189] width 181 height 23
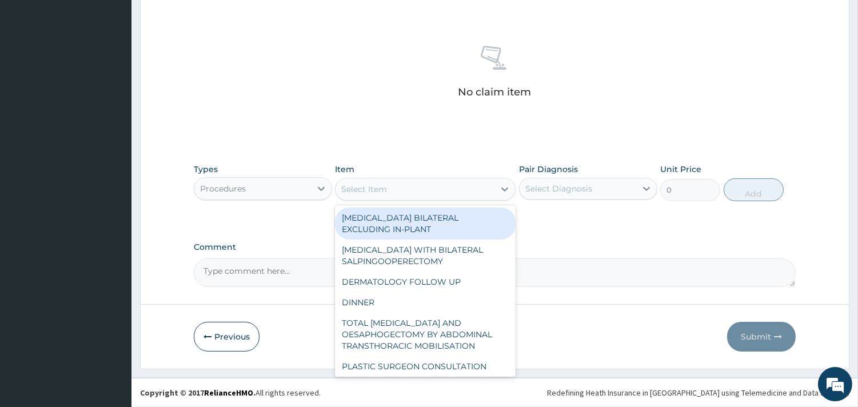
click at [462, 192] on div "Select Item" at bounding box center [414, 189] width 159 height 18
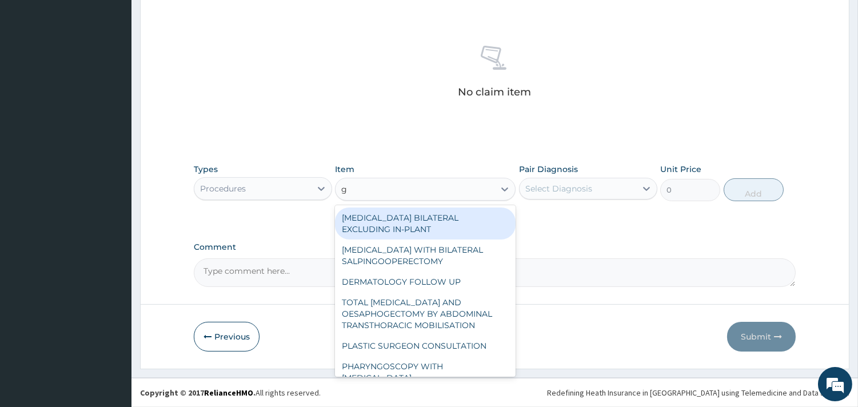
type input "gp"
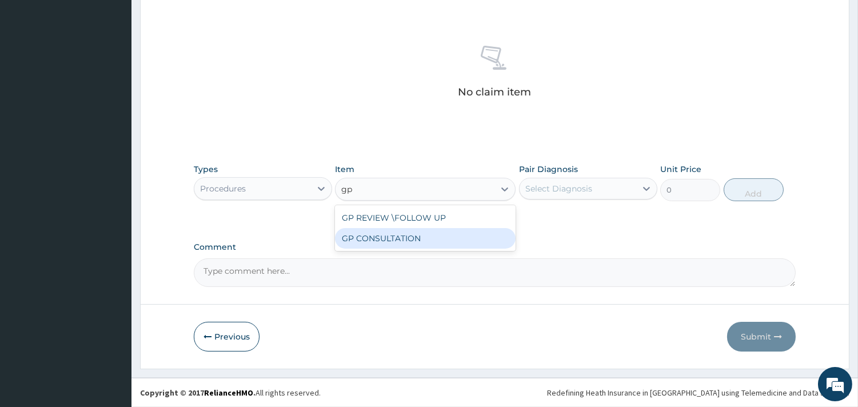
click at [435, 233] on div "GP CONSULTATION" at bounding box center [425, 238] width 181 height 21
type input "7125"
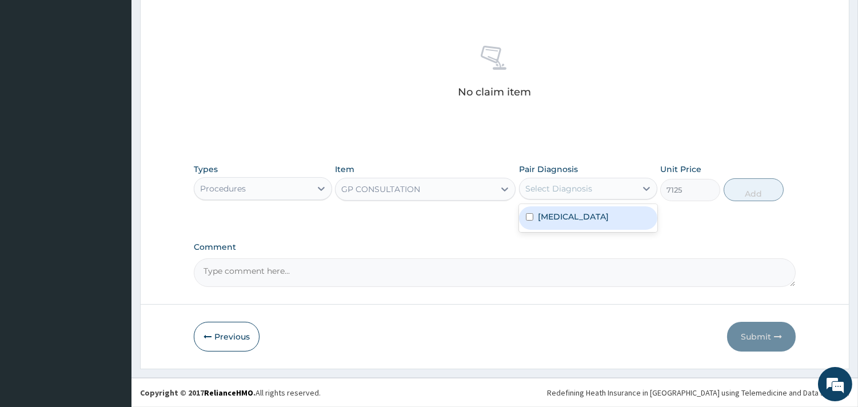
click at [589, 190] on div "Select Diagnosis" at bounding box center [558, 188] width 67 height 11
click at [587, 230] on div "Malaria, unspecified" at bounding box center [588, 218] width 138 height 28
click at [609, 214] on label "Malaria, unspecified" at bounding box center [573, 216] width 71 height 11
checkbox input "true"
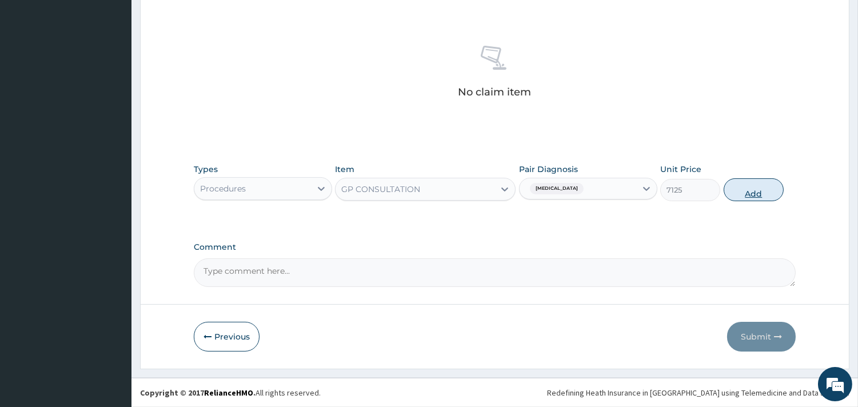
click at [755, 199] on button "Add" at bounding box center [753, 189] width 60 height 23
type input "0"
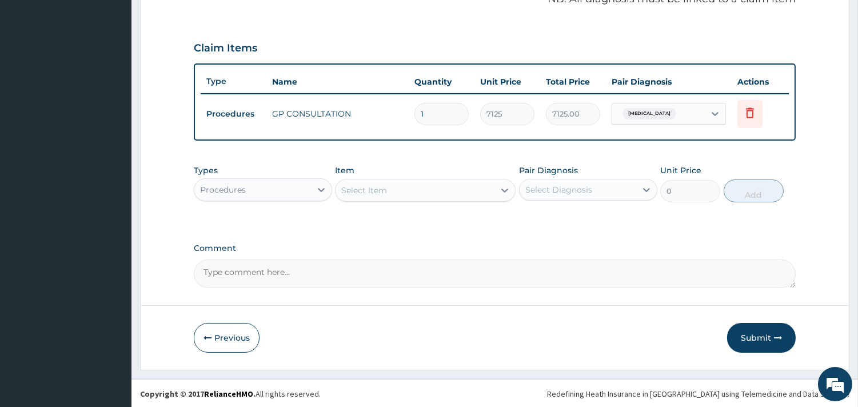
click at [357, 186] on div "Select Item" at bounding box center [364, 190] width 46 height 11
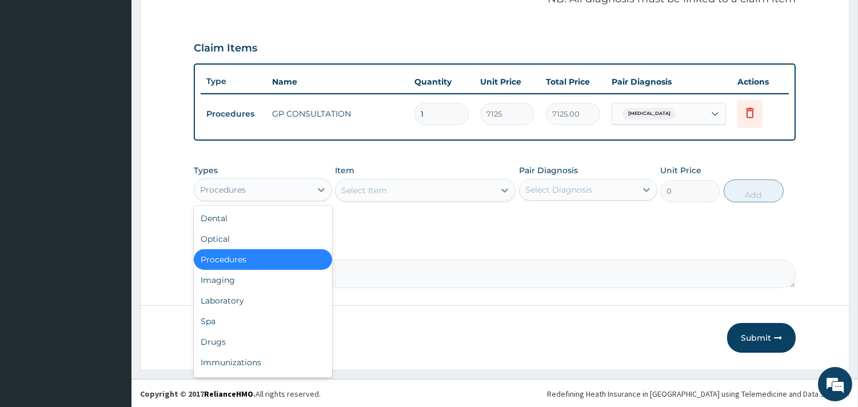
click at [279, 190] on div "Procedures" at bounding box center [252, 190] width 117 height 18
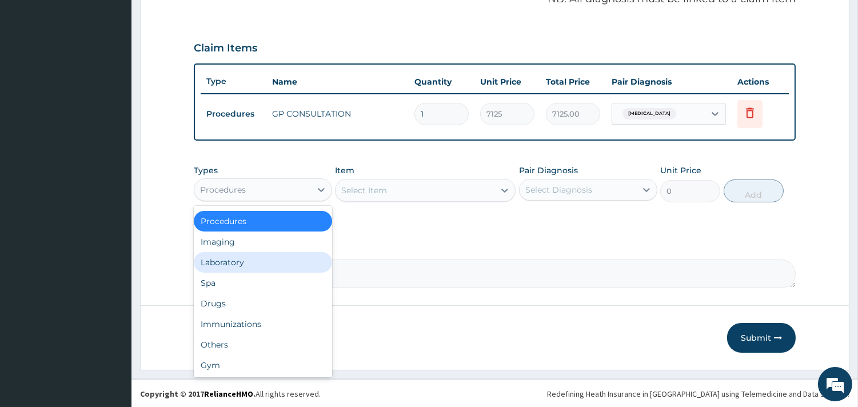
click at [236, 258] on div "Laboratory" at bounding box center [263, 262] width 138 height 21
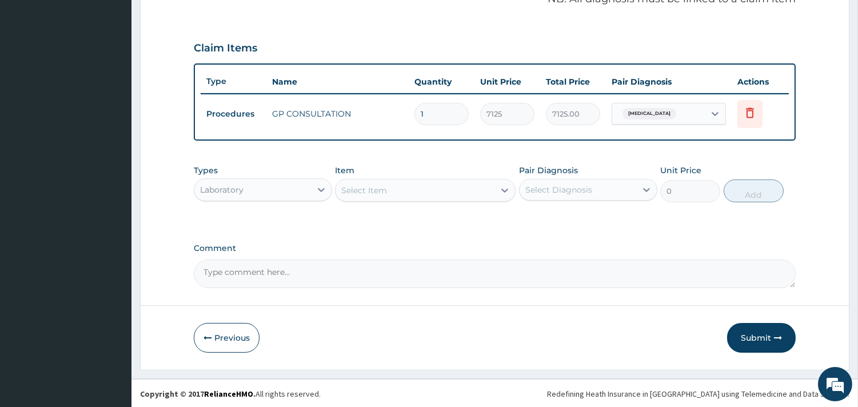
click at [439, 193] on div "Select Item" at bounding box center [414, 190] width 159 height 18
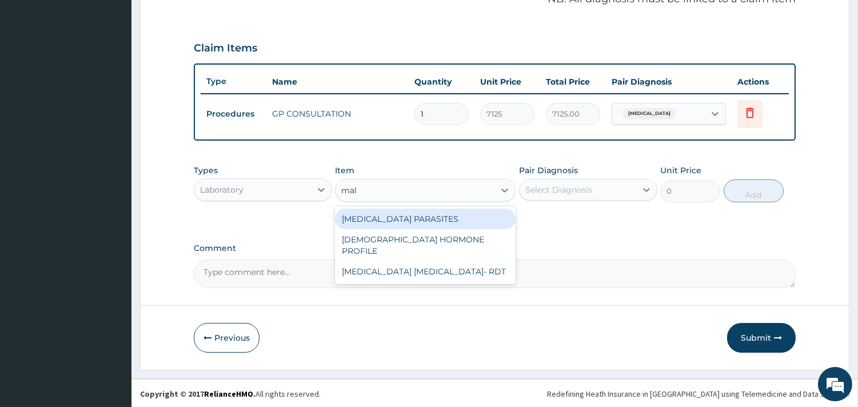
type input "mala"
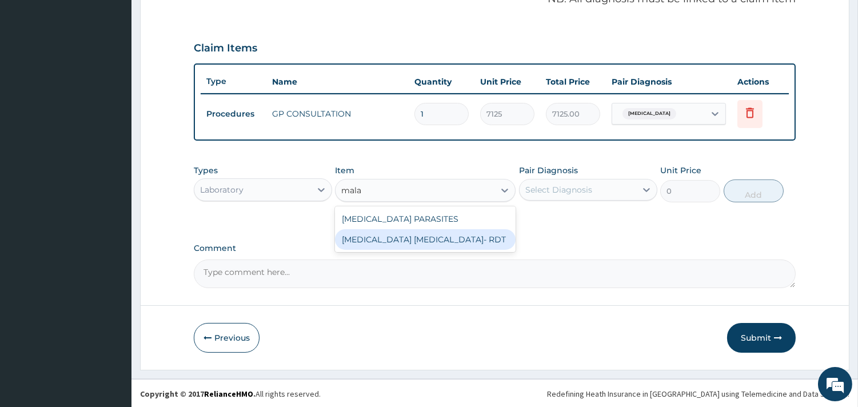
click at [449, 237] on div "[MEDICAL_DATA] [MEDICAL_DATA]- RDT" at bounding box center [425, 239] width 181 height 21
type input "4321.35"
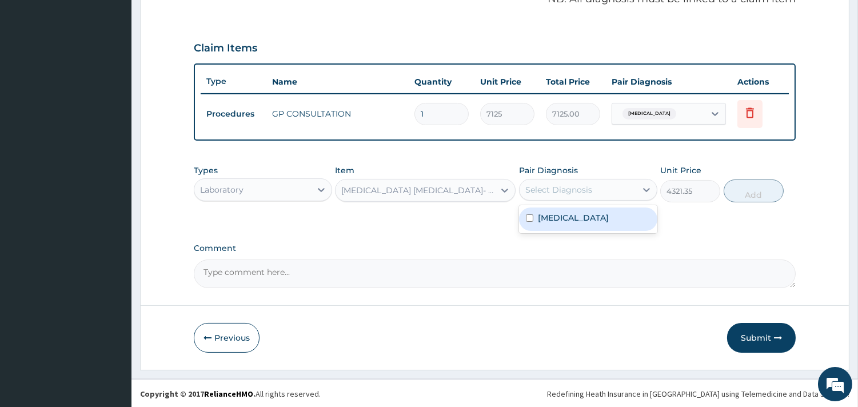
click at [575, 195] on div "Select Diagnosis" at bounding box center [577, 190] width 117 height 18
click at [567, 216] on label "Malaria, unspecified" at bounding box center [573, 217] width 71 height 11
checkbox input "true"
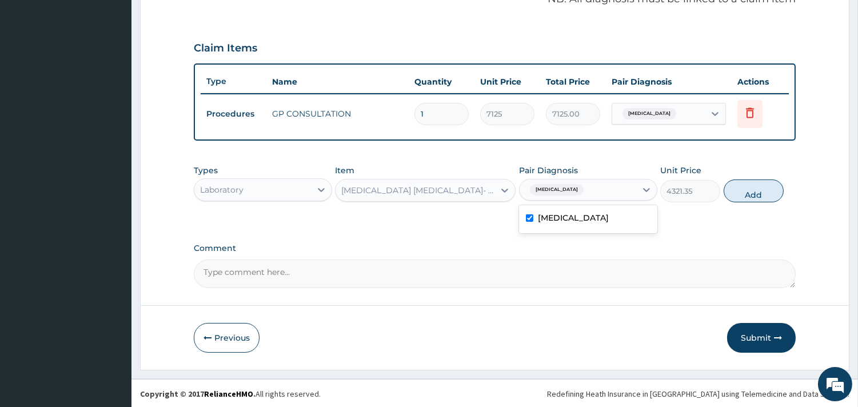
click at [787, 202] on div "Types Laboratory Item MALARIA PARASITE- RDT Pair Diagnosis option Malaria, unsp…" at bounding box center [495, 183] width 602 height 49
click at [762, 190] on button "Add" at bounding box center [753, 190] width 60 height 23
type input "0"
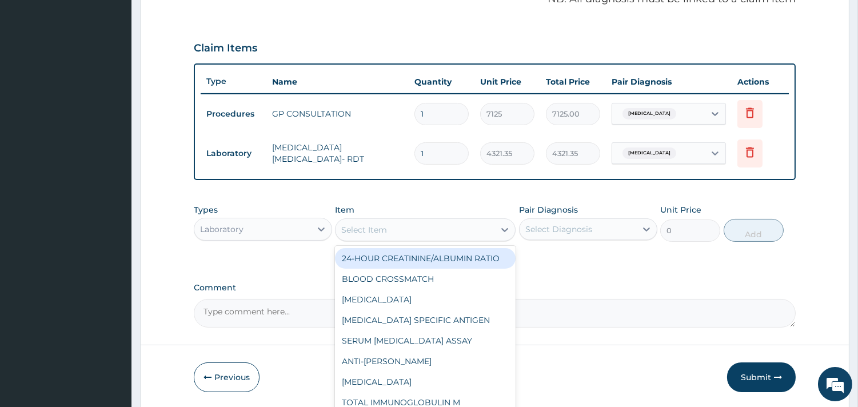
click at [400, 227] on div "Select Item" at bounding box center [414, 230] width 159 height 18
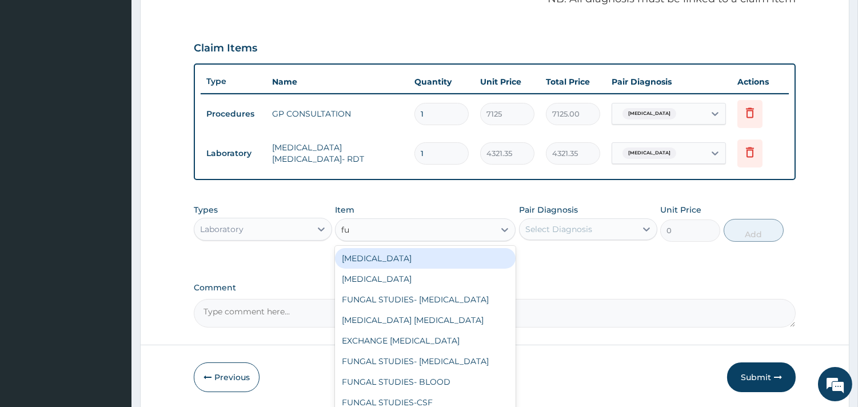
type input "ful"
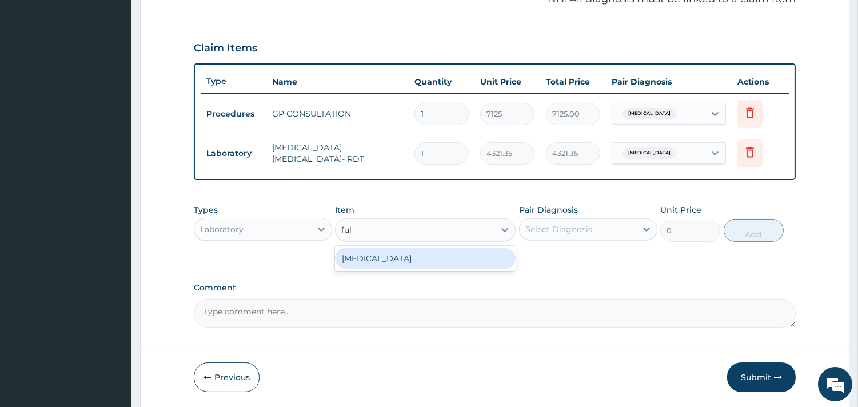
drag, startPoint x: 430, startPoint y: 256, endPoint x: 438, endPoint y: 255, distance: 7.5
click at [430, 256] on div "[MEDICAL_DATA]" at bounding box center [425, 258] width 181 height 21
type input "5383.5"
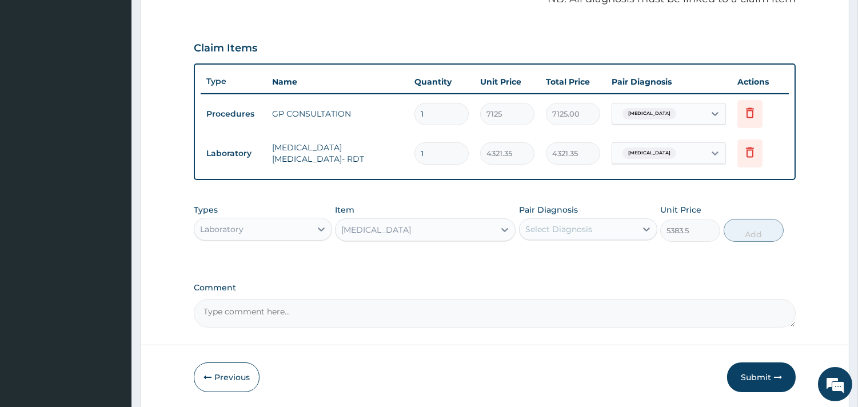
click at [567, 227] on div "Select Diagnosis" at bounding box center [558, 228] width 67 height 11
click at [577, 266] on div "Malaria, unspecified" at bounding box center [588, 258] width 138 height 23
checkbox input "true"
click at [772, 233] on button "Add" at bounding box center [753, 230] width 60 height 23
type input "0"
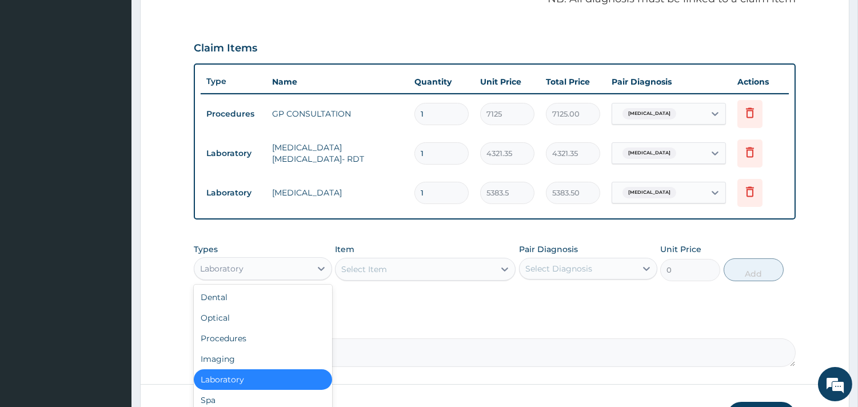
click at [251, 271] on div "Laboratory" at bounding box center [252, 268] width 117 height 18
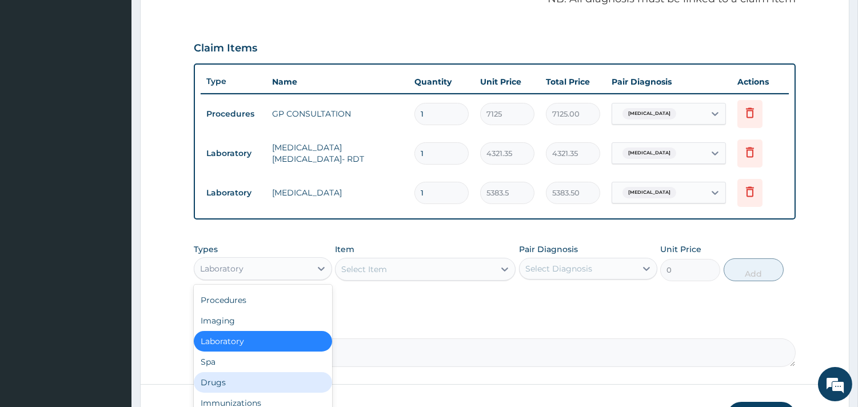
click at [231, 385] on div "Drugs" at bounding box center [263, 382] width 138 height 21
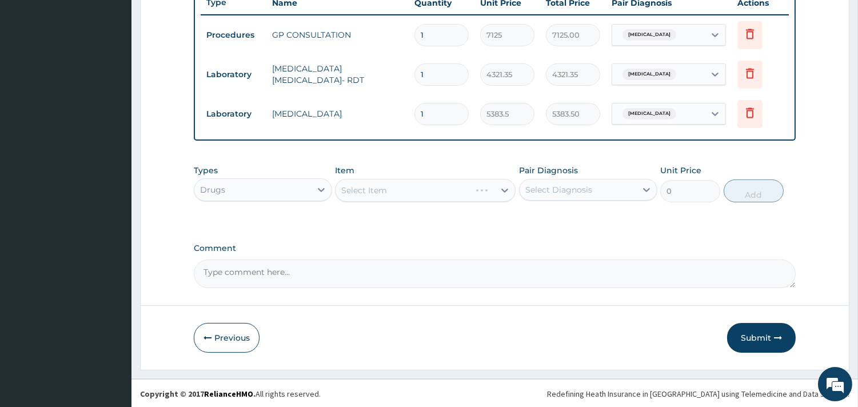
scroll to position [441, 0]
click at [383, 189] on div "Select Item" at bounding box center [425, 189] width 181 height 23
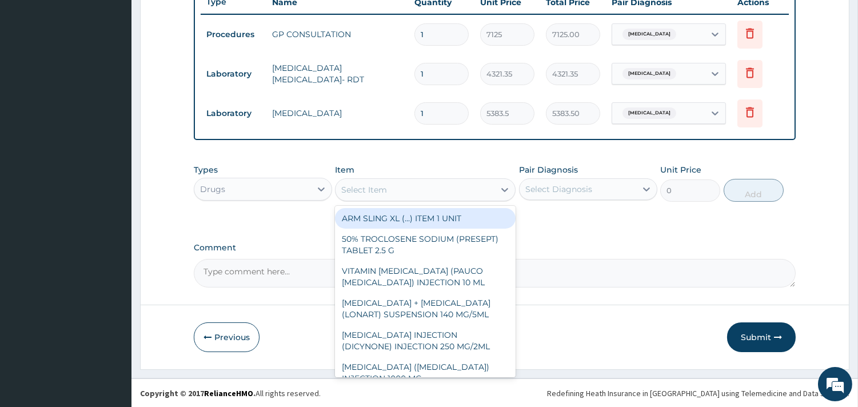
click at [385, 195] on div "Select Item" at bounding box center [414, 190] width 159 height 18
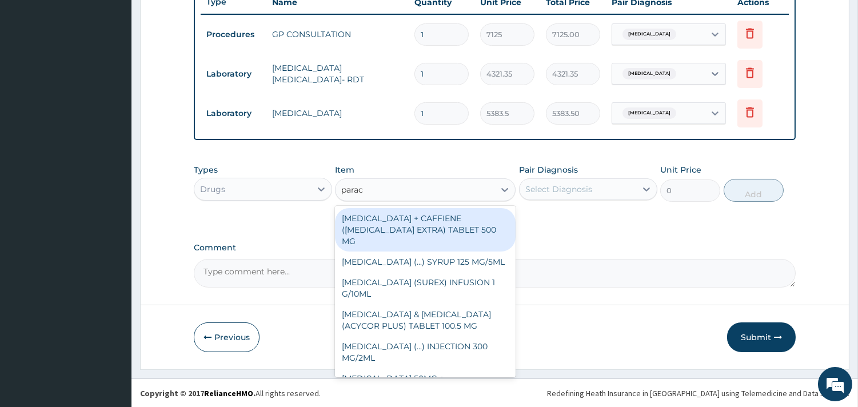
type input "parace"
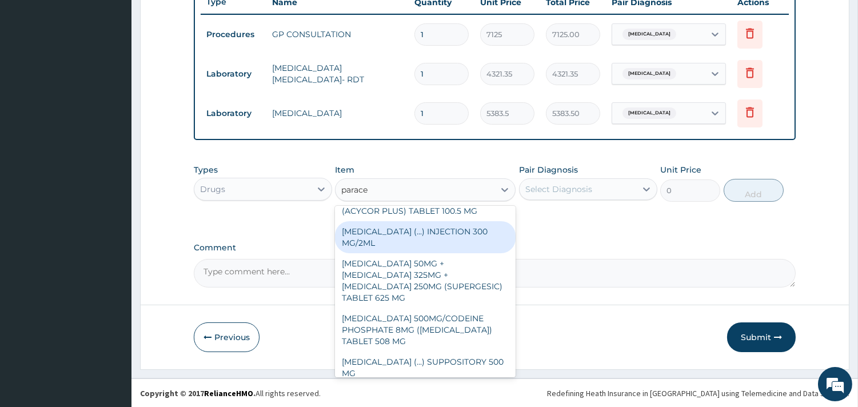
scroll to position [175, 0]
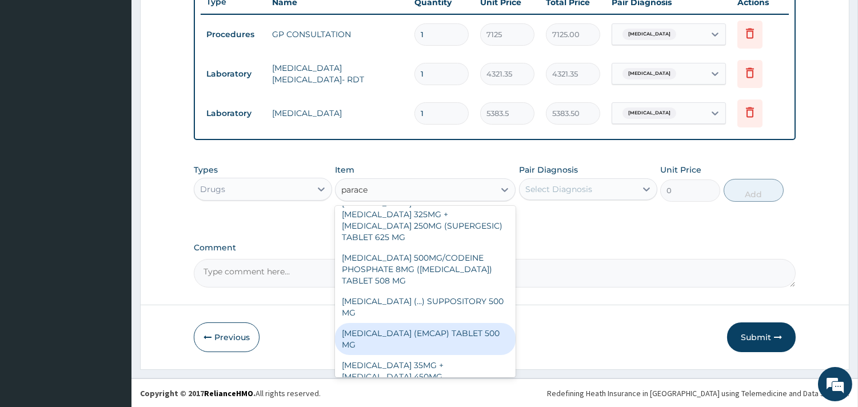
click at [437, 323] on div "PARACETAMOL (EMCAP) TABLET 500 MG" at bounding box center [425, 339] width 181 height 32
type input "22.23"
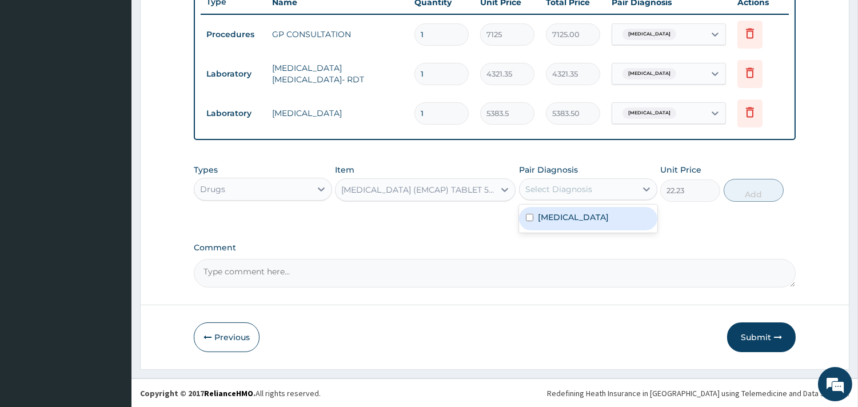
click at [566, 193] on div "Select Diagnosis" at bounding box center [558, 188] width 67 height 11
click at [571, 214] on label "Malaria, unspecified" at bounding box center [573, 216] width 71 height 11
checkbox input "true"
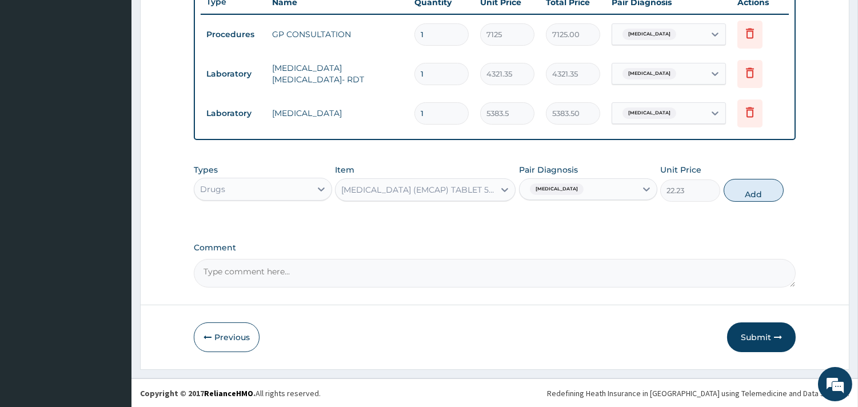
click at [728, 200] on div "Types Drugs Item PARACETAMOL (EMCAP) TABLET 500 MG Pair Diagnosis Malaria, unsp…" at bounding box center [495, 182] width 602 height 49
click at [751, 189] on button "Add" at bounding box center [753, 190] width 60 height 23
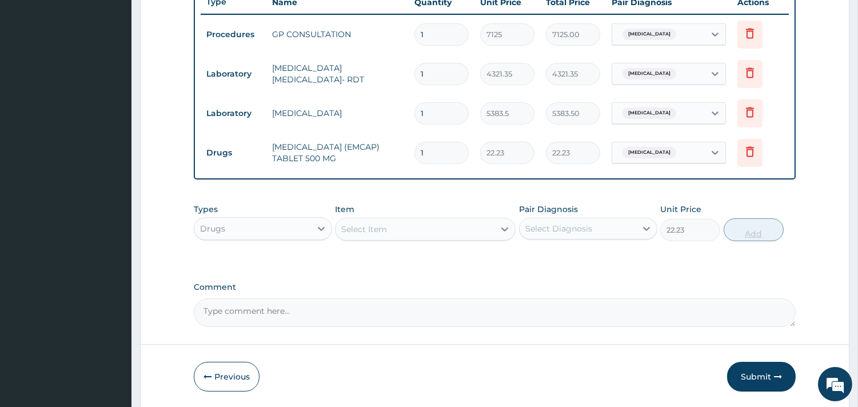
type input "0"
type input "18"
type input "400.14"
type input "18"
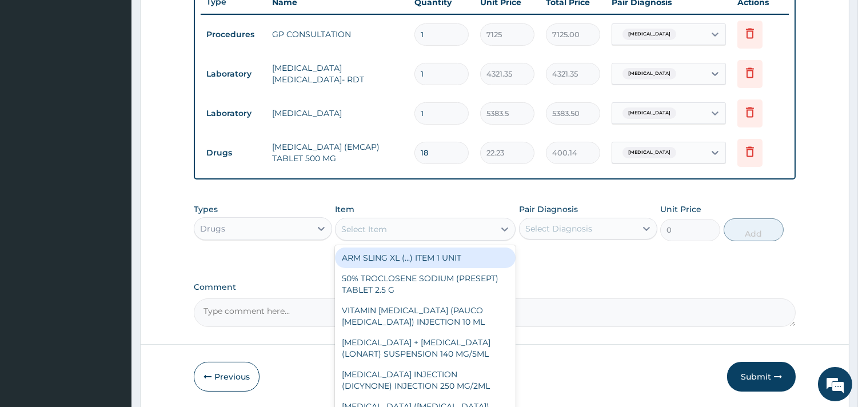
drag, startPoint x: 437, startPoint y: 219, endPoint x: 419, endPoint y: 239, distance: 26.7
click at [437, 220] on div "Select Item" at bounding box center [414, 229] width 159 height 18
click at [415, 238] on div "Select Item" at bounding box center [425, 229] width 181 height 23
click at [408, 229] on div "Select Item" at bounding box center [414, 229] width 159 height 18
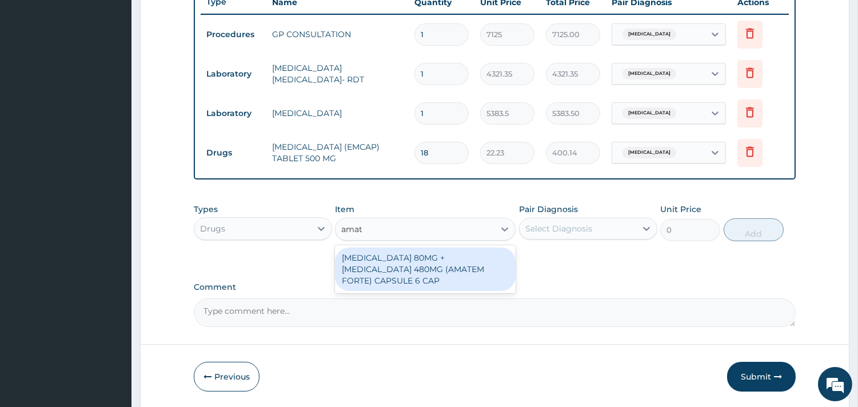
type input "amate"
click at [419, 275] on div "ARTEMETHER 80MG + LUMEFANTRINE 480MG (AMATEM FORTE) CAPSULE 6 CAP" at bounding box center [425, 268] width 181 height 43
type input "3619.54"
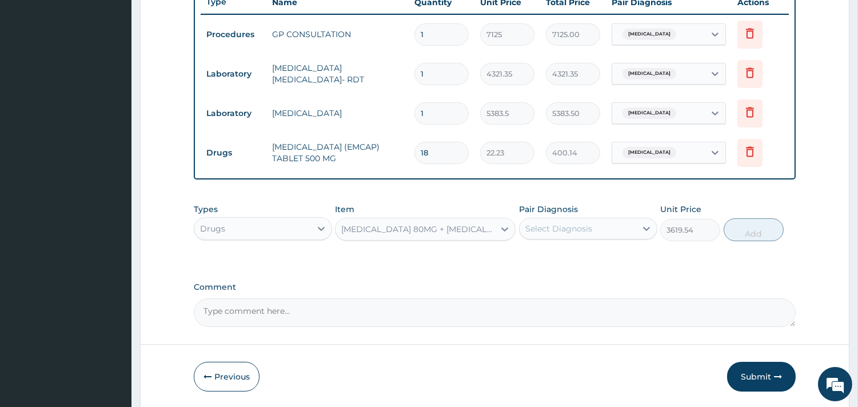
click at [531, 214] on label "Pair Diagnosis" at bounding box center [548, 208] width 59 height 11
drag, startPoint x: 558, startPoint y: 224, endPoint x: 566, endPoint y: 238, distance: 15.9
click at [558, 225] on div "Select Diagnosis" at bounding box center [558, 228] width 67 height 11
click at [578, 265] on div "Malaria, unspecified" at bounding box center [588, 257] width 138 height 23
checkbox input "true"
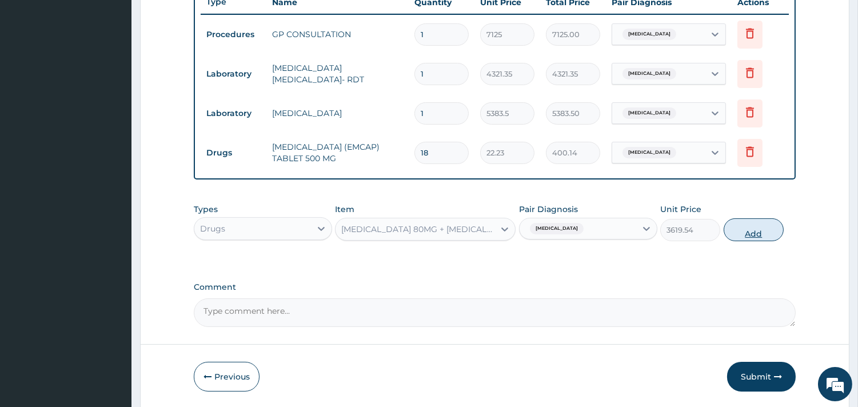
click at [755, 231] on button "Add" at bounding box center [753, 229] width 60 height 23
type input "0"
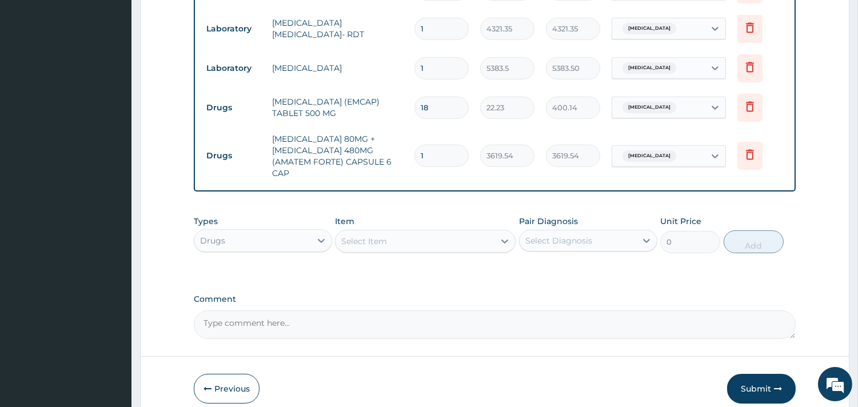
scroll to position [538, 0]
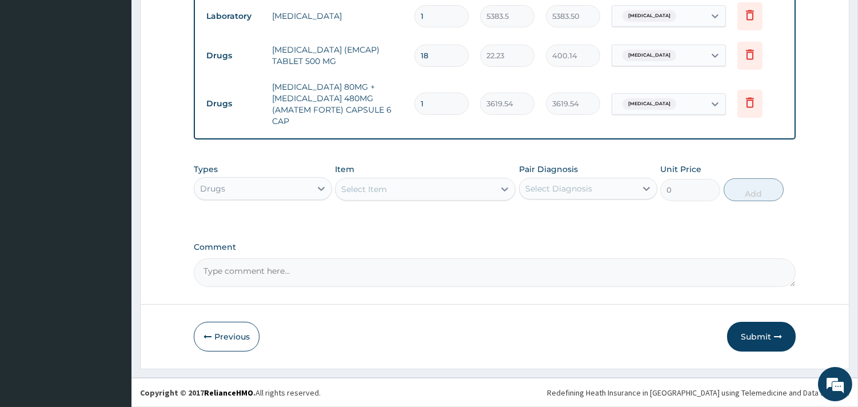
drag, startPoint x: 766, startPoint y: 344, endPoint x: 740, endPoint y: 177, distance: 168.9
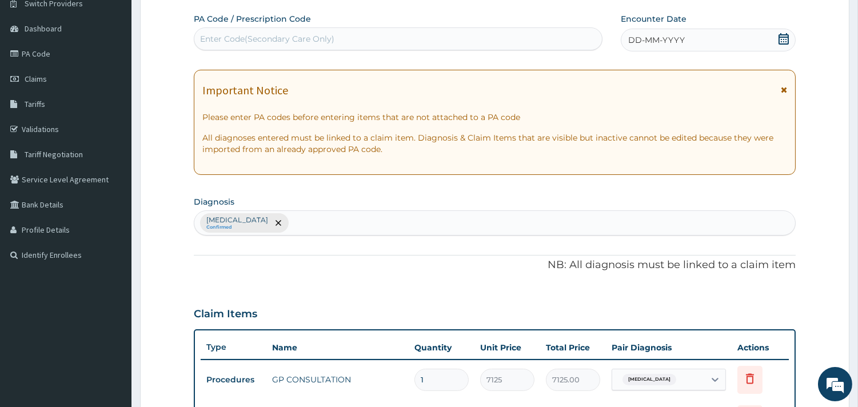
scroll to position [0, 0]
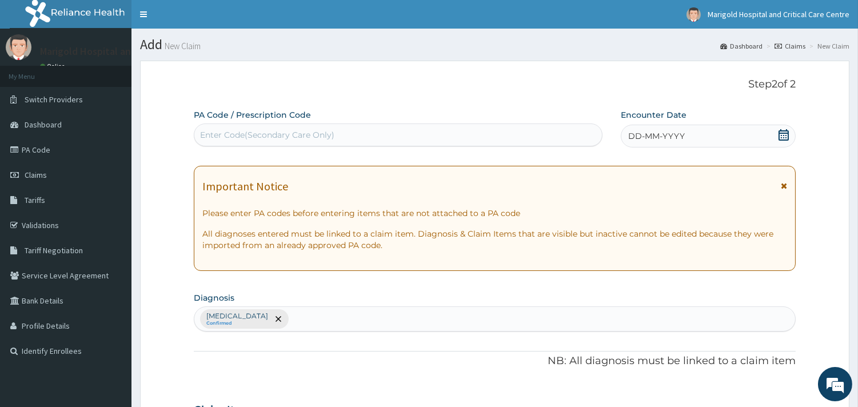
click at [731, 126] on div "DD-MM-YYYY" at bounding box center [708, 136] width 175 height 23
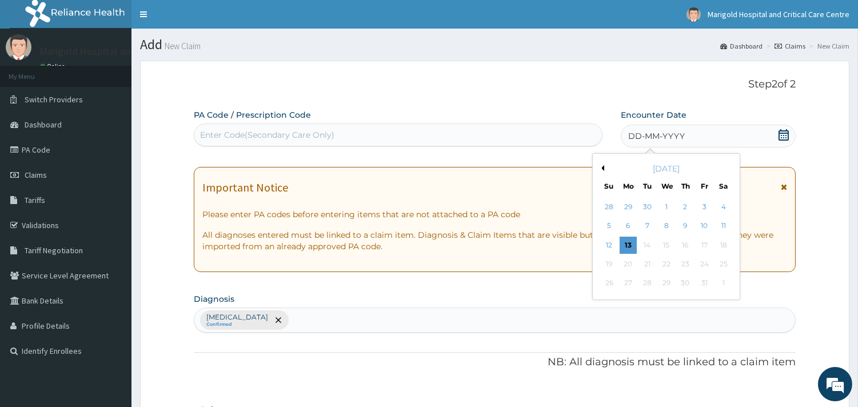
click at [602, 169] on button "Previous Month" at bounding box center [601, 168] width 6 height 6
click at [644, 245] on div "16" at bounding box center [646, 245] width 17 height 17
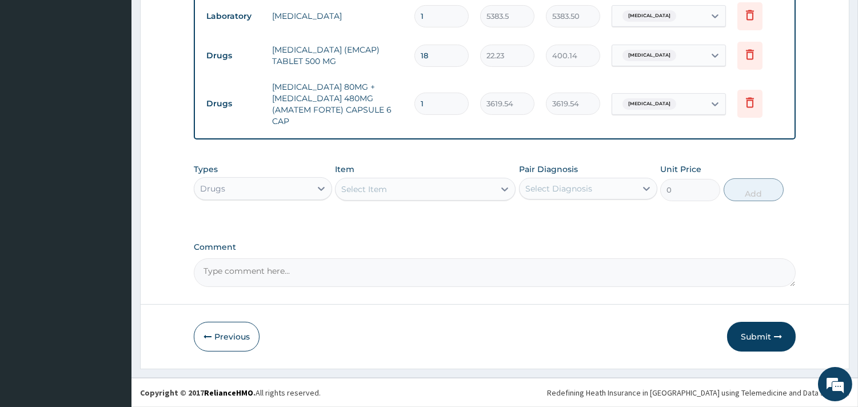
click at [743, 334] on button "Submit" at bounding box center [761, 337] width 69 height 30
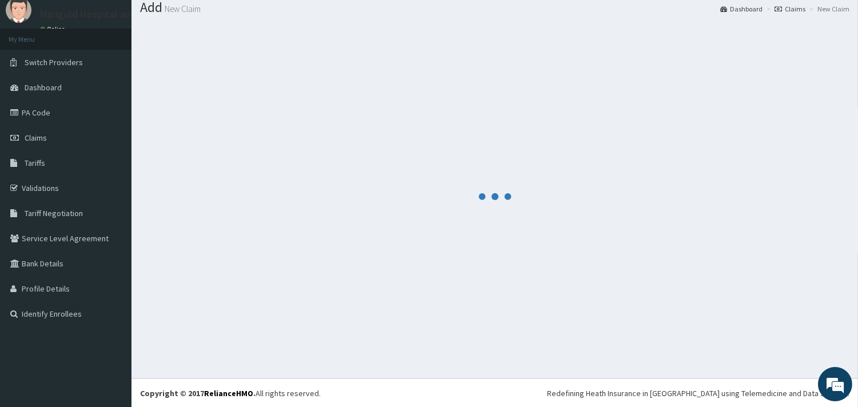
scroll to position [538, 0]
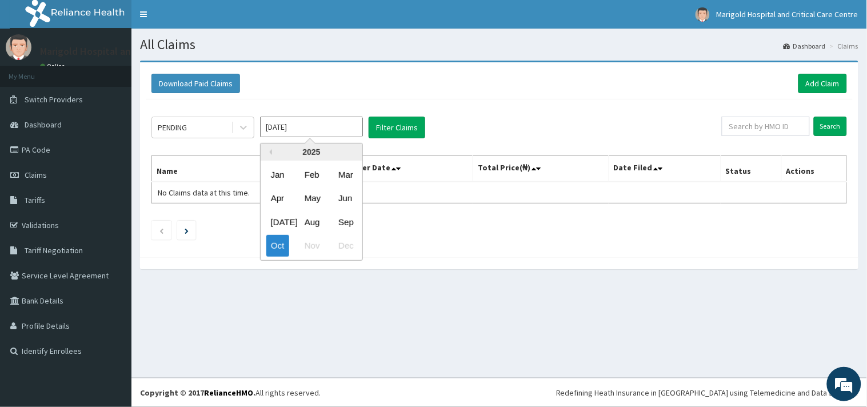
click at [285, 130] on input "[DATE]" at bounding box center [311, 127] width 103 height 21
click at [349, 223] on div "Sep" at bounding box center [345, 221] width 23 height 21
type input "[DATE]"
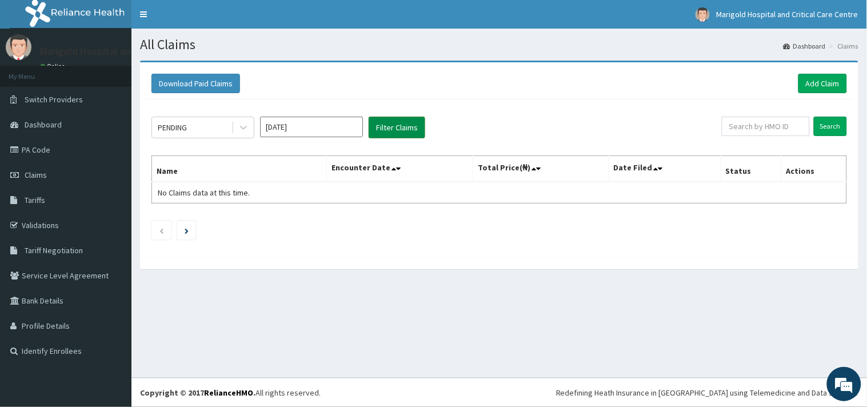
click at [410, 126] on button "Filter Claims" at bounding box center [397, 128] width 57 height 22
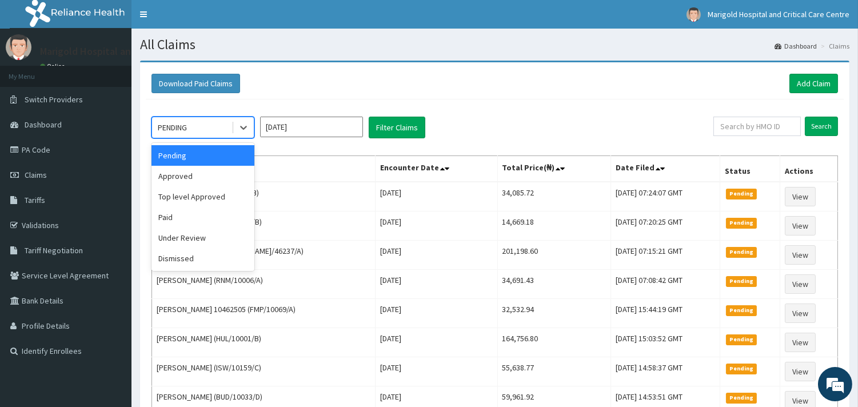
click at [230, 122] on div "PENDING" at bounding box center [191, 127] width 79 height 18
click at [226, 174] on div "Approved" at bounding box center [202, 176] width 103 height 21
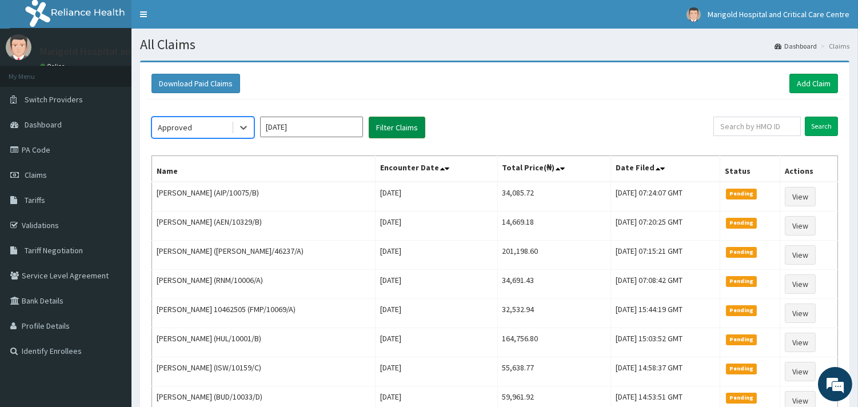
click at [385, 129] on button "Filter Claims" at bounding box center [397, 128] width 57 height 22
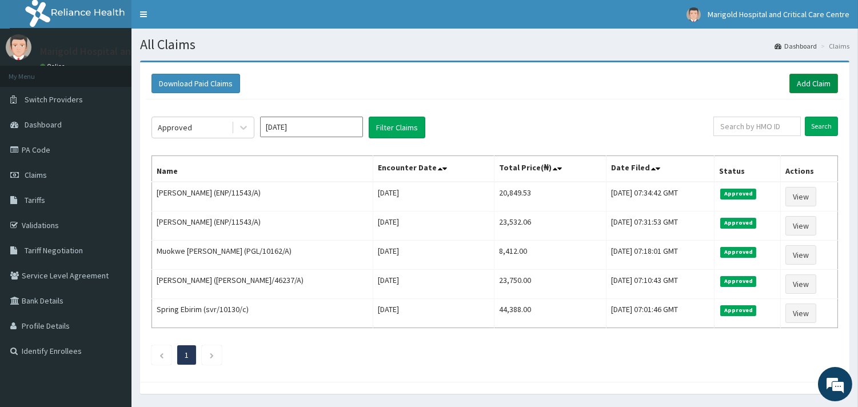
click at [802, 89] on link "Add Claim" at bounding box center [813, 83] width 49 height 19
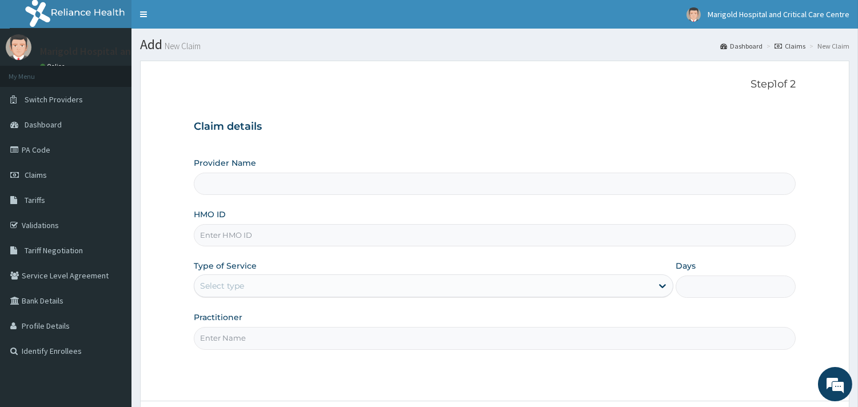
paste input "FBL/10209/A"
type input "FBL/10209/A"
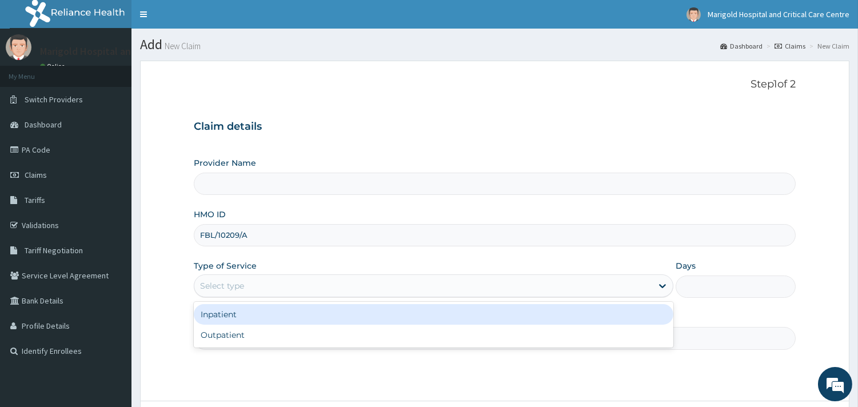
click at [252, 290] on div "Select type" at bounding box center [423, 286] width 458 height 18
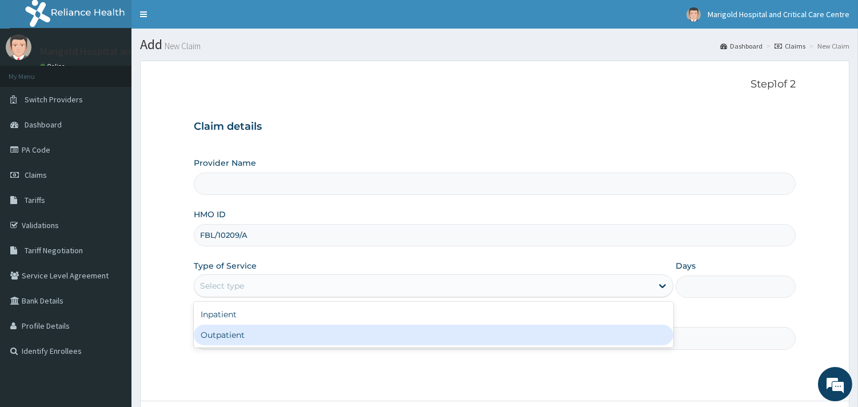
click at [250, 342] on div "Outpatient" at bounding box center [433, 335] width 479 height 21
type input "1"
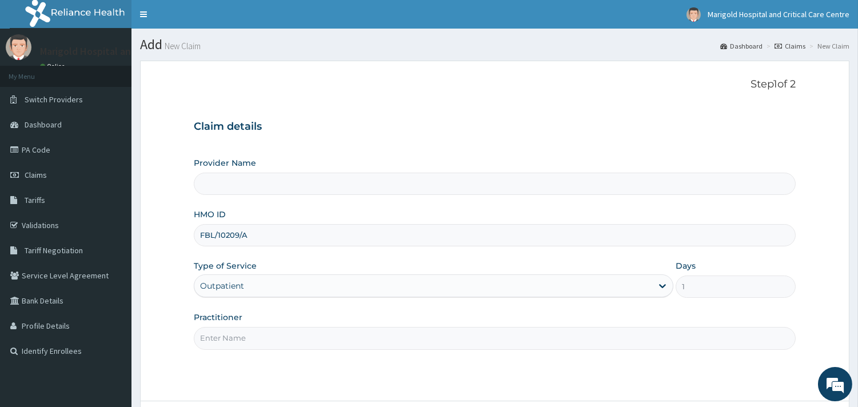
type input "Marigold Hospital and Critical Care Centre"
click at [249, 335] on input "Practitioner" at bounding box center [495, 338] width 602 height 22
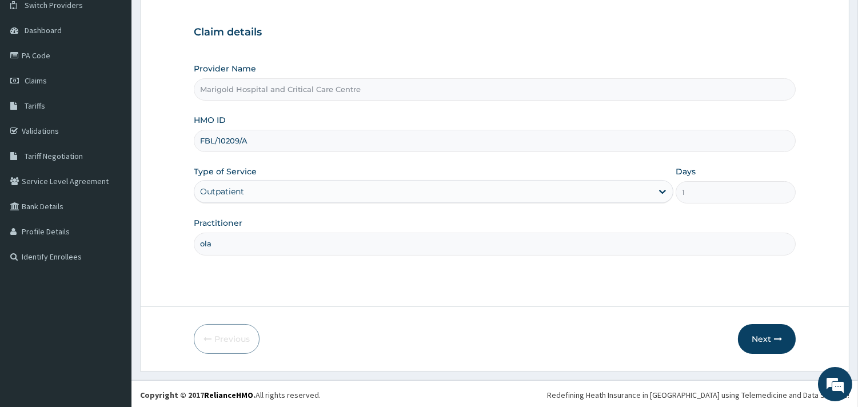
scroll to position [97, 0]
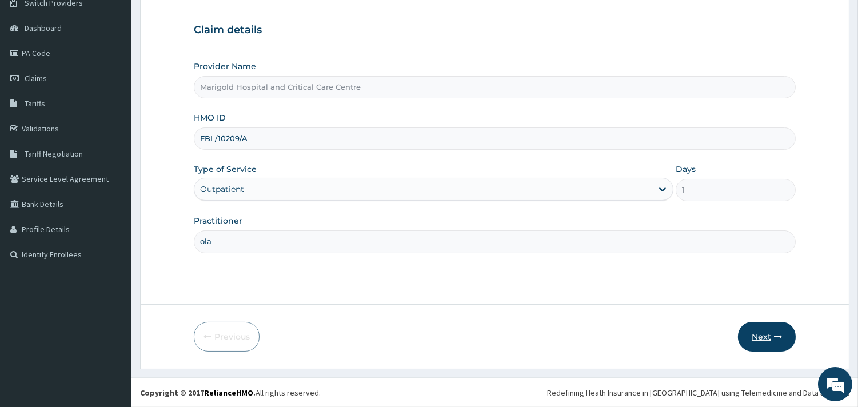
type input "ola"
click at [769, 332] on button "Next" at bounding box center [767, 337] width 58 height 30
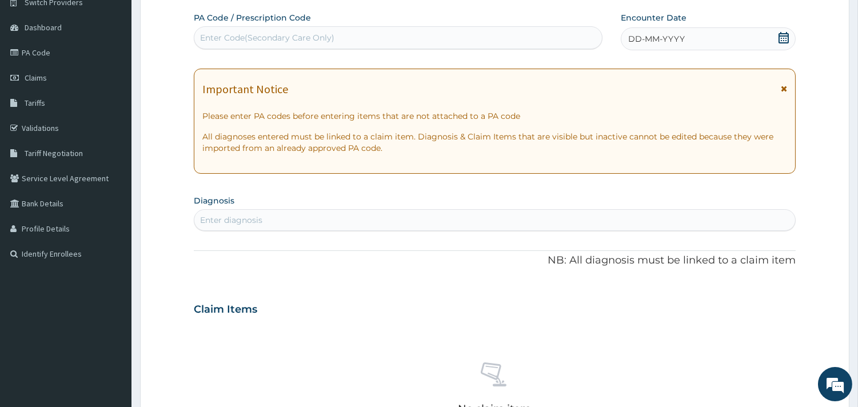
scroll to position [0, 0]
click at [241, 42] on div "Enter Code(Secondary Care Only)" at bounding box center [267, 37] width 134 height 11
paste input "PA/B0A2A4"
type input "PA/B0A2A4"
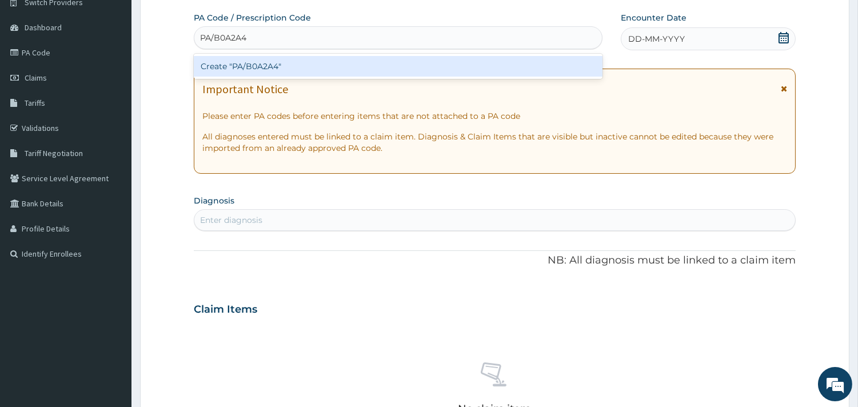
click at [255, 69] on div "Create "PA/B0A2A4"" at bounding box center [398, 66] width 409 height 21
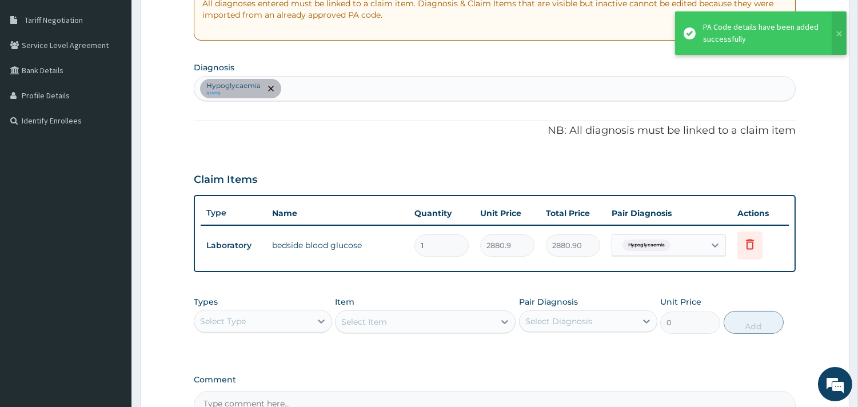
scroll to position [287, 0]
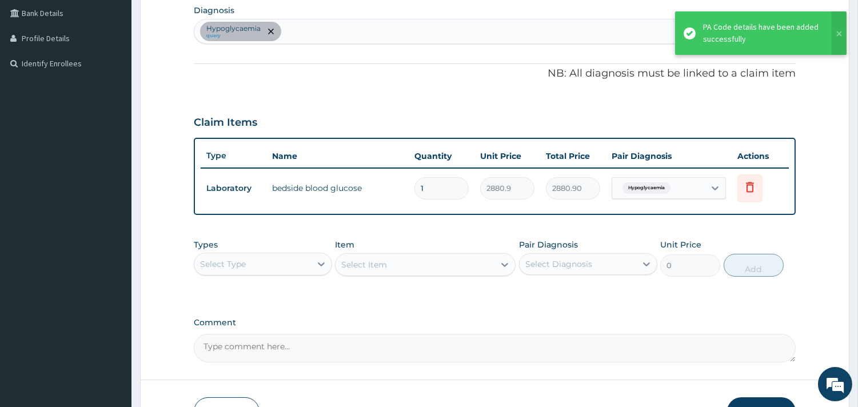
click at [302, 278] on div "Types Select Type Item Select Item Pair Diagnosis Select Diagnosis Unit Price 0…" at bounding box center [495, 257] width 602 height 49
click at [293, 266] on div "Select Type" at bounding box center [252, 264] width 117 height 18
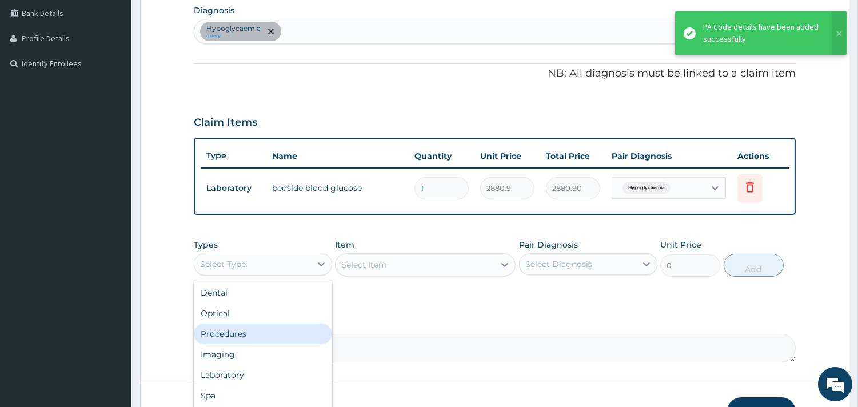
click at [269, 331] on div "Procedures" at bounding box center [263, 333] width 138 height 21
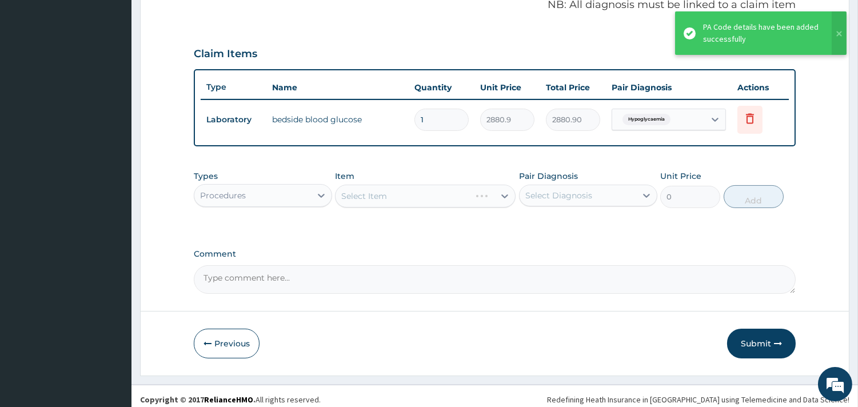
scroll to position [362, 0]
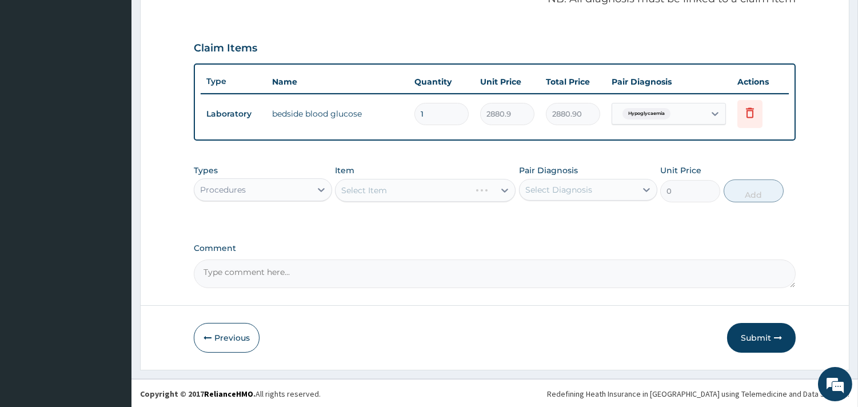
click at [398, 191] on div "Select Item" at bounding box center [425, 190] width 181 height 23
click at [413, 192] on div "Select Item" at bounding box center [425, 190] width 181 height 23
click at [413, 190] on div "Select Item" at bounding box center [425, 190] width 181 height 23
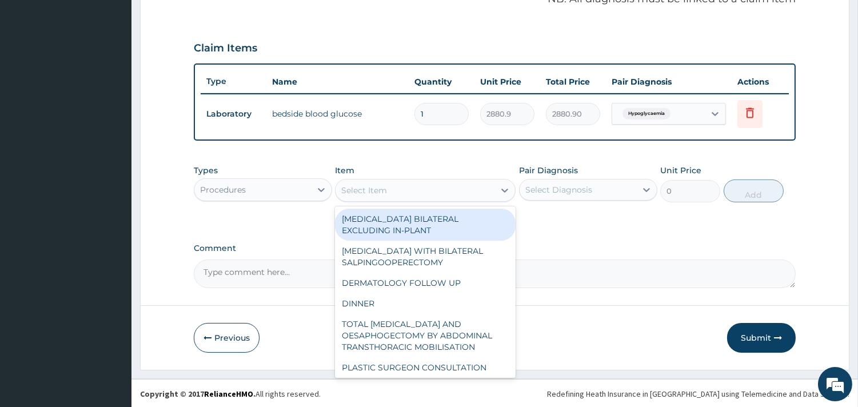
click at [413, 190] on div "Select Item" at bounding box center [414, 190] width 159 height 18
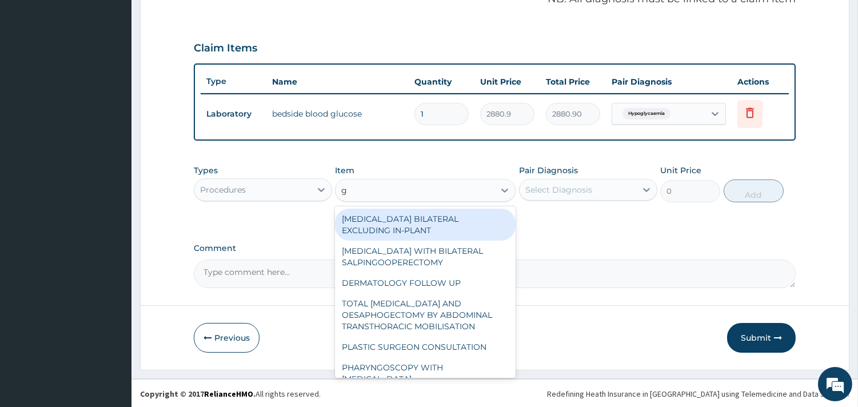
type input "gp"
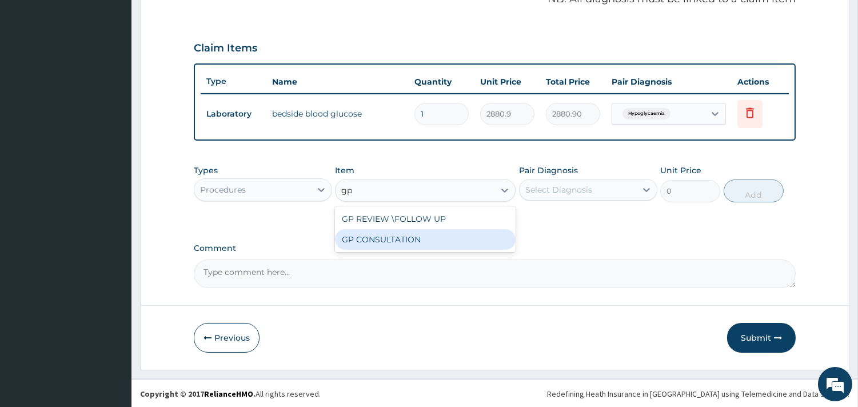
drag, startPoint x: 418, startPoint y: 238, endPoint x: 424, endPoint y: 235, distance: 6.9
click at [421, 238] on div "GP CONSULTATION" at bounding box center [425, 239] width 181 height 21
type input "7125"
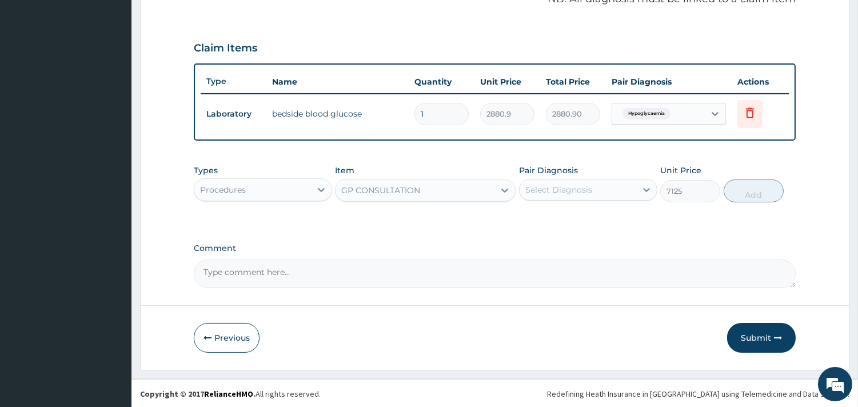
click at [577, 184] on div "Select Diagnosis" at bounding box center [558, 189] width 67 height 11
click at [586, 213] on label "Hypoglycaemia" at bounding box center [570, 217] width 64 height 11
checkbox input "true"
click at [756, 193] on button "Add" at bounding box center [753, 190] width 60 height 23
type input "0"
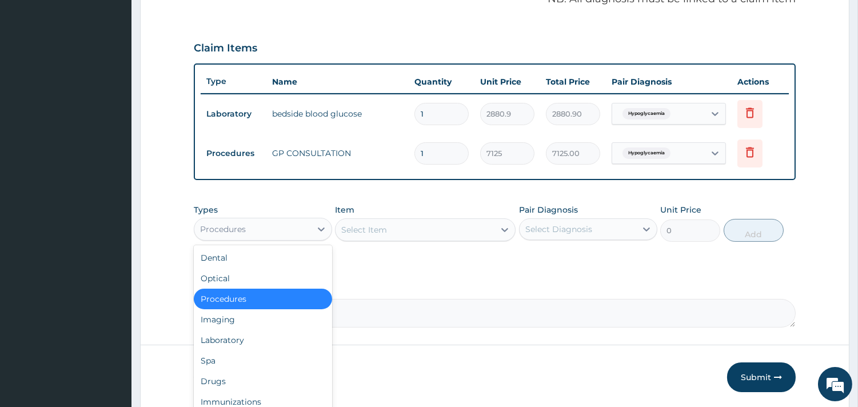
click at [267, 221] on div "Procedures" at bounding box center [252, 229] width 117 height 18
click at [259, 338] on div "Laboratory" at bounding box center [263, 340] width 138 height 21
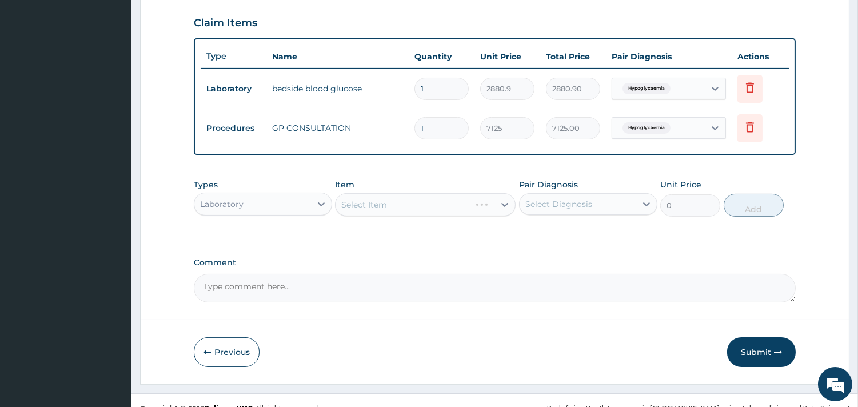
scroll to position [401, 0]
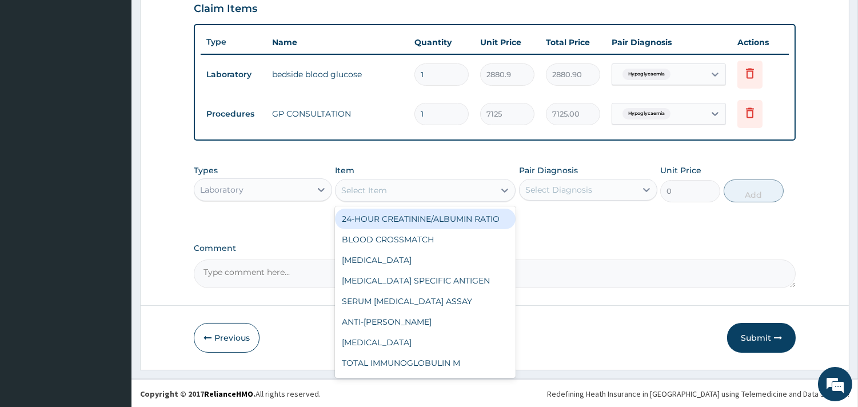
click at [403, 195] on div "Select Item" at bounding box center [414, 190] width 159 height 18
type input "ful"
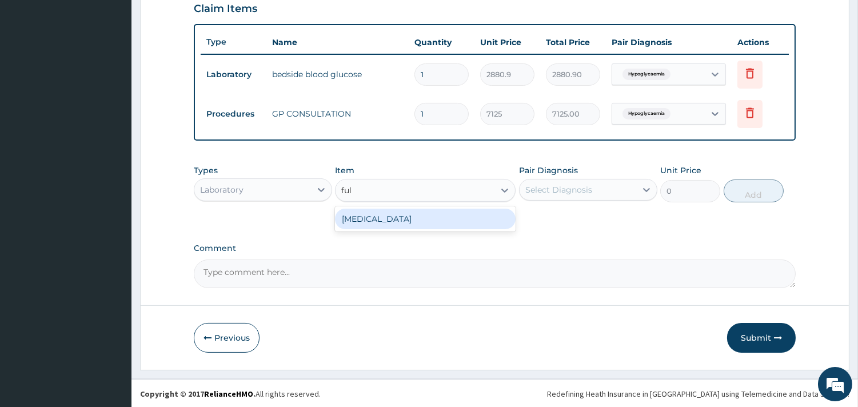
click at [405, 213] on div "[MEDICAL_DATA]" at bounding box center [425, 219] width 181 height 21
type input "5383.5"
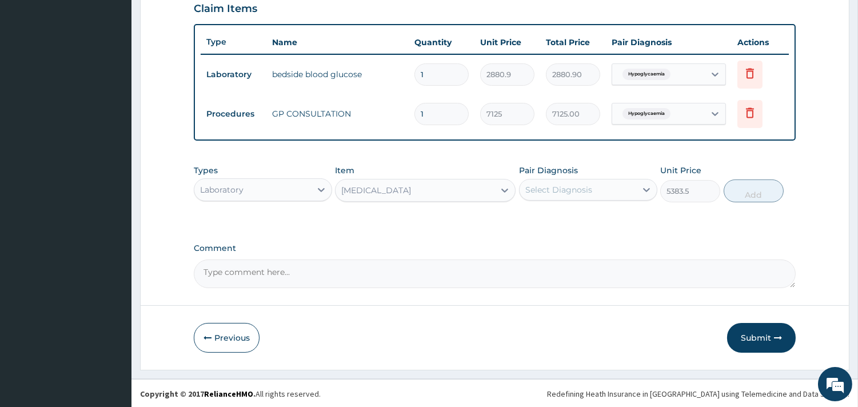
click at [595, 177] on div "Pair Diagnosis Select Diagnosis" at bounding box center [588, 184] width 138 height 38
click at [593, 193] on div "Select Diagnosis" at bounding box center [577, 190] width 117 height 18
click at [593, 209] on div "Hypoglycaemia" at bounding box center [588, 218] width 138 height 23
checkbox input "true"
click at [728, 194] on button "Add" at bounding box center [753, 190] width 60 height 23
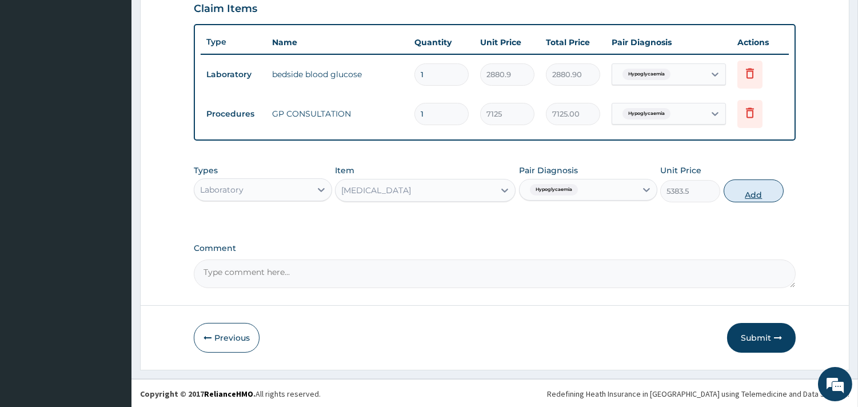
type input "0"
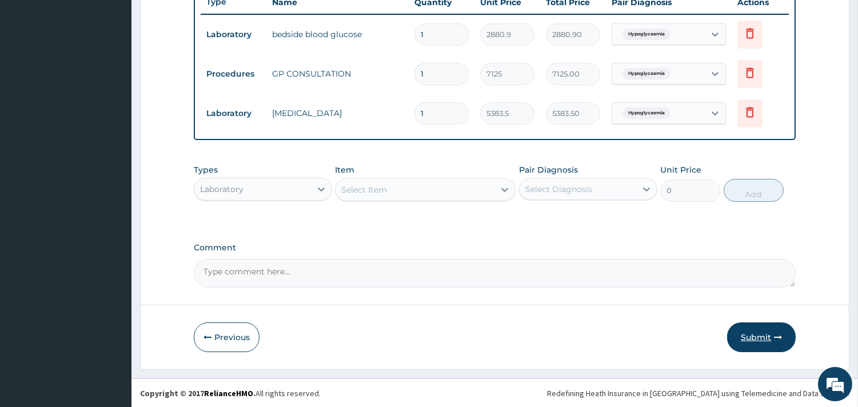
click at [780, 341] on button "Submit" at bounding box center [761, 337] width 69 height 30
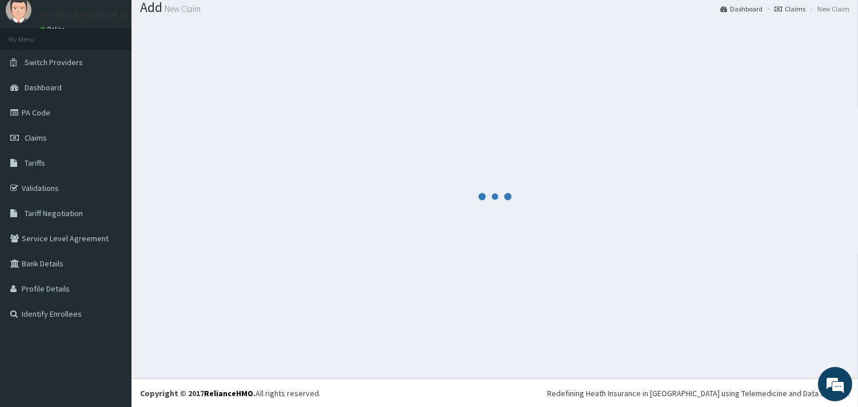
scroll to position [441, 0]
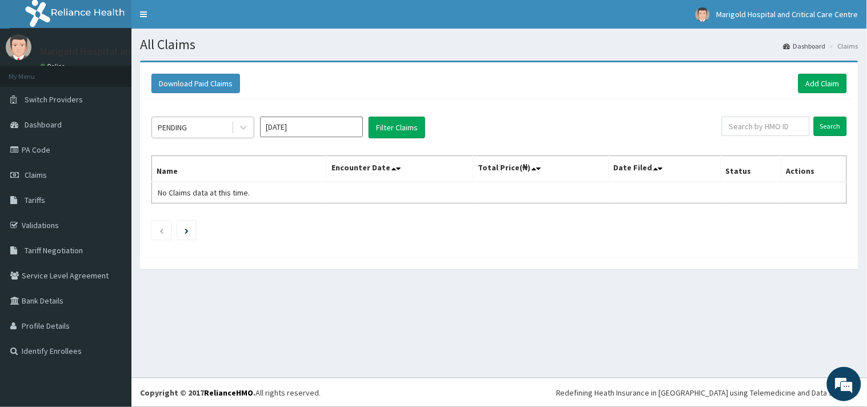
click at [215, 125] on div "PENDING" at bounding box center [191, 127] width 79 height 18
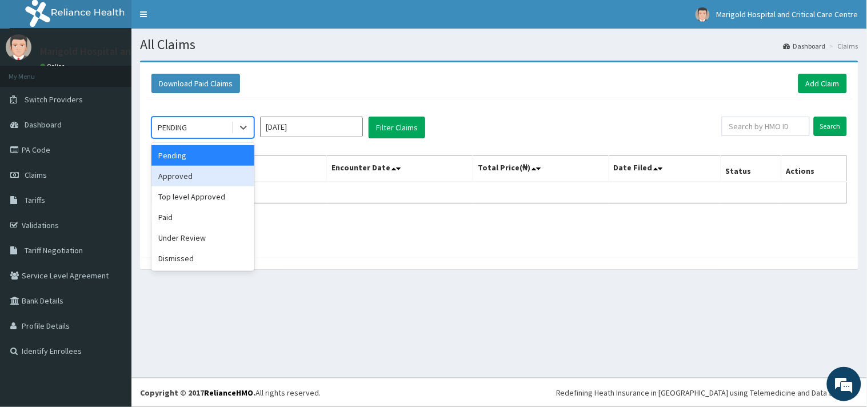
click at [211, 185] on div "Approved" at bounding box center [202, 176] width 103 height 21
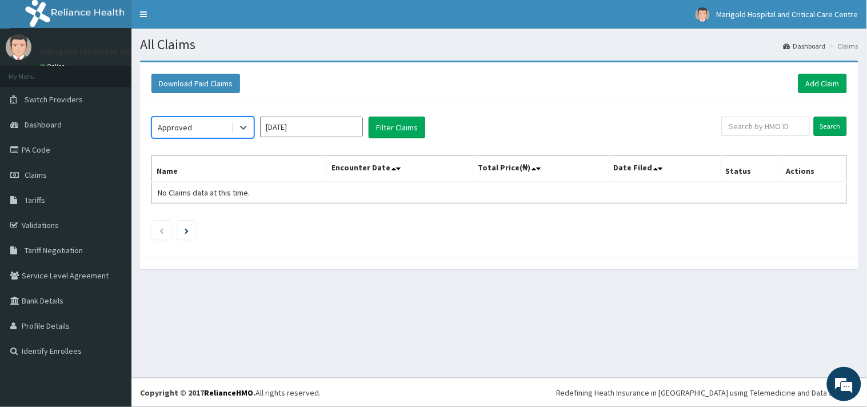
click at [298, 132] on input "[DATE]" at bounding box center [311, 127] width 103 height 21
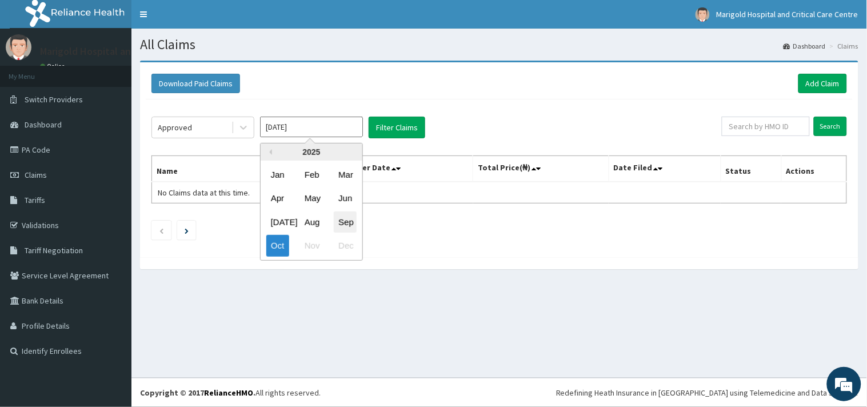
click at [345, 219] on div "Sep" at bounding box center [345, 221] width 23 height 21
type input "[DATE]"
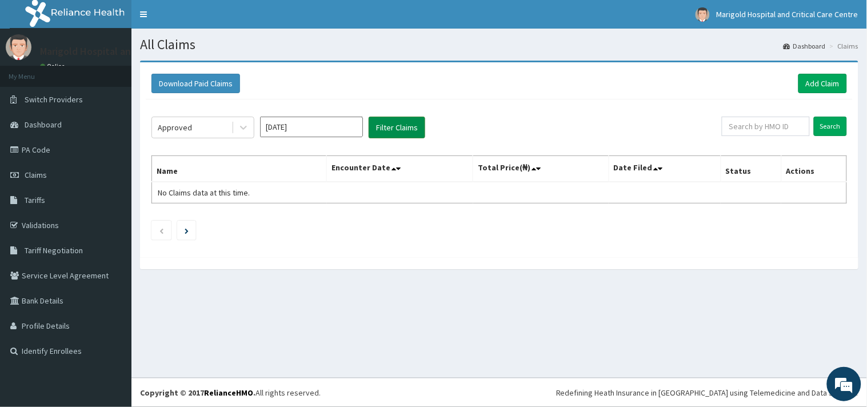
click at [401, 130] on button "Filter Claims" at bounding box center [397, 128] width 57 height 22
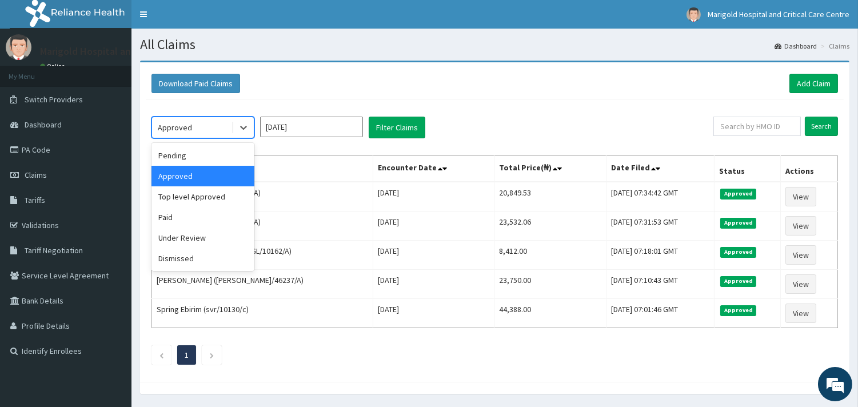
click at [178, 127] on div "Approved" at bounding box center [175, 127] width 34 height 11
click at [191, 163] on div "Pending" at bounding box center [202, 155] width 103 height 21
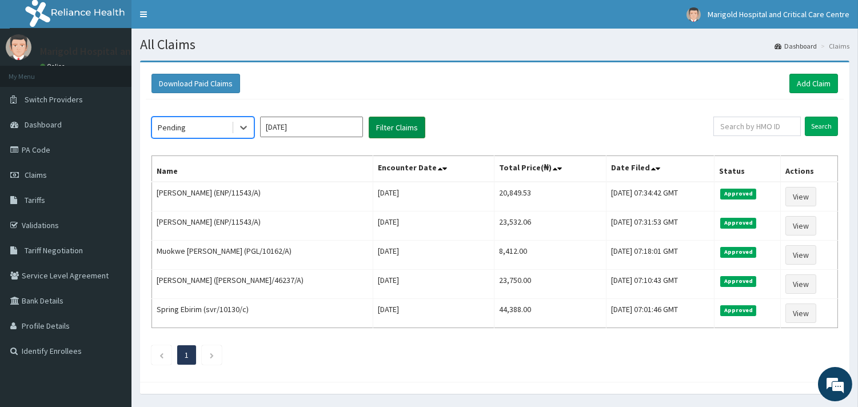
click at [404, 126] on button "Filter Claims" at bounding box center [397, 128] width 57 height 22
